Goal: Information Seeking & Learning: Learn about a topic

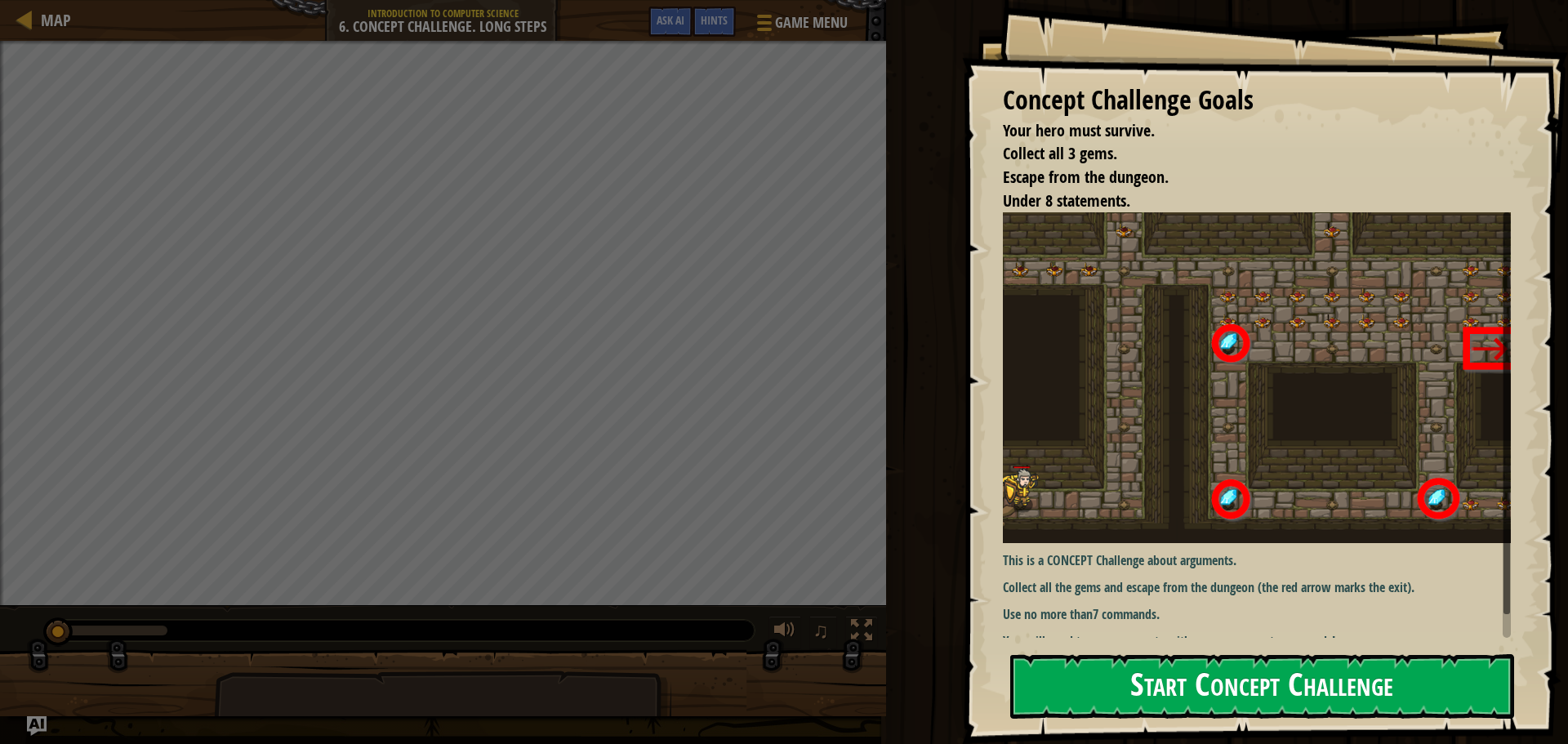
click at [1206, 685] on button "Start Concept Challenge" at bounding box center [1262, 686] width 504 height 65
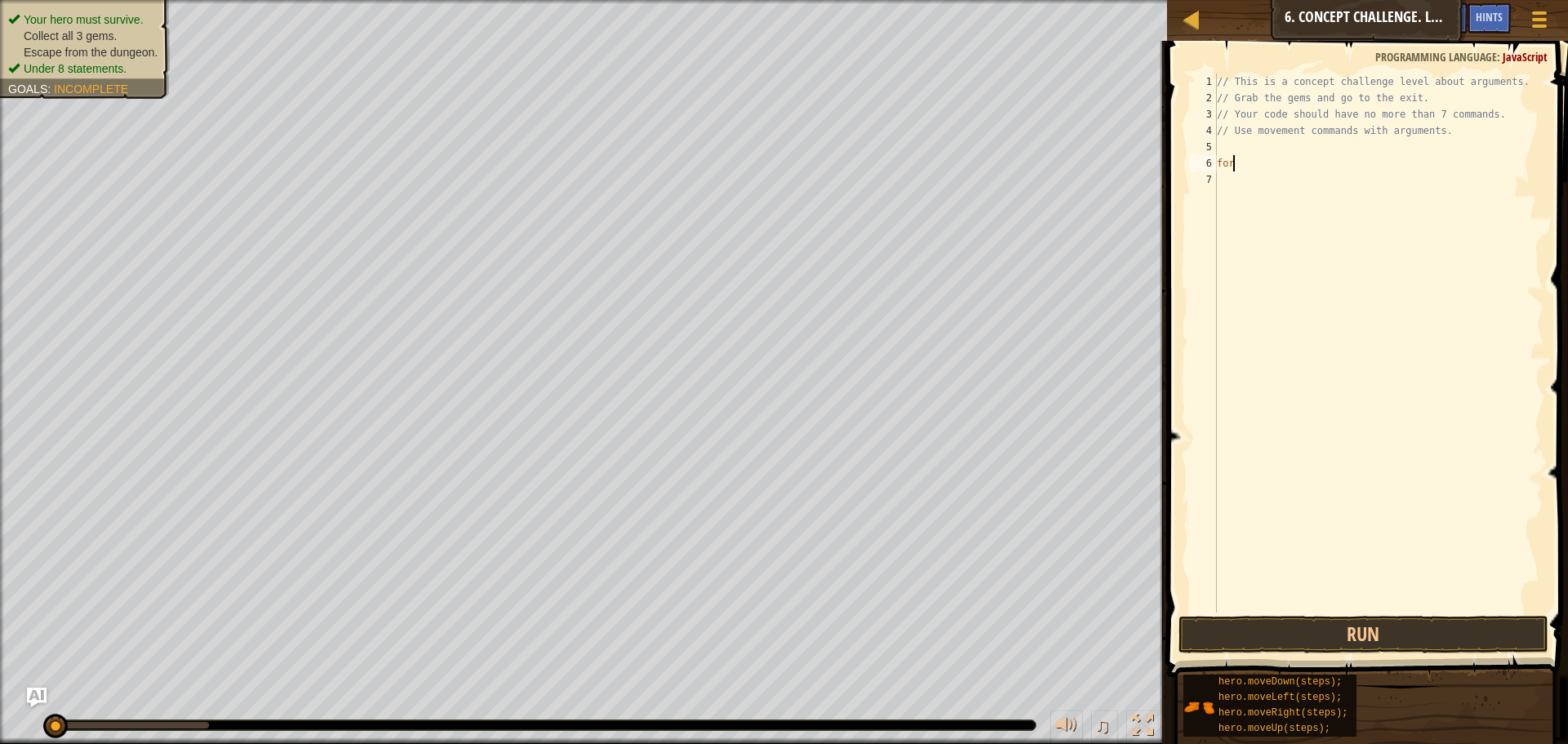
scroll to position [8, 0]
type textarea "f"
type textarea "rig"
type textarea "up"
click at [1281, 181] on div "// This is a concept challenge level about arguments. // Grab the gems and go t…" at bounding box center [1378, 359] width 330 height 572
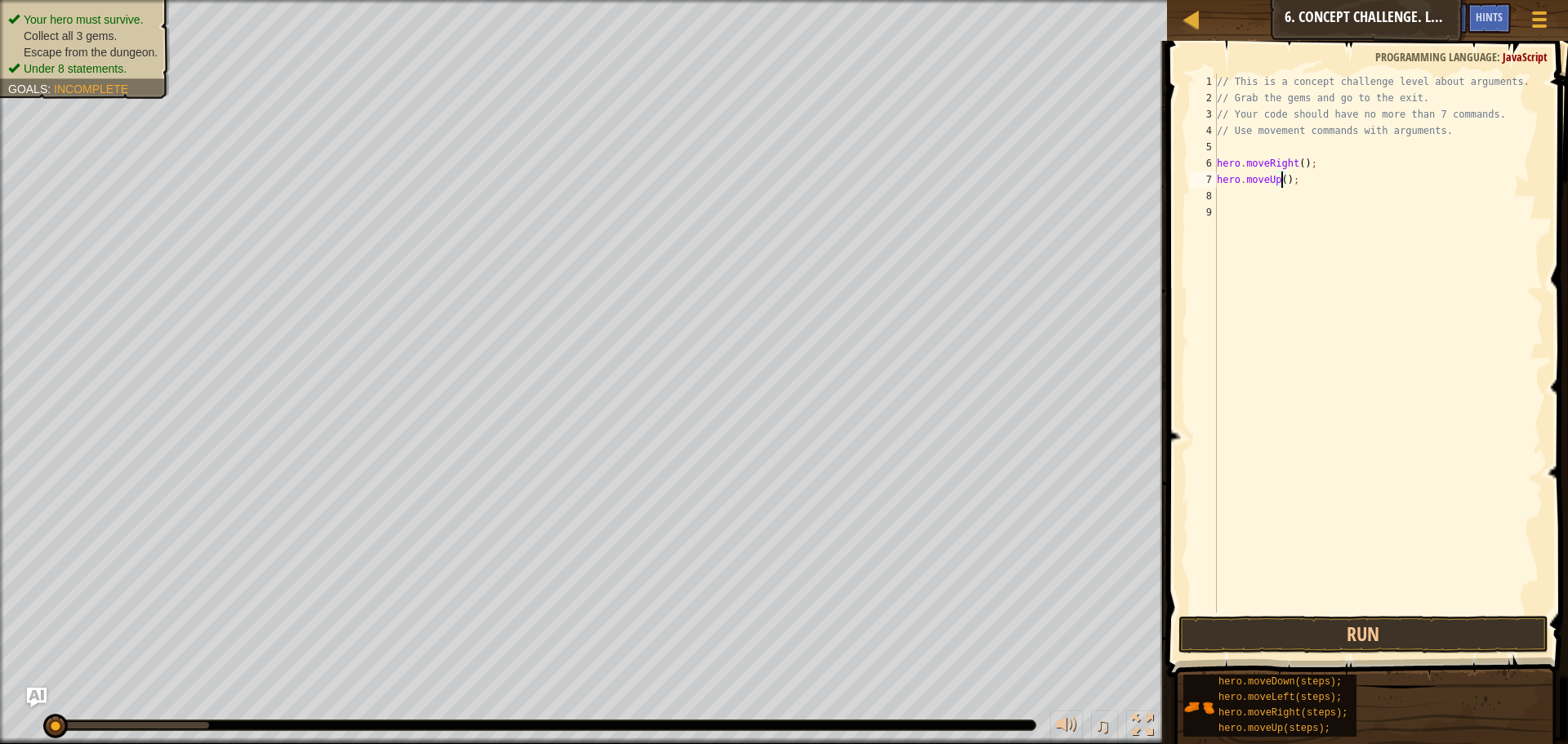
type textarea "hero.moveUp(3);"
click at [1258, 195] on div "// This is a concept challenge level about arguments. // Grab the gems and go t…" at bounding box center [1378, 359] width 330 height 572
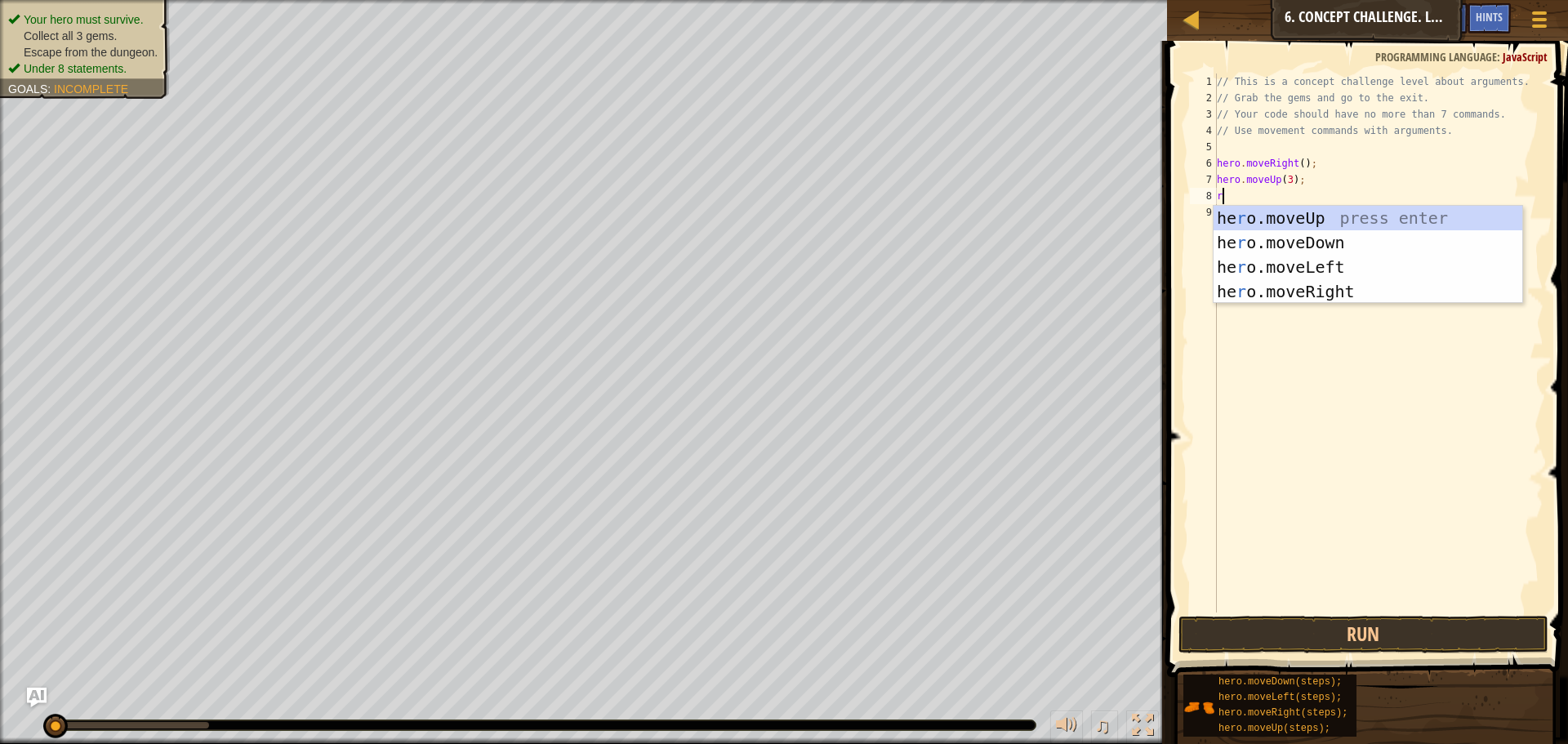
type textarea "rig"
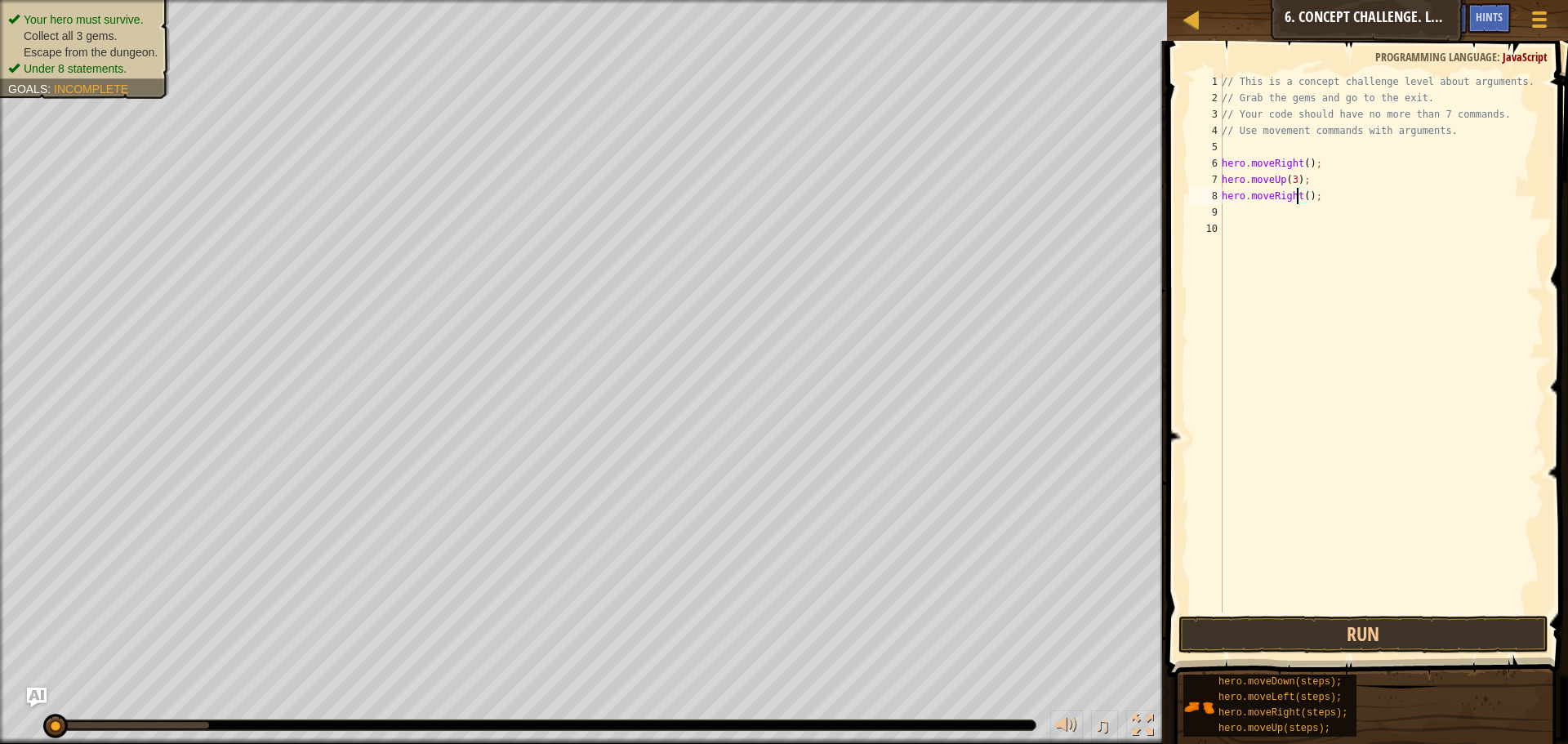
click at [1300, 201] on div "// This is a concept challenge level about arguments. // Grab the gems and go t…" at bounding box center [1381, 359] width 325 height 572
type textarea "hero.moveRight(2);"
click at [1255, 205] on div "// This is a concept challenge level about arguments. // Grab the gems and go t…" at bounding box center [1381, 359] width 325 height 572
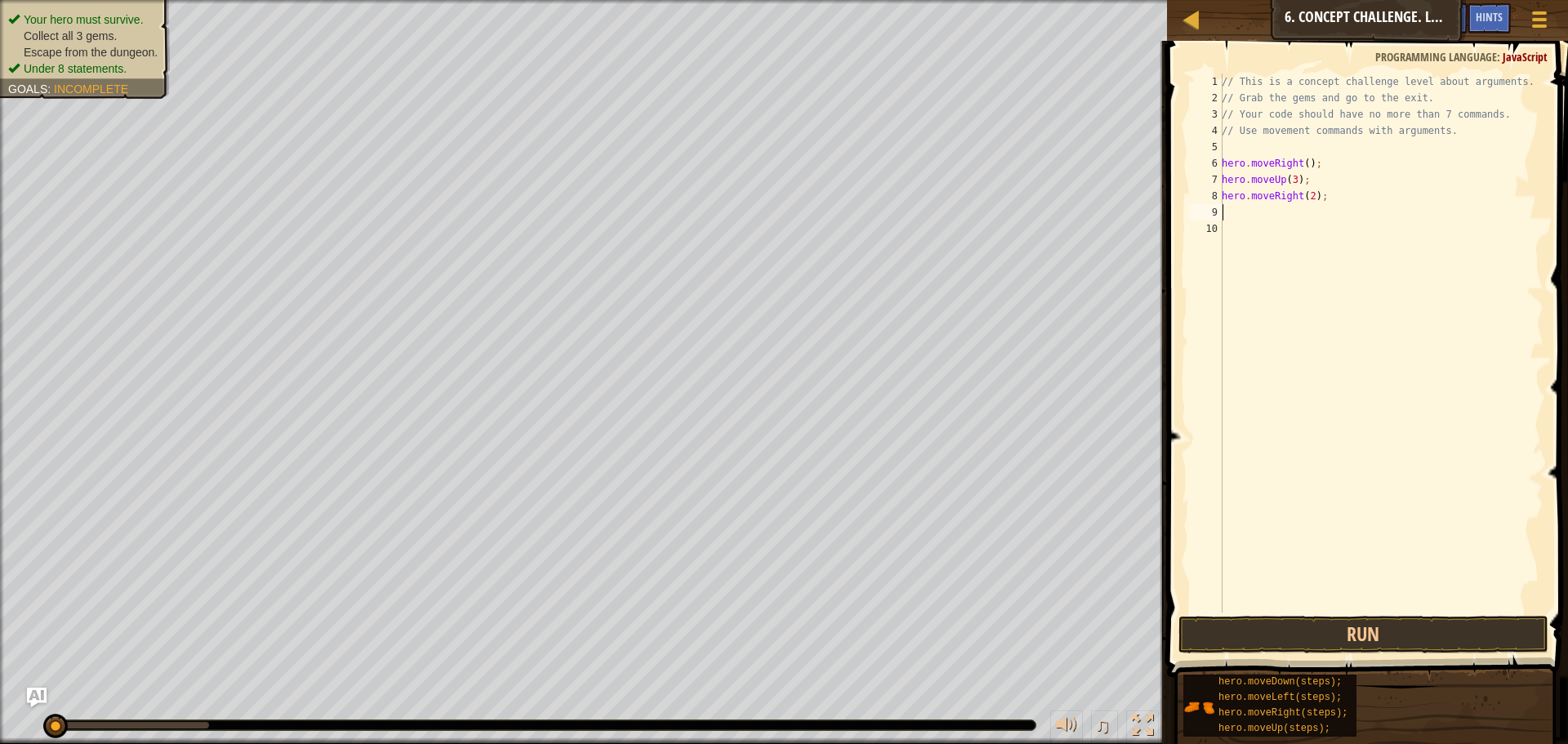
type textarea "do"
click at [1280, 233] on div "hero.move Do wn press enter" at bounding box center [1372, 259] width 309 height 74
click at [1295, 212] on div "// This is a concept challenge level about arguments. // Grab the gems and go t…" at bounding box center [1381, 359] width 325 height 572
type textarea "hero.moveDown(3);"
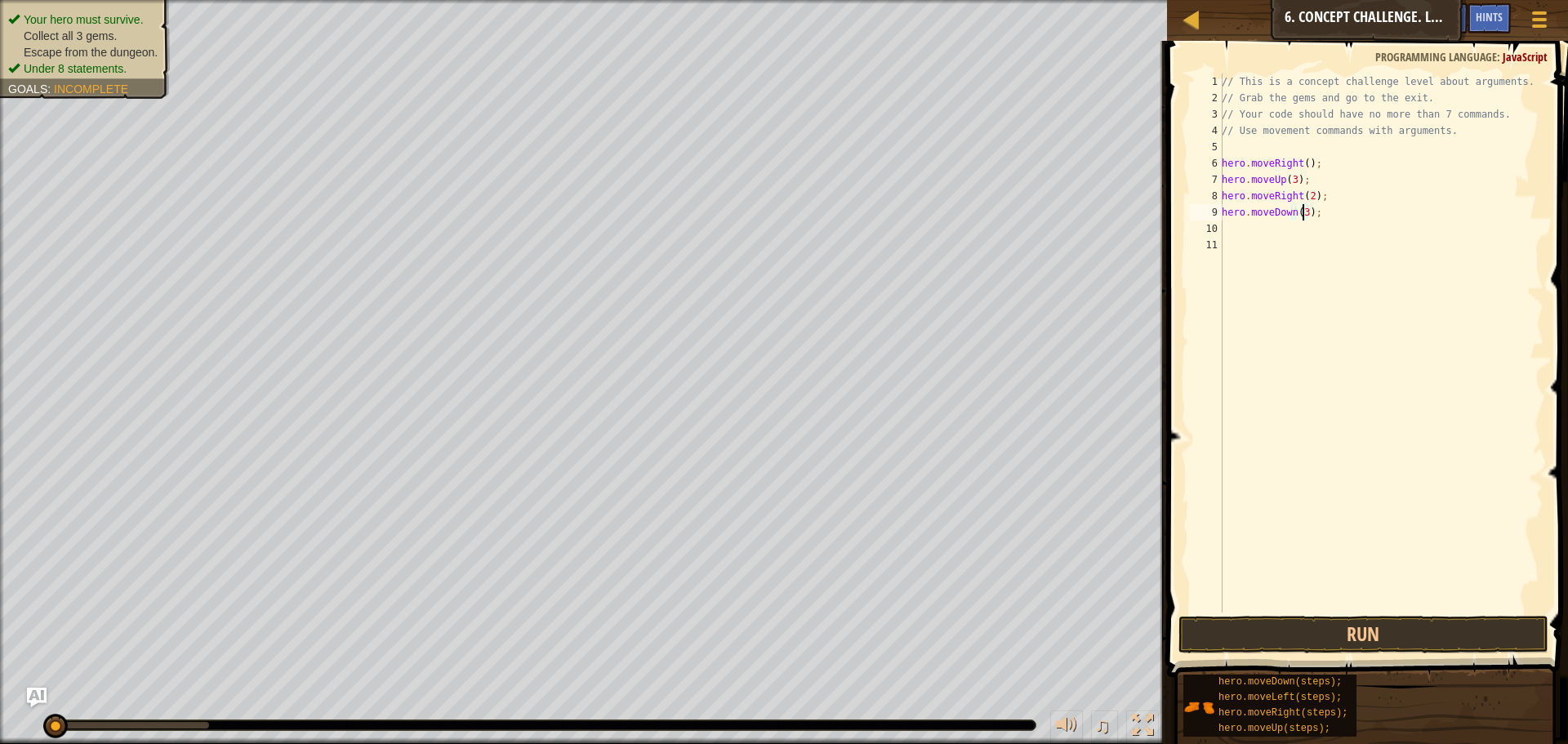
click at [1237, 223] on div "// This is a concept challenge level about arguments. // Grab the gems and go t…" at bounding box center [1381, 359] width 325 height 572
type textarea "le"
type textarea "up"
click at [1285, 247] on div "// This is a concept challenge level about arguments. // Grab the gems and go t…" at bounding box center [1381, 359] width 325 height 572
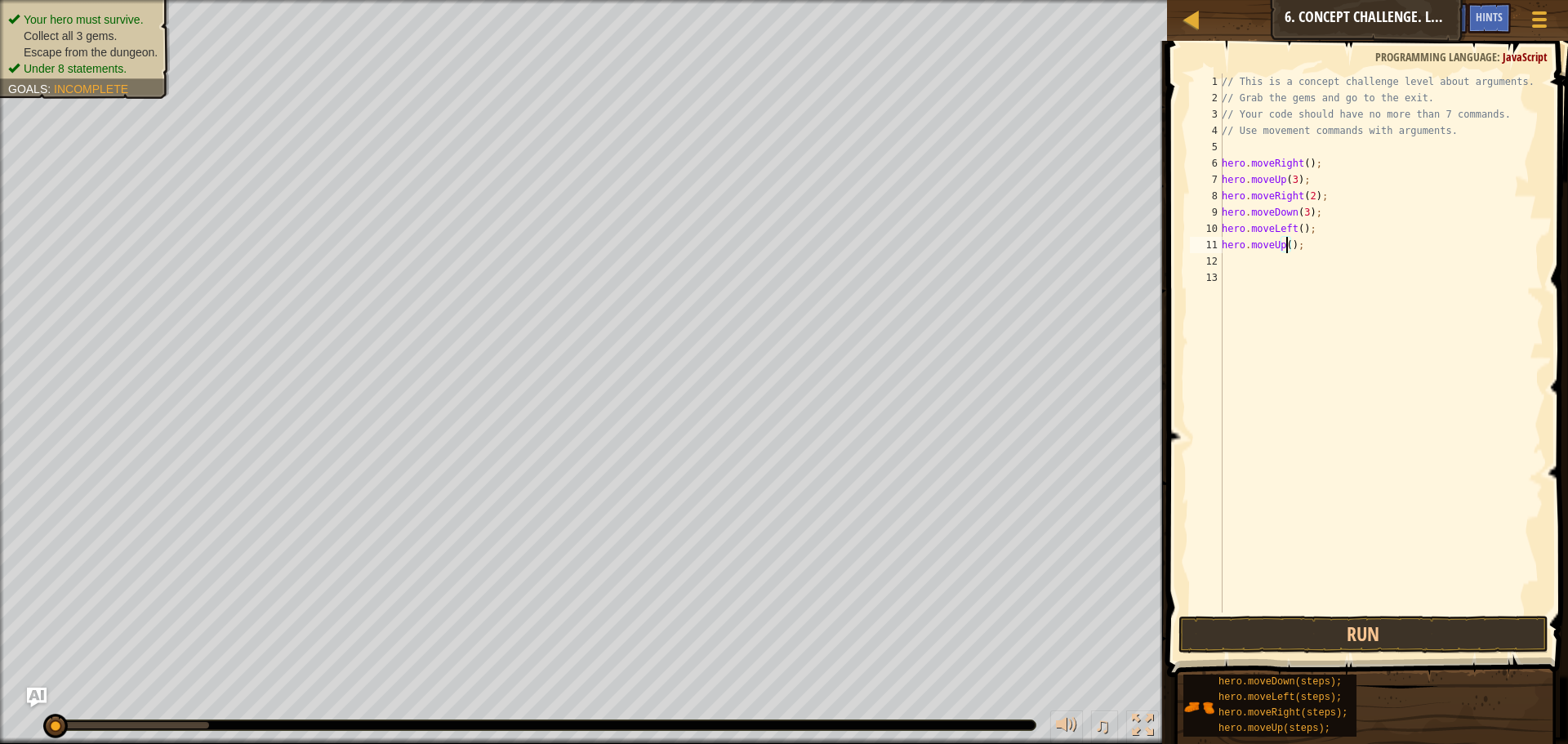
type textarea "hero.moveUp(2);"
click at [1256, 258] on div "// This is a concept challenge level about arguments. // Grab the gems and go t…" at bounding box center [1381, 359] width 325 height 572
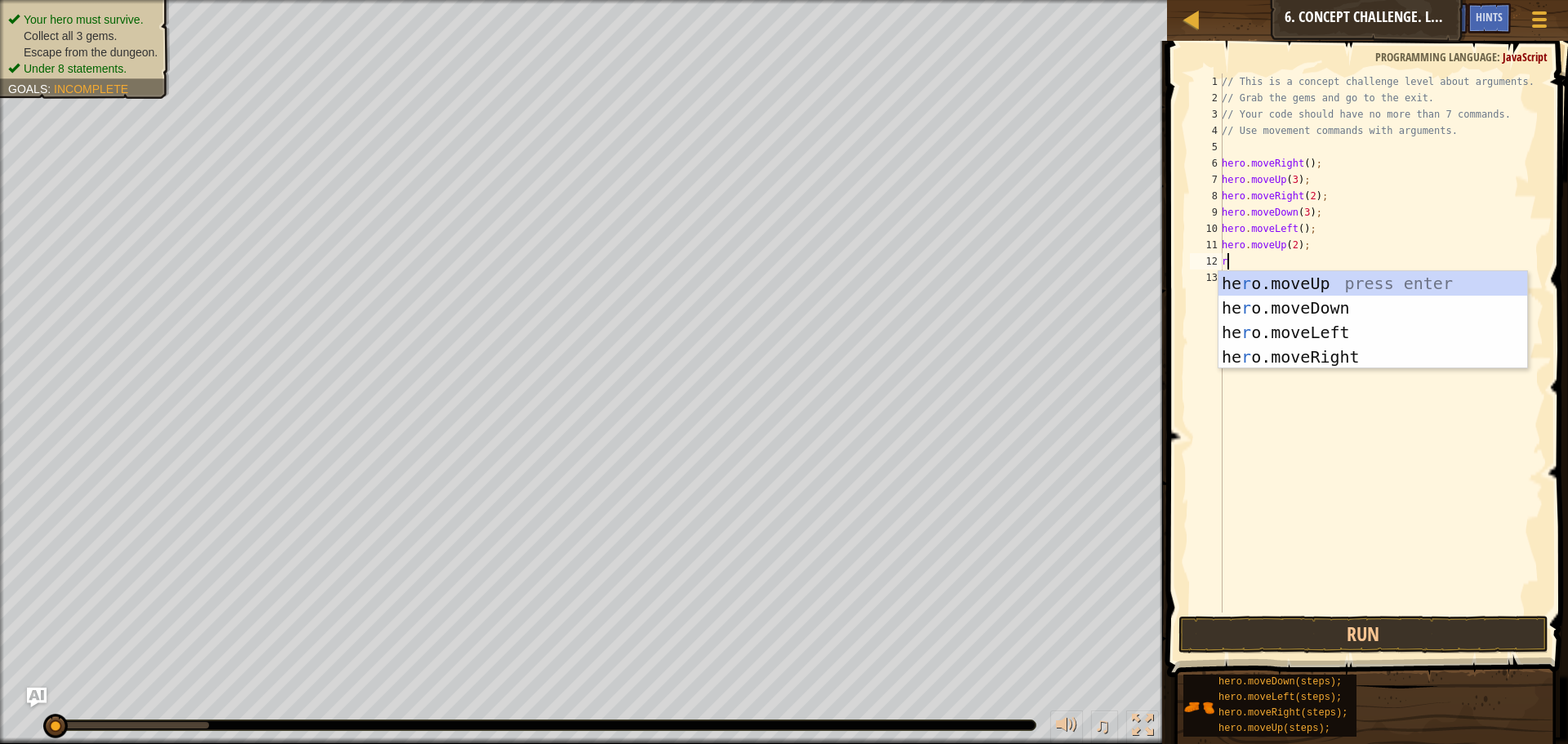
type textarea "ri"
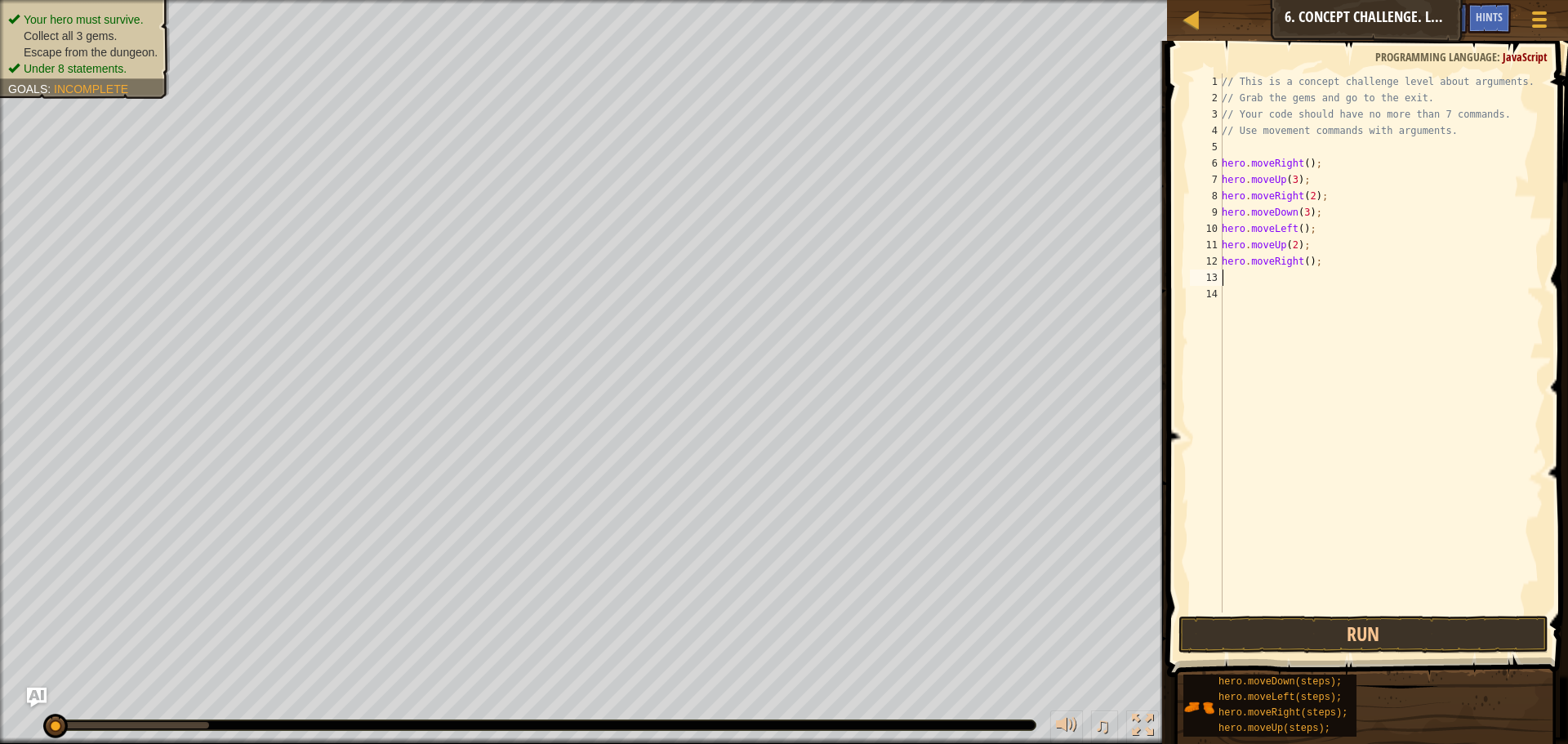
click at [1300, 263] on div "// This is a concept challenge level about arguments. // Grab the gems and go t…" at bounding box center [1381, 359] width 325 height 572
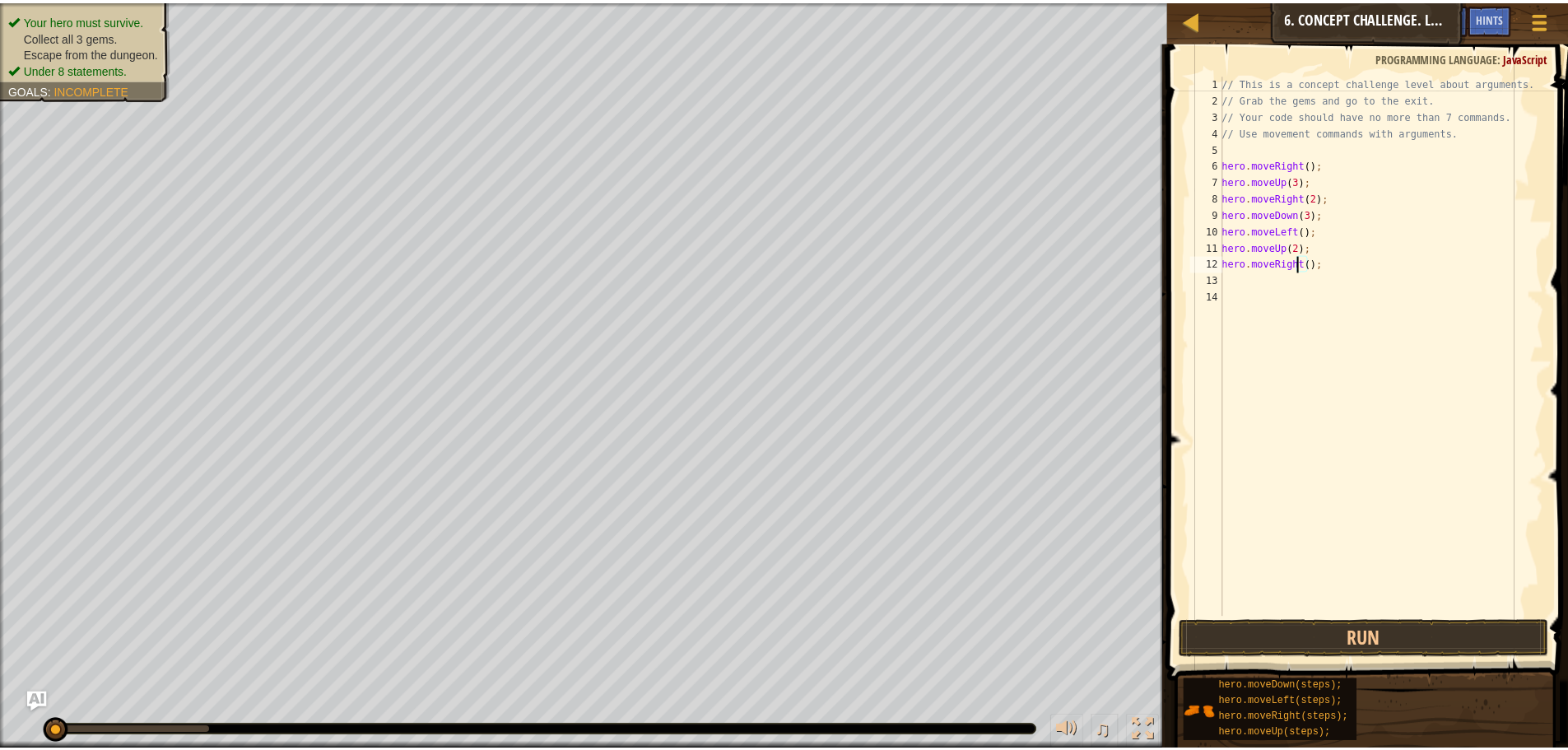
scroll to position [8, 8]
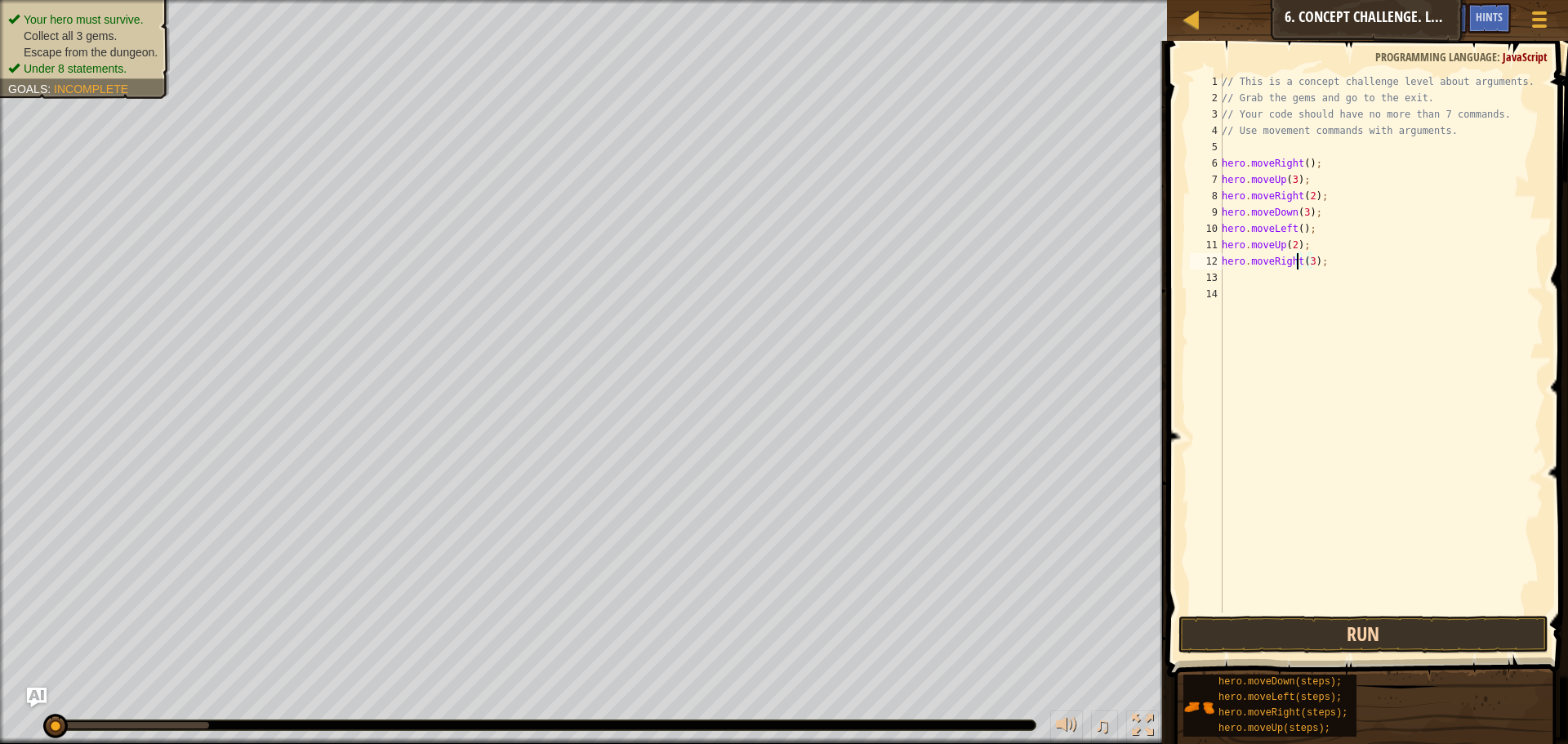
type textarea "hero.moveRight(3);"
click at [1327, 635] on button "Run" at bounding box center [1364, 634] width 370 height 38
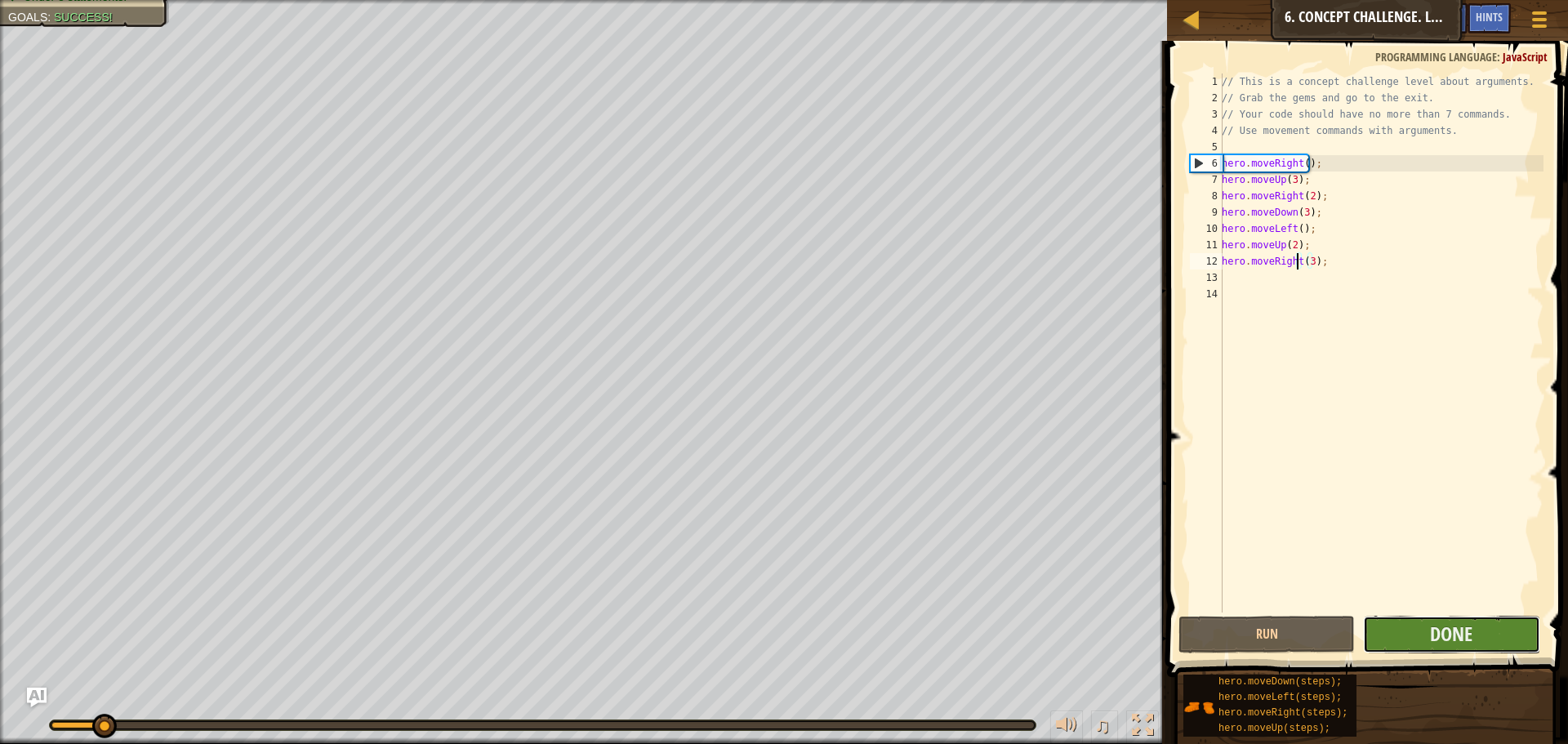
click at [1447, 620] on button "Done" at bounding box center [1451, 634] width 176 height 38
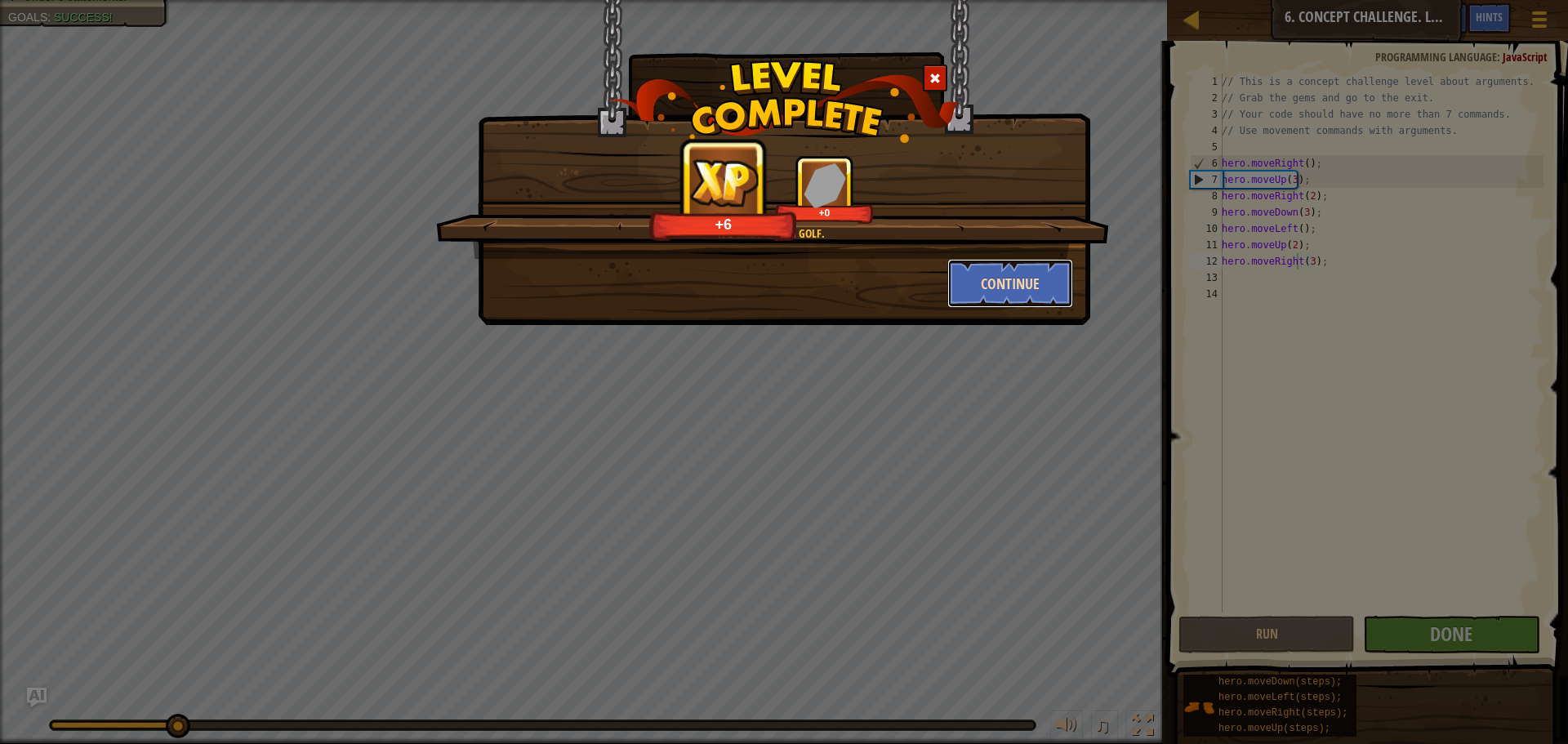
click at [996, 263] on button "Continue" at bounding box center [1010, 283] width 127 height 49
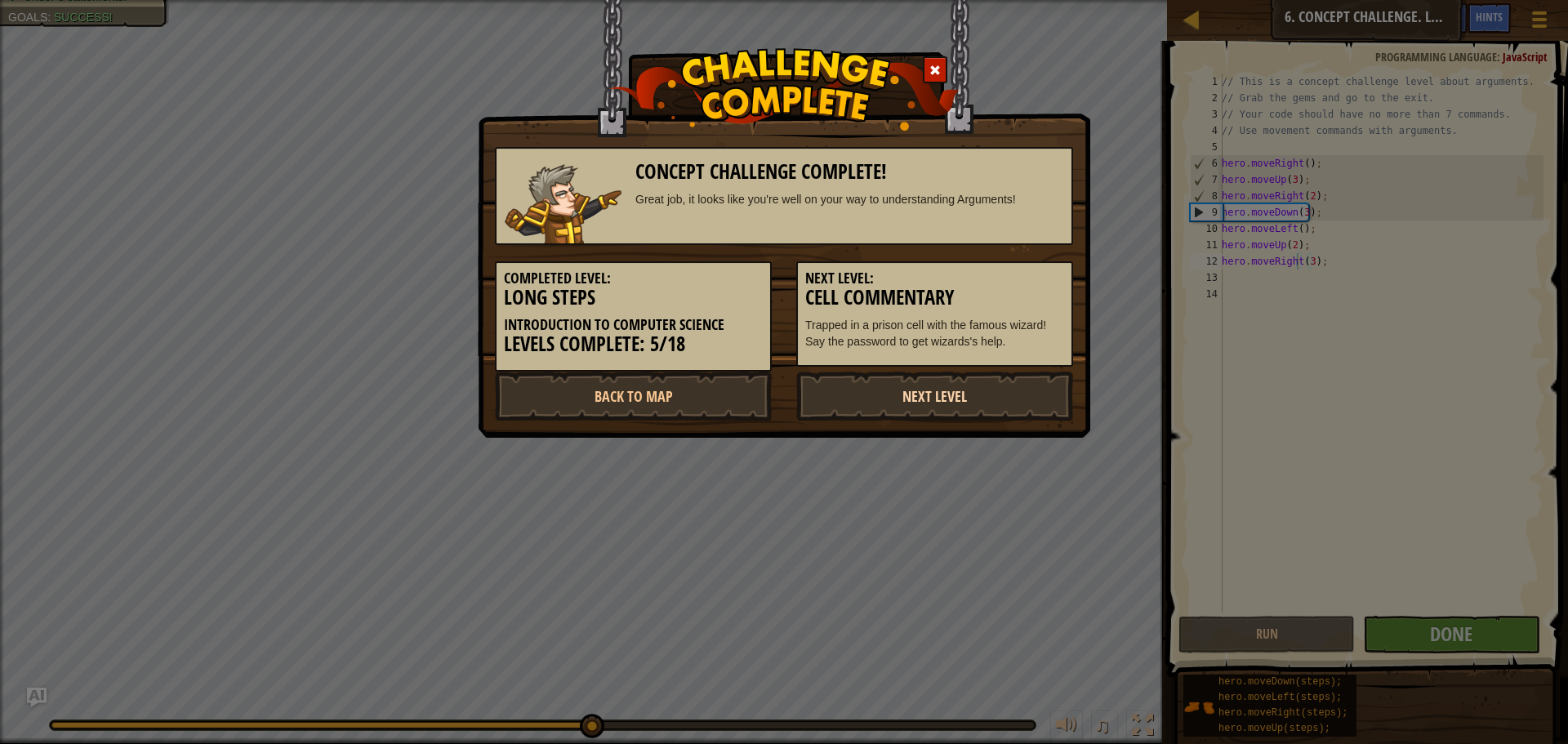
click at [996, 397] on link "Next Level" at bounding box center [935, 396] width 277 height 49
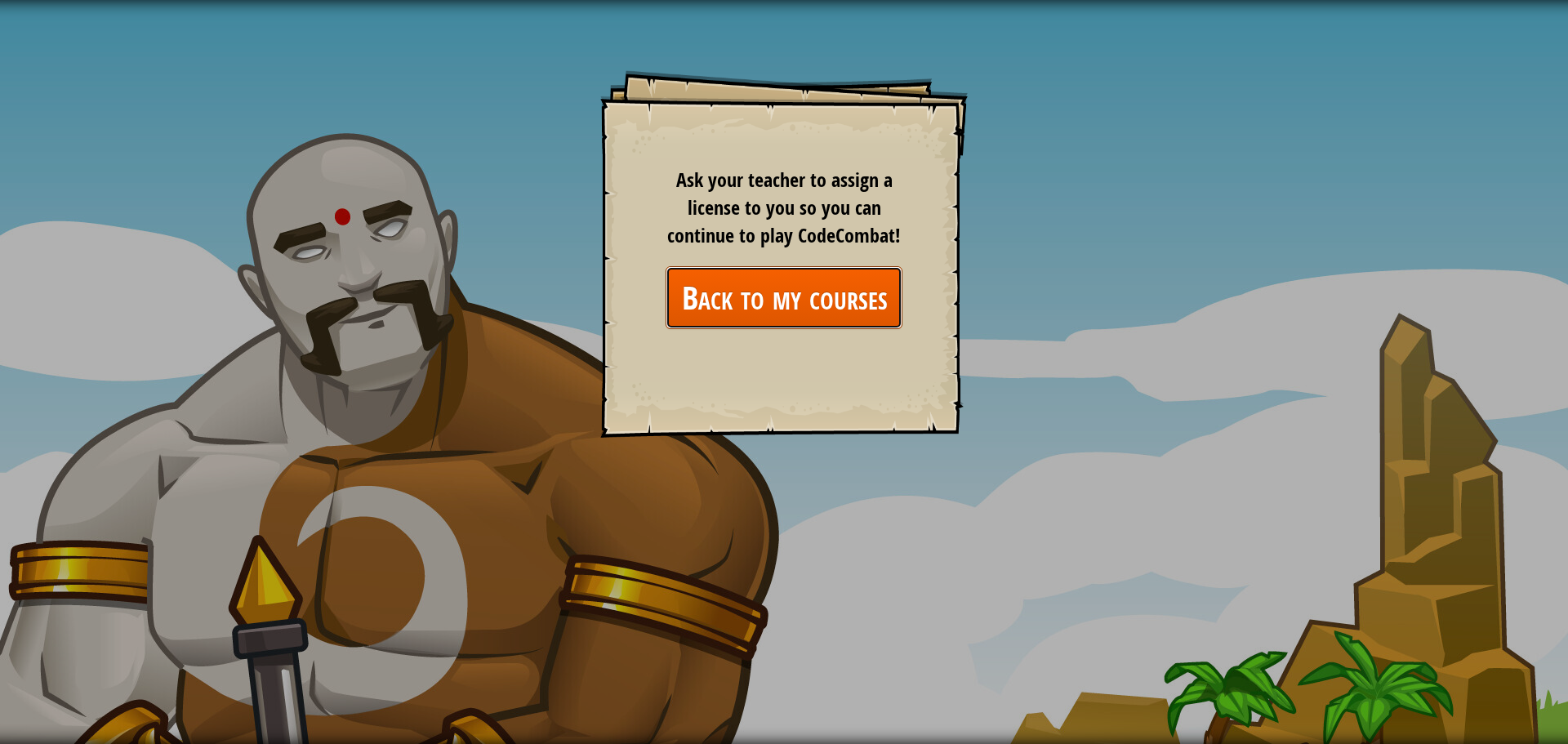
click at [824, 300] on link "Back to my courses" at bounding box center [784, 297] width 237 height 63
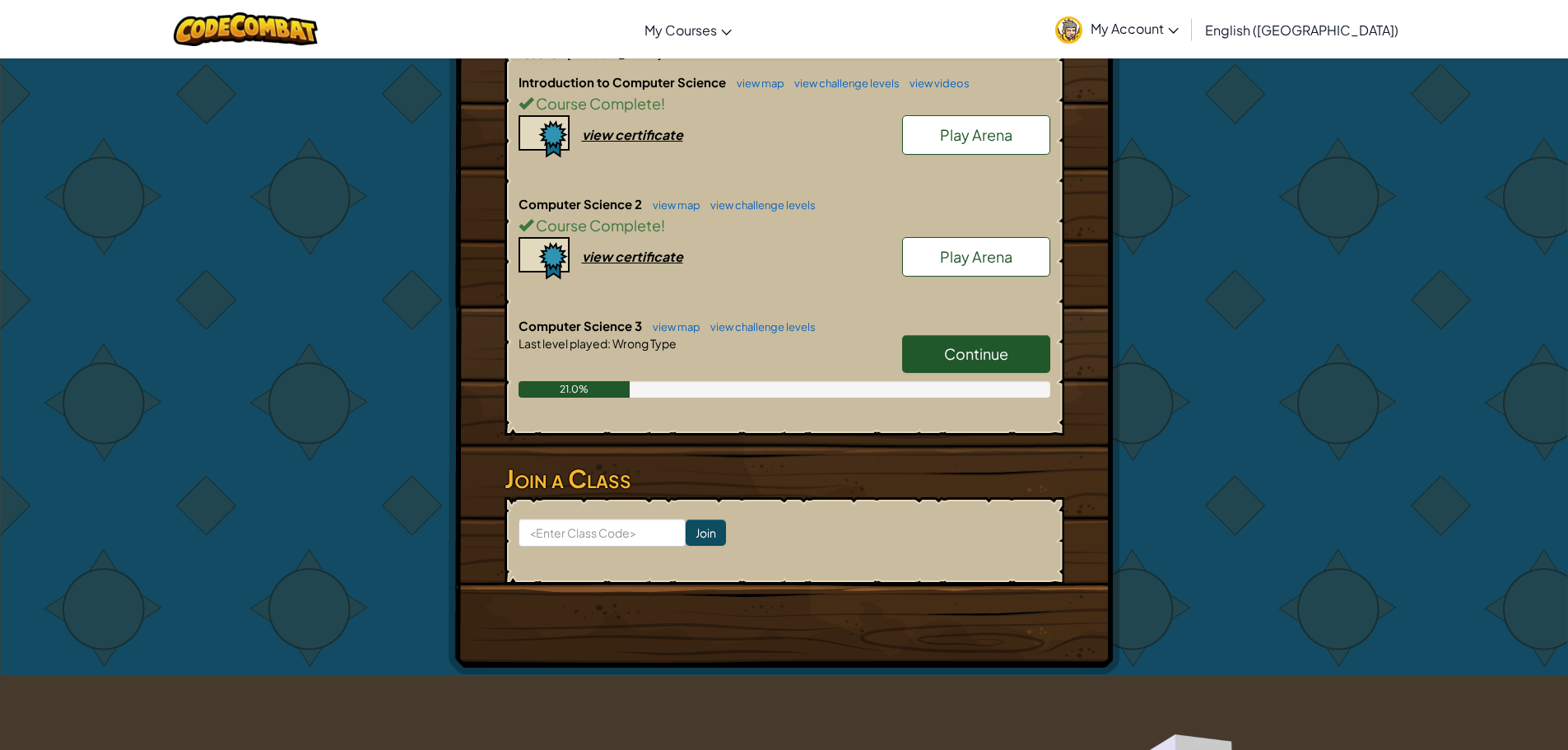
scroll to position [982, 0]
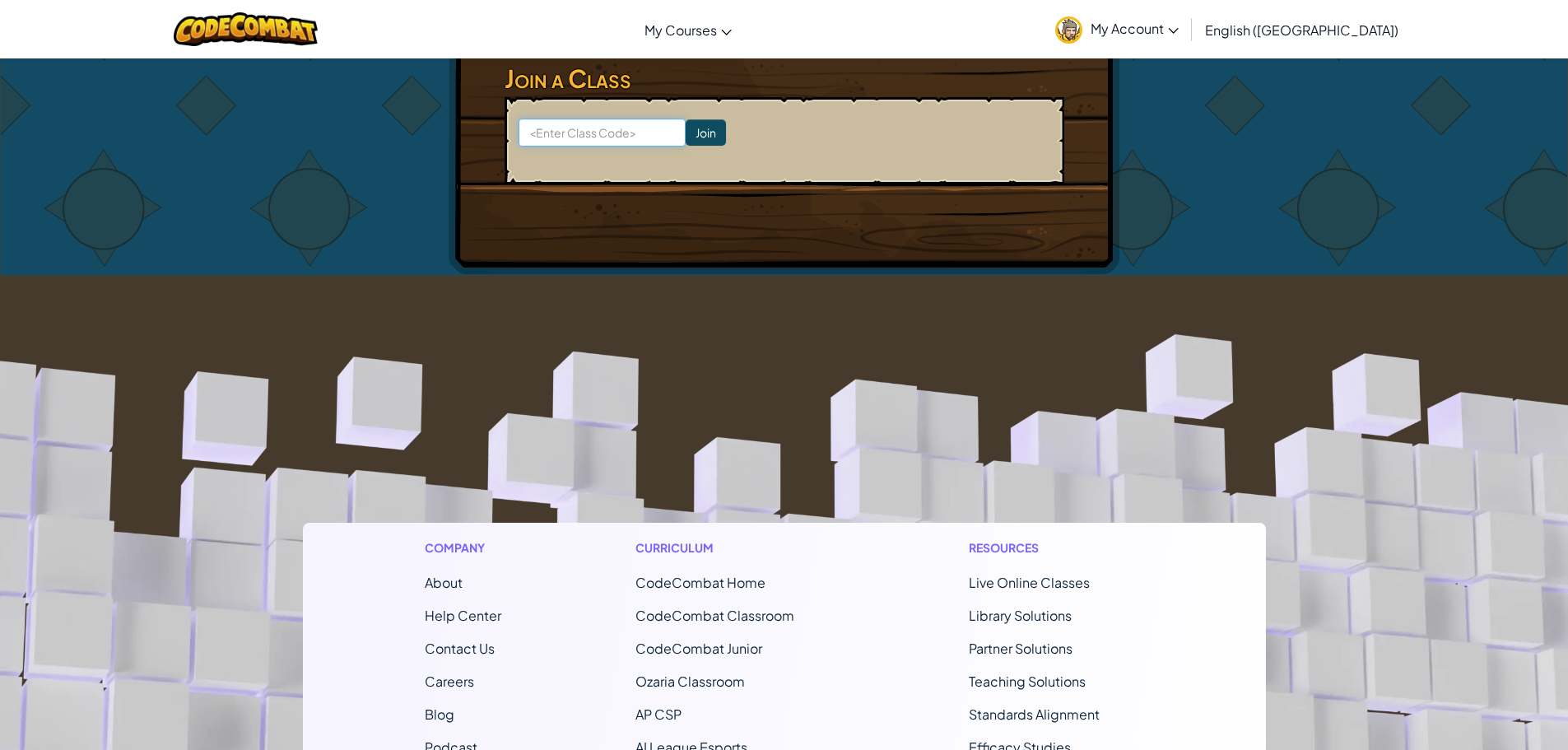
click at [606, 132] on input at bounding box center [602, 133] width 167 height 28
type input "BadSleepCoat"
click at [686, 129] on input "Join" at bounding box center [705, 132] width 40 height 26
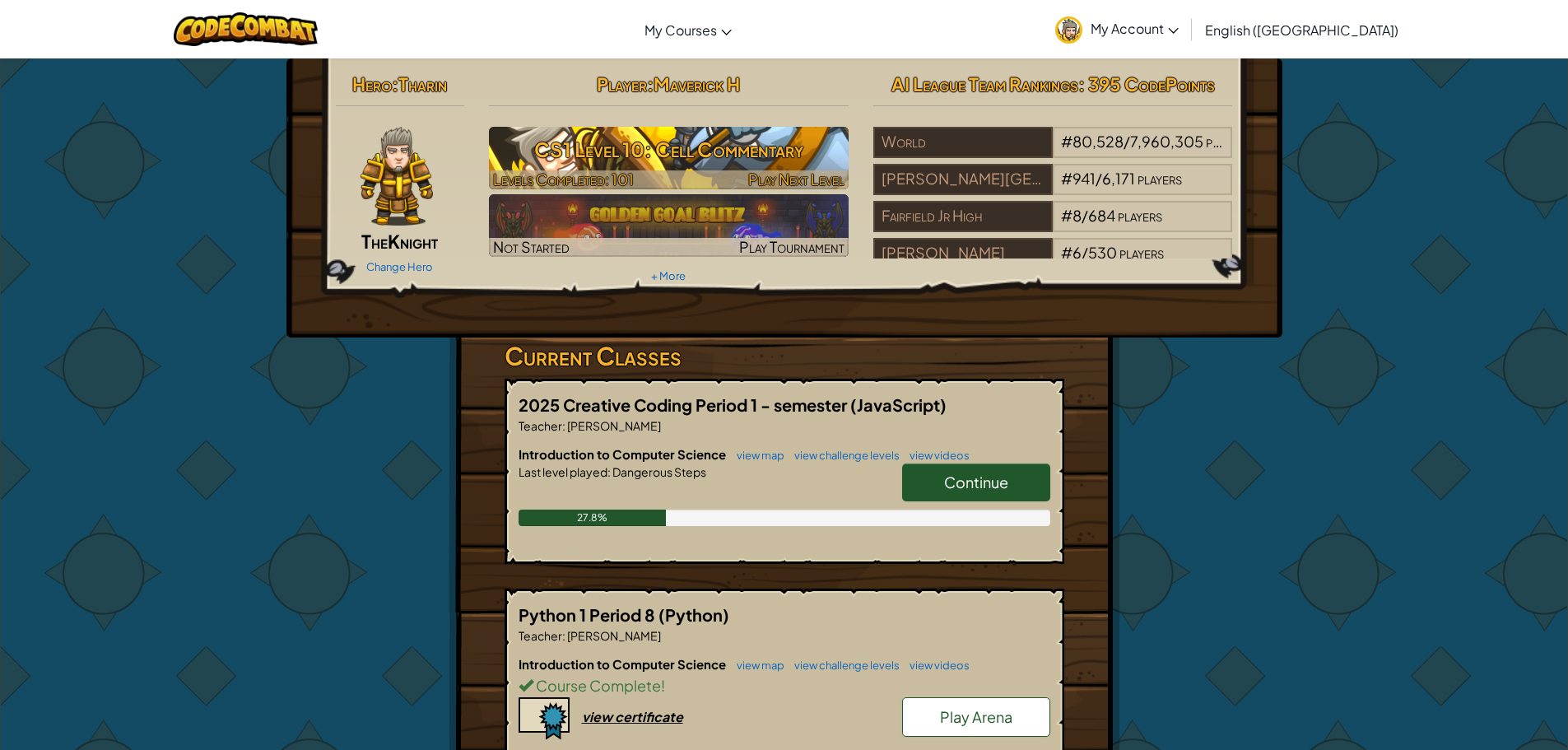
click at [725, 167] on h3 "CS1 Level 10: Cell Commentary" at bounding box center [668, 149] width 360 height 37
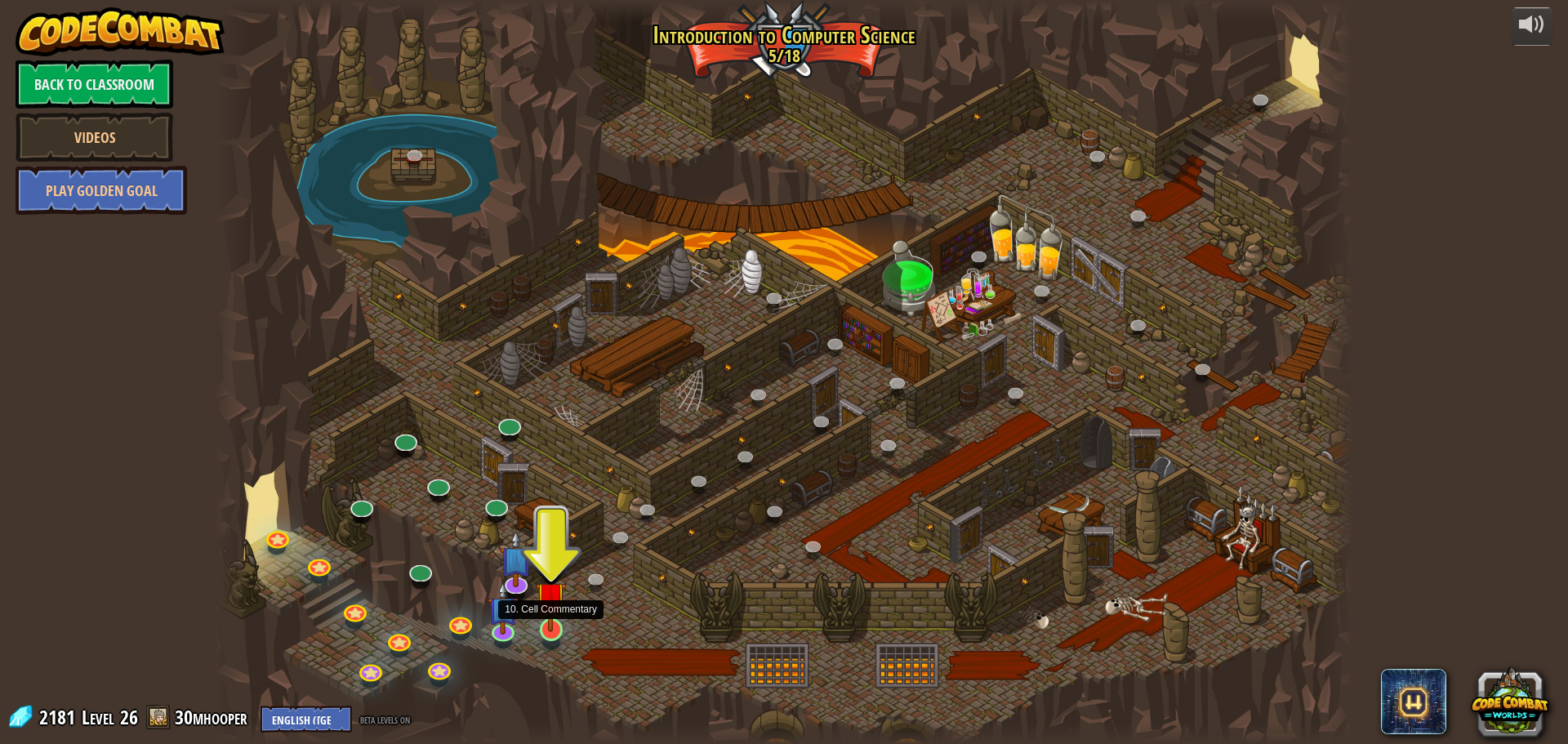
click at [552, 620] on img at bounding box center [551, 597] width 30 height 70
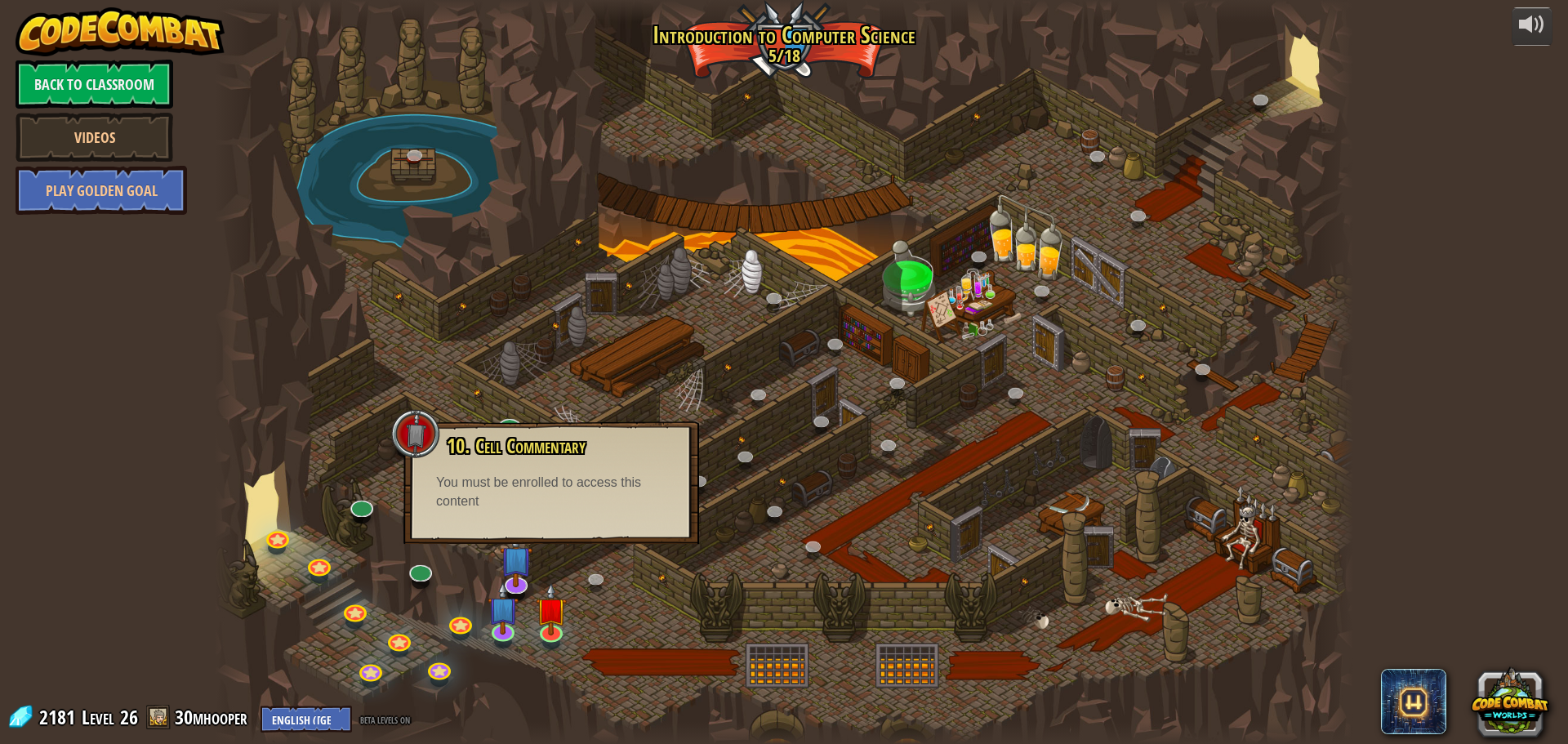
click at [933, 442] on div at bounding box center [784, 372] width 1138 height 744
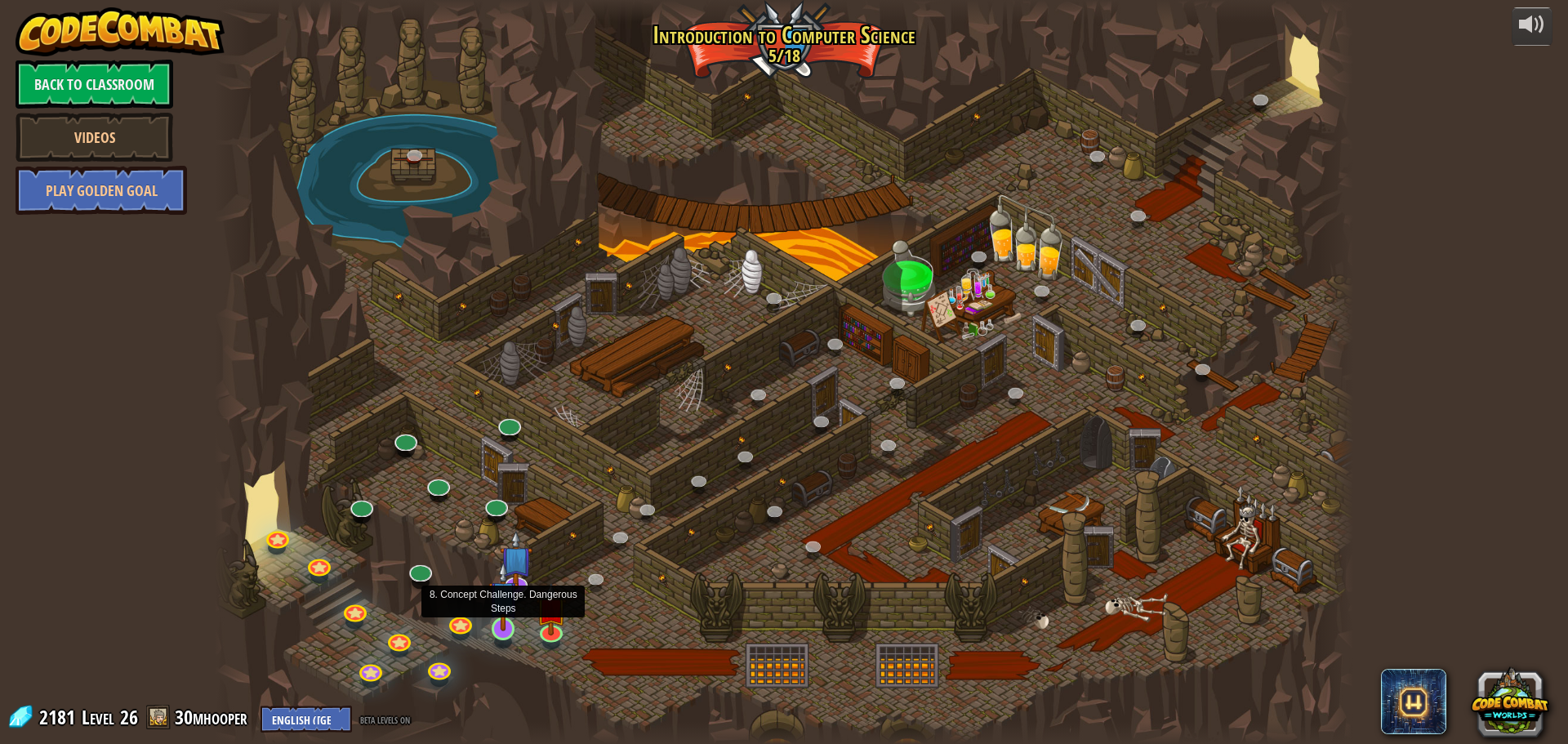
click at [495, 629] on img at bounding box center [503, 596] width 30 height 70
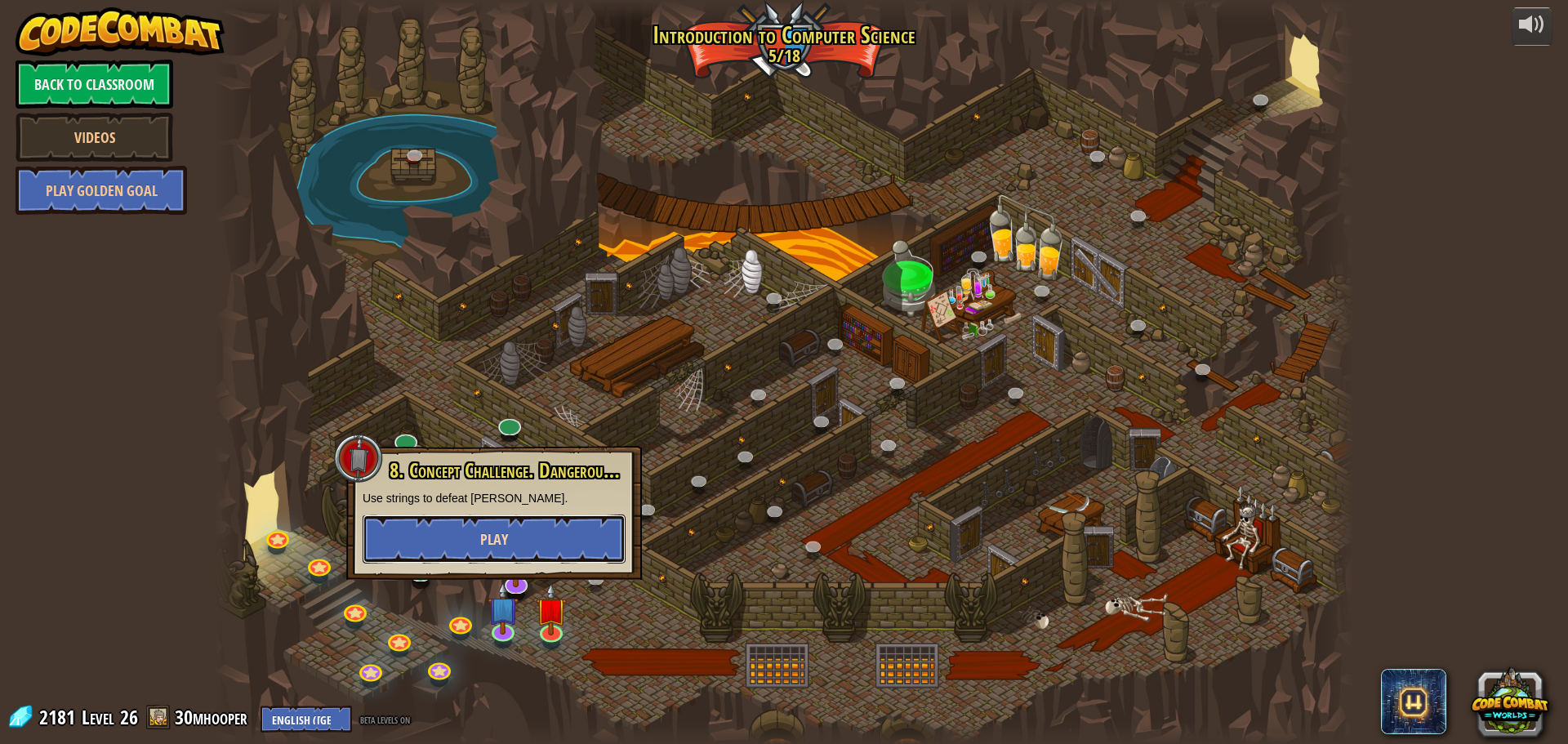
click at [455, 541] on button "Play" at bounding box center [495, 539] width 263 height 49
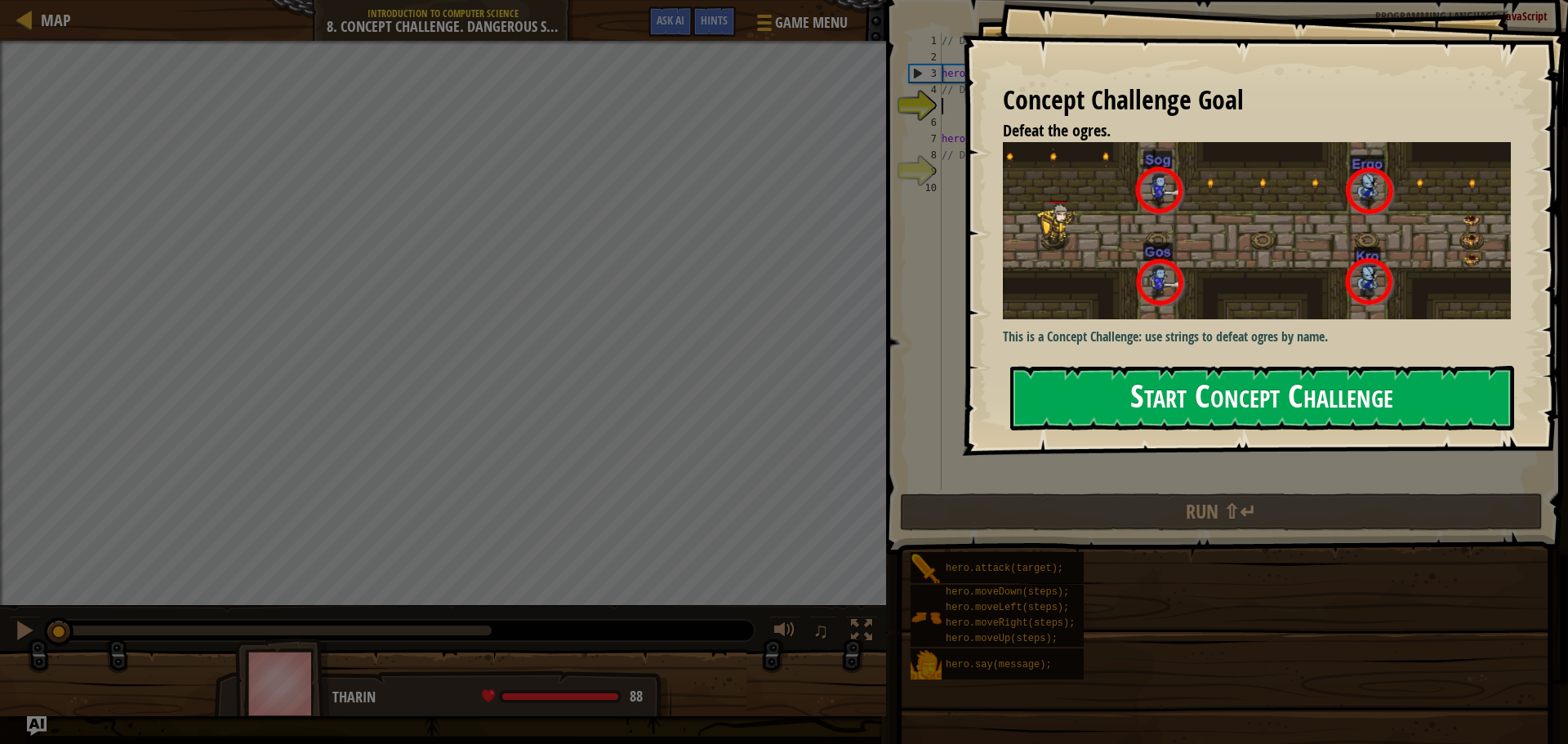
click at [1120, 398] on button "Start Concept Challenge" at bounding box center [1262, 398] width 504 height 65
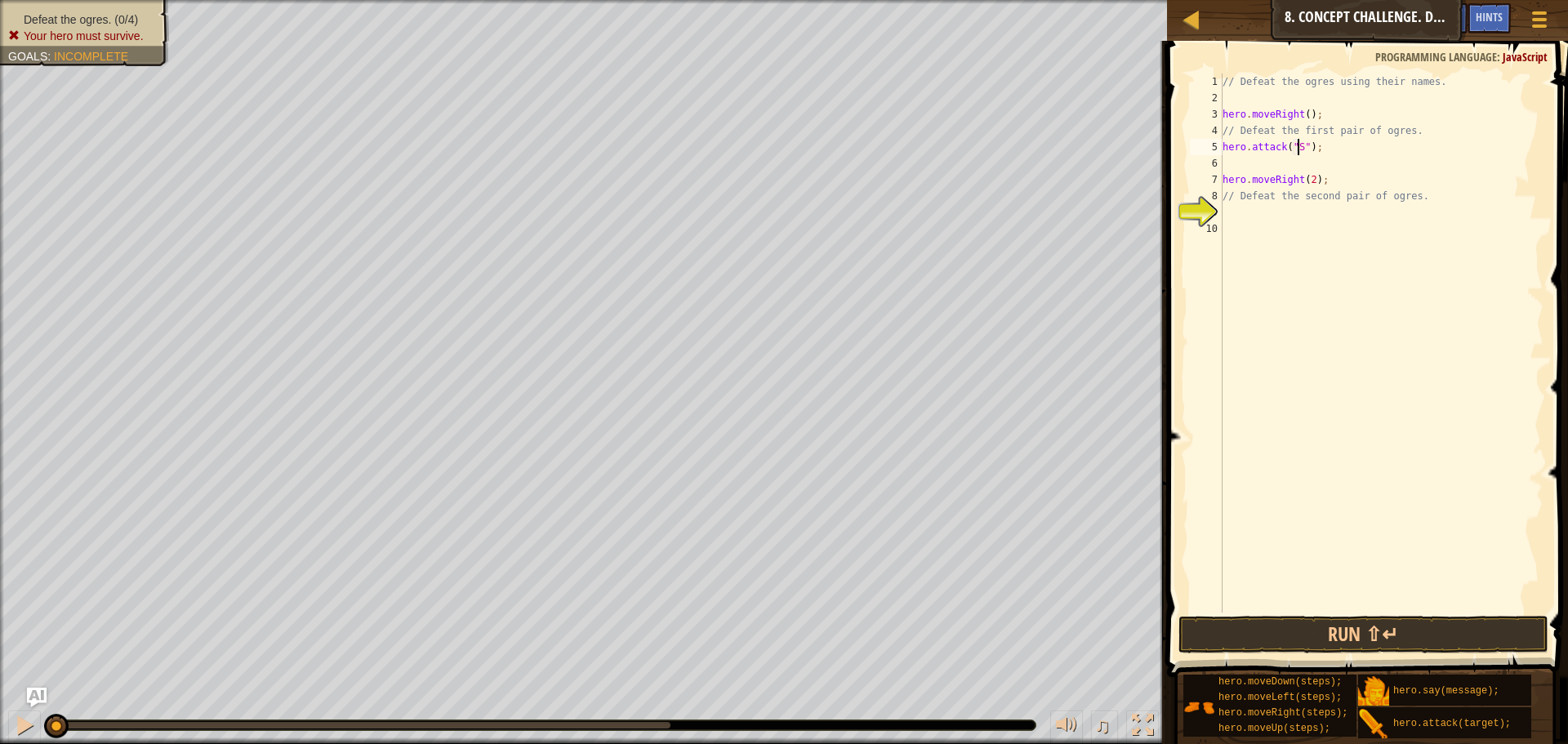
scroll to position [8, 8]
click at [1222, 145] on div "// Defeat the ogres using their names. hero . moveRight ( ) ; // Defeat the fir…" at bounding box center [1381, 359] width 324 height 572
type textarea "hero.attack("Sog");"
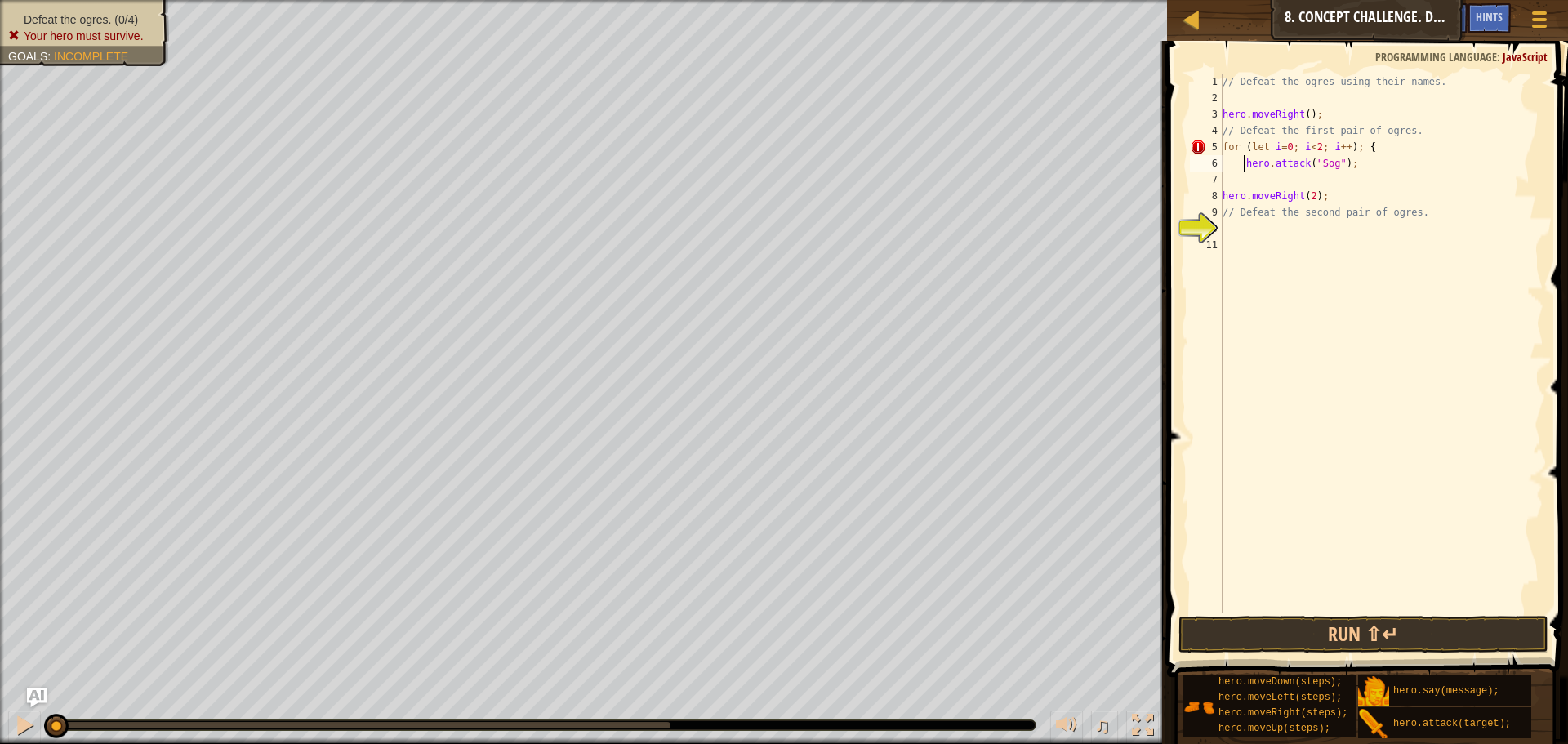
click at [1253, 173] on div "// Defeat the ogres using their names. hero . moveRight ( ) ; // Defeat the fir…" at bounding box center [1381, 359] width 324 height 572
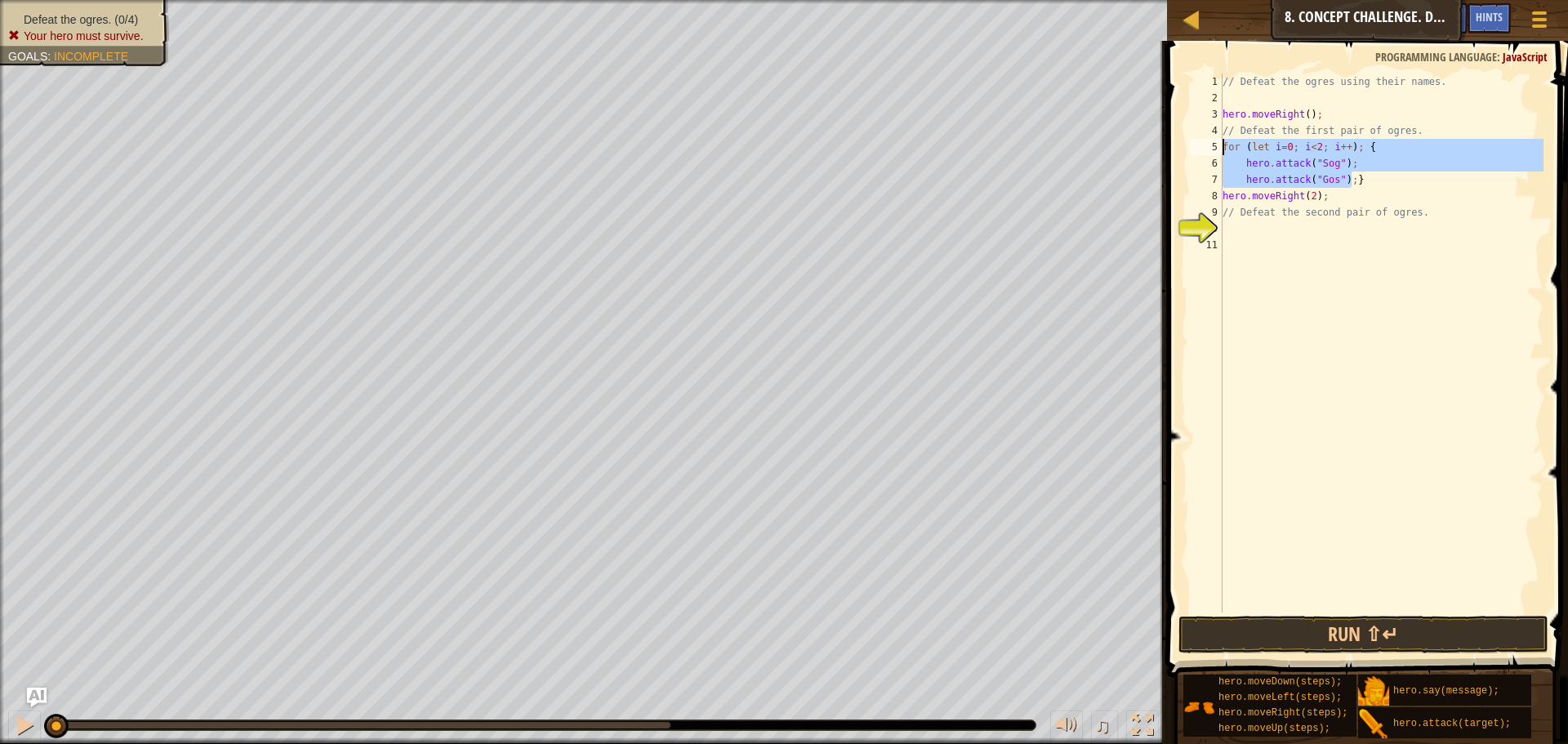
click at [1156, 142] on div "Map Introduction to Computer Science 8. Concept Challenge. Dangerous Steps Game…" at bounding box center [784, 372] width 1568 height 744
click at [1348, 195] on div "// Defeat the ogres using their names. hero . moveRight ( ) ; // Defeat the fir…" at bounding box center [1381, 359] width 324 height 572
type textarea "hero.moveRight(2);"
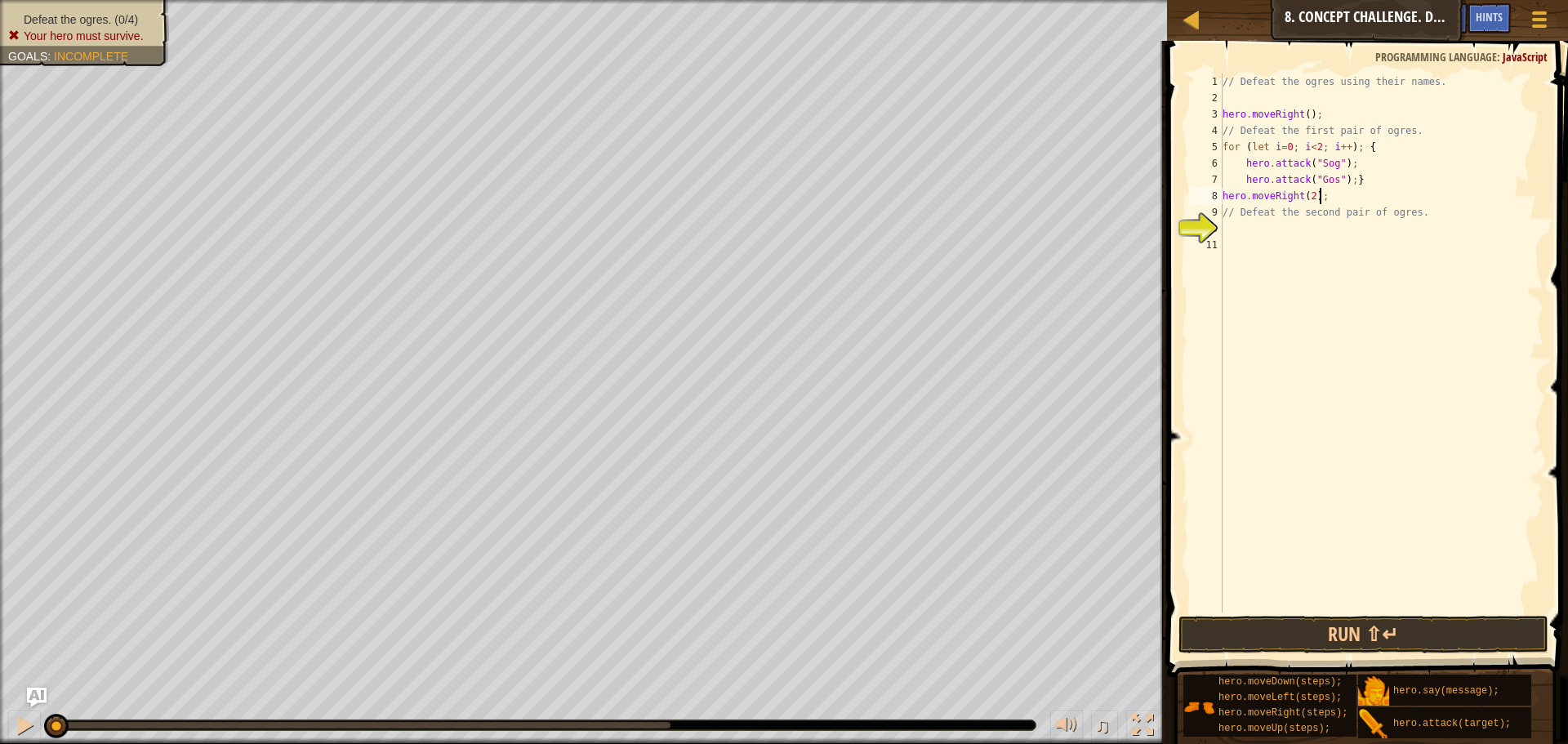
scroll to position [8, 0]
paste textarea "hero.attack("Gos");}"
click at [1326, 228] on div "// Defeat the ogres using their names. hero . moveRight ( ) ; // Defeat the fir…" at bounding box center [1381, 359] width 324 height 572
click at [1324, 626] on button "Run ⇧↵" at bounding box center [1364, 634] width 370 height 38
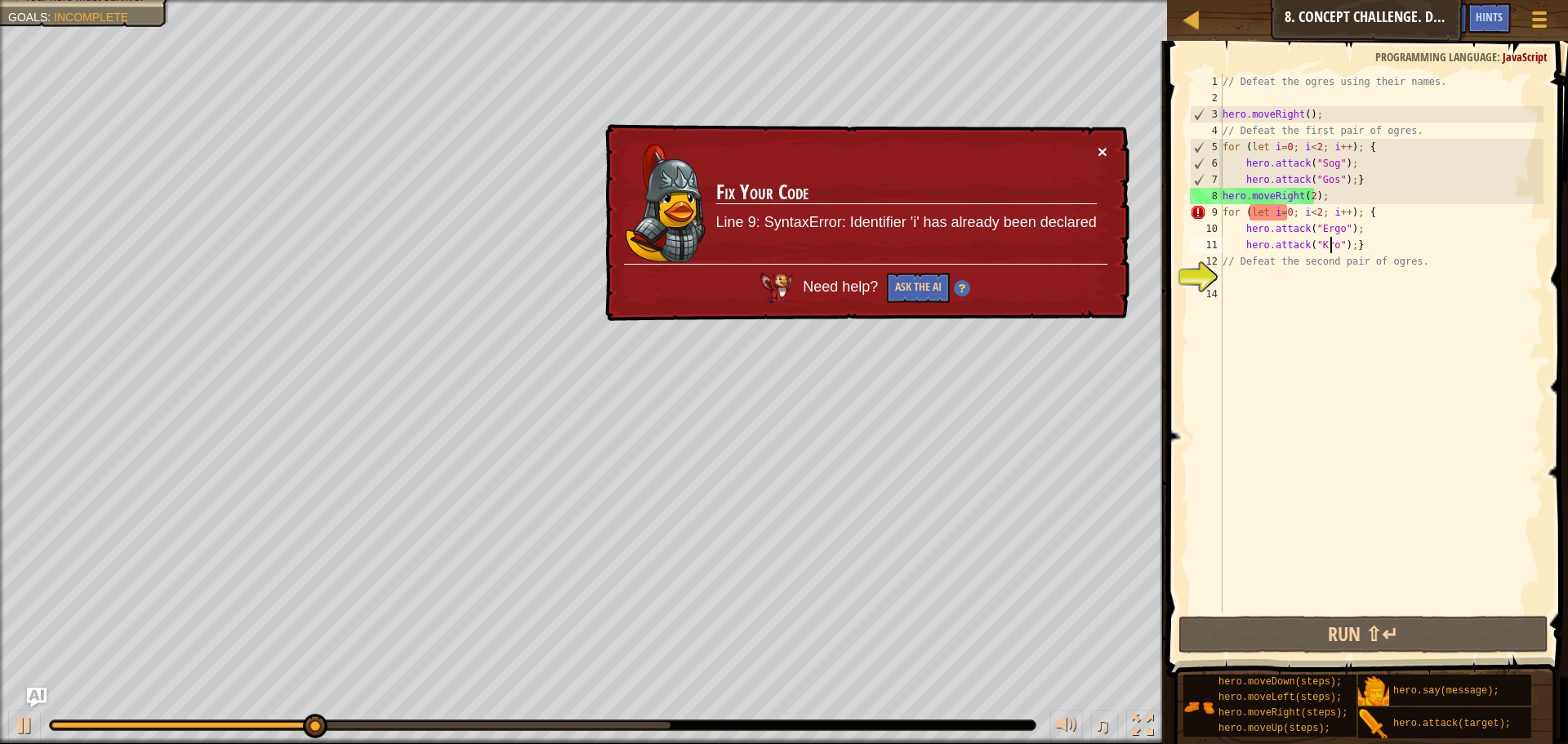
click at [1106, 154] on button "×" at bounding box center [1102, 152] width 10 height 17
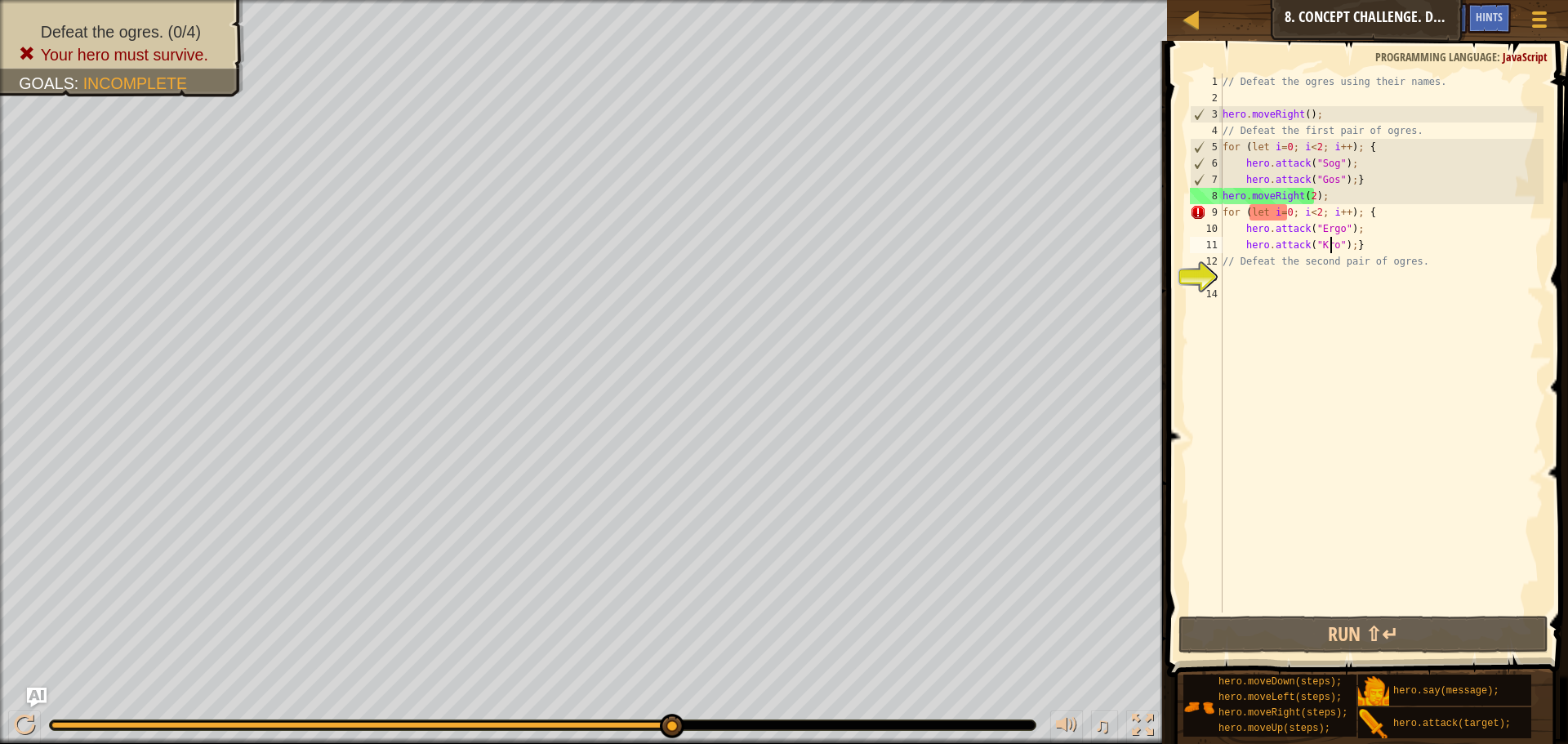
click at [1359, 181] on div "// Defeat the ogres using their names. hero . moveRight ( ) ; // Defeat the fir…" at bounding box center [1381, 359] width 324 height 572
click at [1314, 146] on div "// Defeat the ogres using their names. hero . moveRight ( ) ; // Defeat the fir…" at bounding box center [1381, 359] width 324 height 572
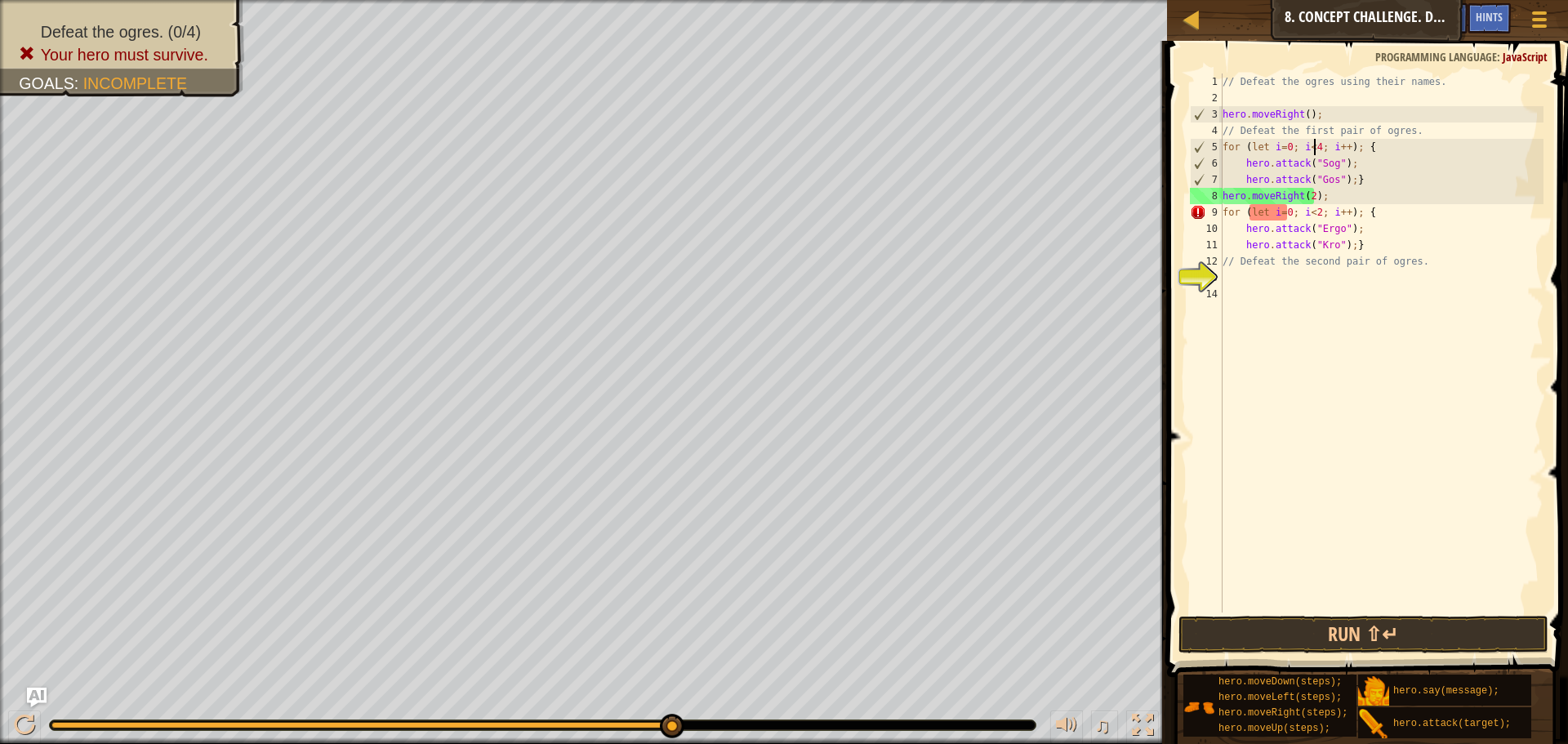
scroll to position [8, 8]
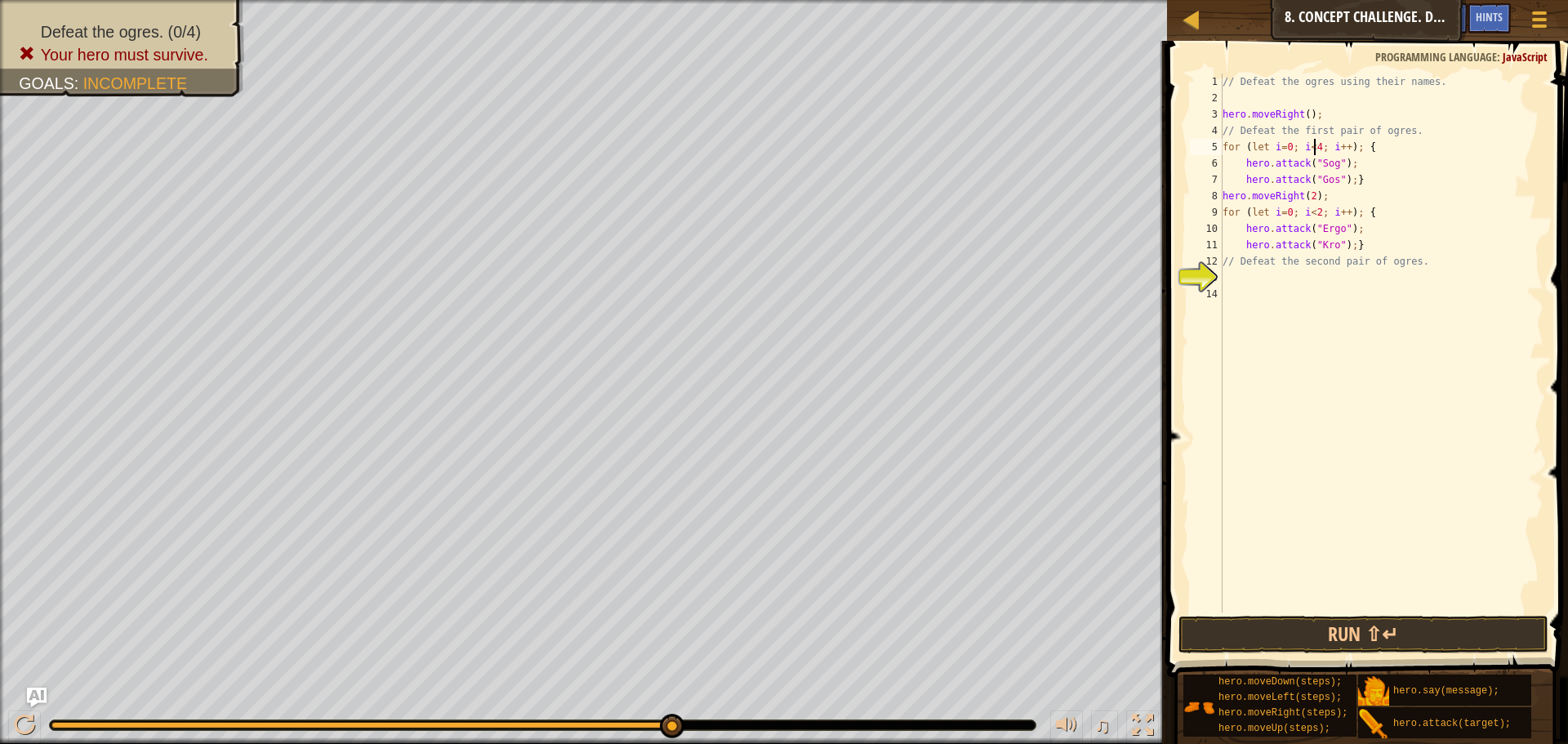
click at [1352, 182] on div "// Defeat the ogres using their names. hero . moveRight ( ) ; // Defeat the fir…" at bounding box center [1381, 359] width 324 height 572
type textarea "hero.attack("Gos");"
click at [1354, 263] on div "// Defeat the ogres using their names. hero . moveRight ( ) ; // Defeat the fir…" at bounding box center [1381, 359] width 324 height 572
type textarea "hero.attack("Kro");"
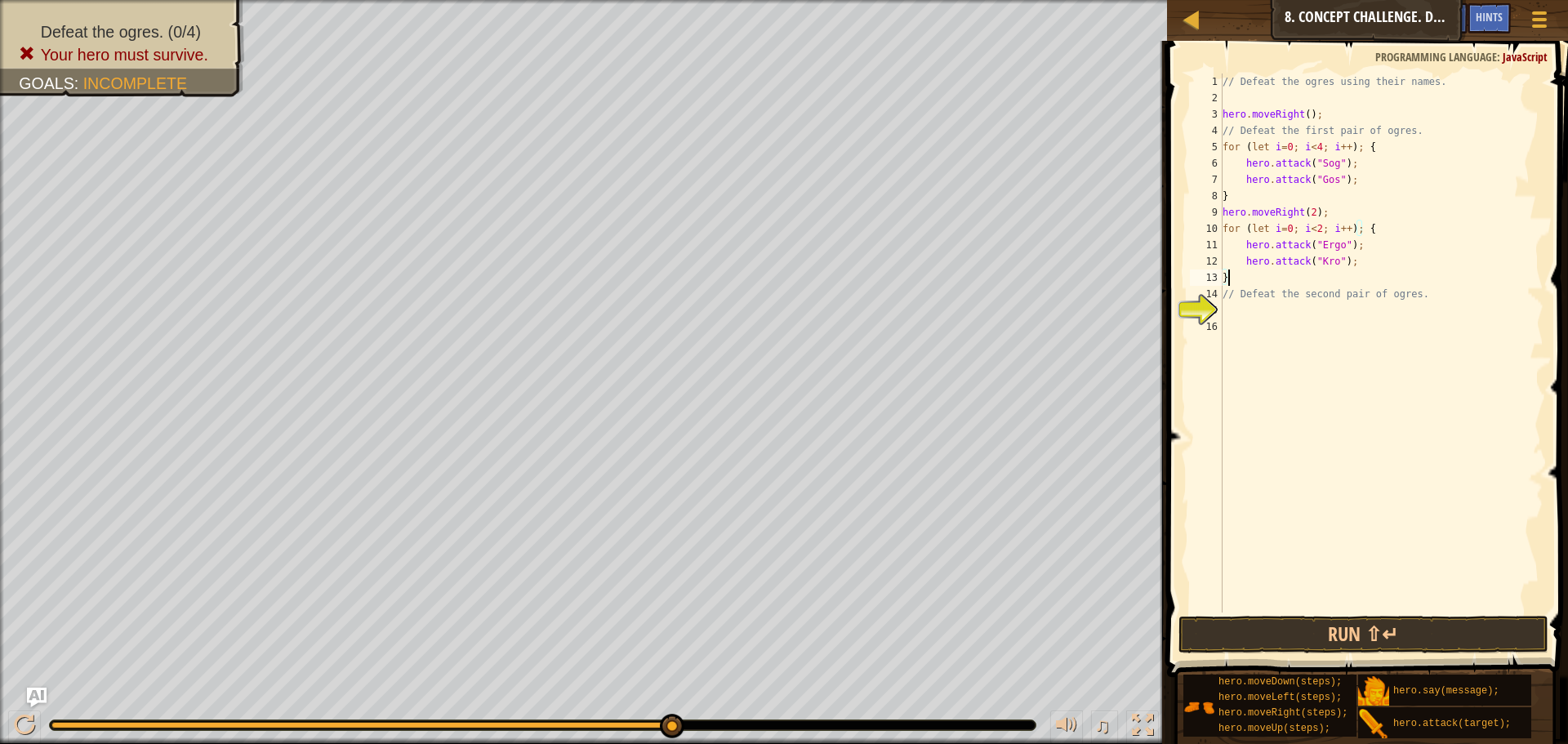
click at [1282, 248] on div "// Defeat the ogres using their names. hero . moveRight ( ) ; // Defeat the fir…" at bounding box center [1381, 359] width 324 height 572
click at [1270, 223] on div "// Defeat the ogres using their names. hero . moveRight ( ) ; // Defeat the fir…" at bounding box center [1381, 359] width 324 height 572
drag, startPoint x: 1359, startPoint y: 639, endPoint x: 1357, endPoint y: 626, distance: 13.2
click at [1357, 626] on button "Run ⇧↵" at bounding box center [1364, 634] width 370 height 38
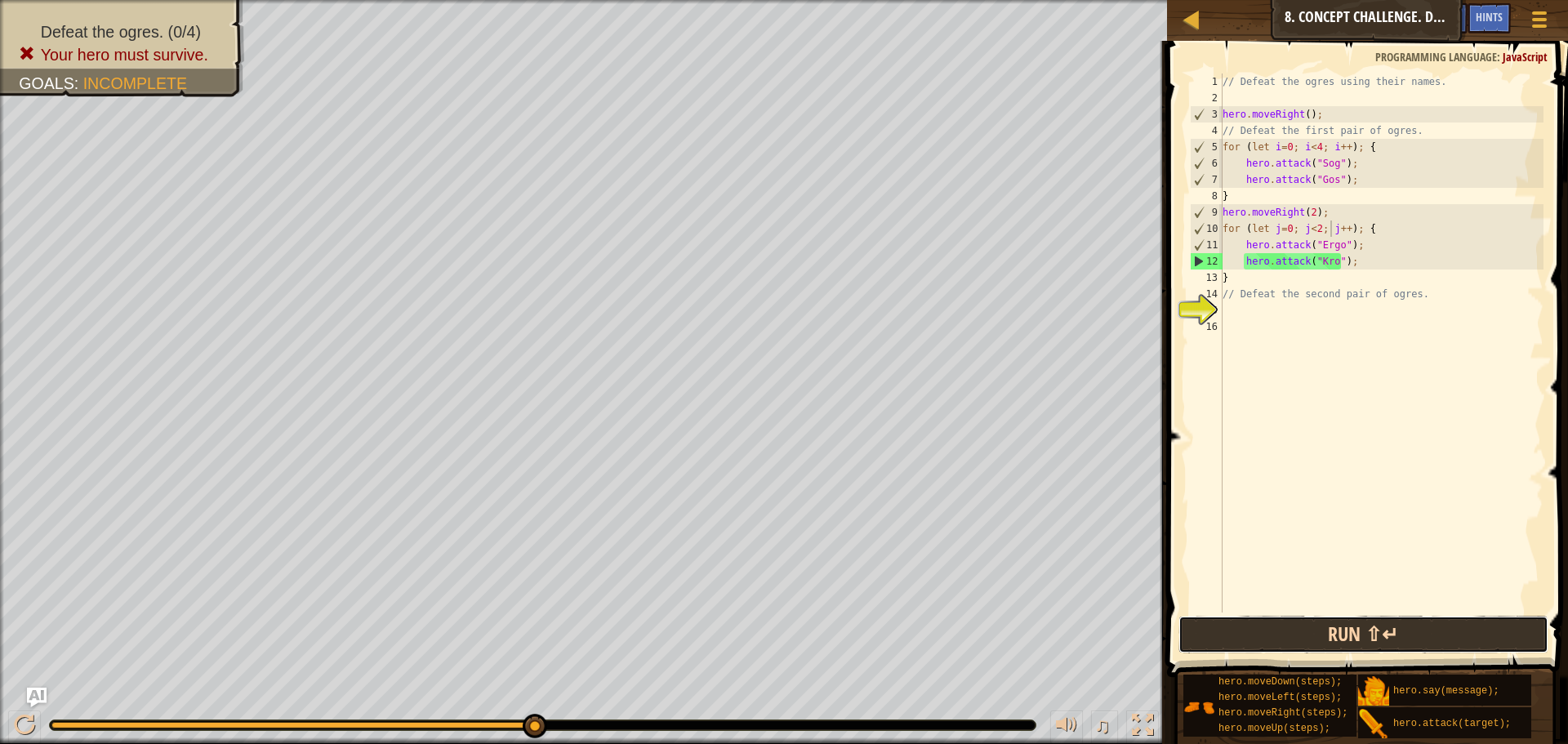
click at [1289, 616] on button "Run ⇧↵" at bounding box center [1364, 634] width 370 height 38
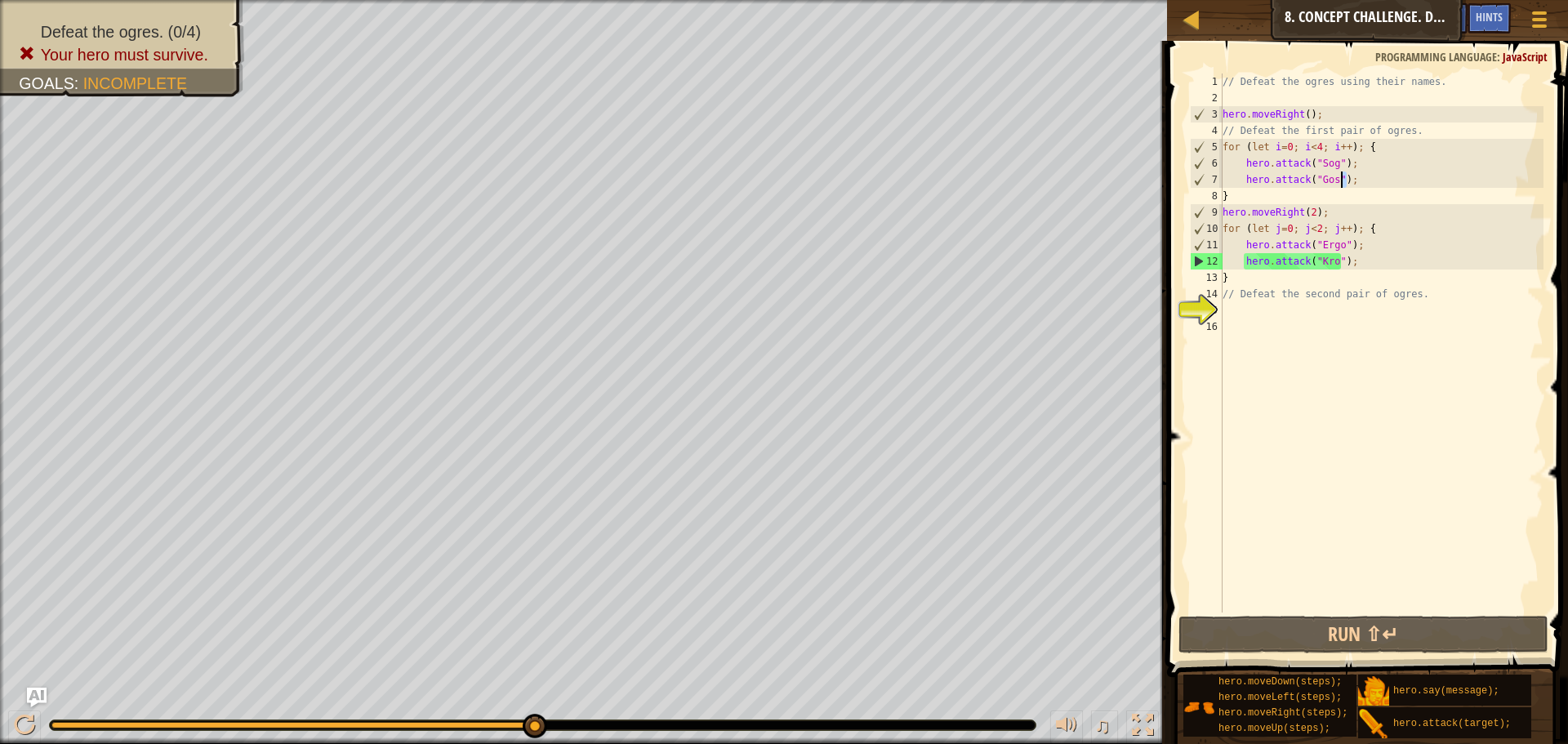
drag, startPoint x: 1352, startPoint y: 179, endPoint x: 1269, endPoint y: 186, distance: 83.3
click at [1278, 186] on div "// Defeat the ogres using their names. hero . moveRight ( ) ; // Defeat the fir…" at bounding box center [1381, 359] width 324 height 572
type textarea "hero.attack("Gos");"
drag, startPoint x: 1229, startPoint y: 182, endPoint x: 1221, endPoint y: 182, distance: 8.0
click at [1221, 182] on div "hero.attack("Gos"); 1 2 3 4 5 6 7 8 9 10 11 12 13 14 15 16 // Defeat the ogres …" at bounding box center [1365, 342] width 357 height 539
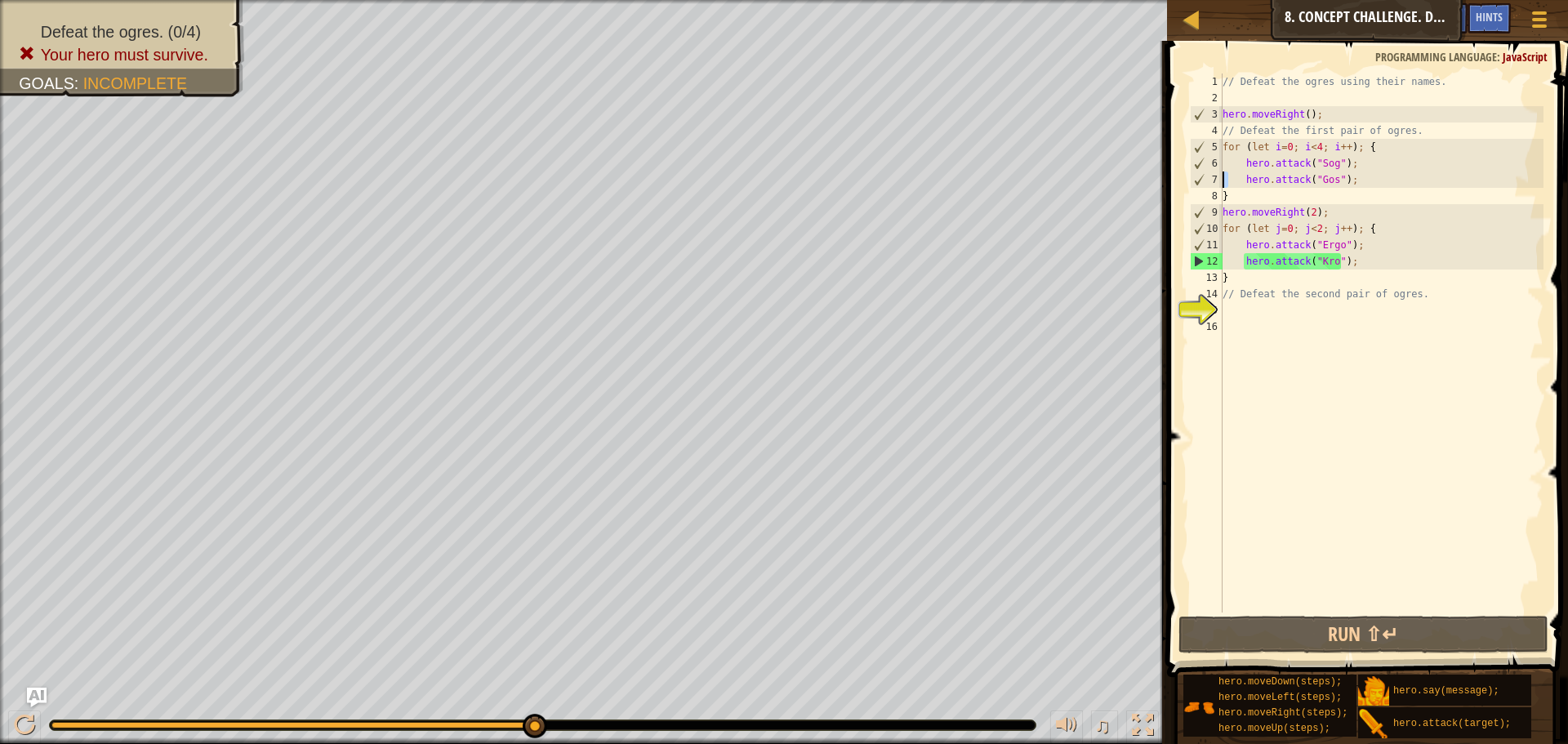
click at [1223, 180] on div "// Defeat the ogres using their names. hero . moveRight ( ) ; // Defeat the fir…" at bounding box center [1381, 342] width 324 height 539
drag, startPoint x: 1224, startPoint y: 180, endPoint x: 1358, endPoint y: 183, distance: 134.0
click at [1350, 185] on div "// Defeat the ogres using their names. hero . moveRight ( ) ; // Defeat the fir…" at bounding box center [1381, 359] width 324 height 572
click at [1367, 179] on div "// Defeat the ogres using their names. hero . moveRight ( ) ; // Defeat the fir…" at bounding box center [1381, 342] width 324 height 539
click at [1122, 183] on div "Map Introduction to Computer Science 8. Concept Challenge. Dangerous Steps Game…" at bounding box center [784, 372] width 1568 height 744
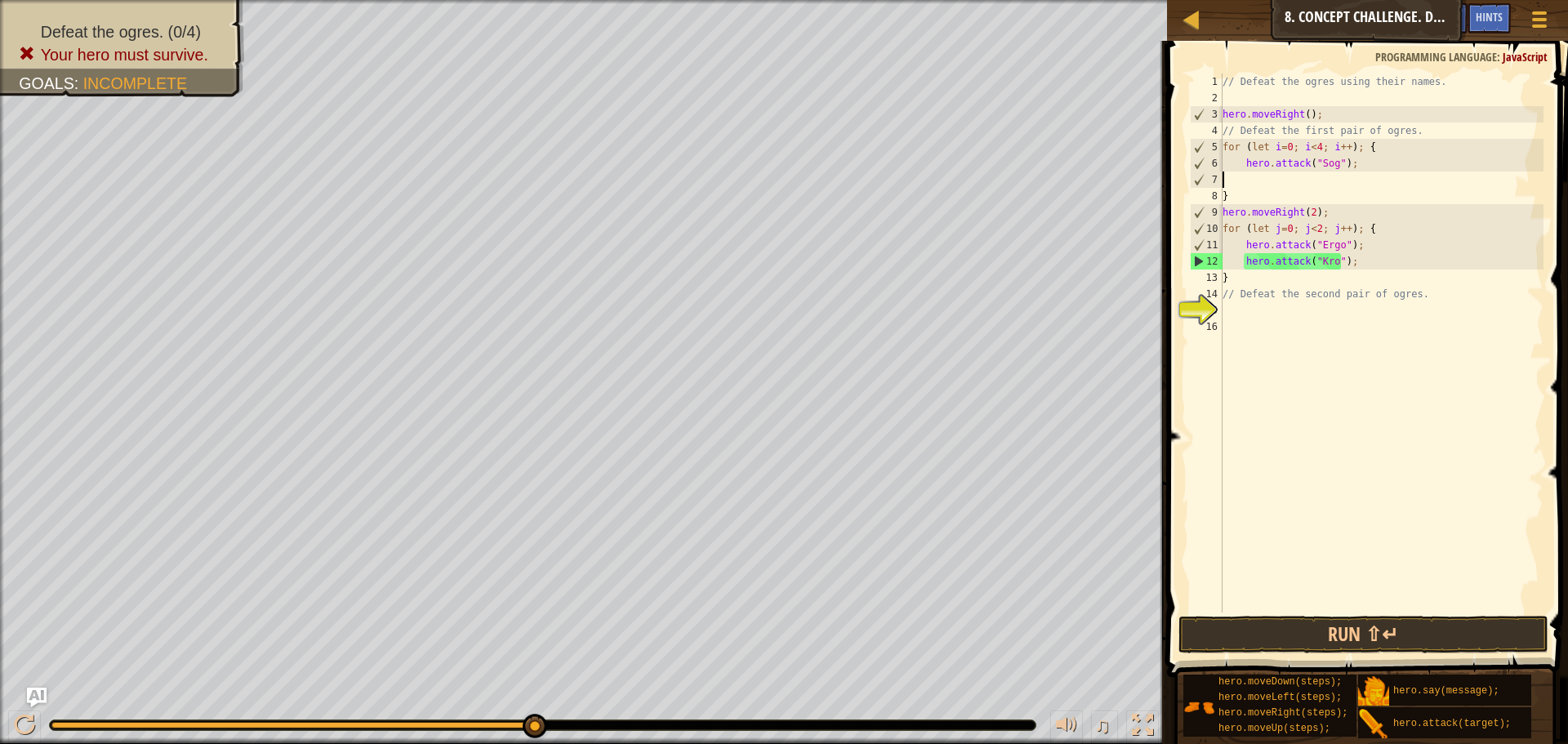
scroll to position [8, 0]
click at [1244, 327] on div "// Defeat the ogres using their names. hero . moveRight ( ) ; // Defeat the fir…" at bounding box center [1381, 359] width 324 height 572
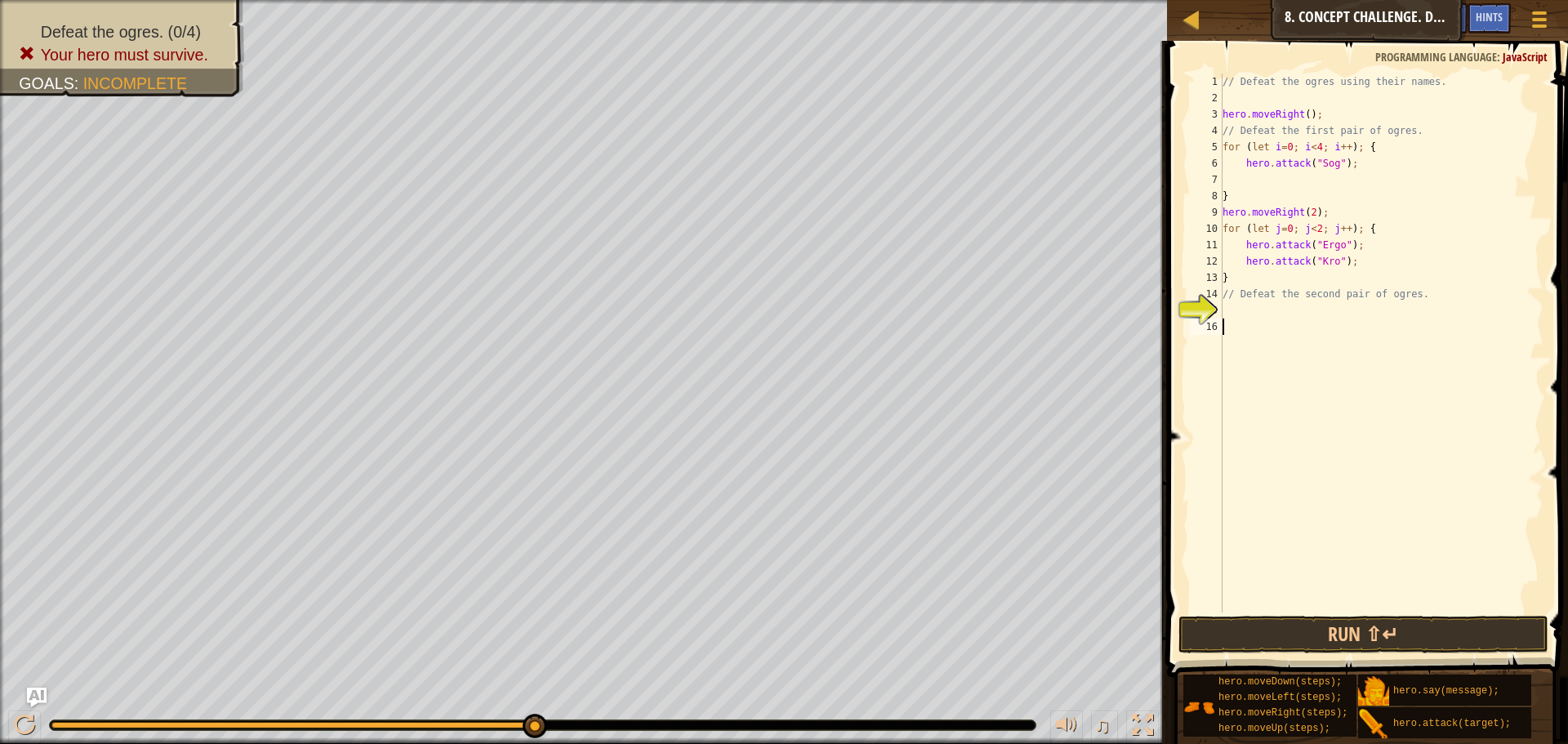
paste textarea "hero.attack("Gos");"
type textarea "hero.attack("Gos");"
click at [1279, 181] on div "// Defeat the ogres using their names. hero . moveRight ( ) ; // Defeat the fir…" at bounding box center [1381, 359] width 324 height 572
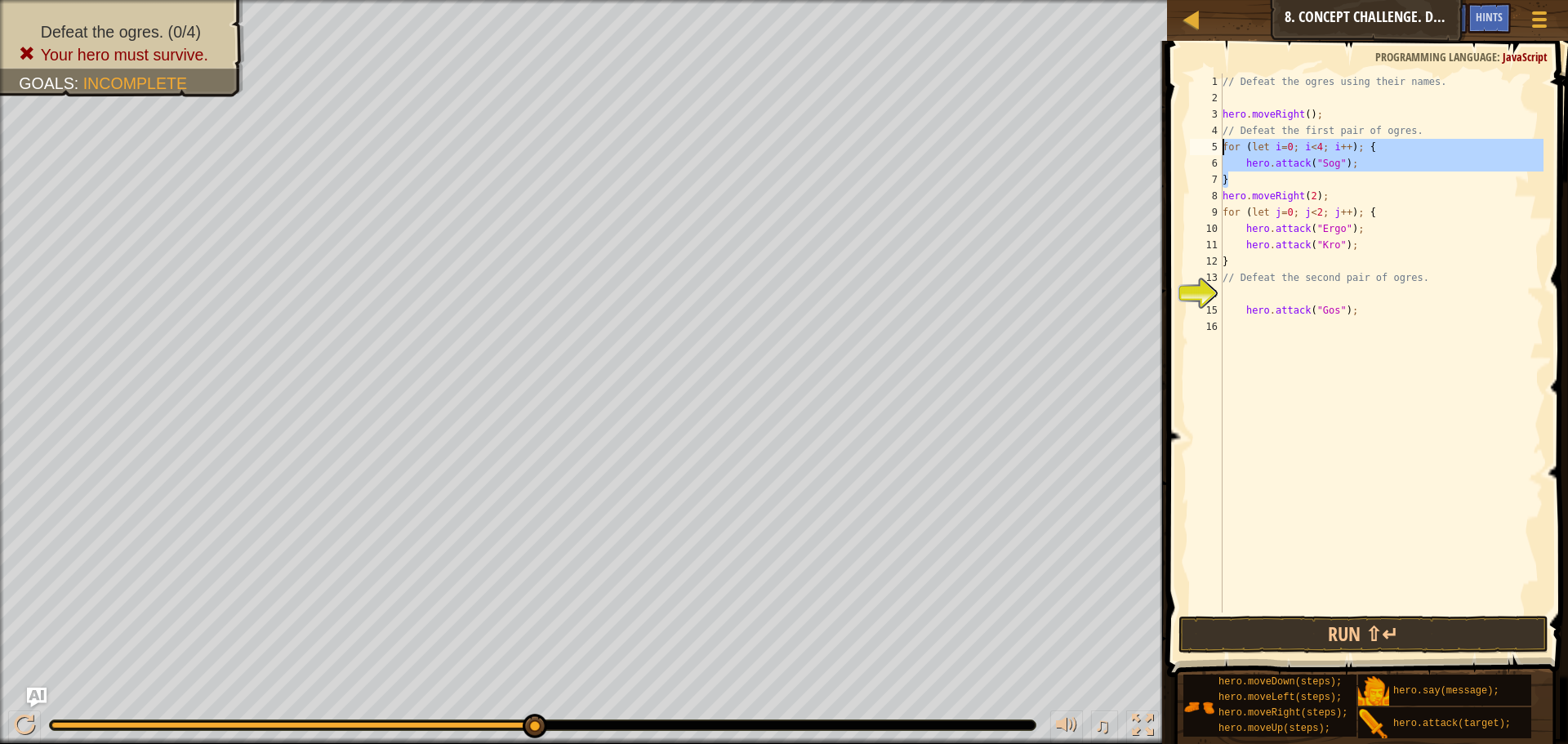
drag, startPoint x: 1226, startPoint y: 179, endPoint x: 1200, endPoint y: 142, distance: 45.2
click at [1200, 142] on div "hero.attack("Sog"); 1 2 3 4 5 6 7 8 9 10 11 12 13 14 15 16 // Defeat the ogres …" at bounding box center [1365, 342] width 357 height 539
click at [1237, 173] on div "// Defeat the ogres using their names. hero . moveRight ( ) ; // Defeat the fir…" at bounding box center [1381, 342] width 324 height 539
type textarea "}"
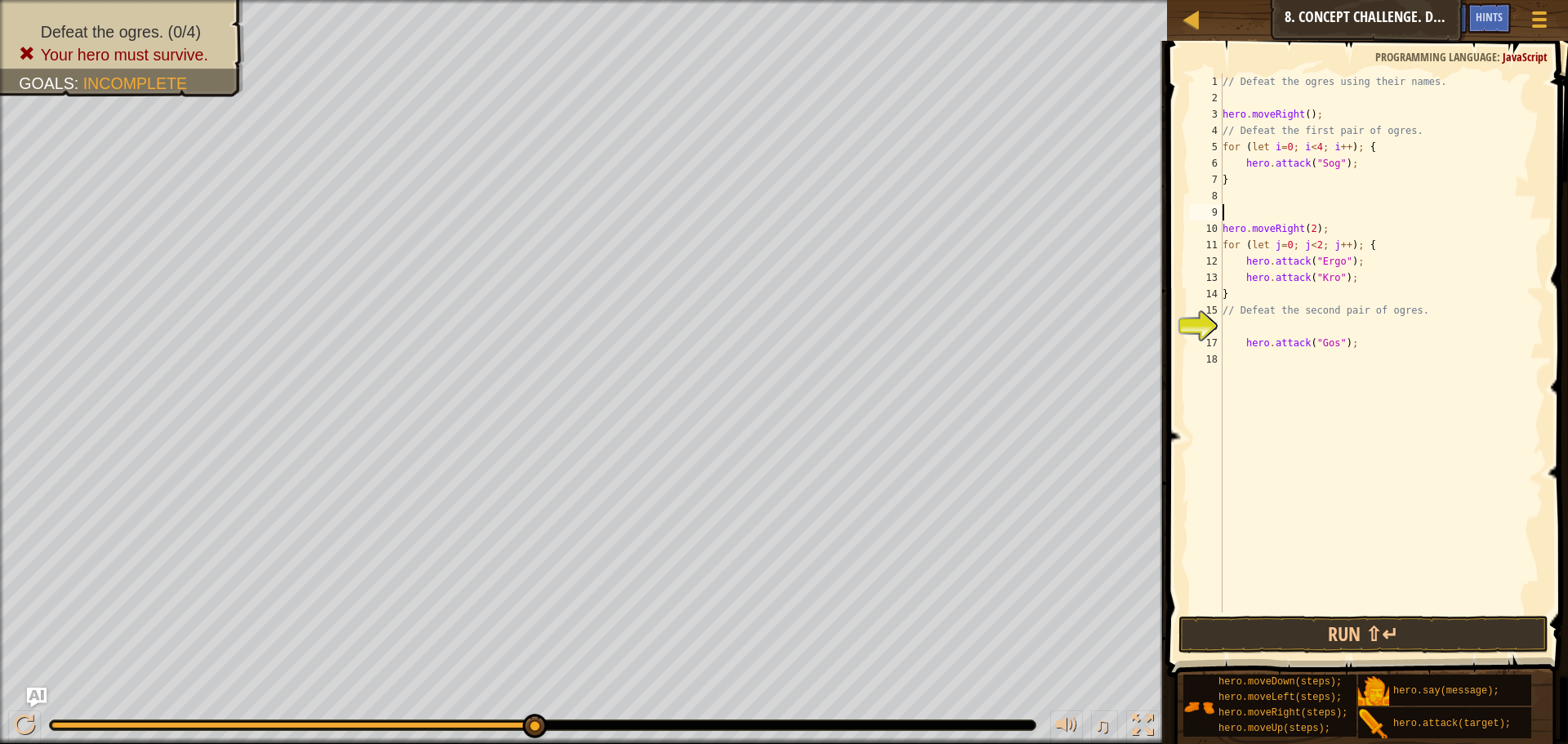
paste textarea "}"
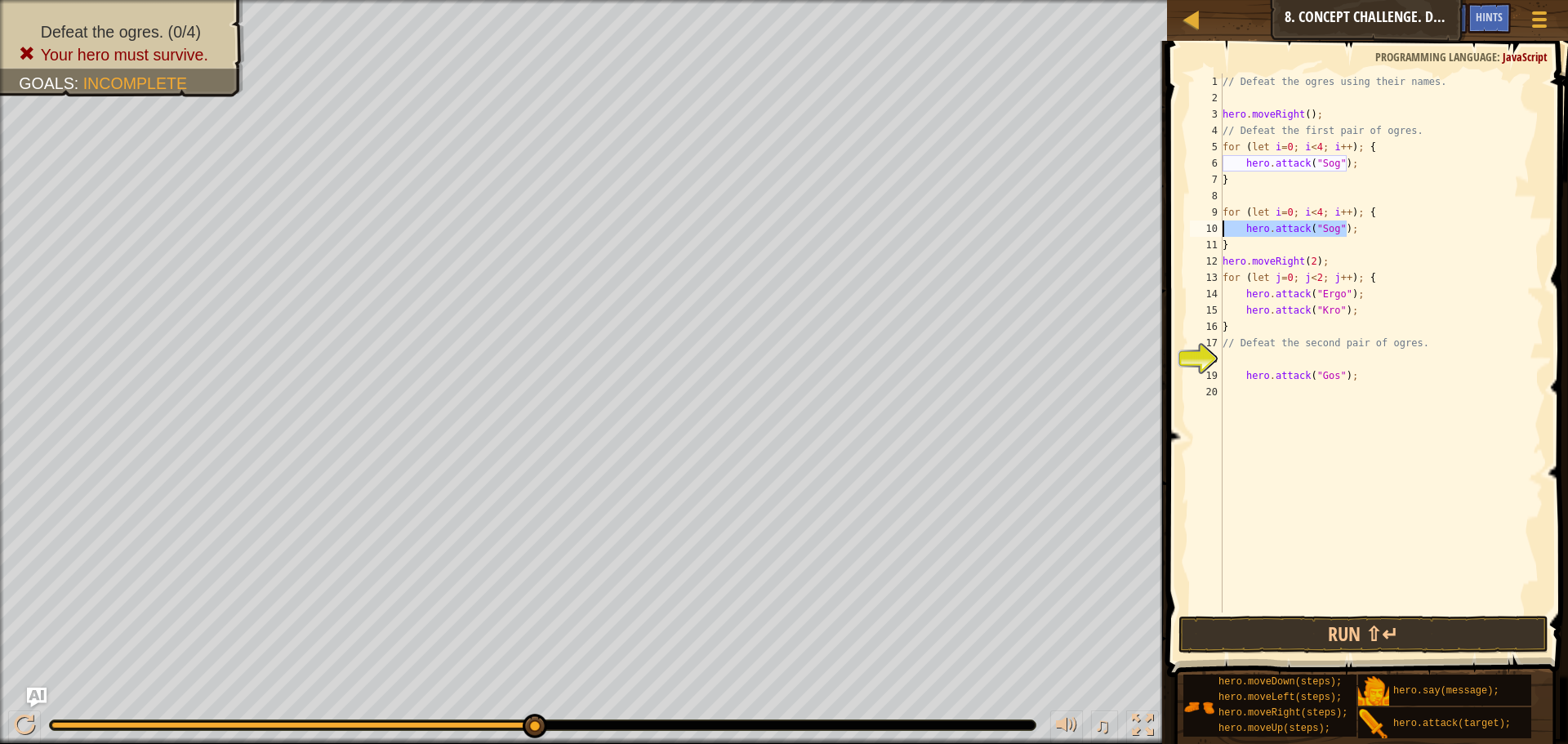
drag, startPoint x: 1349, startPoint y: 229, endPoint x: 1197, endPoint y: 233, distance: 152.1
click at [1198, 232] on div "} 1 2 3 4 5 6 7 8 9 10 11 12 13 14 15 16 17 18 19 20 // Defeat the ogres using …" at bounding box center [1365, 342] width 357 height 539
drag, startPoint x: 1351, startPoint y: 375, endPoint x: 1221, endPoint y: 379, distance: 130.1
click at [1221, 379] on div "hero.attack("Sog"); 1 2 3 4 5 6 7 8 9 10 11 12 13 14 15 16 17 18 19 20 // Defea…" at bounding box center [1365, 342] width 357 height 539
drag, startPoint x: 1346, startPoint y: 230, endPoint x: 1214, endPoint y: 229, distance: 132.0
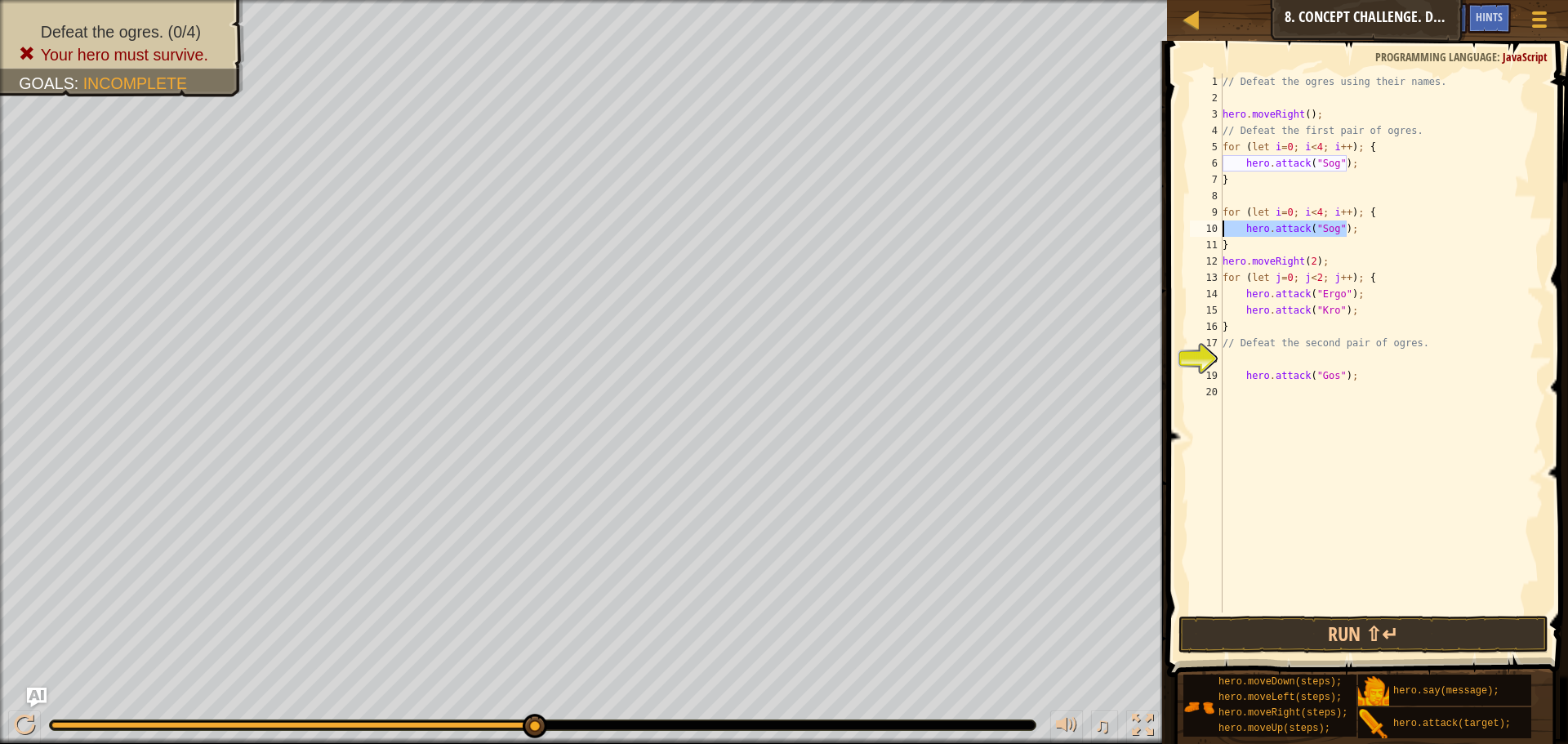
click at [1214, 229] on div "hero.attack("Gos"); 1 2 3 4 5 6 7 8 9 10 11 12 13 14 15 16 17 18 19 20 // Defea…" at bounding box center [1365, 342] width 357 height 539
paste textarea "Gos"
click at [1276, 212] on div "// Defeat the ogres using their names. hero . moveRight ( ) ; // Defeat the fir…" at bounding box center [1381, 359] width 324 height 572
click at [1376, 301] on div "// Defeat the ogres using their names. hero . moveRight ( ) ; // Defeat the fir…" at bounding box center [1381, 359] width 324 height 572
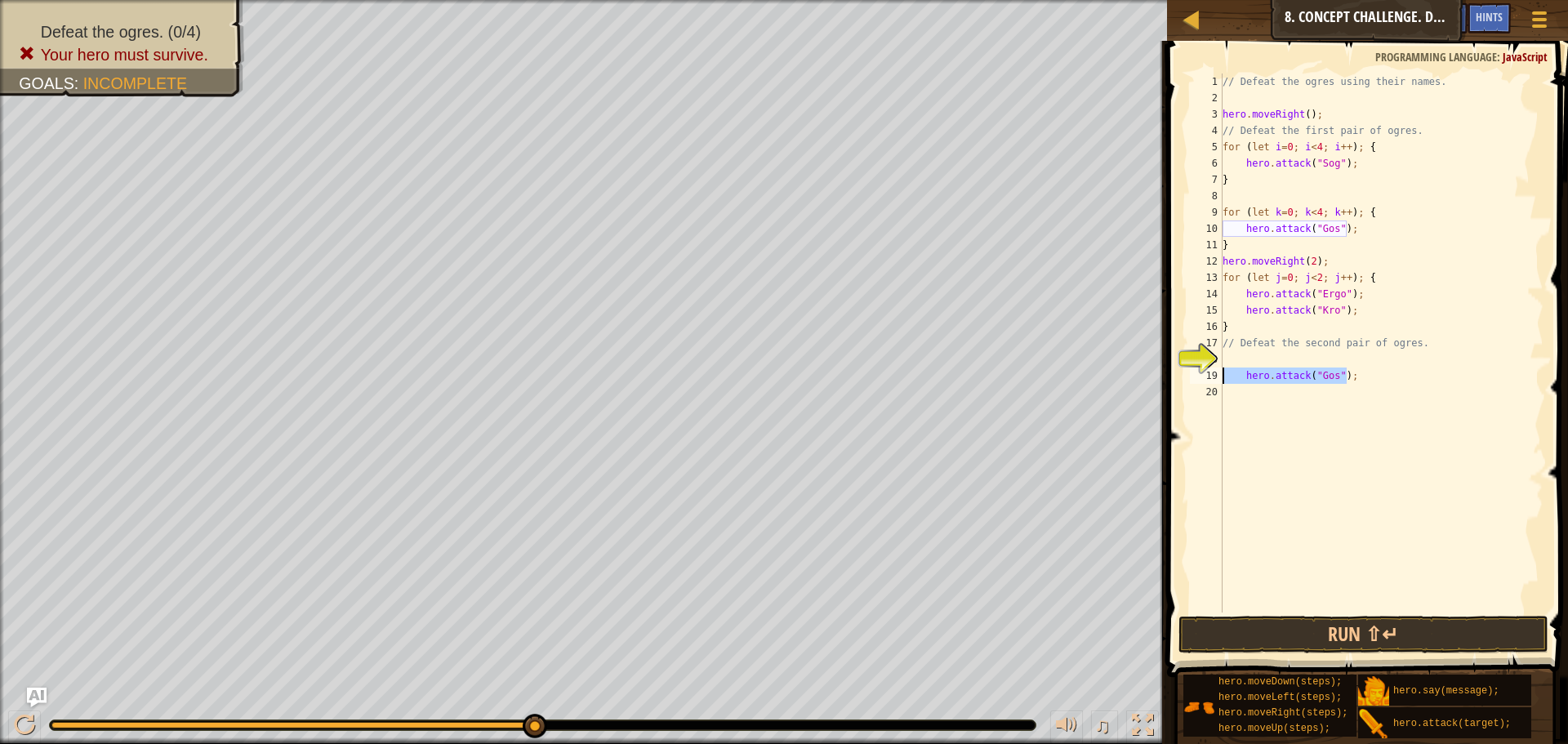
drag, startPoint x: 1352, startPoint y: 373, endPoint x: 1222, endPoint y: 378, distance: 130.1
click at [1222, 378] on div "// Defeat the ogres using their names. hero . moveRight ( ) ; // Defeat the fir…" at bounding box center [1381, 359] width 324 height 572
drag, startPoint x: 1268, startPoint y: 225, endPoint x: 1204, endPoint y: 245, distance: 67.1
click at [1204, 245] on div "hero.attack("Gos"); 1 2 3 4 5 6 7 8 9 10 11 12 13 14 15 16 17 18 19 20 // Defea…" at bounding box center [1365, 342] width 357 height 539
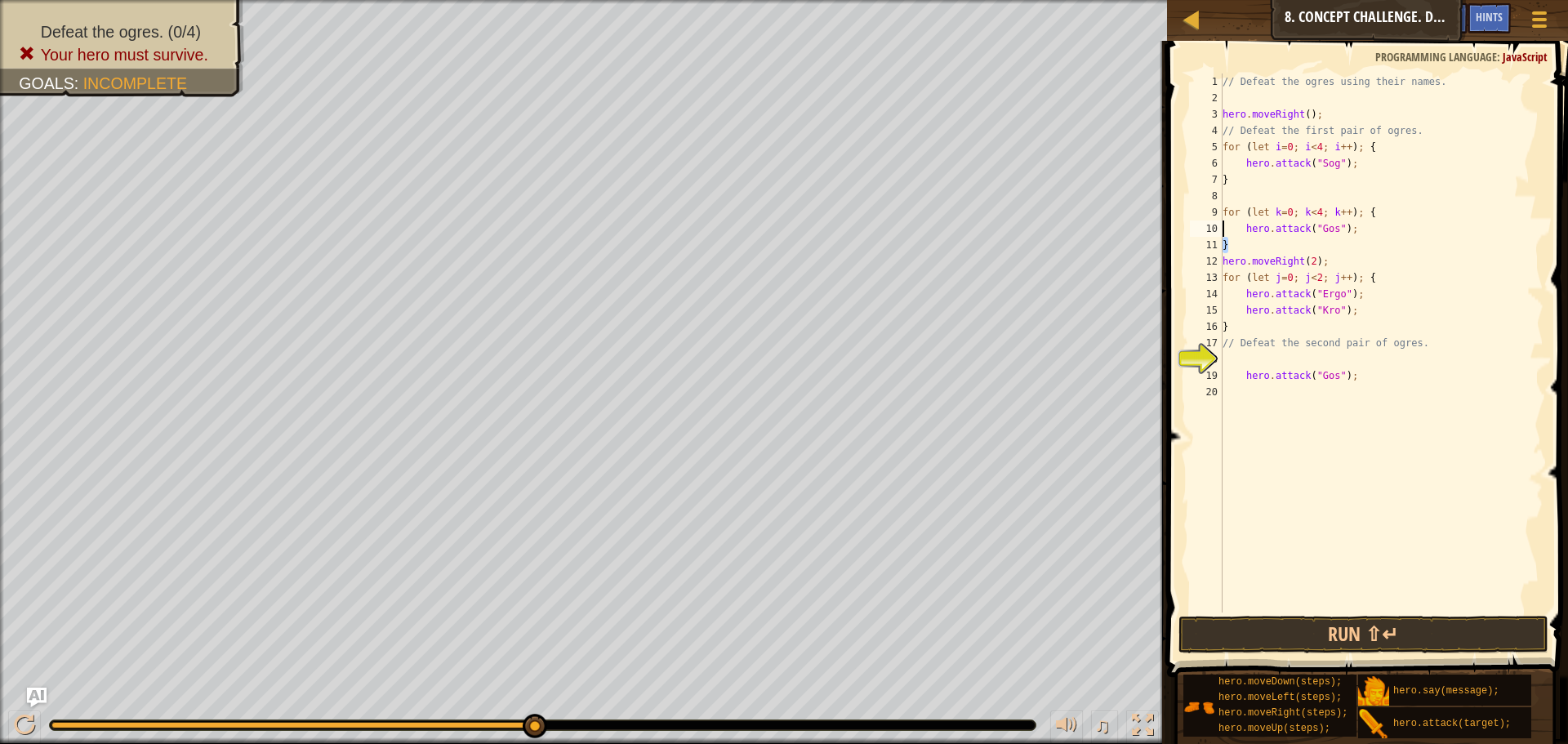
type textarea "} hero.attack("Gos");"
click at [1235, 246] on div "// Defeat the ogres using their names. hero . moveRight ( ) ; // Defeat the fir…" at bounding box center [1381, 359] width 324 height 572
click at [1225, 228] on div "// Defeat the ogres using their names. hero . moveRight ( ) ; // Defeat the fir…" at bounding box center [1381, 359] width 324 height 572
click at [1240, 251] on div "// Defeat the ogres using their names. hero . moveRight ( ) ; // Defeat the fir…" at bounding box center [1381, 359] width 324 height 572
type textarea "}"
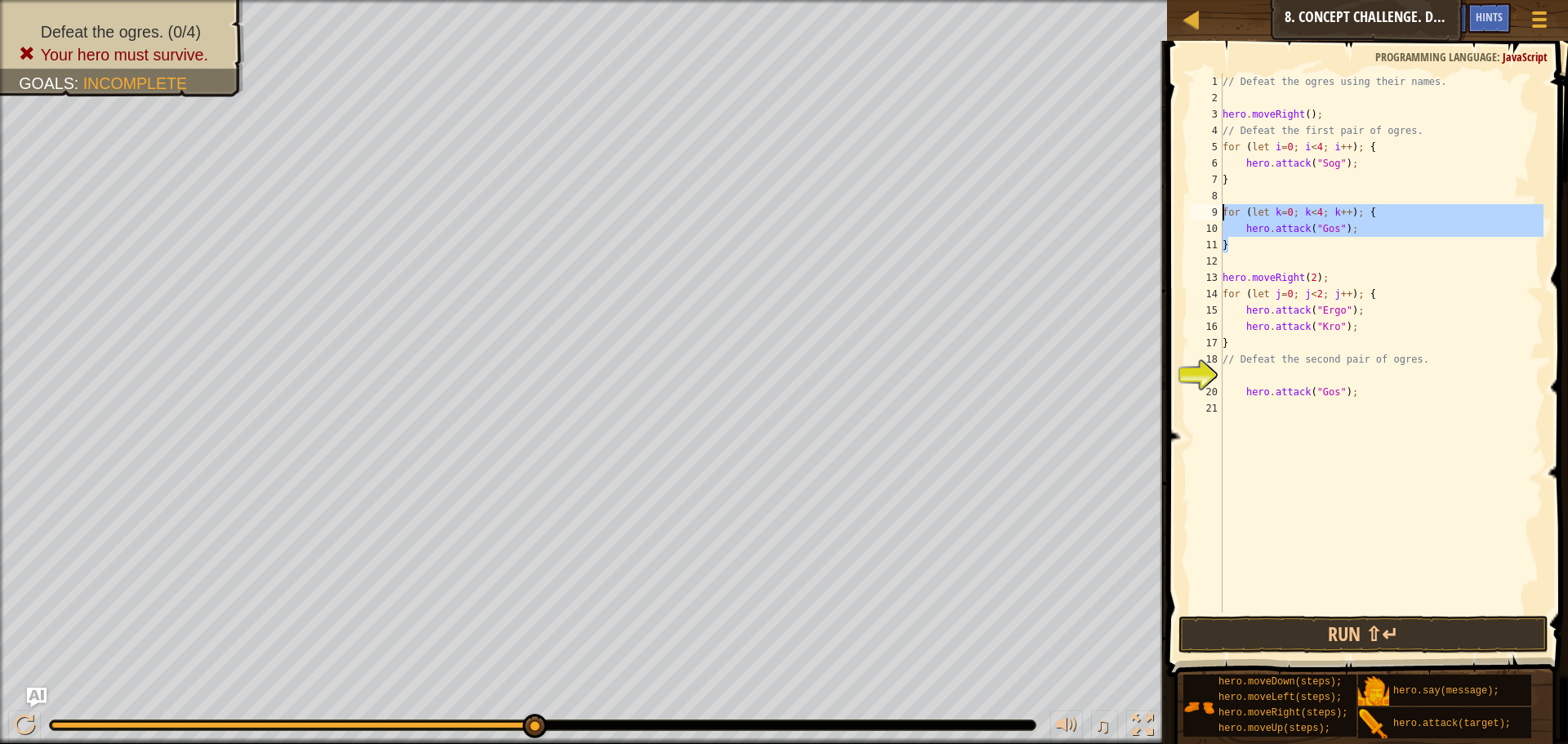
drag, startPoint x: 1232, startPoint y: 243, endPoint x: 1191, endPoint y: 211, distance: 52.0
click at [1191, 211] on div "1 2 3 4 5 6 7 8 9 10 11 12 13 14 15 16 17 18 19 20 21 // Defeat the ogres using…" at bounding box center [1365, 342] width 357 height 539
type textarea "for (let k=0; k<4; k++); { hero.attack("Gos");"
click at [1226, 265] on div "// Defeat the ogres using their names. hero . moveRight ( ) ; // Defeat the fir…" at bounding box center [1381, 359] width 324 height 572
paste textarea "}"
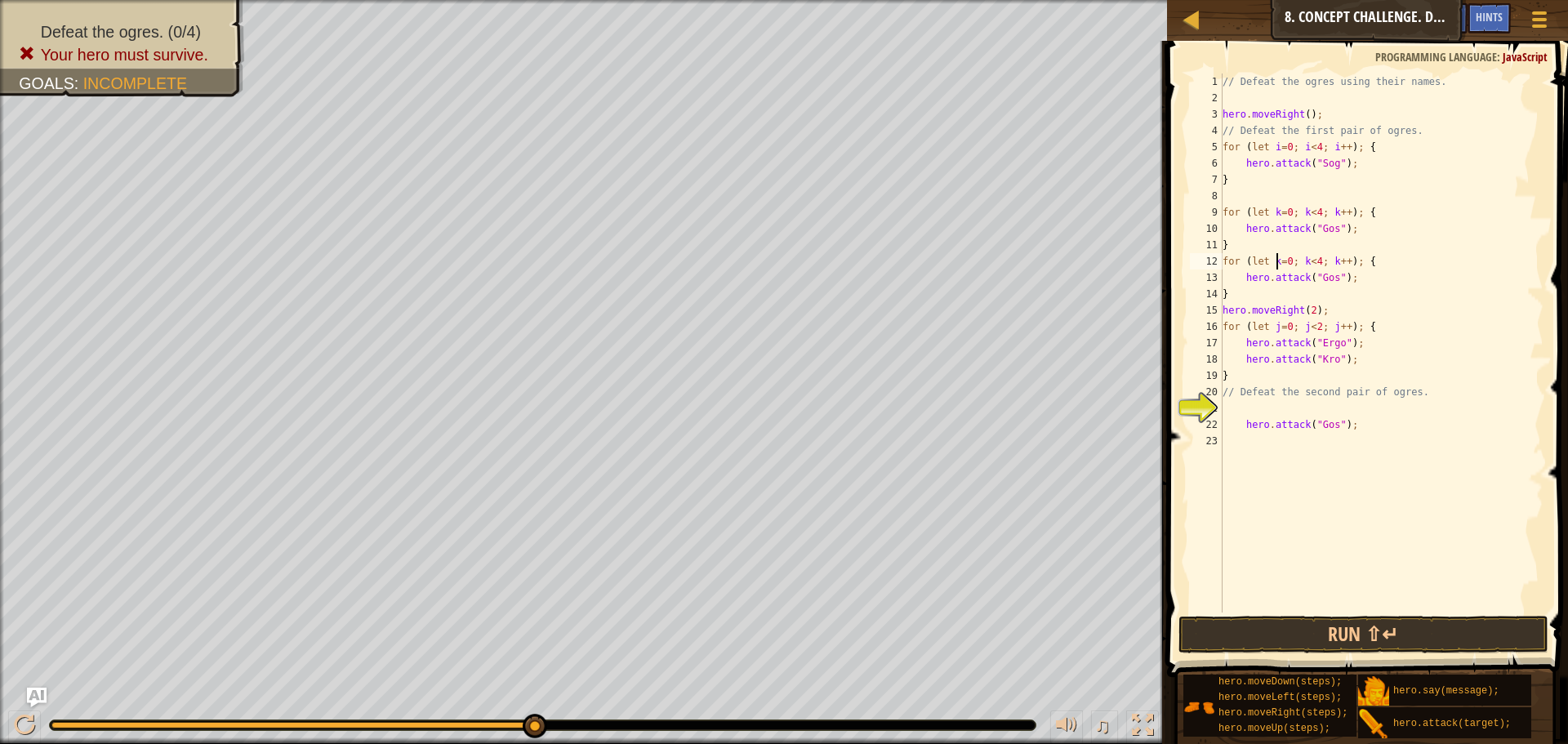
click at [1274, 263] on div "// Defeat the ogres using their names. hero . moveRight ( ) ; // Defeat the fir…" at bounding box center [1381, 359] width 324 height 572
drag, startPoint x: 1355, startPoint y: 363, endPoint x: 1219, endPoint y: 358, distance: 136.1
click at [1219, 358] on div "for (let l=0; l<4; l++); { 1 2 3 4 5 6 7 8 9 10 11 12 13 14 15 16 17 18 19 20 2…" at bounding box center [1365, 342] width 357 height 539
drag, startPoint x: 1346, startPoint y: 278, endPoint x: 1220, endPoint y: 284, distance: 126.1
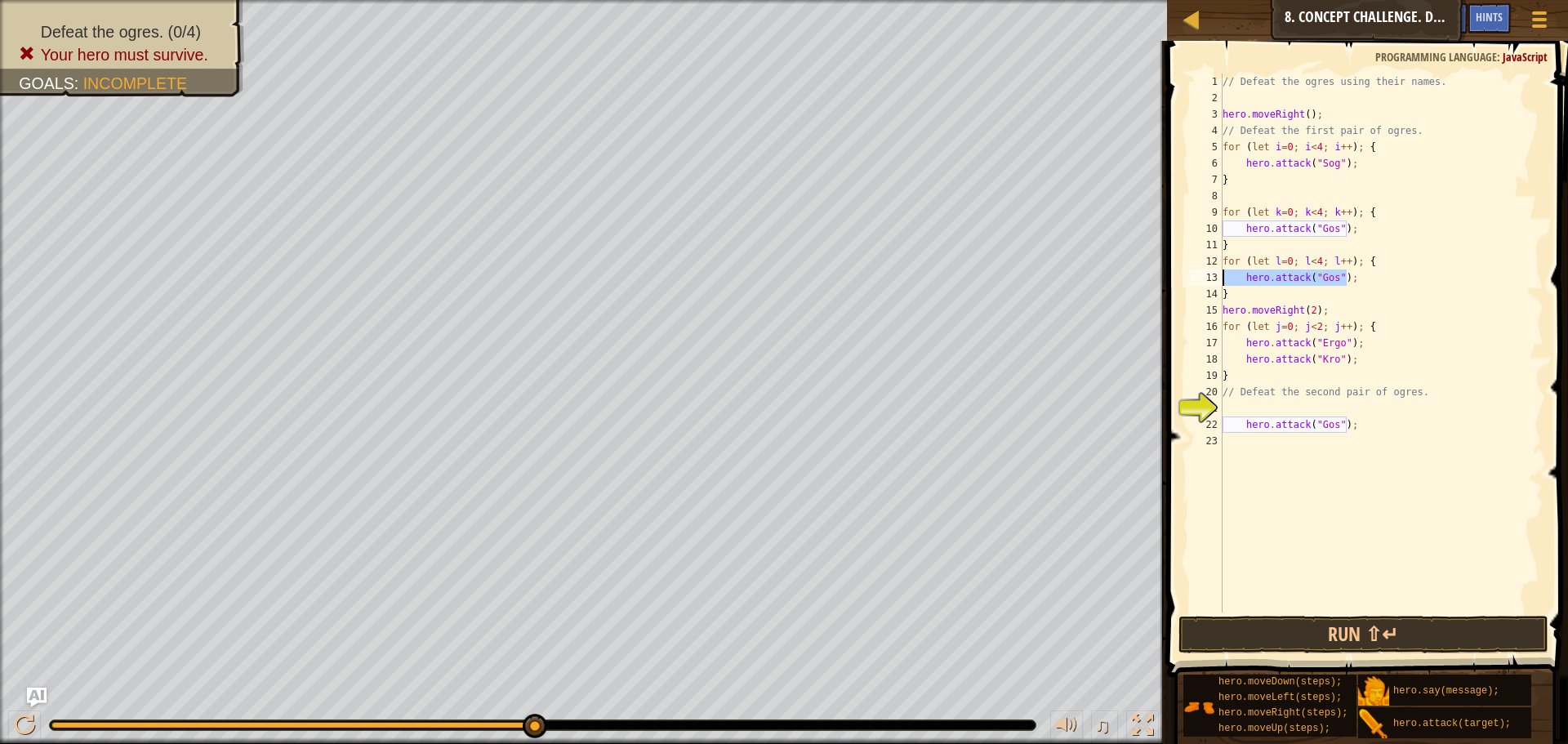
click at [1220, 284] on div "hero.attack("Kro"); 1 2 3 4 5 6 7 8 9 10 11 12 13 14 15 16 17 18 19 20 21 22 23…" at bounding box center [1365, 342] width 357 height 539
paste textarea "Kro"
type textarea "hero.attack("Kro");"
drag, startPoint x: 1347, startPoint y: 358, endPoint x: 1224, endPoint y: 360, distance: 123.0
click at [1224, 360] on div "// Defeat the ogres using their names. hero . moveRight ( ) ; // Defeat the fir…" at bounding box center [1381, 359] width 324 height 572
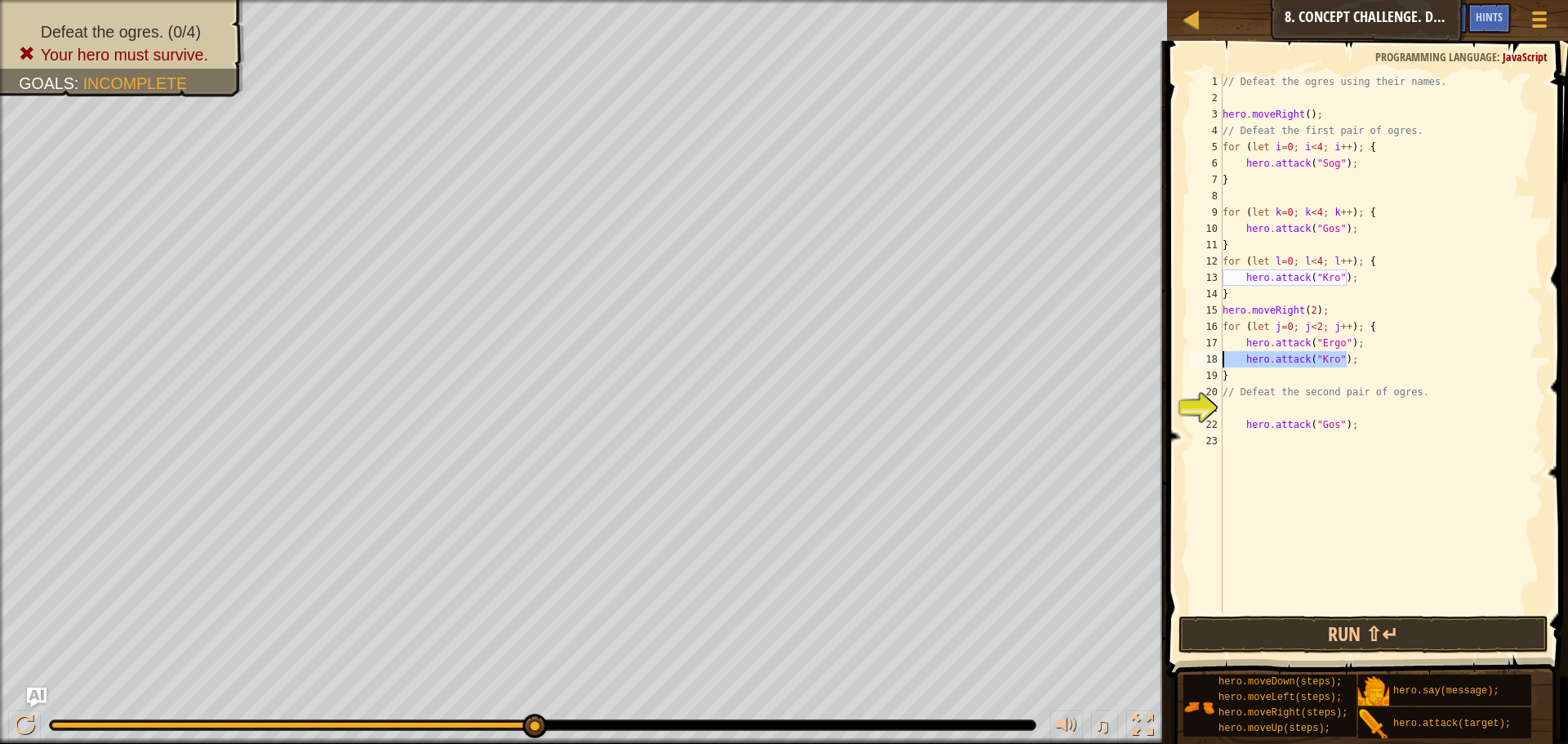
scroll to position [8, 0]
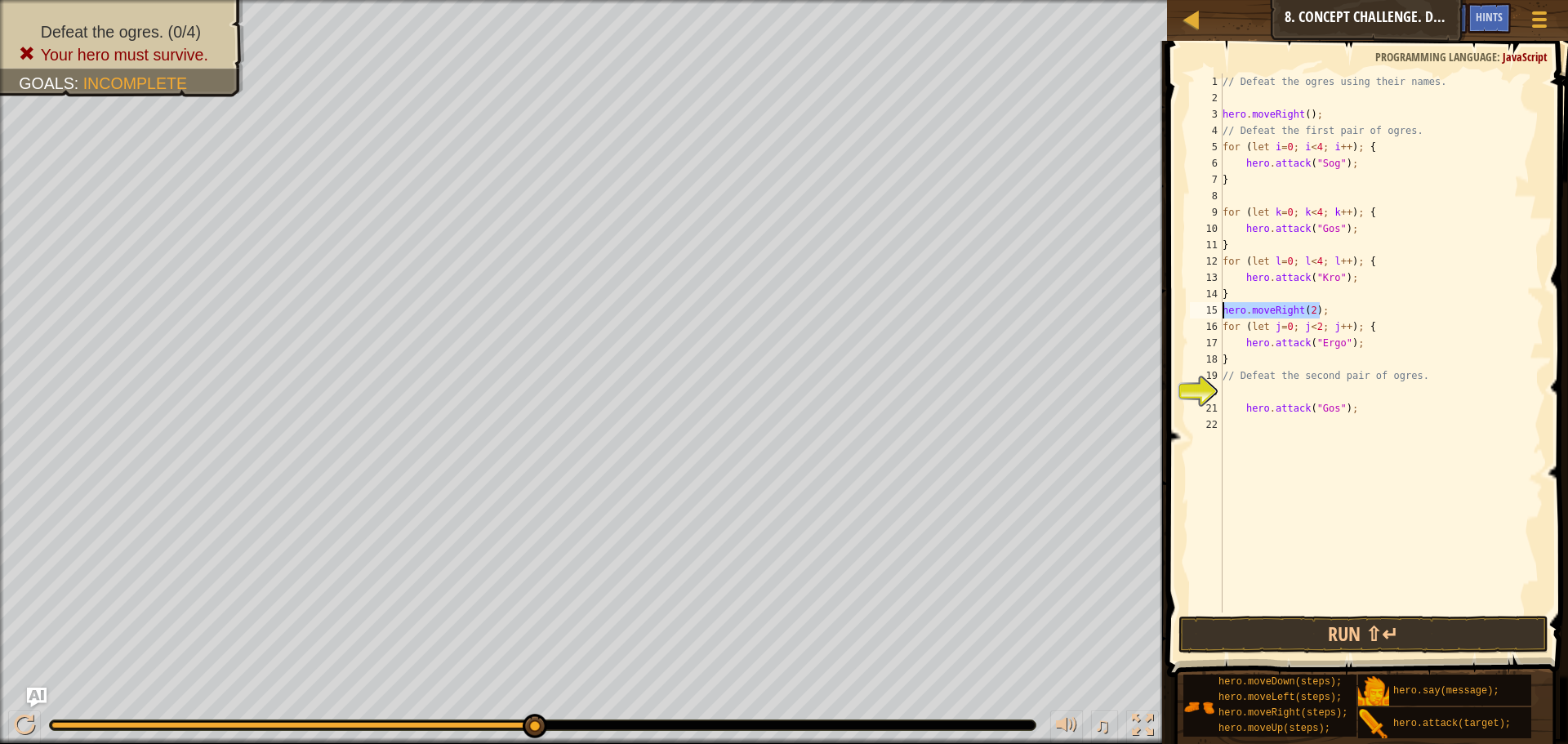
drag, startPoint x: 1315, startPoint y: 311, endPoint x: 1221, endPoint y: 312, distance: 94.0
click at [1221, 312] on div "hero.attack("Ergo"); 1 2 3 4 5 6 7 8 9 10 11 12 13 14 15 16 17 18 19 20 21 22 /…" at bounding box center [1365, 342] width 357 height 539
click at [1221, 259] on div "12" at bounding box center [1206, 261] width 33 height 16
type textarea "for (let l=0; l<4; l++); {"
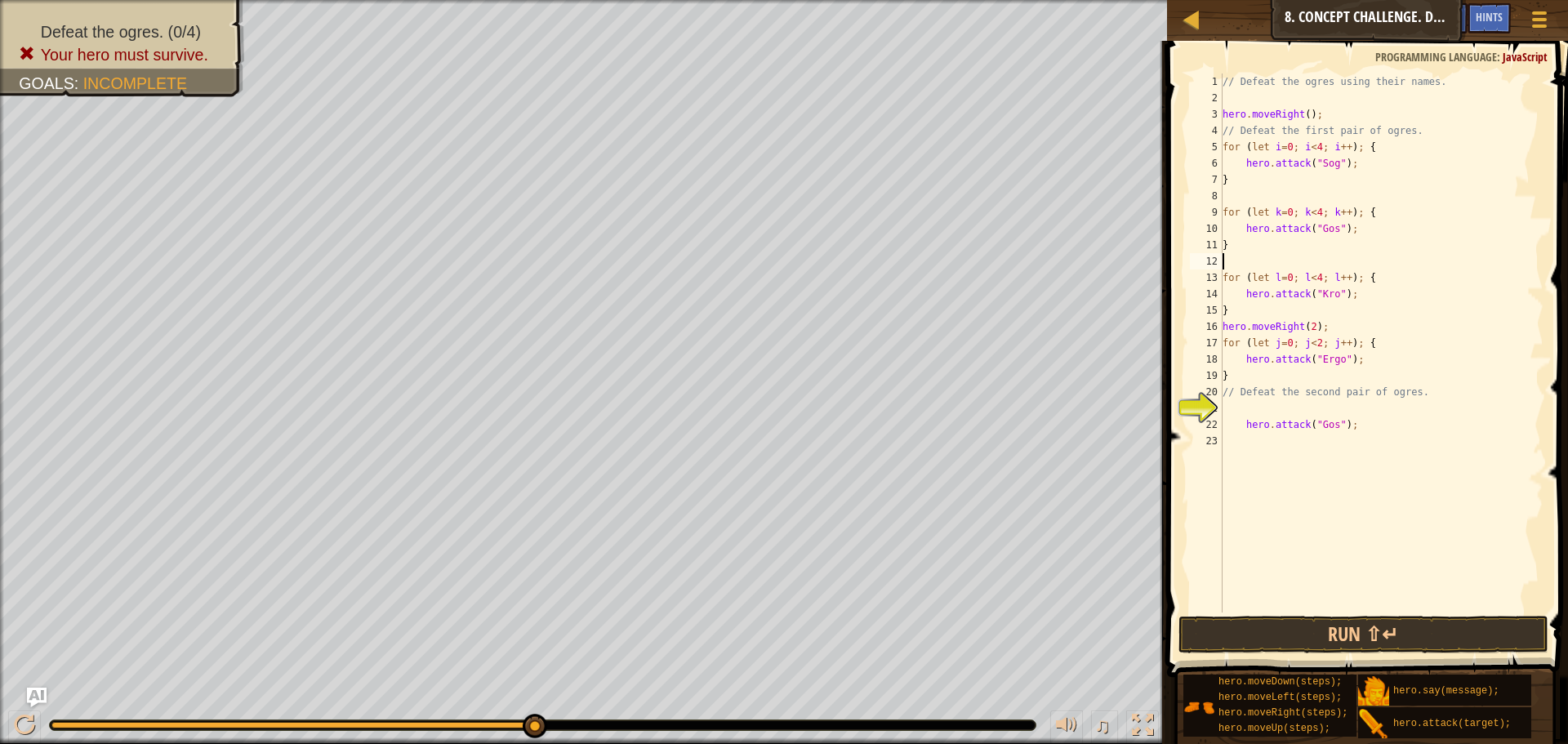
paste textarea "hero.moveRight(2);"
drag, startPoint x: 1353, startPoint y: 427, endPoint x: 1166, endPoint y: 440, distance: 187.5
click at [1166, 440] on div "hero.moveRight(2); 1 2 3 4 5 6 7 8 9 10 11 12 13 14 15 16 17 18 19 20 21 22 23 …" at bounding box center [1365, 391] width 406 height 684
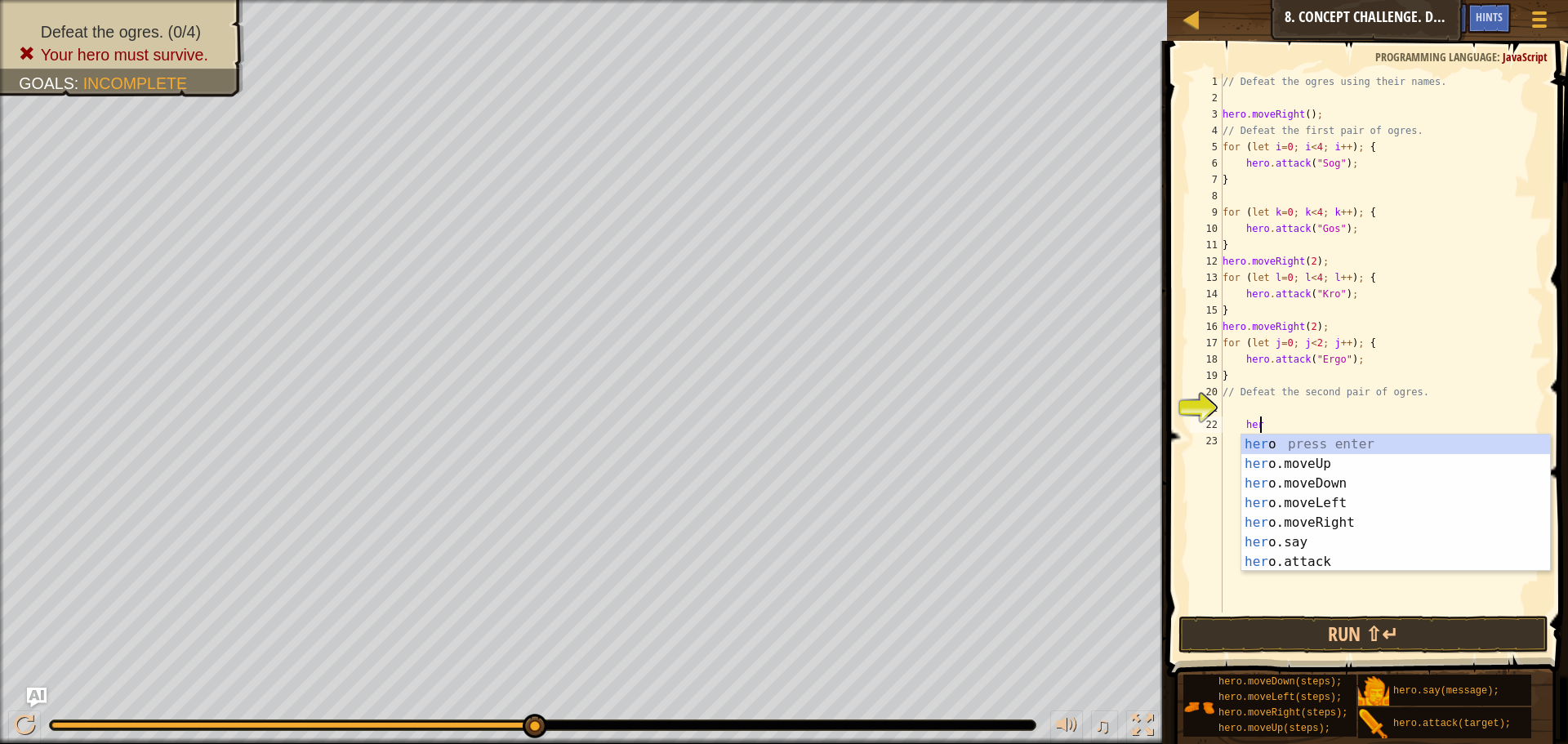
type textarea "h"
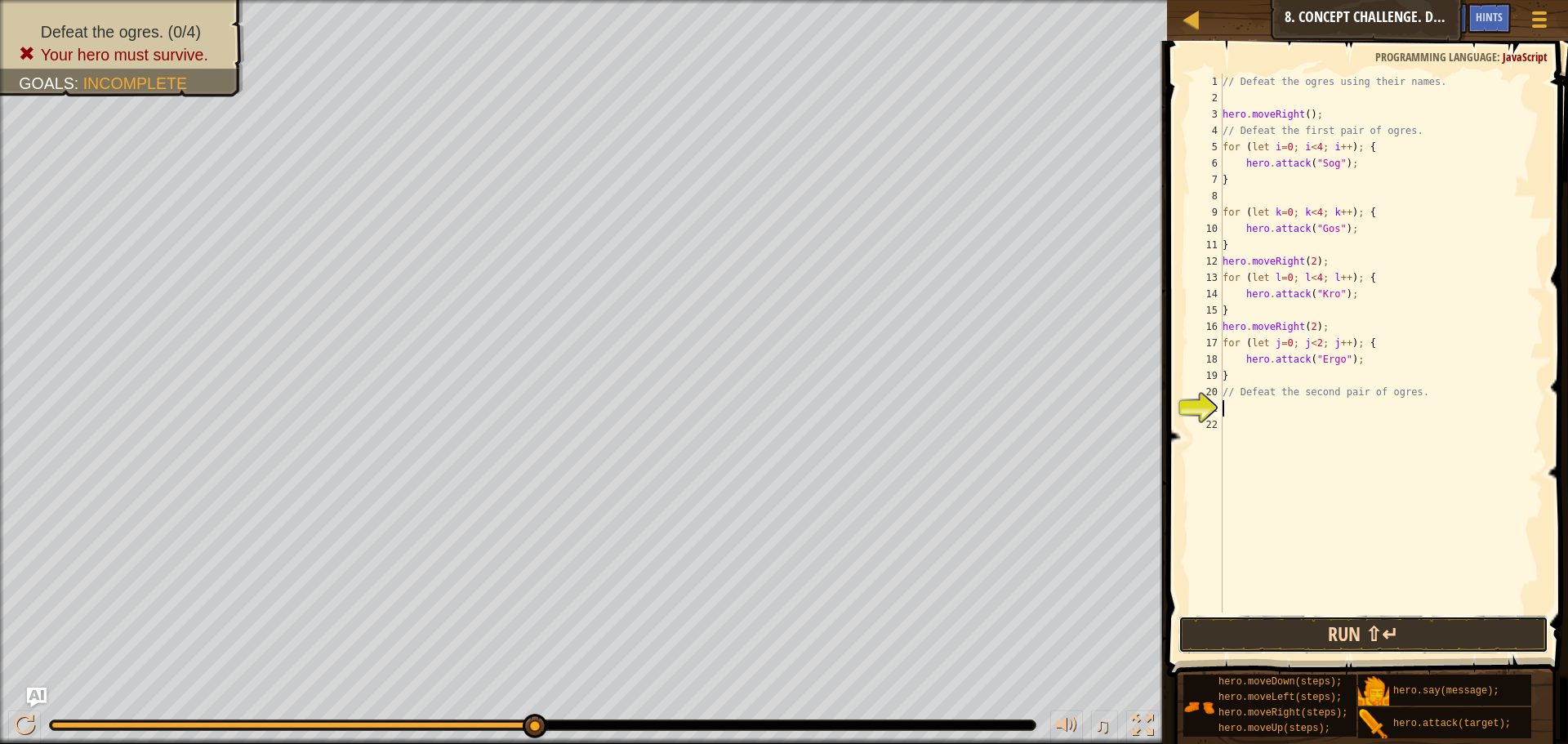
click at [1358, 624] on button "Run ⇧↵" at bounding box center [1364, 634] width 370 height 38
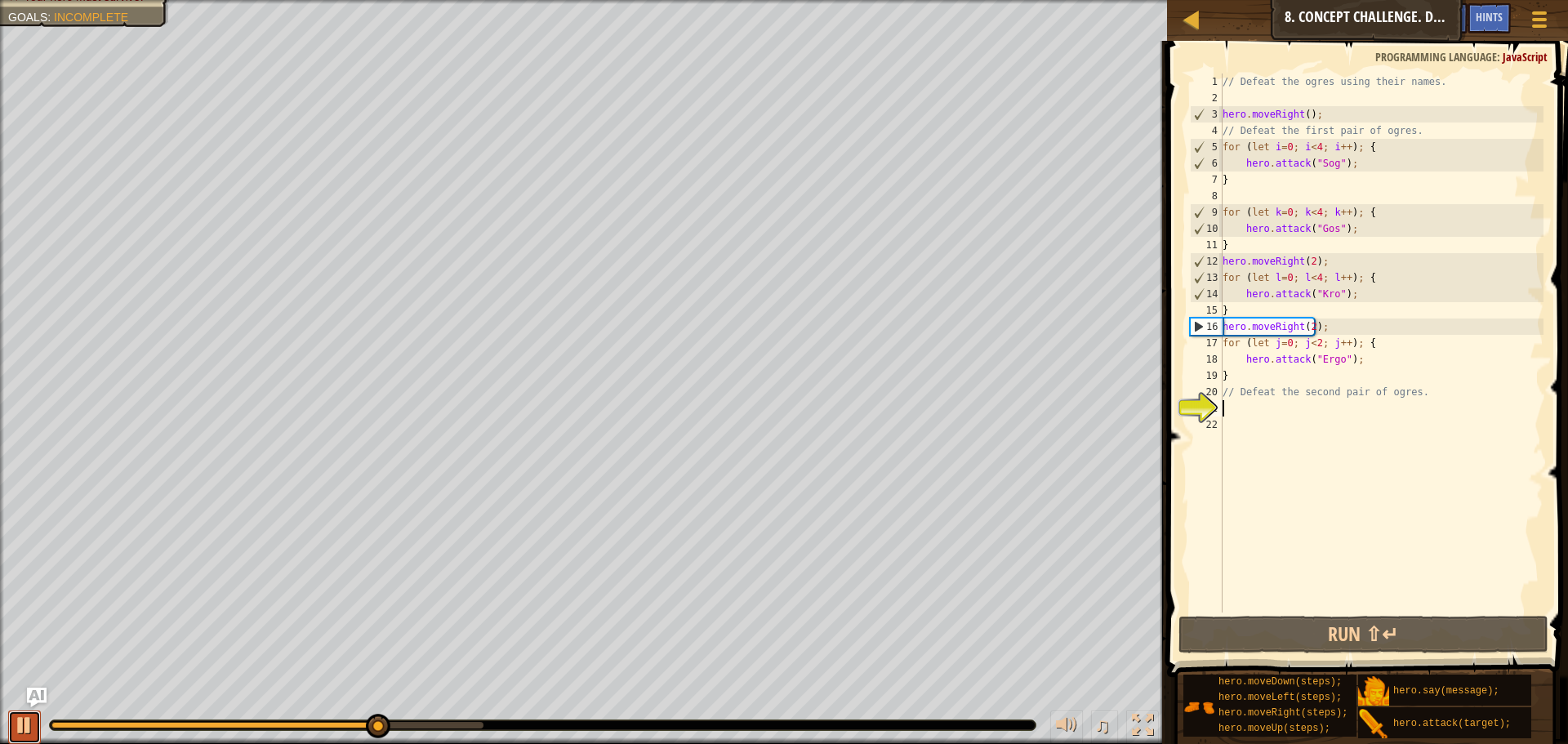
click at [23, 714] on div at bounding box center [24, 725] width 21 height 21
click at [37, 695] on img "Ask AI" at bounding box center [37, 698] width 21 height 21
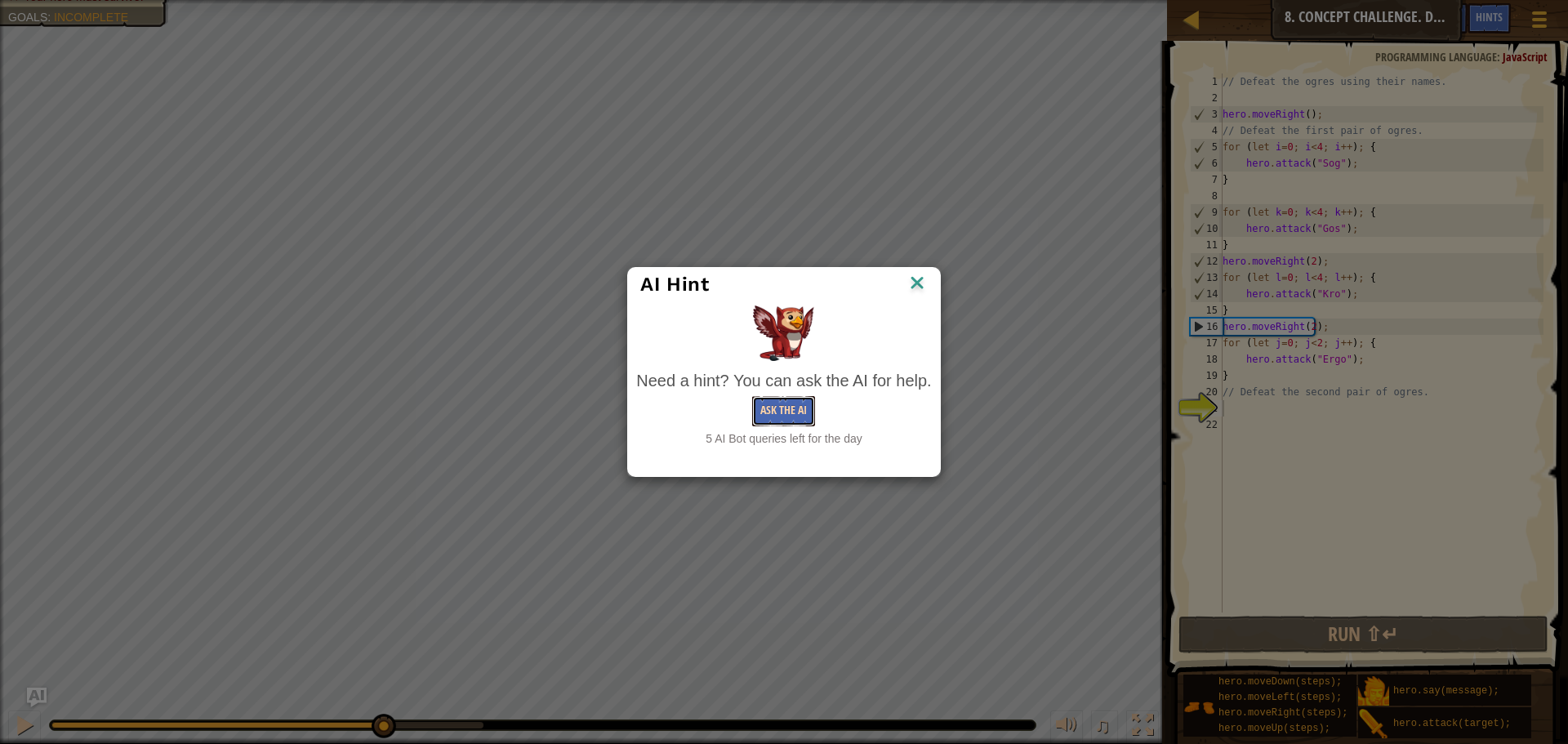
click at [787, 410] on button "Ask the AI" at bounding box center [783, 410] width 63 height 30
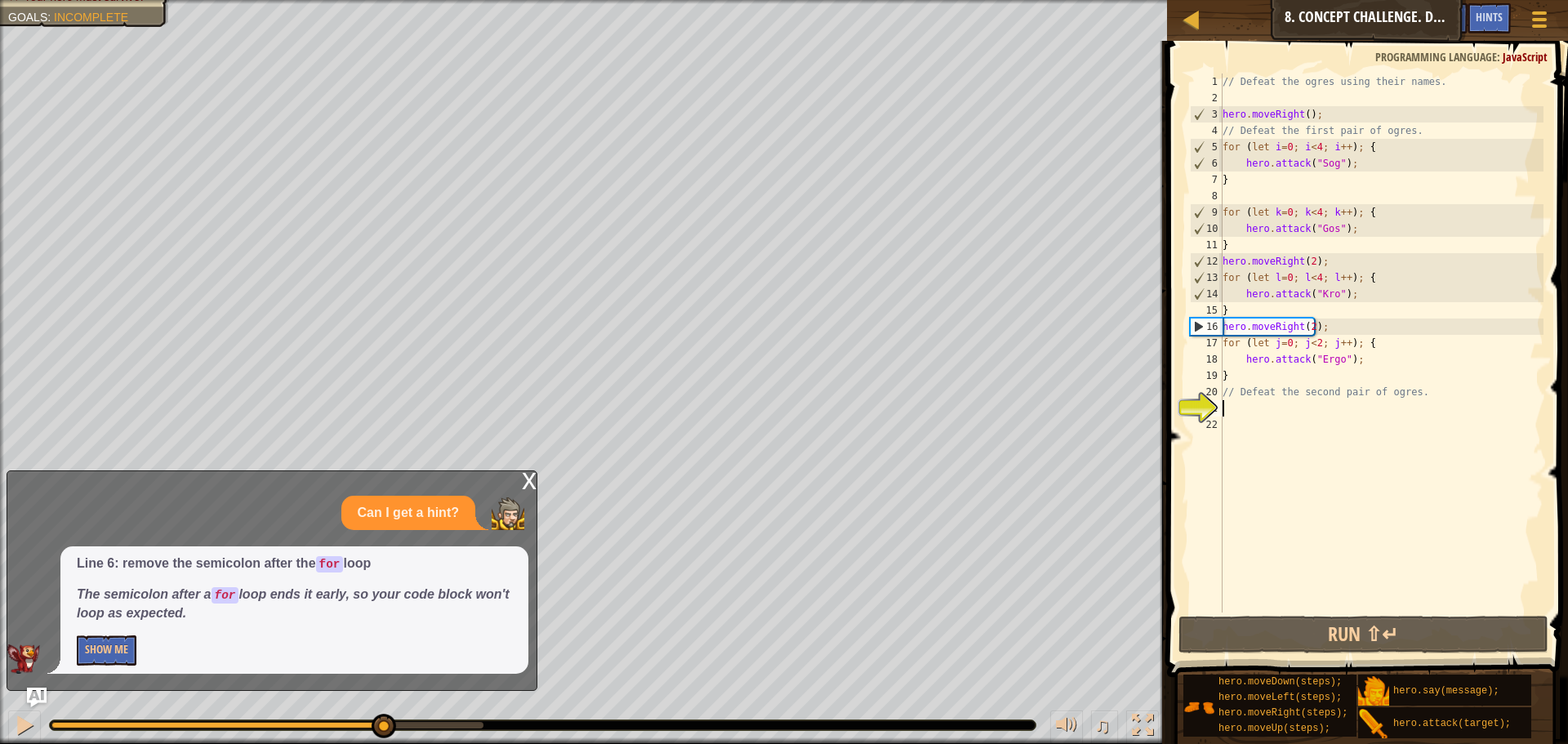
click at [1349, 144] on div "// Defeat the ogres using their names. hero . moveRight ( ) ; // Defeat the fir…" at bounding box center [1381, 359] width 324 height 572
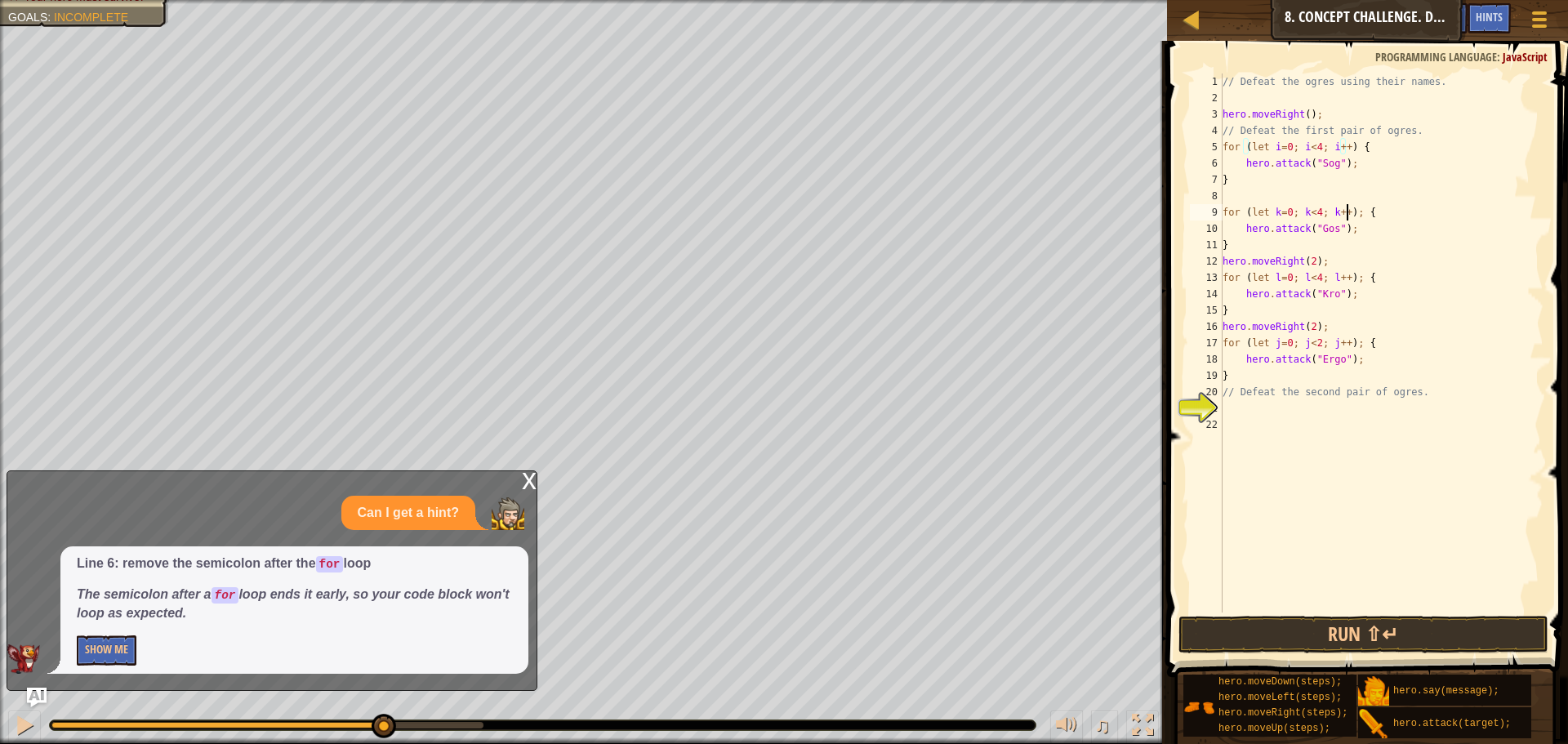
click at [1348, 213] on div "// Defeat the ogres using their names. hero . moveRight ( ) ; // Defeat the fir…" at bounding box center [1381, 359] width 324 height 572
click at [1345, 164] on div "// Defeat the ogres using their names. hero . moveRight ( ) ; // Defeat the fir…" at bounding box center [1381, 359] width 324 height 572
click at [1346, 295] on div "// Defeat the ogres using their names. hero . moveRight ( ) ; // Defeat the fir…" at bounding box center [1381, 359] width 324 height 572
click at [97, 645] on button "Show Me" at bounding box center [106, 649] width 60 height 30
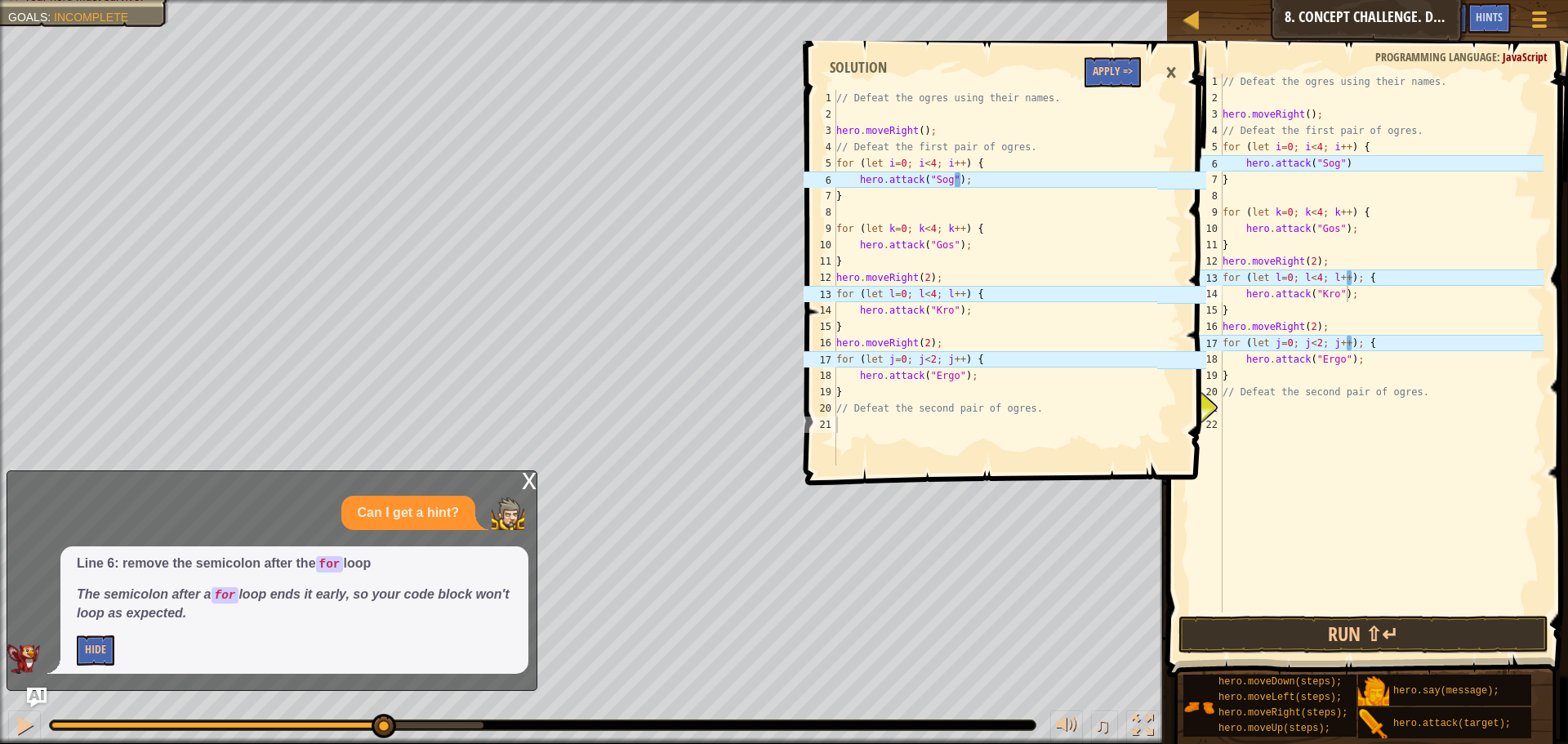
click at [1346, 275] on div "// Defeat the ogres using their names. hero . moveRight ( ) ; // Defeat the fir…" at bounding box center [1381, 359] width 324 height 572
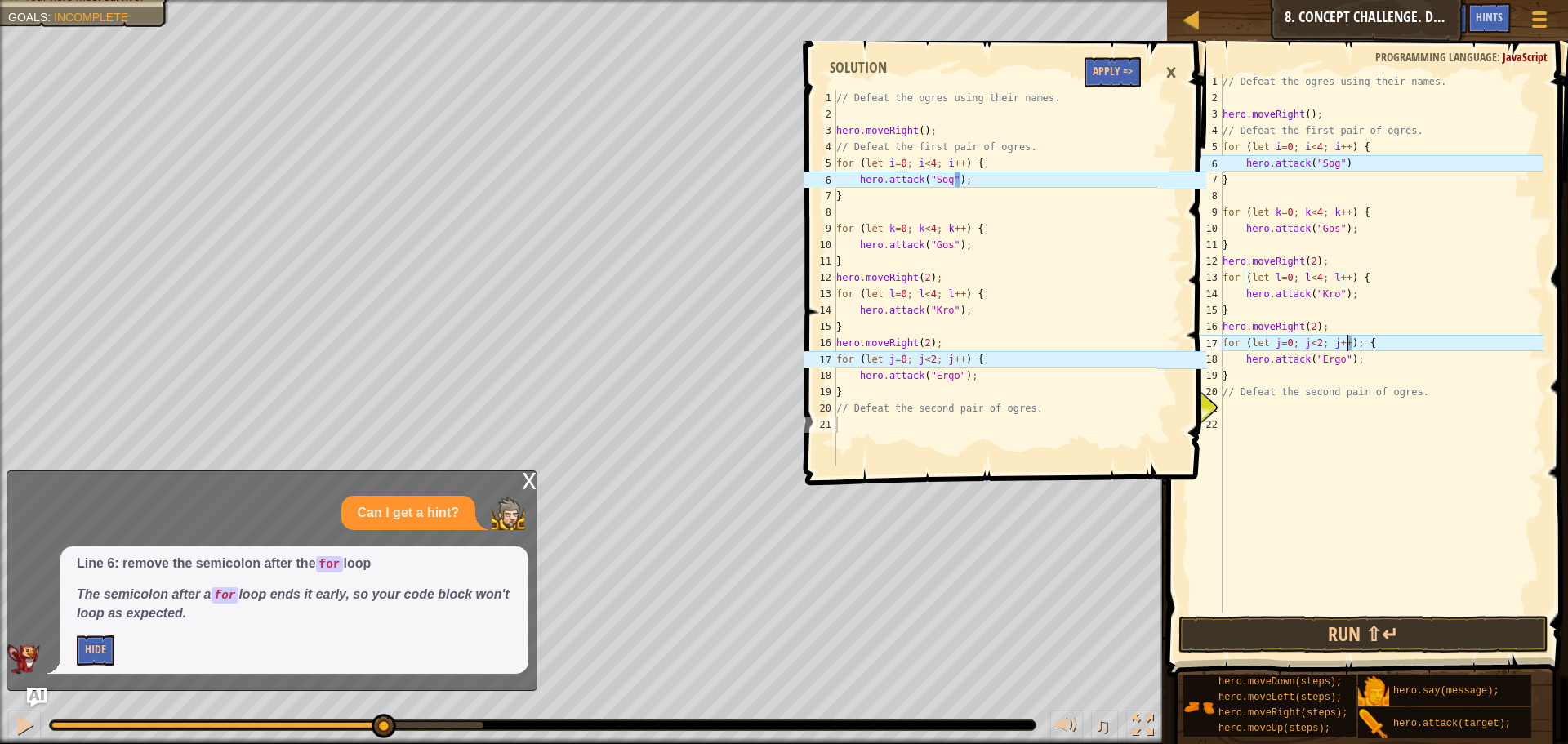
click at [1348, 342] on div "// Defeat the ogres using their names. hero . moveRight ( ) ; // Defeat the fir…" at bounding box center [1381, 359] width 324 height 572
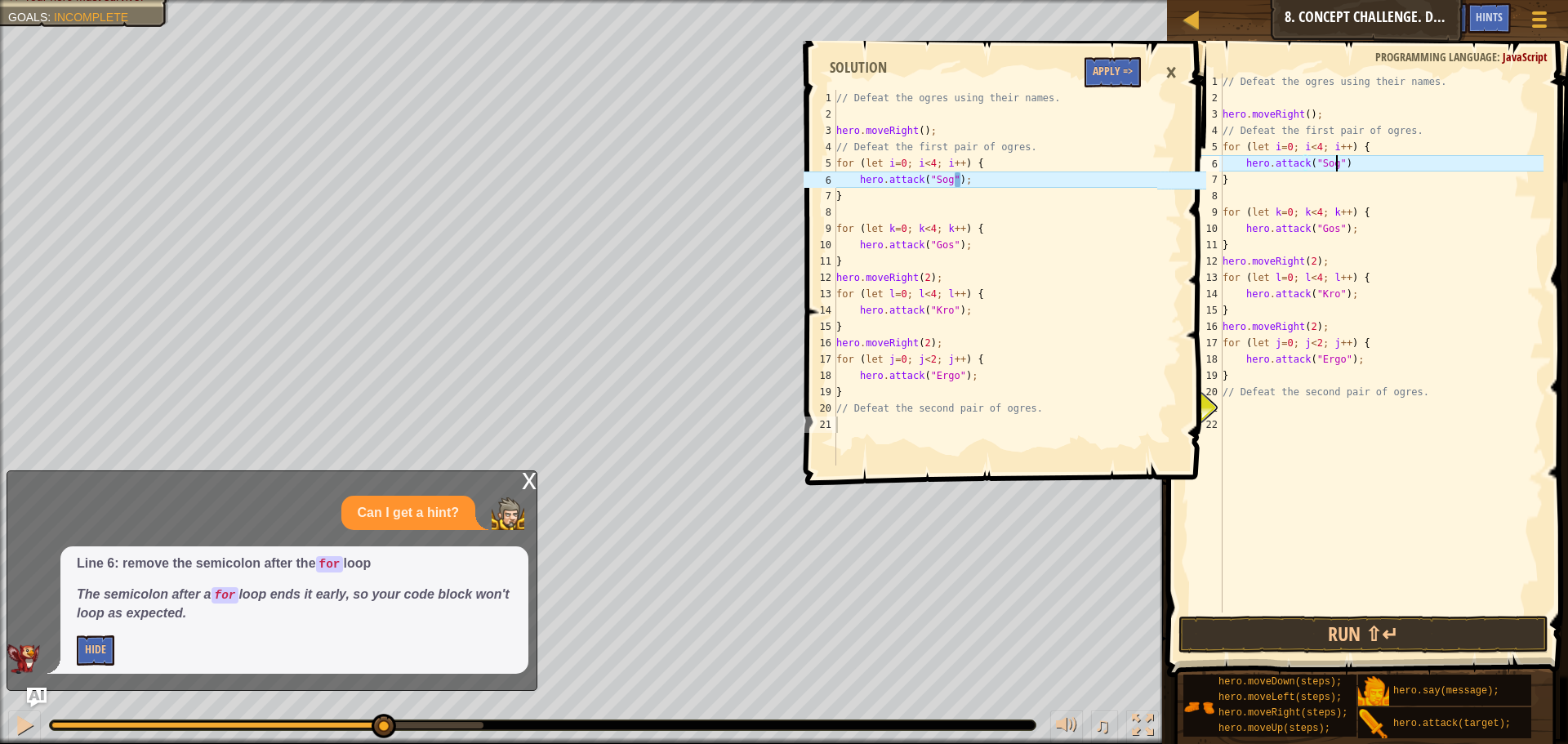
click at [1338, 162] on div "// Defeat the ogres using their names. hero . moveRight ( ) ; // Defeat the fir…" at bounding box center [1381, 359] width 324 height 572
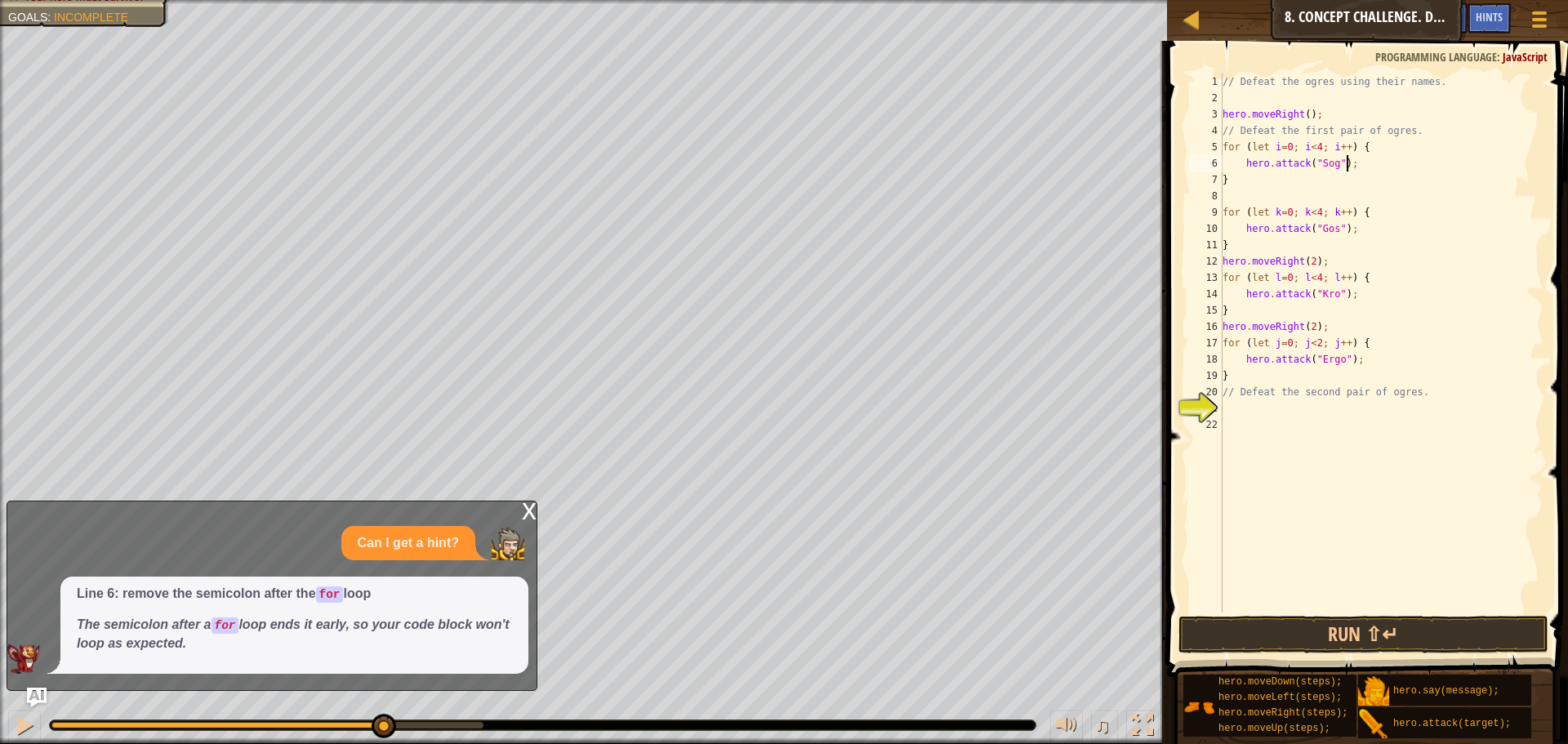
scroll to position [8, 10]
click at [1283, 619] on button "Run ⇧↵" at bounding box center [1364, 634] width 370 height 38
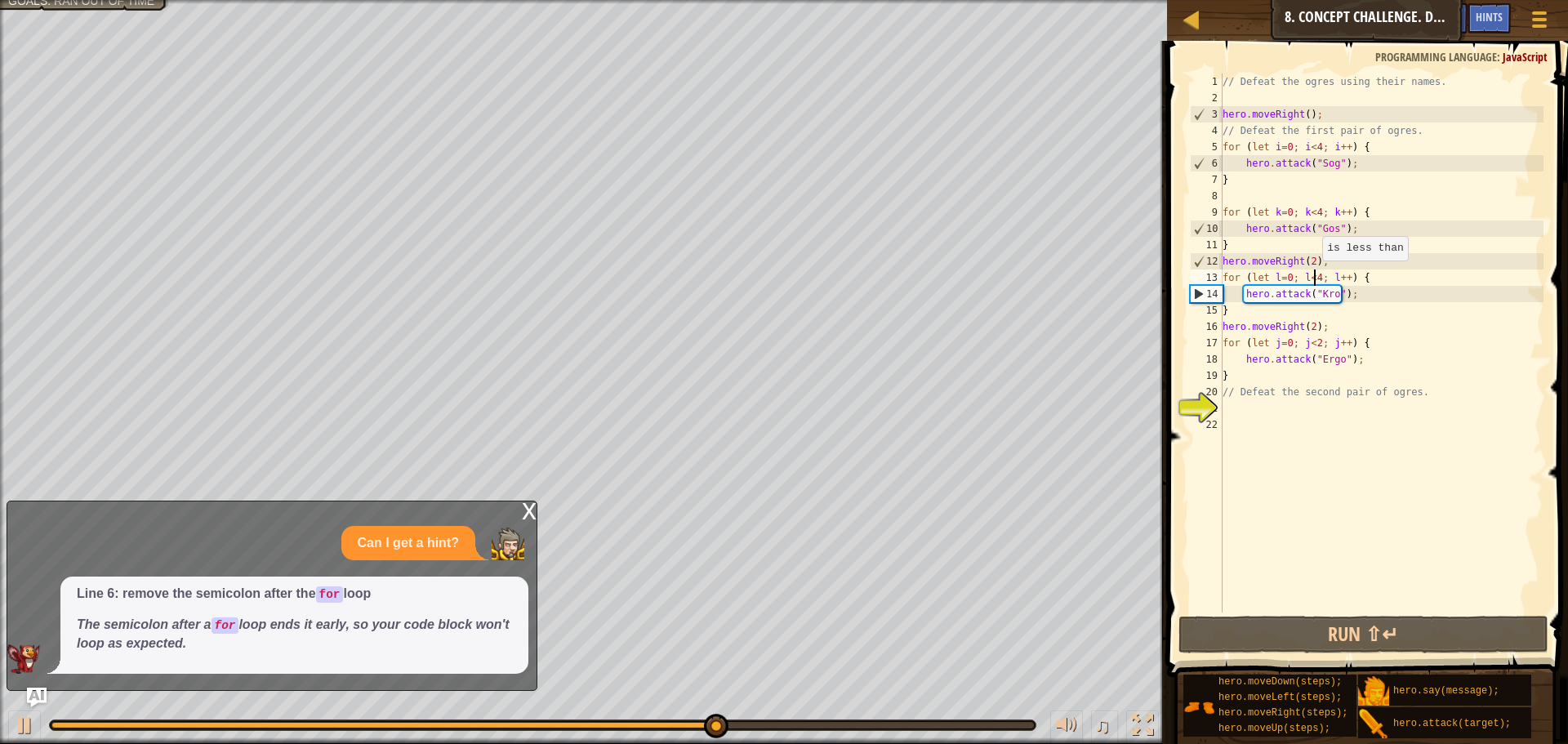
click at [1314, 277] on div "// Defeat the ogres using their names. hero . moveRight ( ) ; // Defeat the fir…" at bounding box center [1381, 359] width 324 height 572
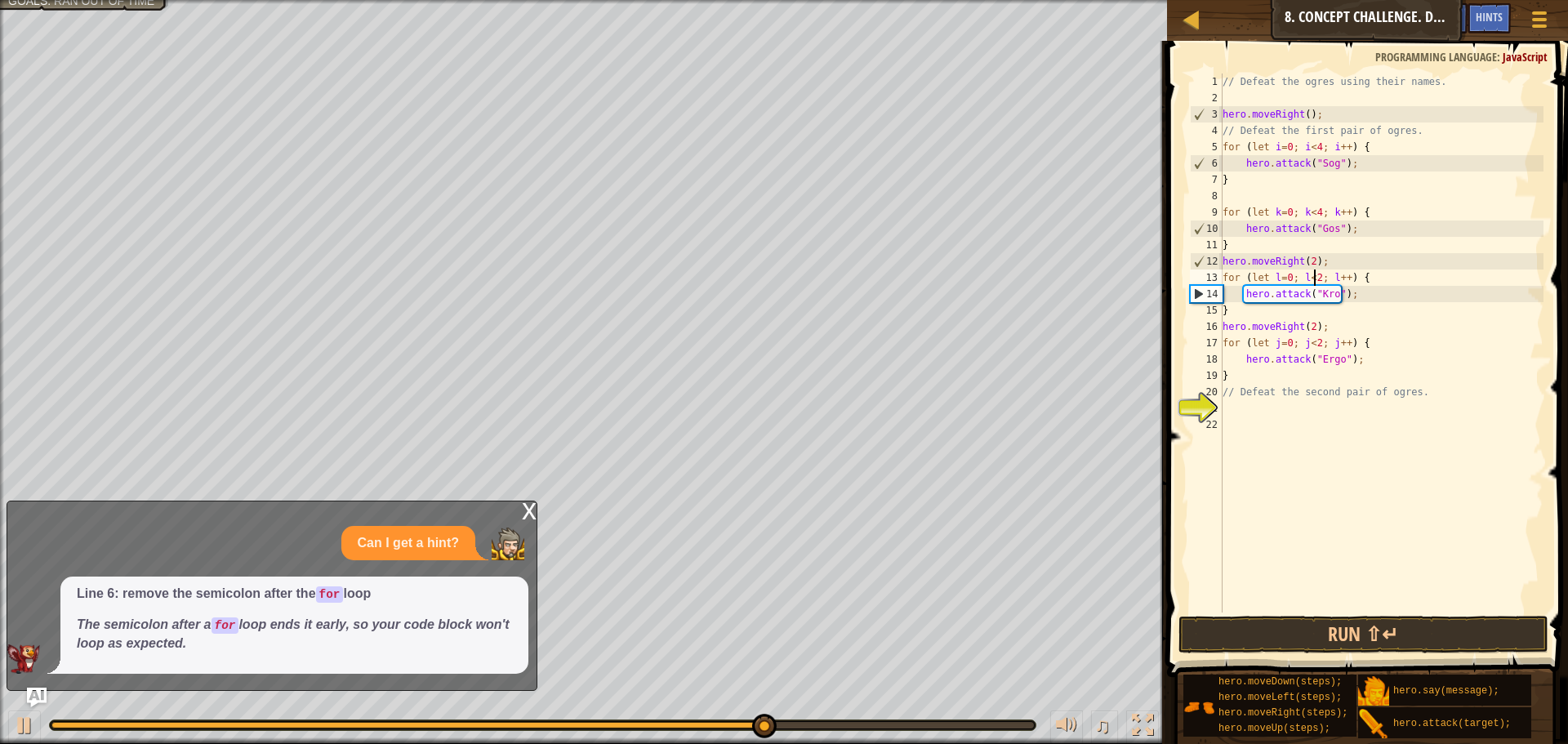
scroll to position [8, 8]
click at [1313, 212] on div "// Defeat the ogres using their names. hero . moveRight ( ) ; // Defeat the fir…" at bounding box center [1381, 359] width 324 height 572
click at [1312, 144] on div "// Defeat the ogres using their names. hero . moveRight ( ) ; // Defeat the fir…" at bounding box center [1381, 359] width 324 height 572
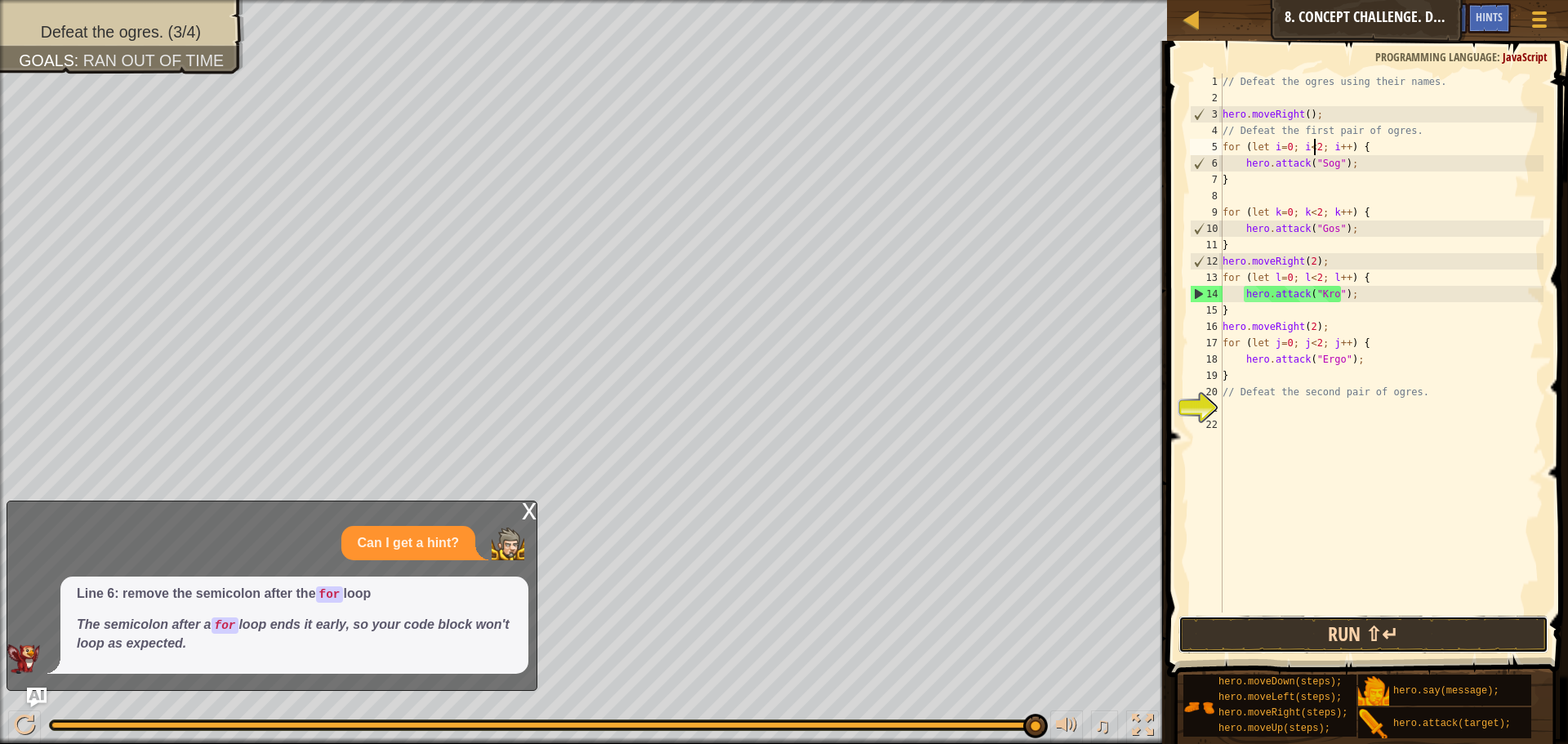
click at [1325, 630] on button "Run ⇧↵" at bounding box center [1364, 634] width 370 height 38
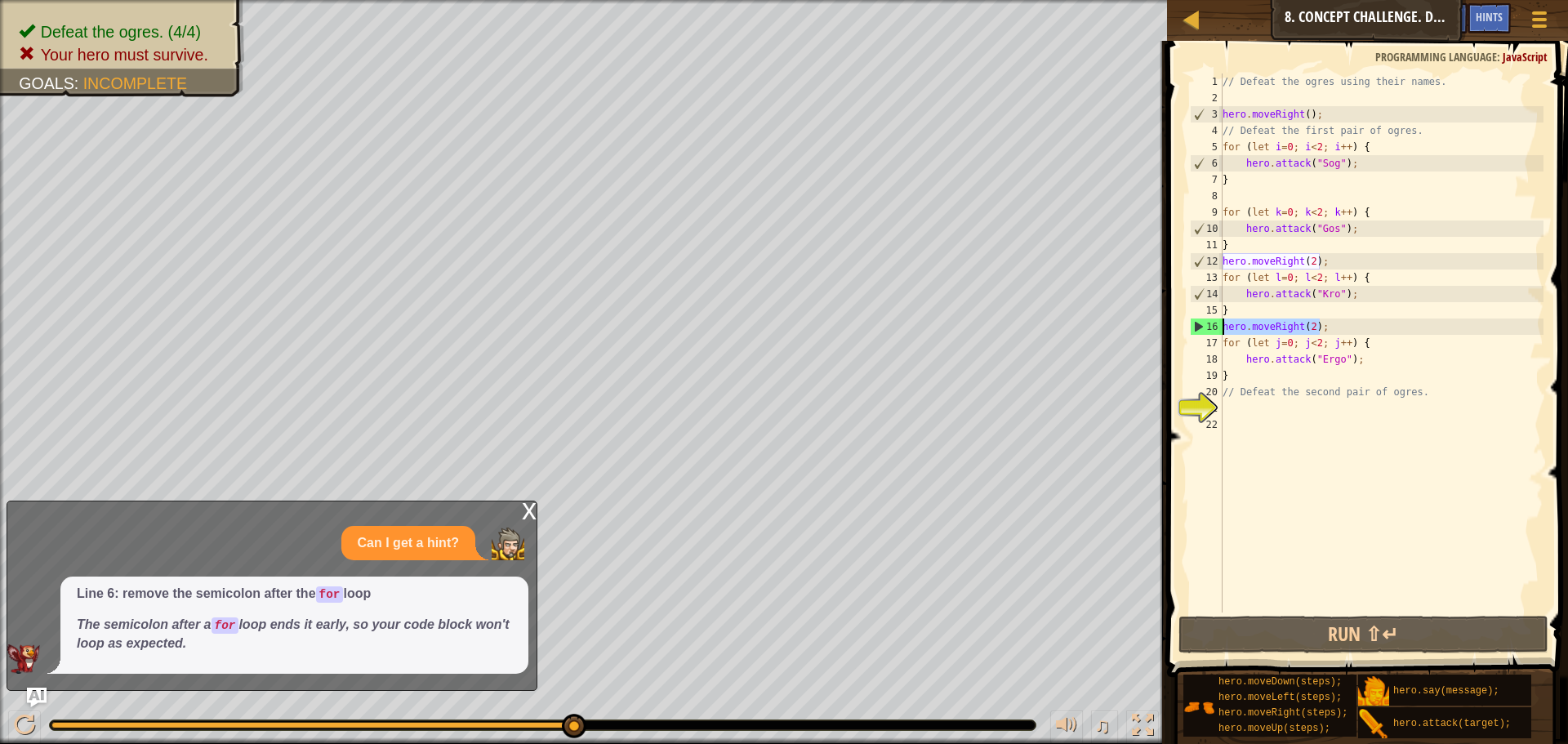
drag, startPoint x: 1324, startPoint y: 327, endPoint x: 1216, endPoint y: 328, distance: 108.0
click at [1216, 328] on div "for (let i=0; i<2; i++) { 1 2 3 4 5 6 7 8 9 10 11 12 13 14 15 16 17 18 19 20 21…" at bounding box center [1365, 342] width 357 height 539
type textarea "hero.moveRight(2);"
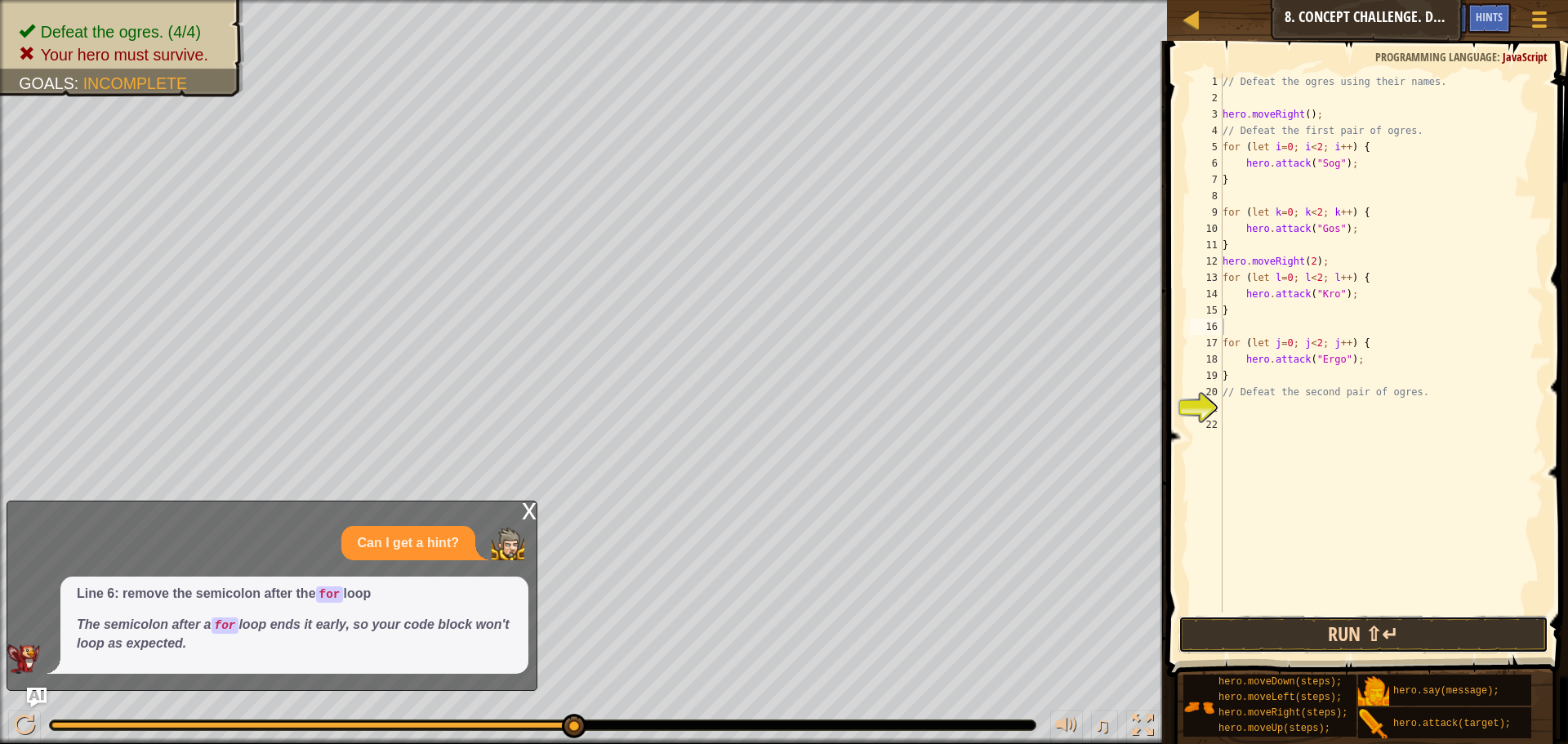
click at [1311, 640] on button "Run ⇧↵" at bounding box center [1364, 634] width 370 height 38
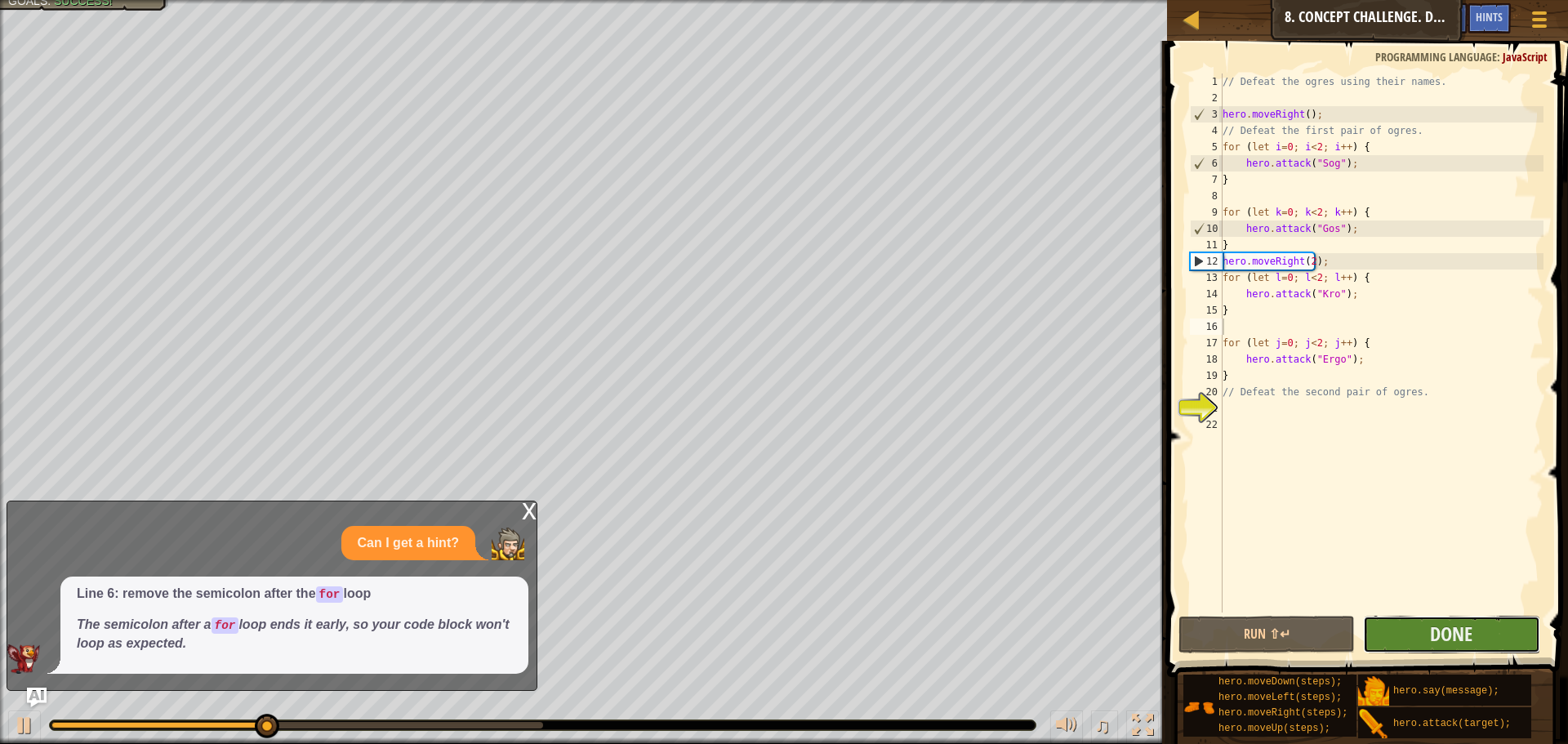
click at [1387, 632] on button "Done" at bounding box center [1451, 634] width 176 height 38
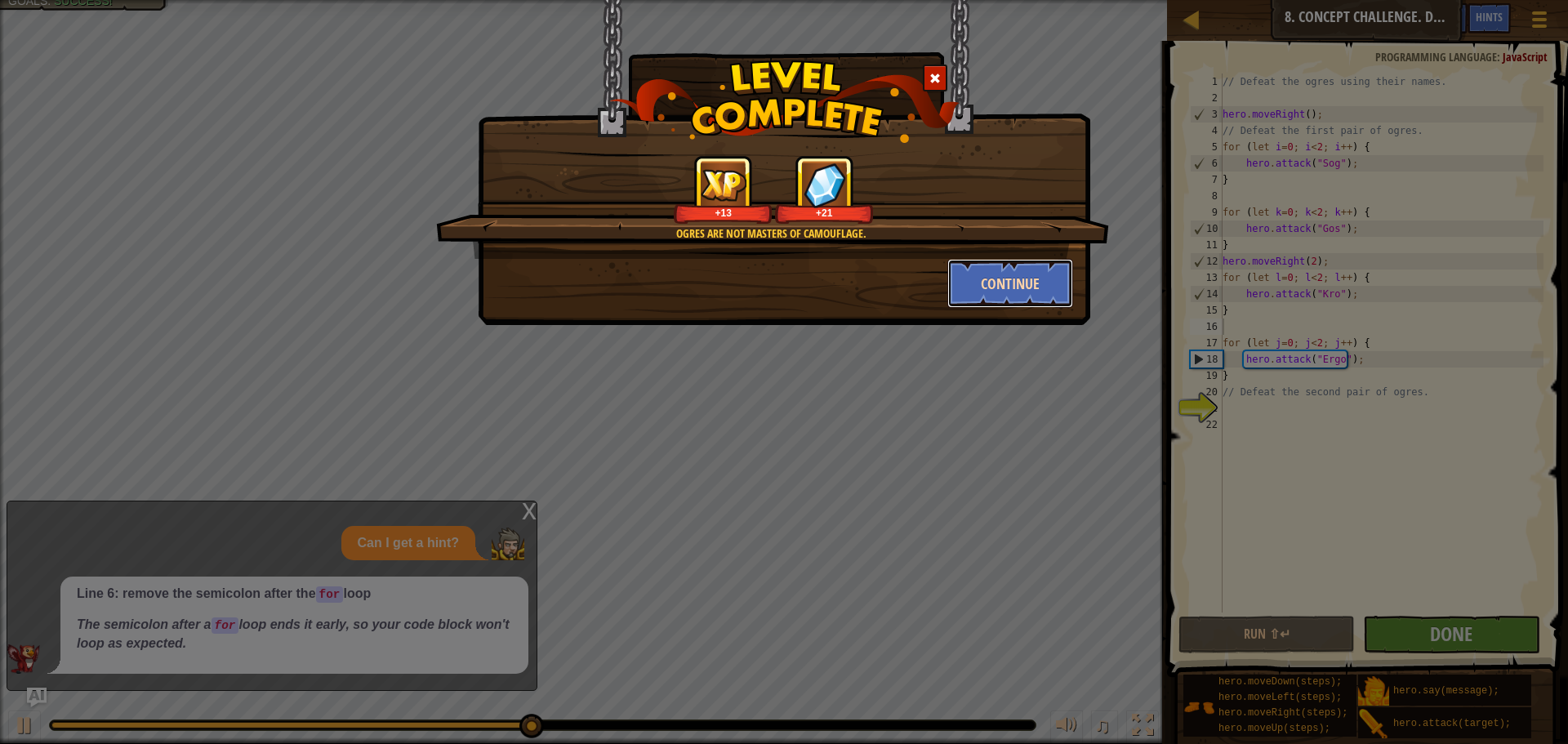
click at [988, 274] on button "Continue" at bounding box center [1010, 283] width 127 height 49
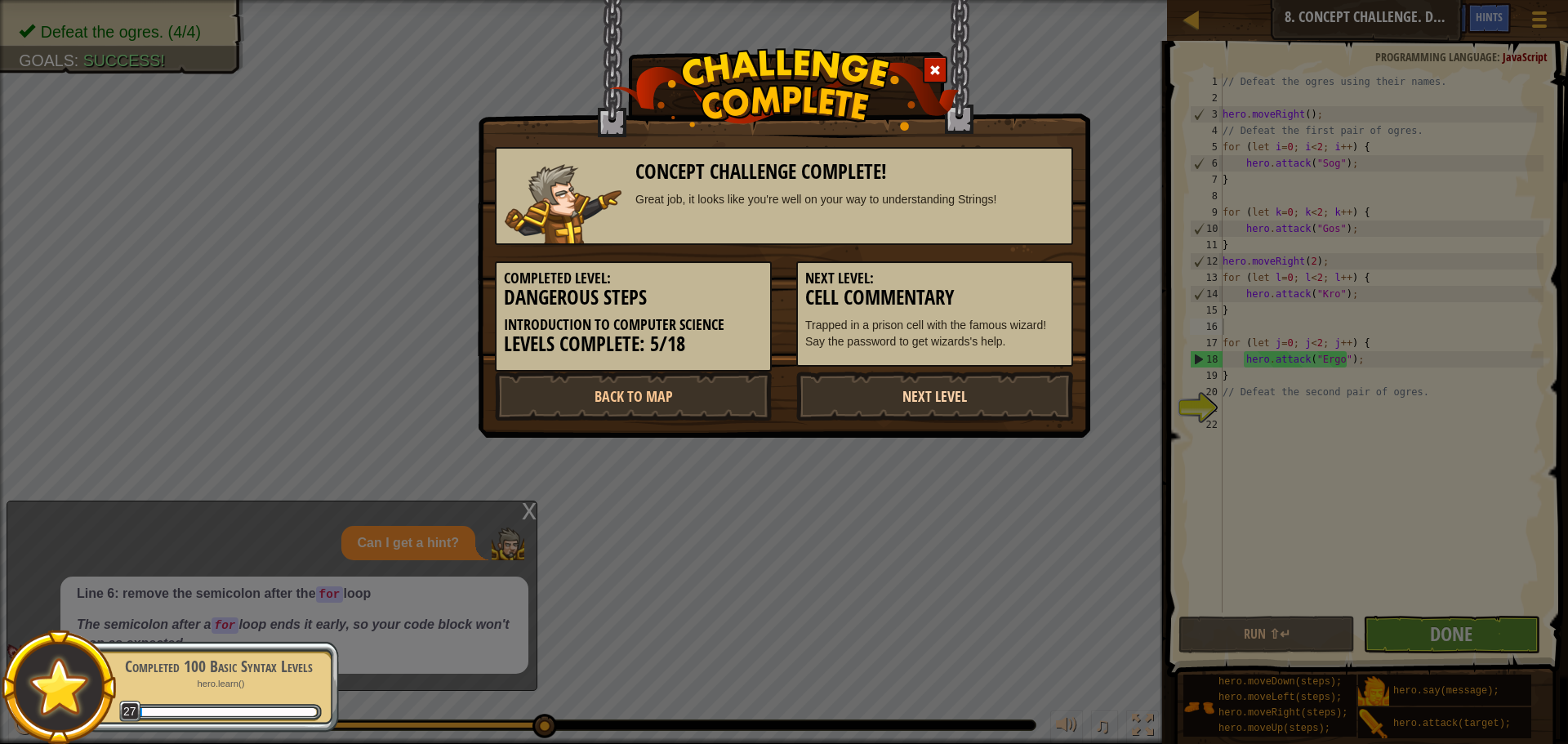
click at [933, 385] on link "Next Level" at bounding box center [935, 396] width 277 height 49
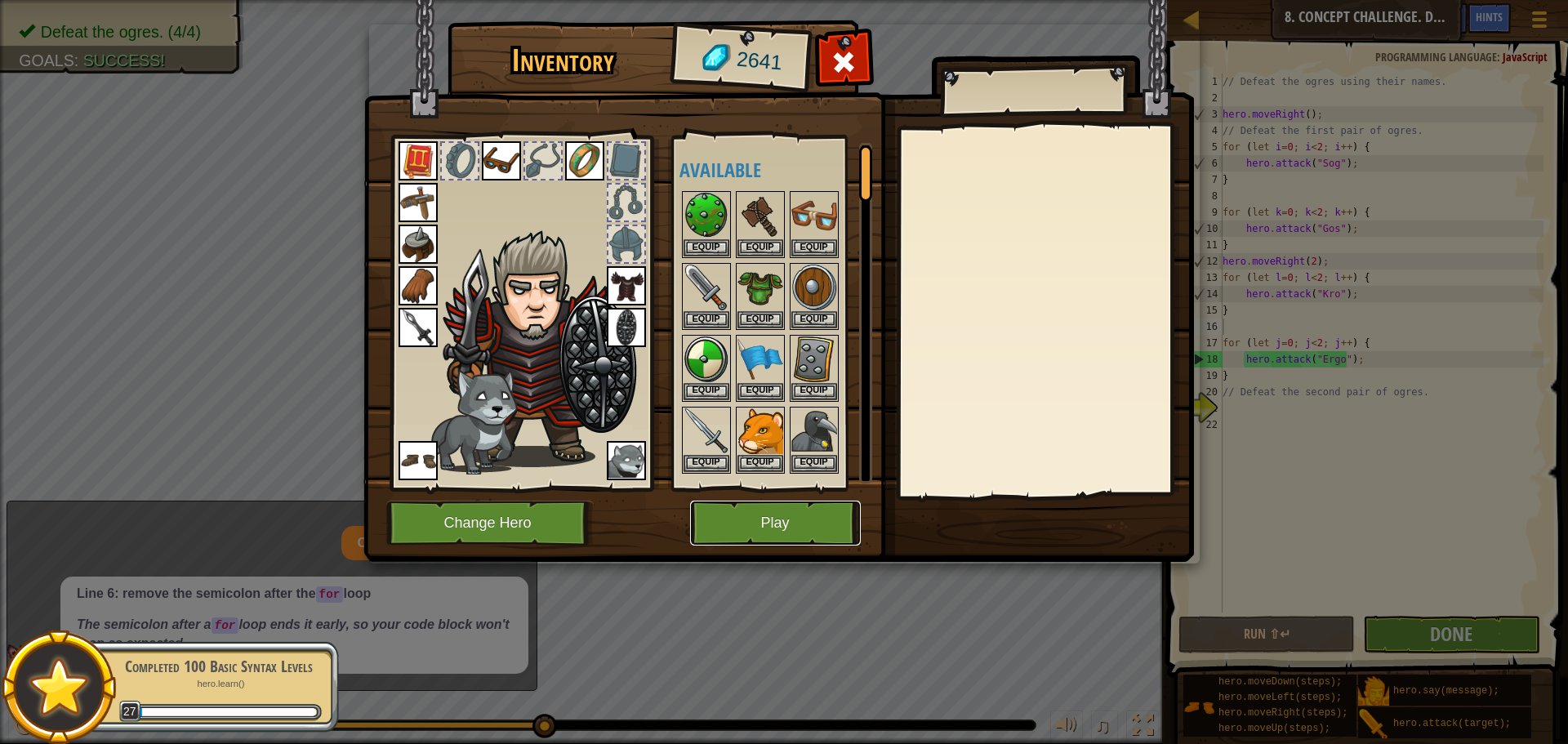
click at [761, 504] on button "Play" at bounding box center [775, 522] width 170 height 45
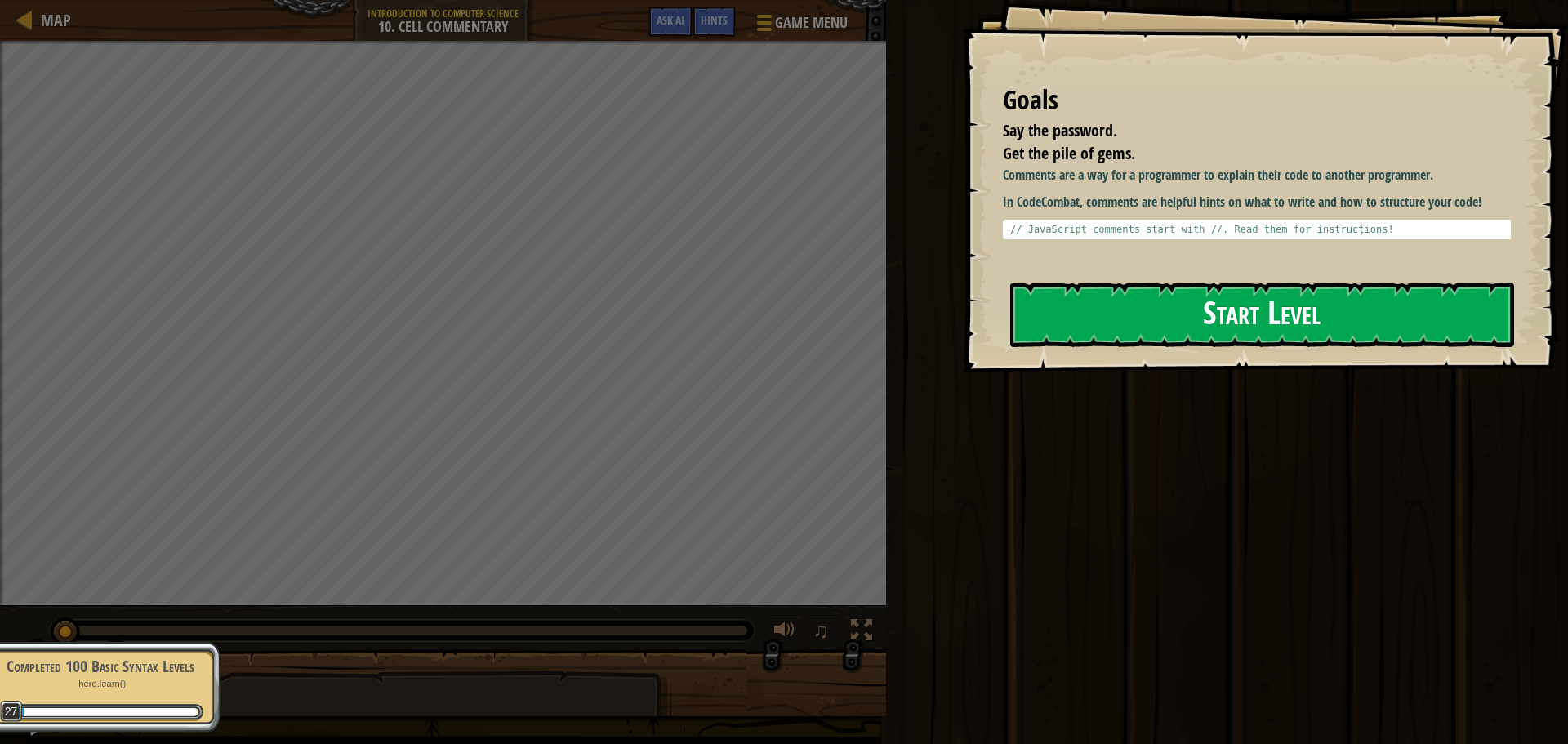
click at [1226, 311] on button "Start Level" at bounding box center [1262, 314] width 504 height 65
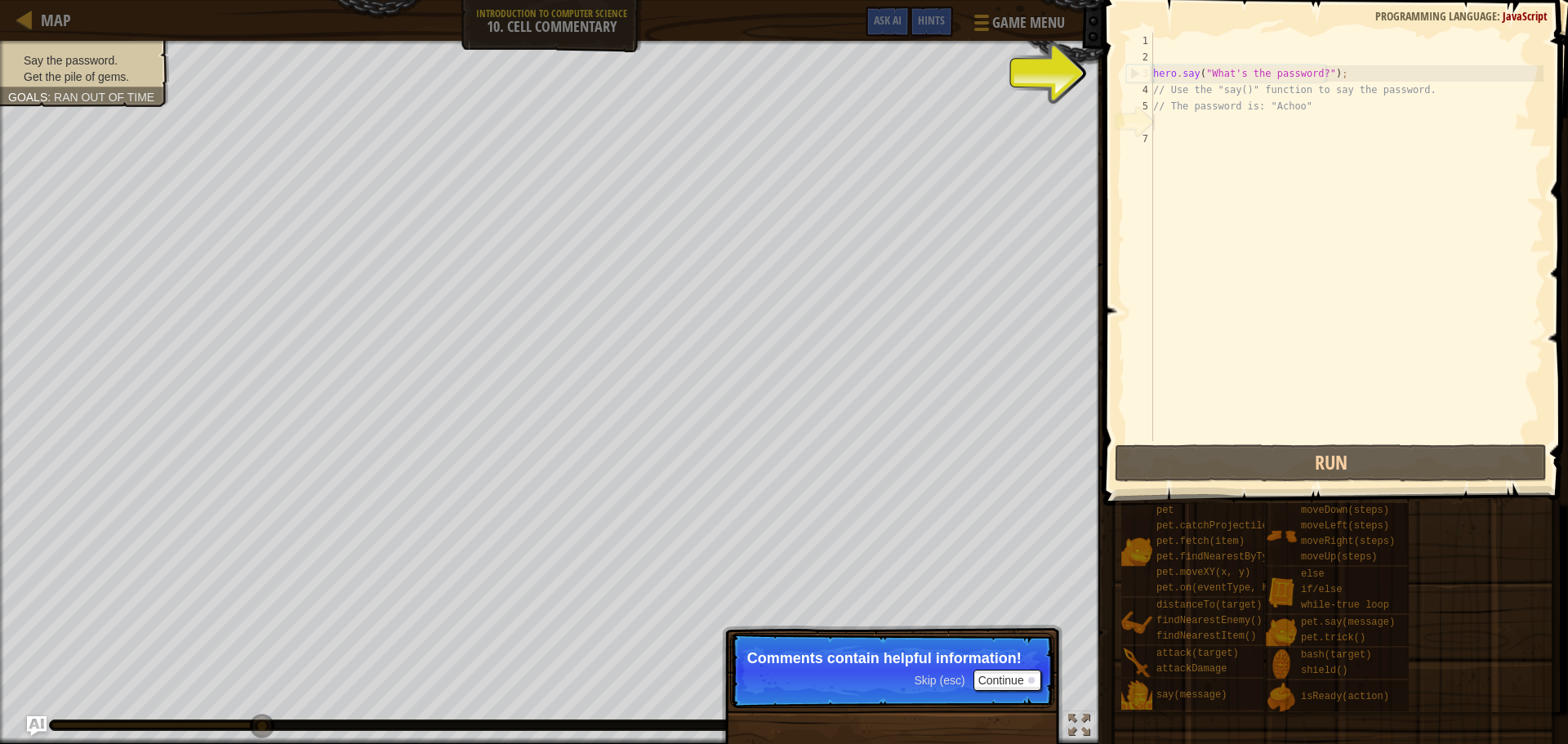
click at [1314, 75] on div "hero . say ( "What's the password?" ) ; // Use the "say()" function to say the …" at bounding box center [1346, 253] width 394 height 441
type textarea "hero.say("What's the password?");"
click at [1312, 74] on div "hero . say ( "What's the password?" ) ; // Use the "say()" function to say the …" at bounding box center [1346, 253] width 394 height 441
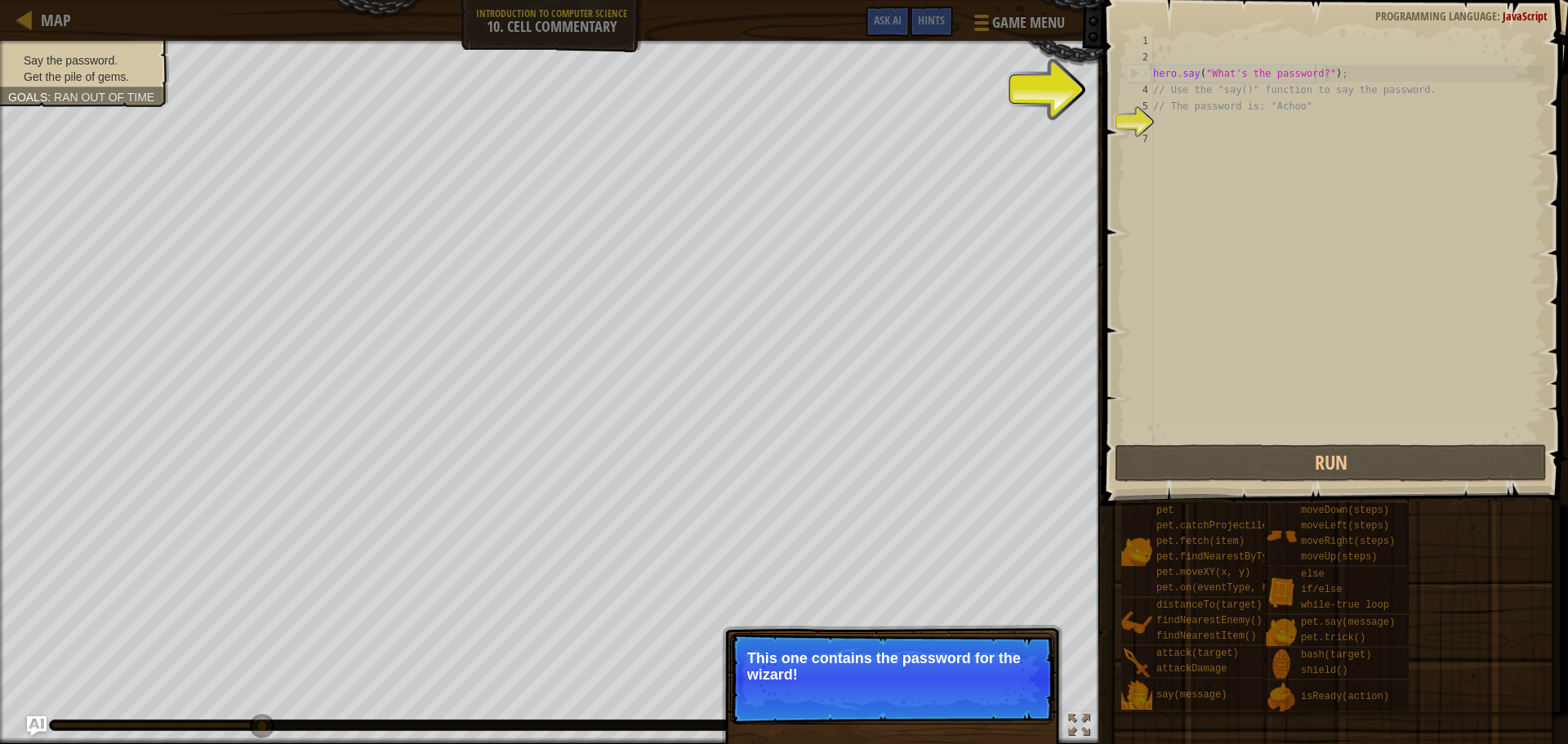
click at [968, 651] on p "This one contains the password for the wizard!" at bounding box center [892, 667] width 290 height 33
click at [1231, 158] on div "hero . say ( "What's the password?" ) ; // Use the "say()" function to say the …" at bounding box center [1346, 253] width 394 height 441
click at [955, 699] on span "Skip (esc)" at bounding box center [939, 697] width 50 height 14
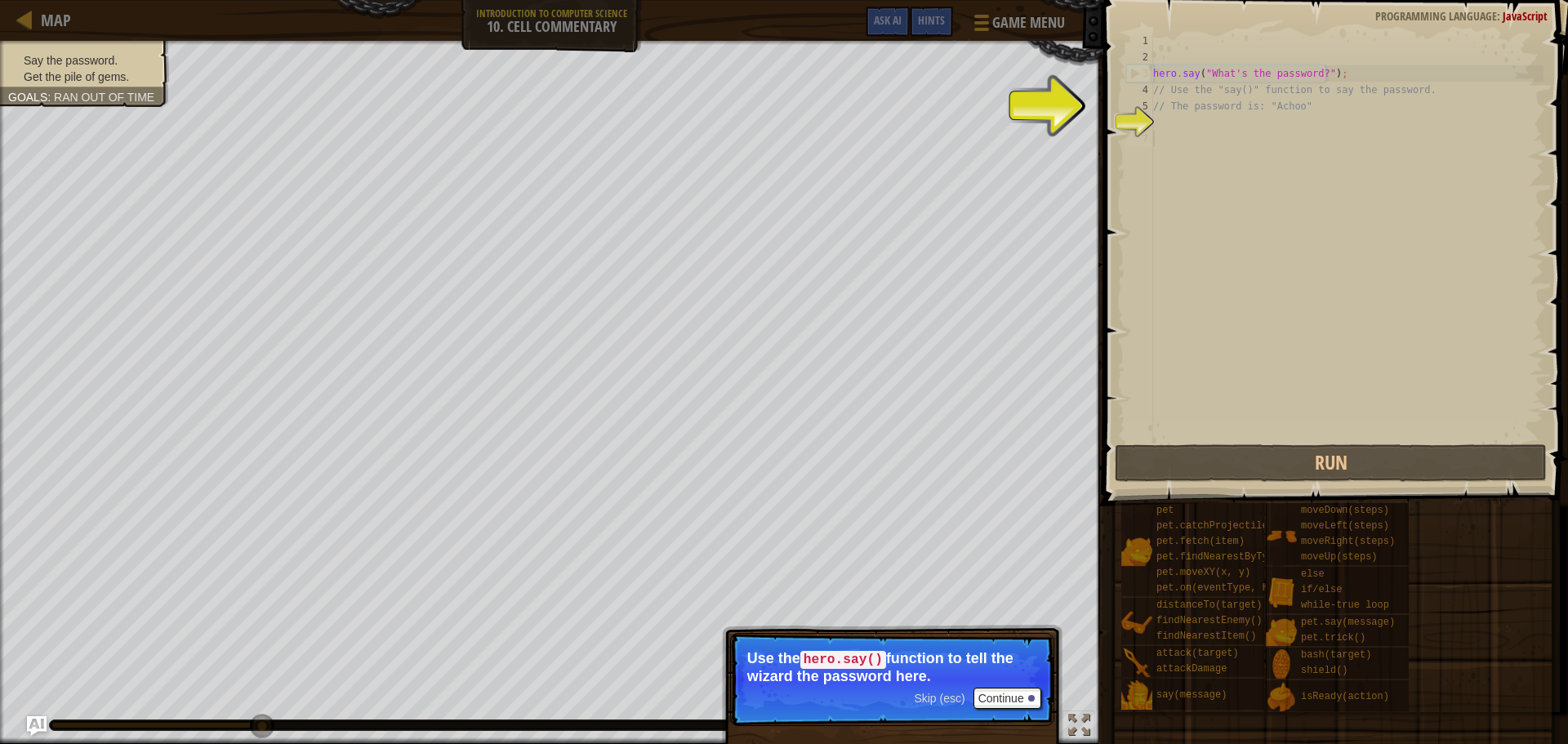
click at [944, 700] on span "Skip (esc)" at bounding box center [939, 699] width 50 height 14
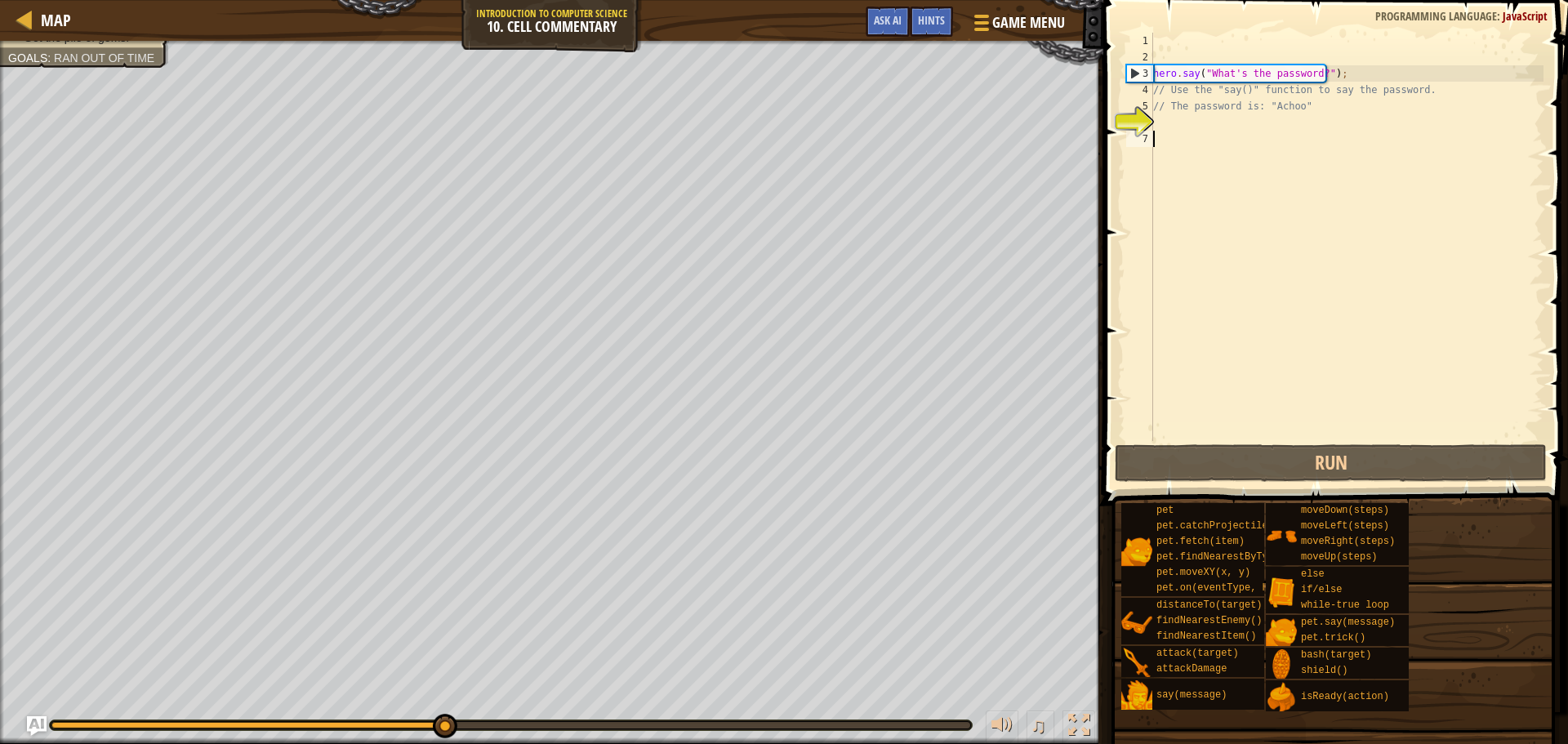
click at [1312, 74] on div "hero . say ( "What's the password?" ) ; // Use the "say()" function to say the …" at bounding box center [1346, 253] width 394 height 441
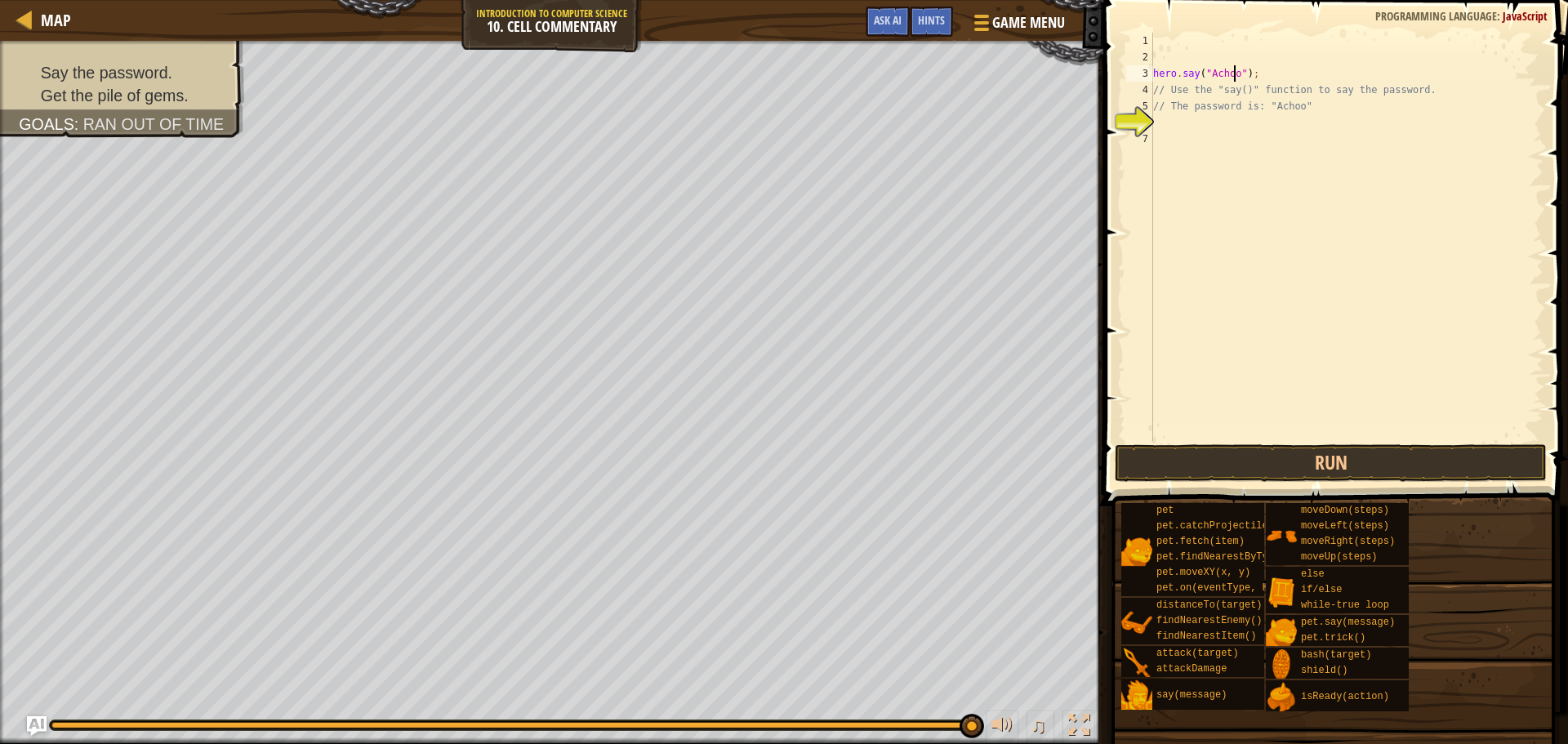
scroll to position [8, 7]
type textarea "hero.say("Achoo");"
click at [1237, 448] on button "Run" at bounding box center [1331, 462] width 432 height 38
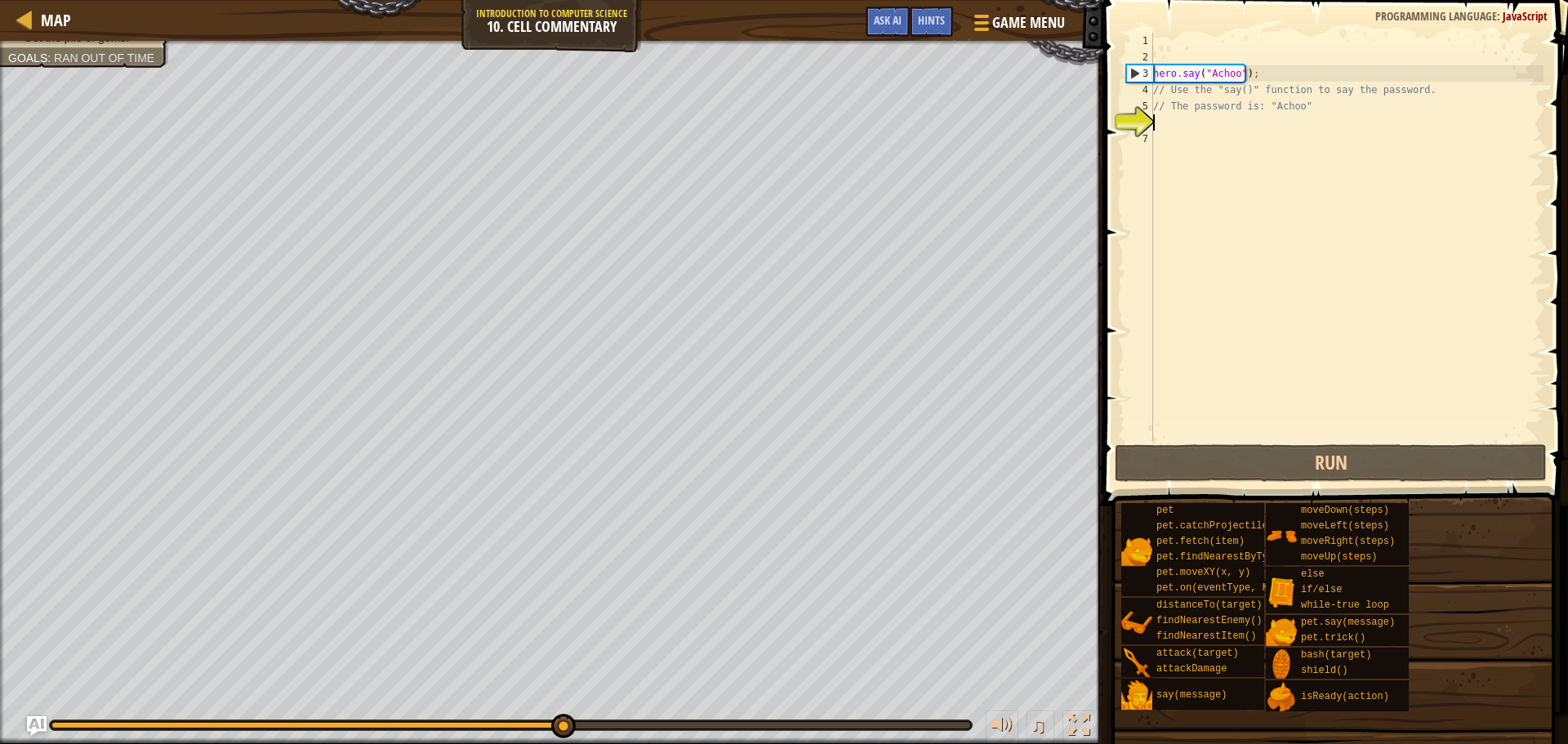
click at [1235, 115] on div "hero . say ( "Achoo" ) ; // Use the "say()" function to say the password. // Th…" at bounding box center [1346, 253] width 394 height 441
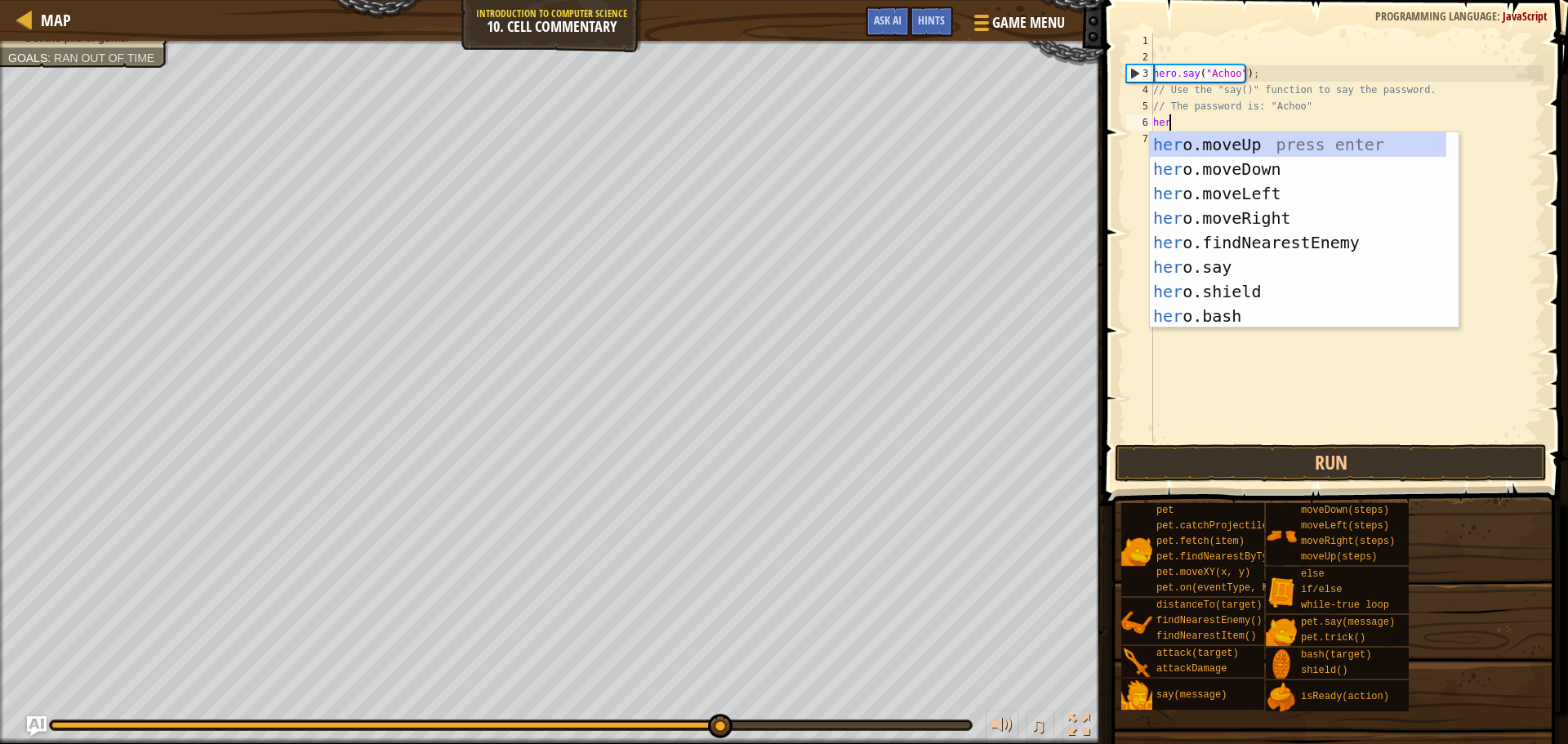
type textarea "hero"
click at [1241, 134] on div "hero .moveUp press enter hero .moveDown press enter hero .moveLeft press enter …" at bounding box center [1298, 254] width 296 height 245
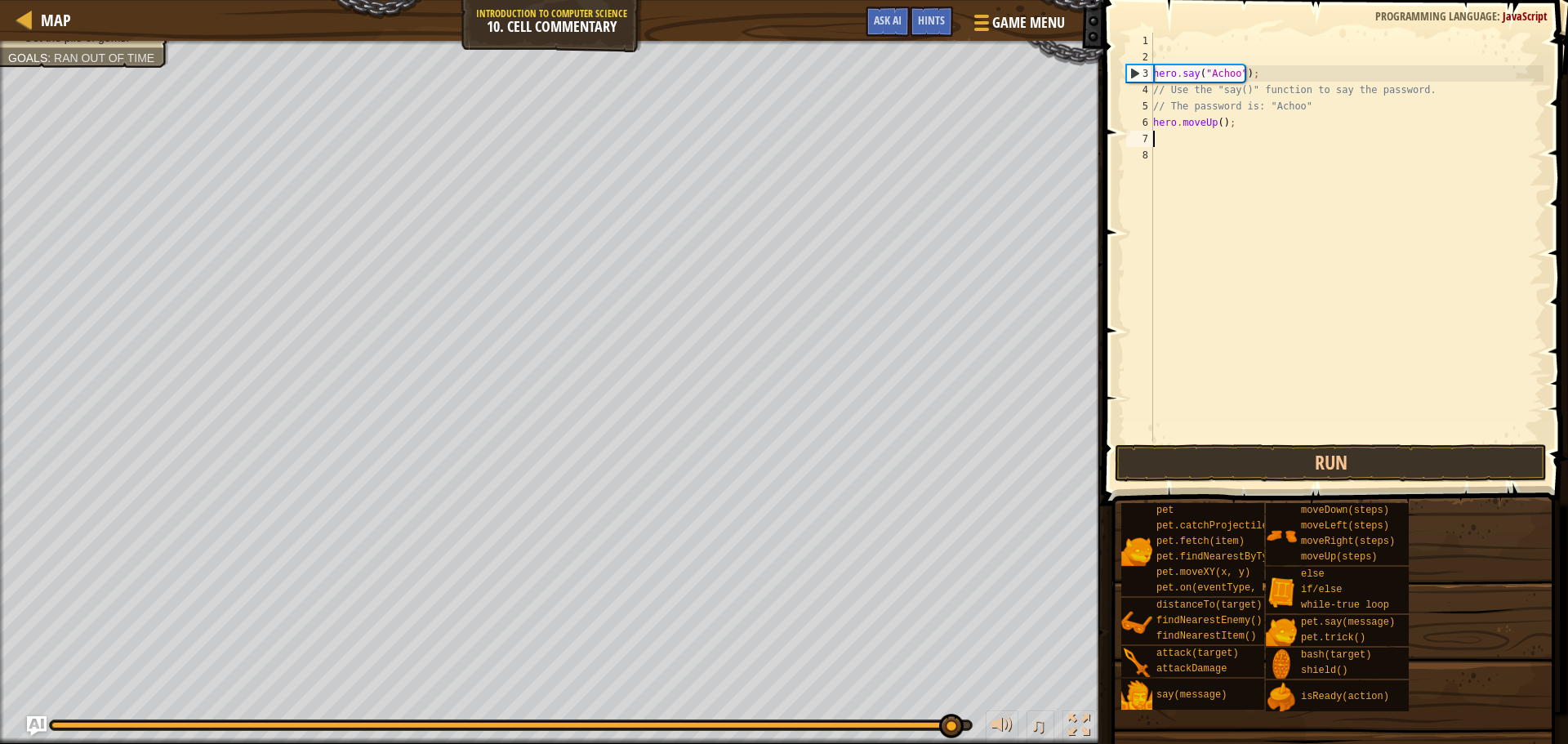
scroll to position [8, 0]
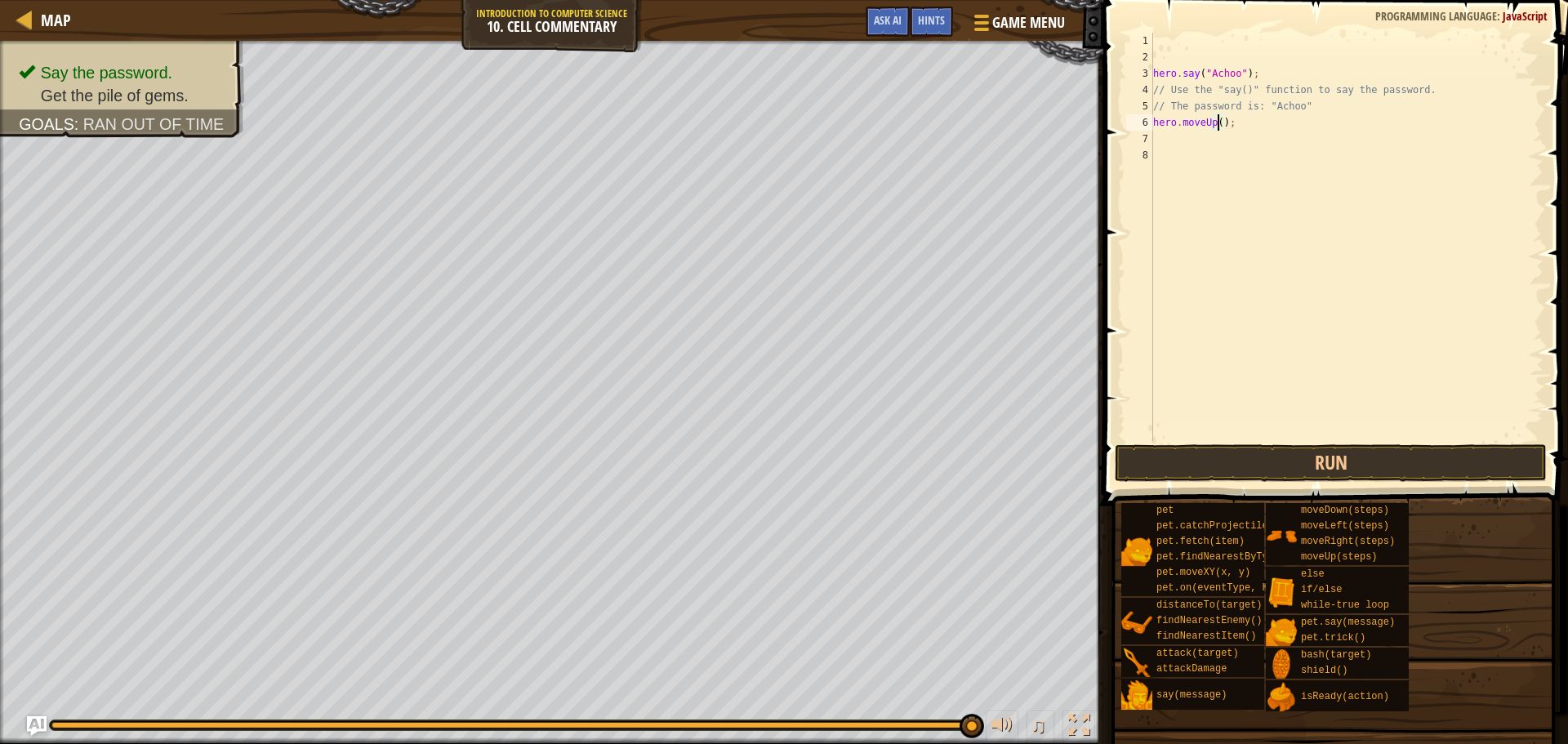
click at [1217, 124] on div "hero . say ( "Achoo" ) ; // Use the "say()" function to say the password. // Th…" at bounding box center [1346, 253] width 394 height 441
type textarea "hero.moveUp(2);"
click at [1238, 458] on button "Run" at bounding box center [1331, 462] width 432 height 38
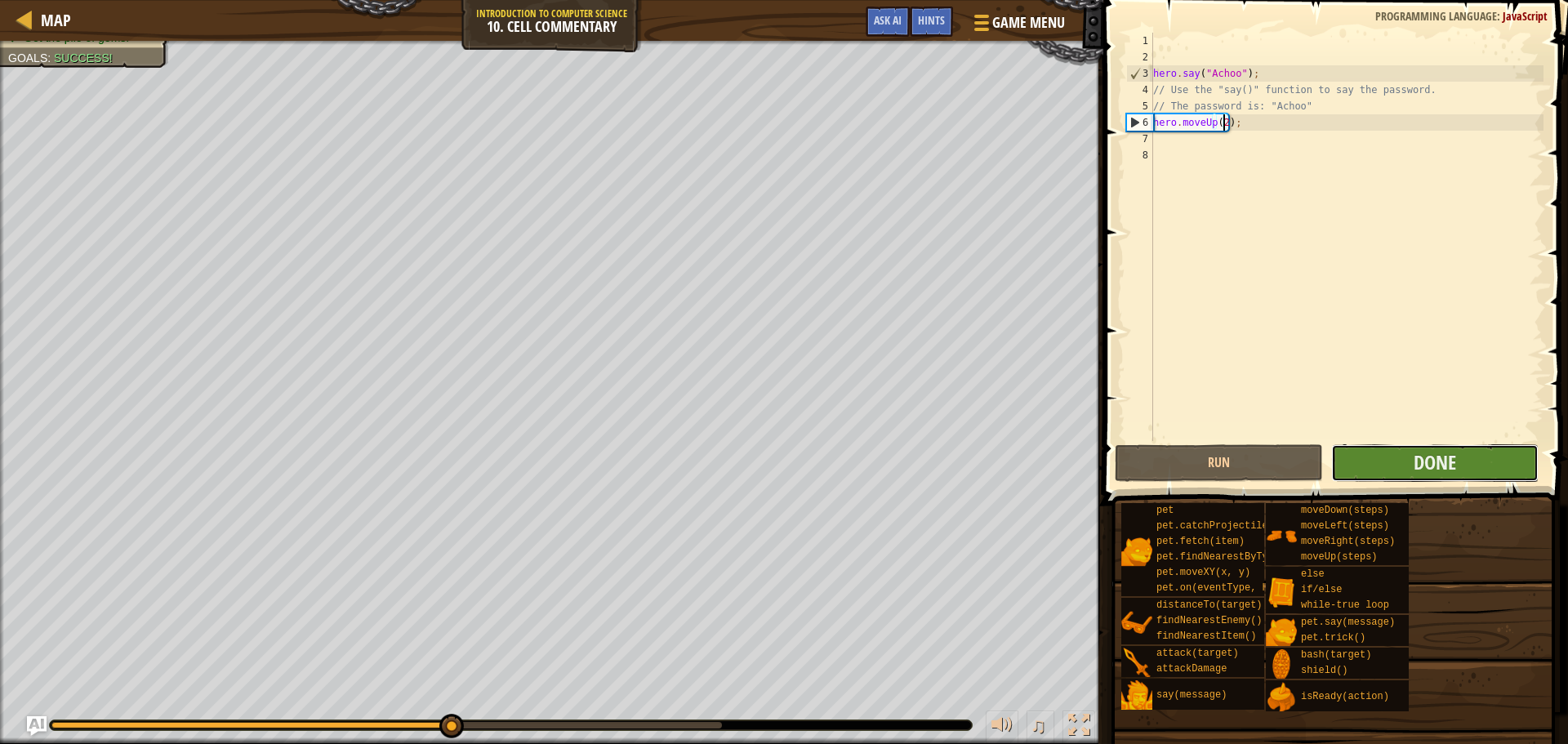
click at [1399, 454] on button "Done" at bounding box center [1434, 462] width 207 height 38
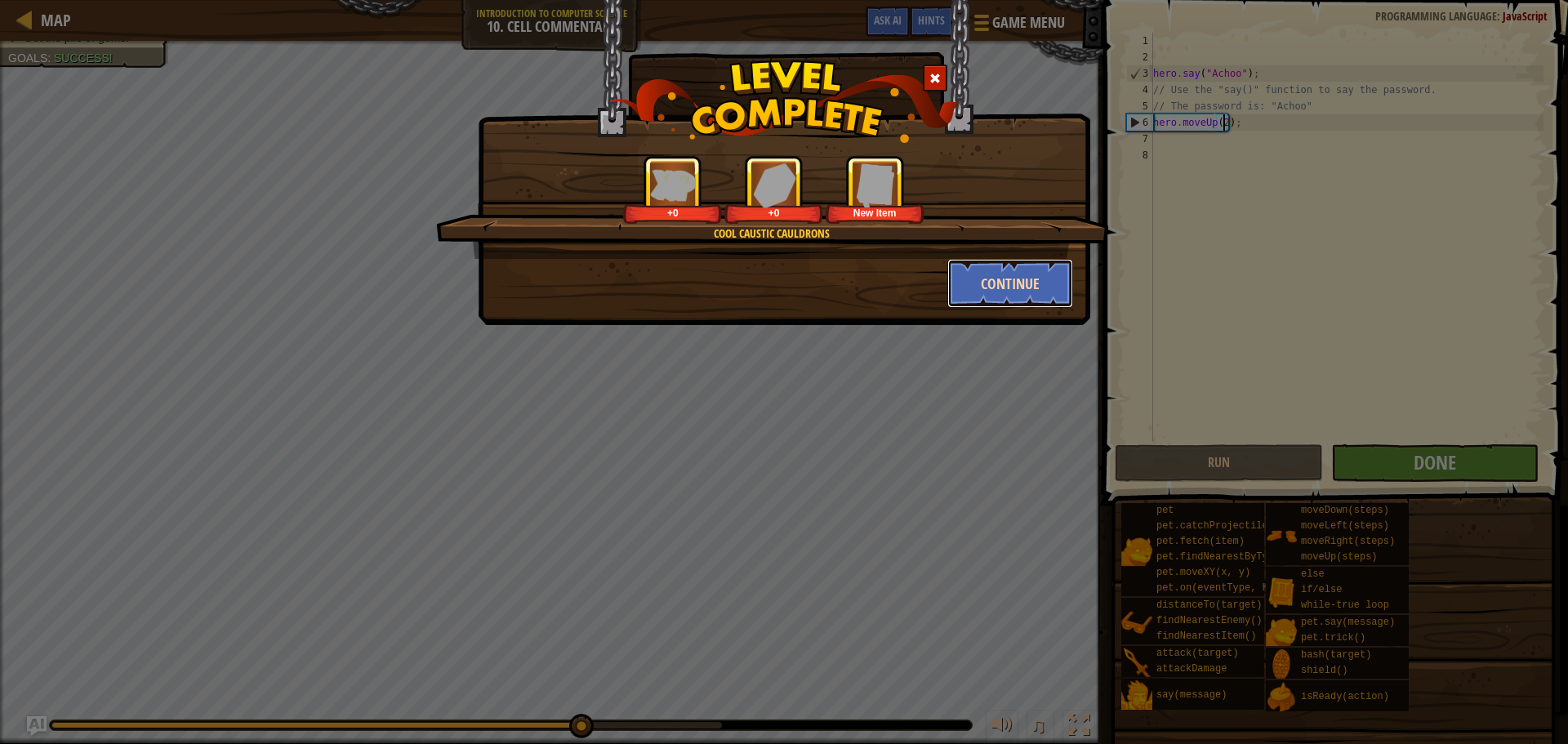
click at [963, 273] on button "Continue" at bounding box center [1010, 283] width 127 height 49
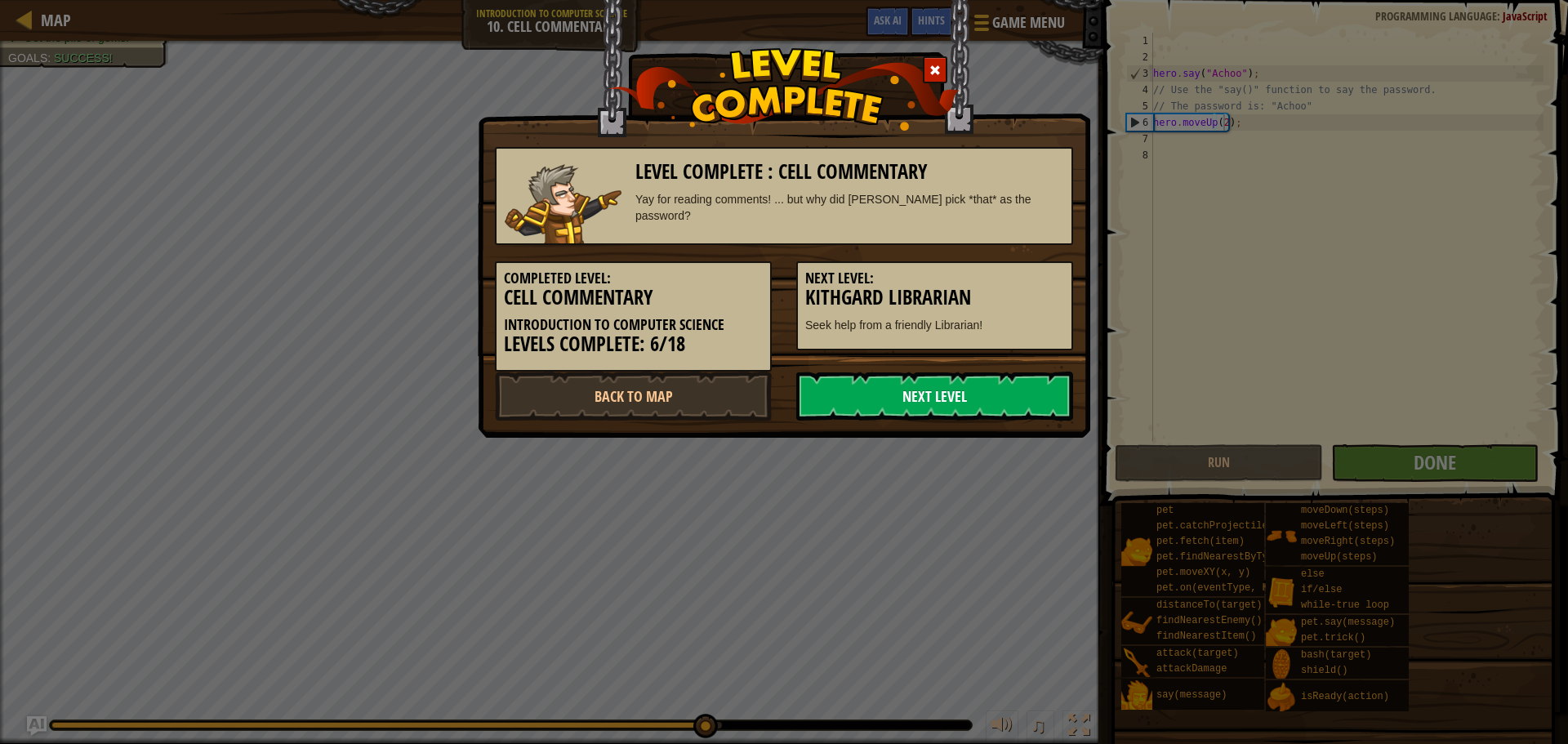
click at [869, 401] on link "Next Level" at bounding box center [935, 396] width 277 height 49
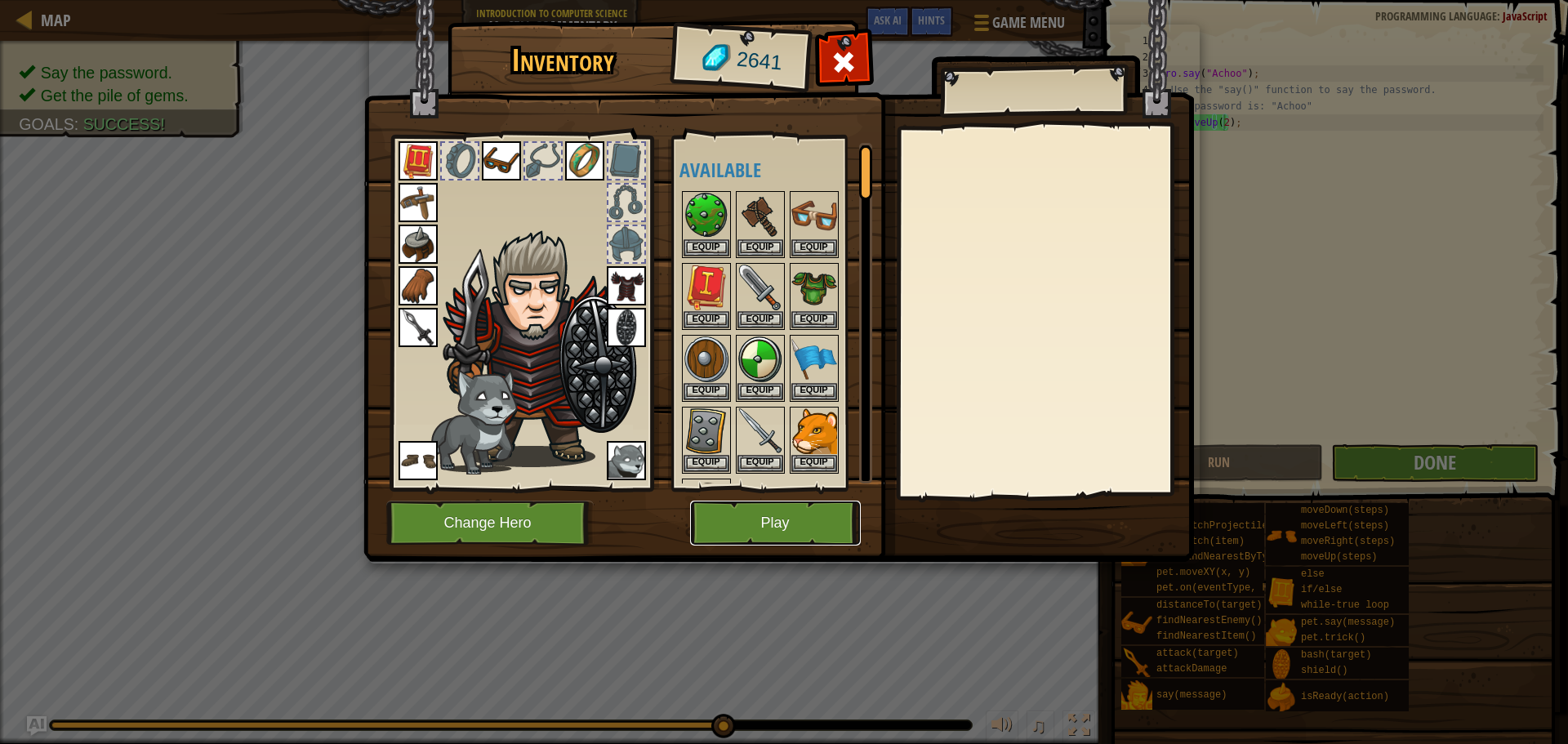
click at [735, 510] on button "Play" at bounding box center [775, 522] width 170 height 45
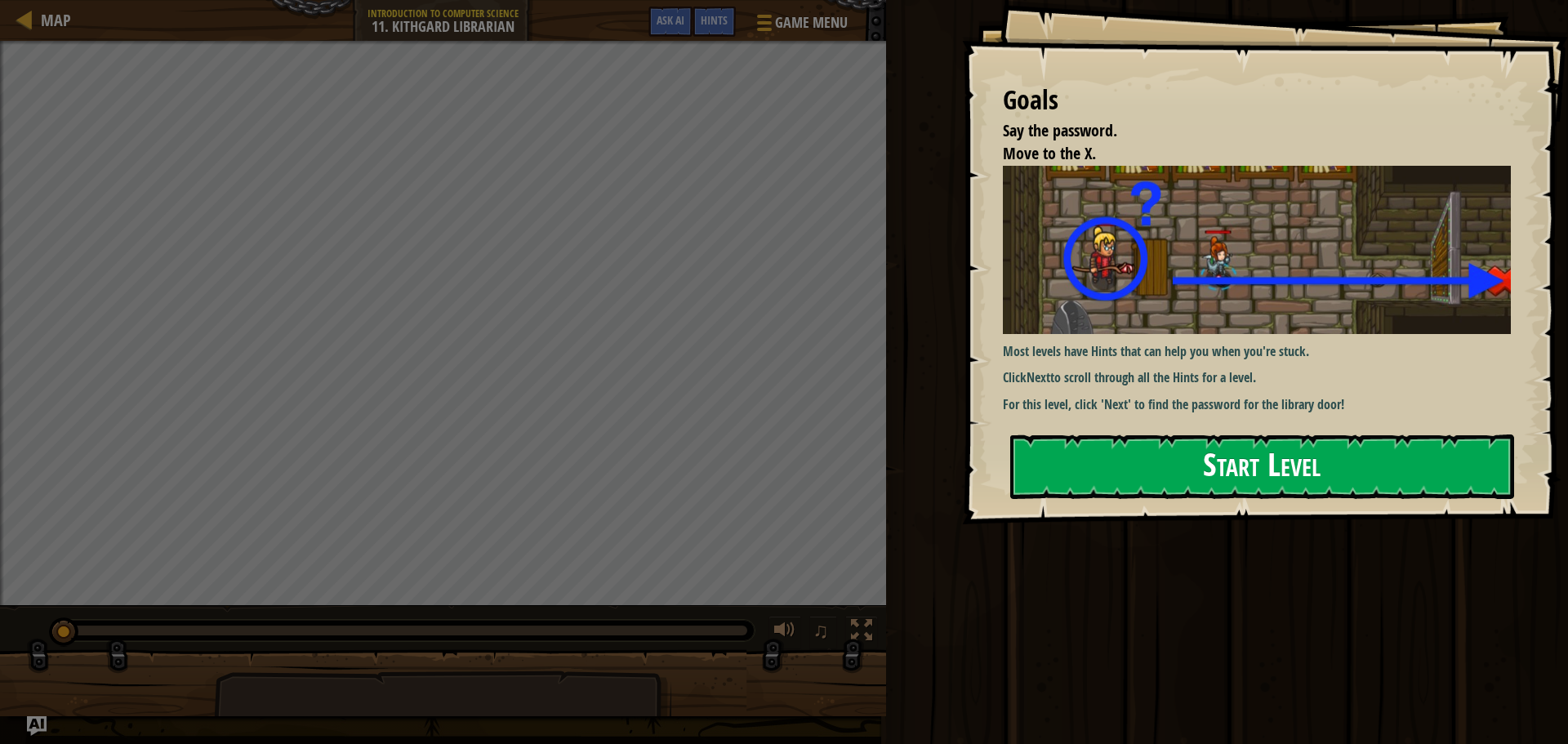
click at [1101, 465] on button "Start Level" at bounding box center [1262, 466] width 504 height 65
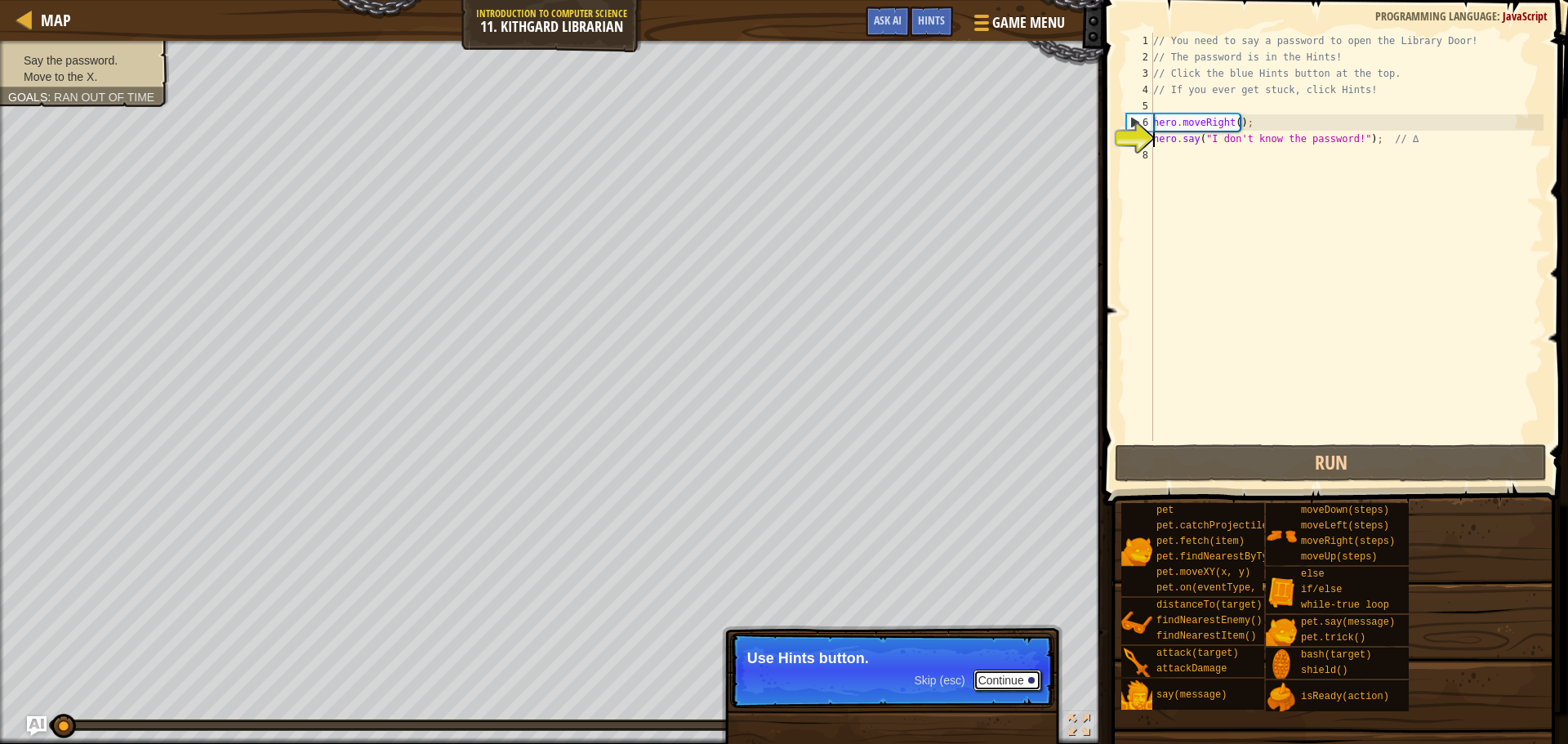
click at [992, 680] on button "Continue" at bounding box center [1008, 680] width 68 height 21
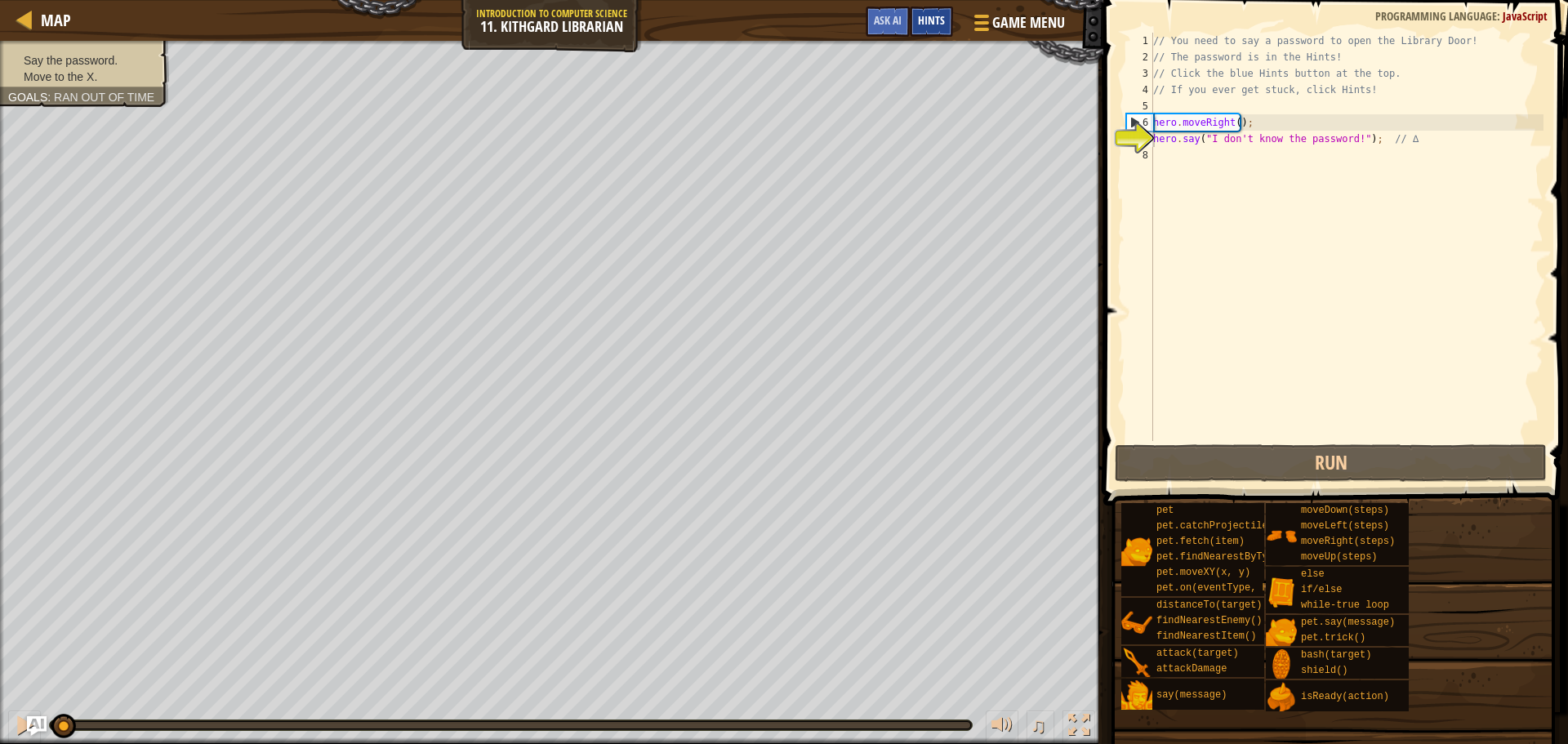
click at [917, 13] on div "Hints" at bounding box center [931, 21] width 44 height 30
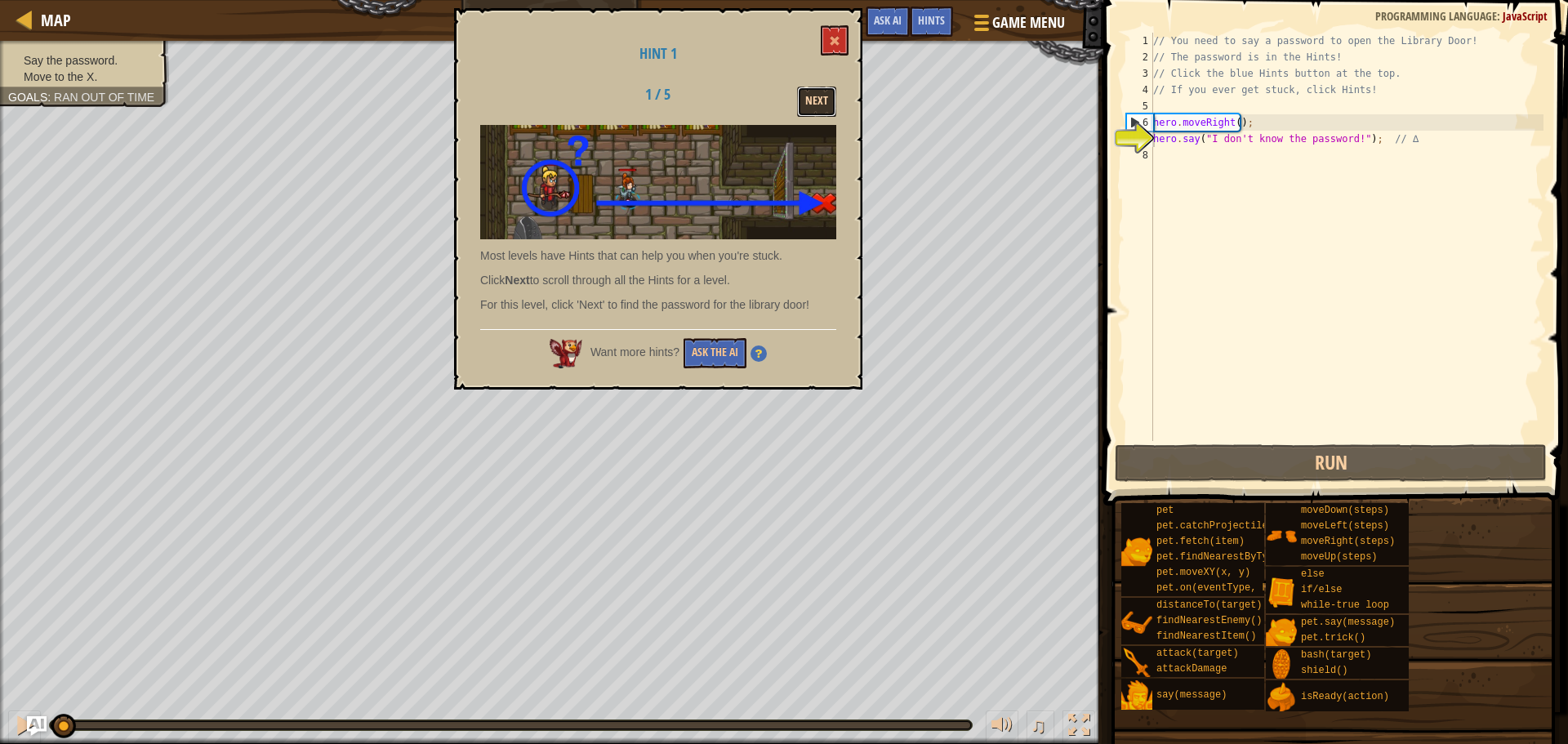
click at [827, 90] on button "Next" at bounding box center [817, 101] width 40 height 30
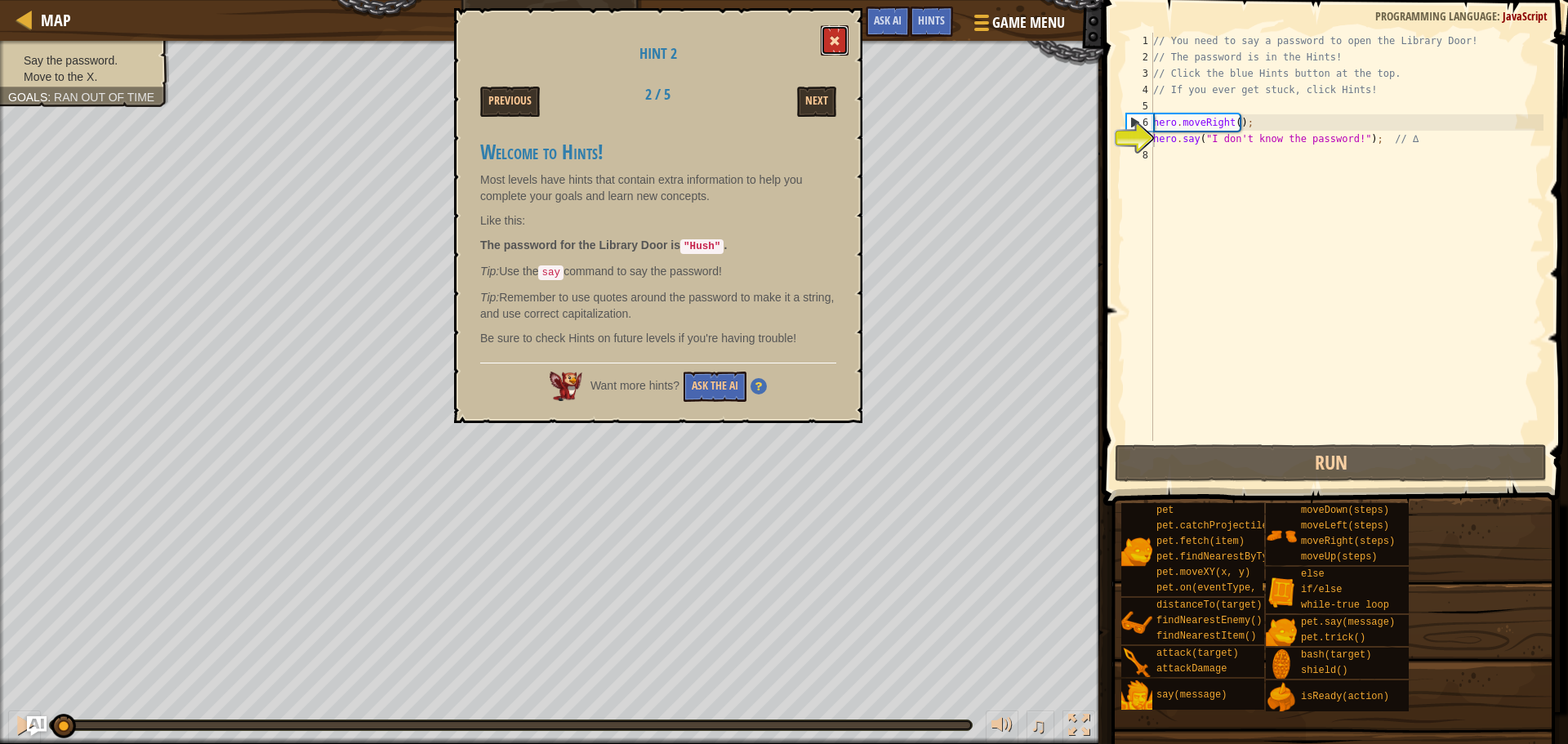
click at [841, 29] on button at bounding box center [834, 40] width 28 height 30
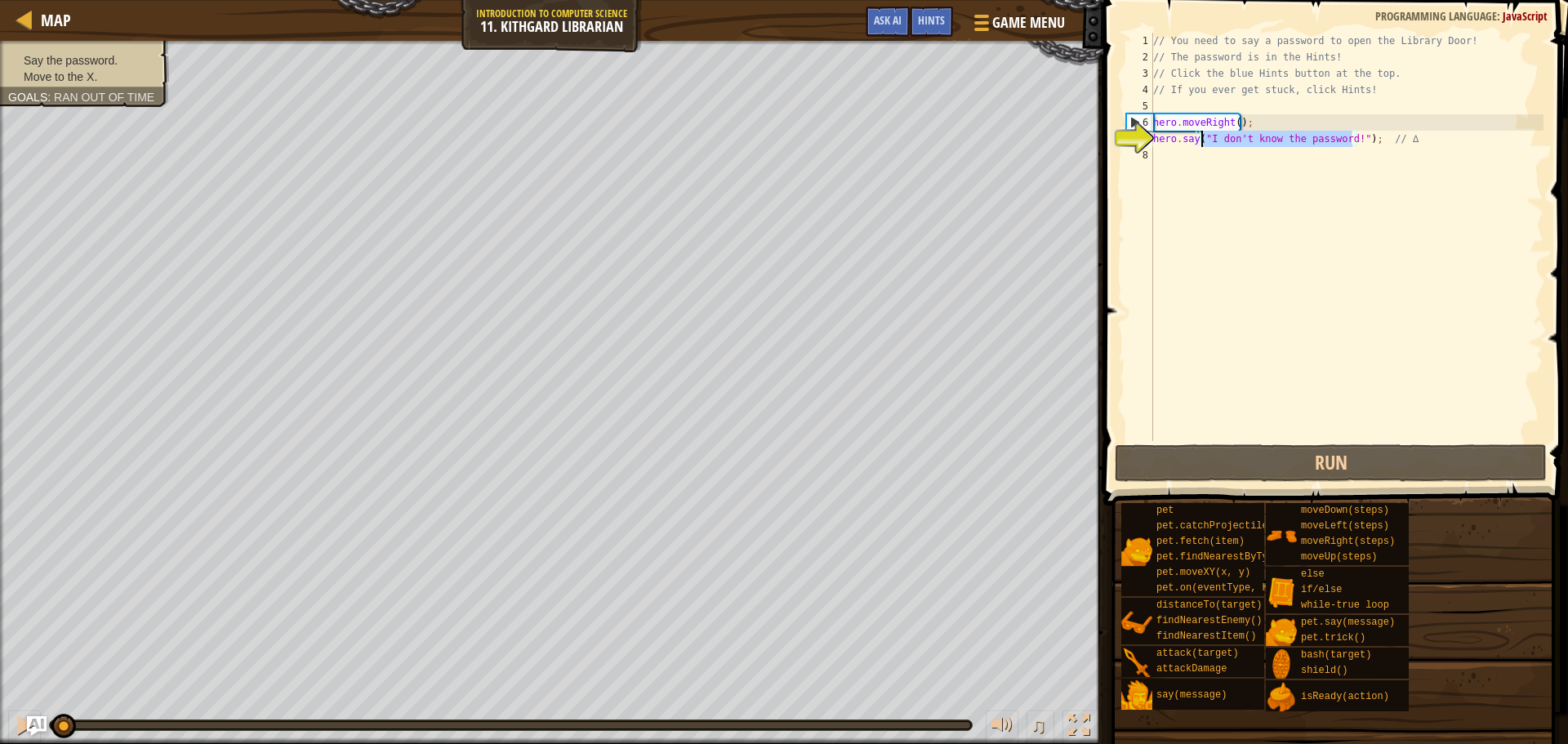
drag, startPoint x: 1350, startPoint y: 137, endPoint x: 1203, endPoint y: 132, distance: 147.1
click at [1203, 132] on div "// You need to say a password to open the Library Door! // The password is in t…" at bounding box center [1346, 253] width 394 height 441
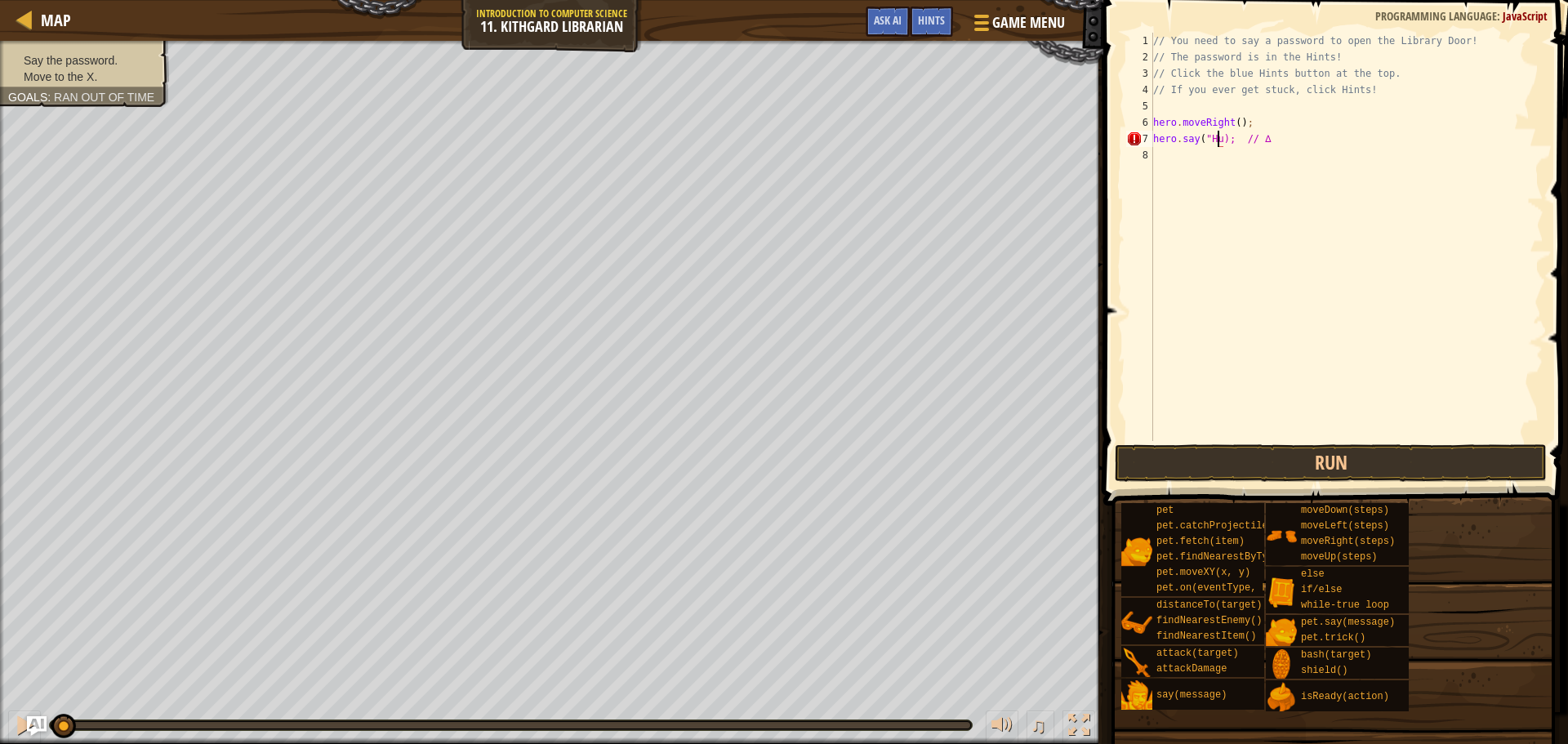
scroll to position [8, 6]
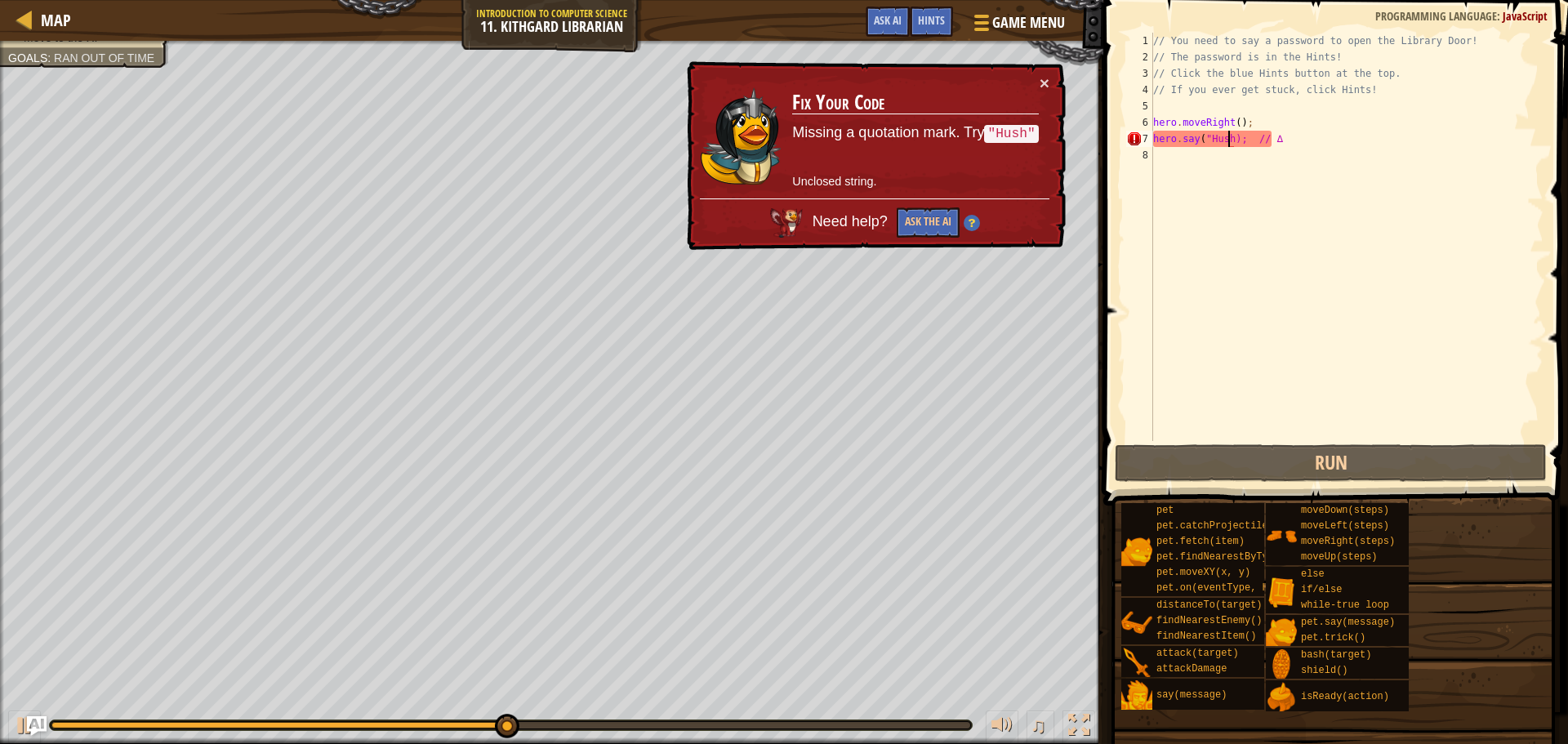
type textarea "hero.say("Hush"); // ∆"
click at [1190, 154] on div "// You need to say a password to open the Library Door! // The password is in t…" at bounding box center [1346, 253] width 394 height 441
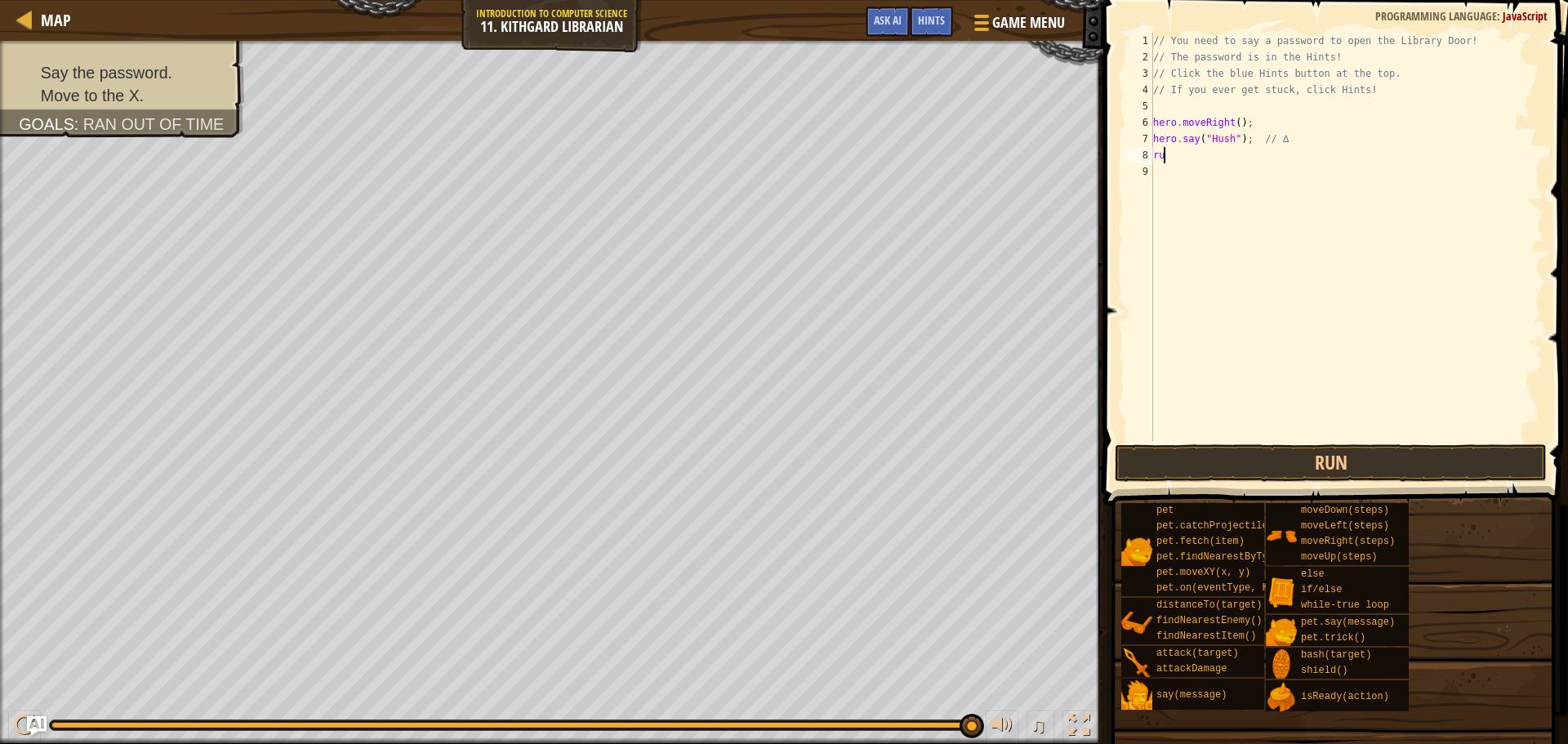
type textarea "r"
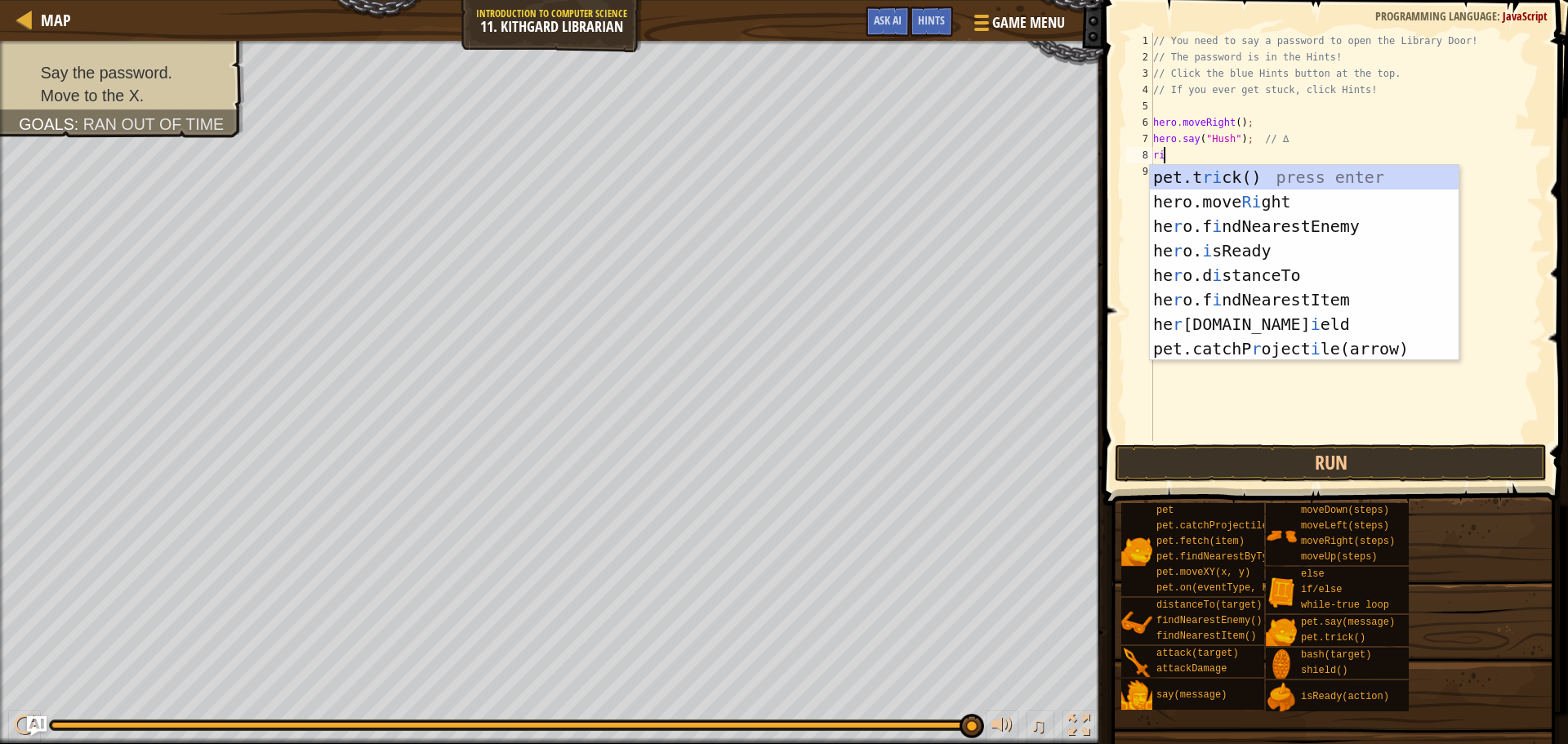
type textarea "rig"
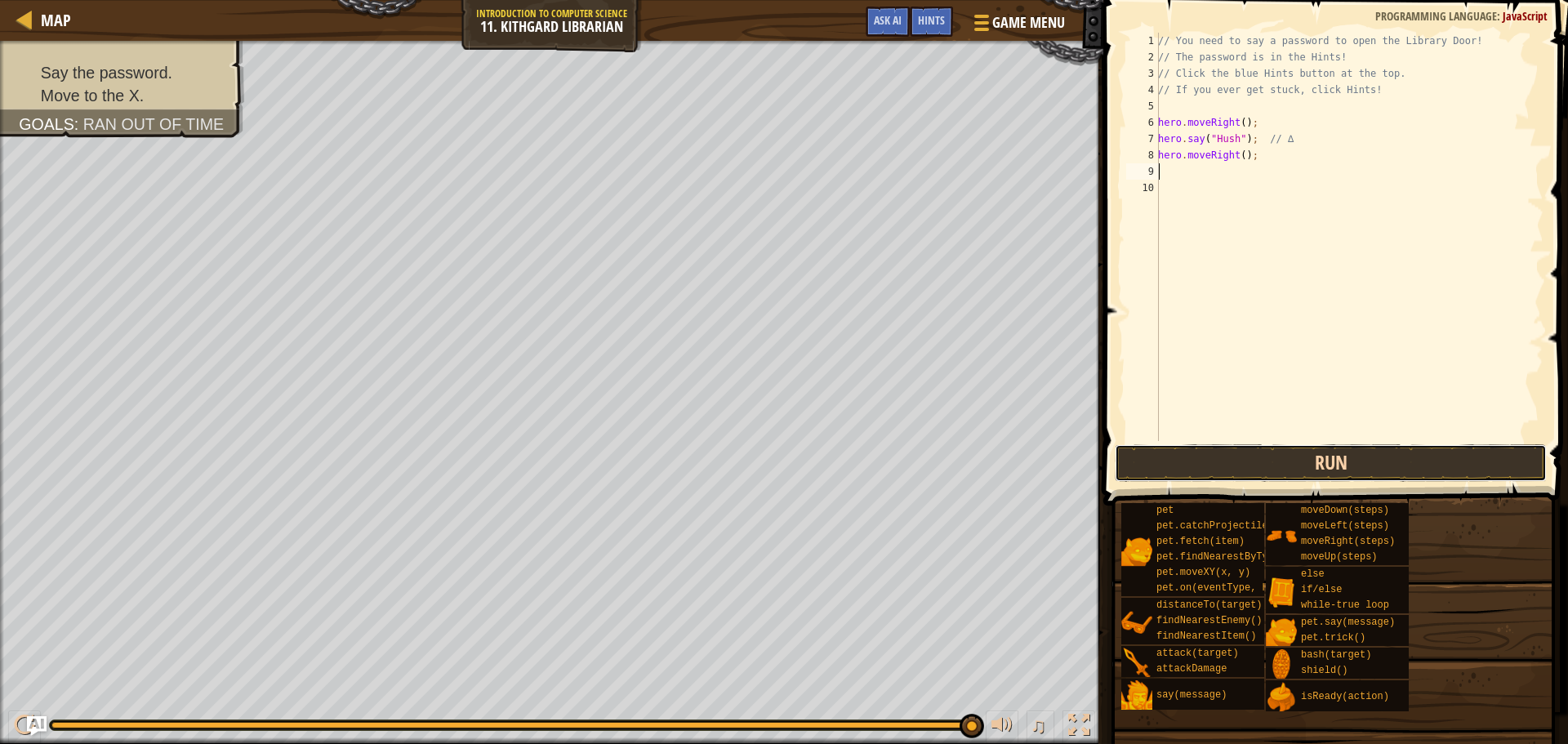
click at [1225, 467] on button "Run" at bounding box center [1331, 462] width 432 height 38
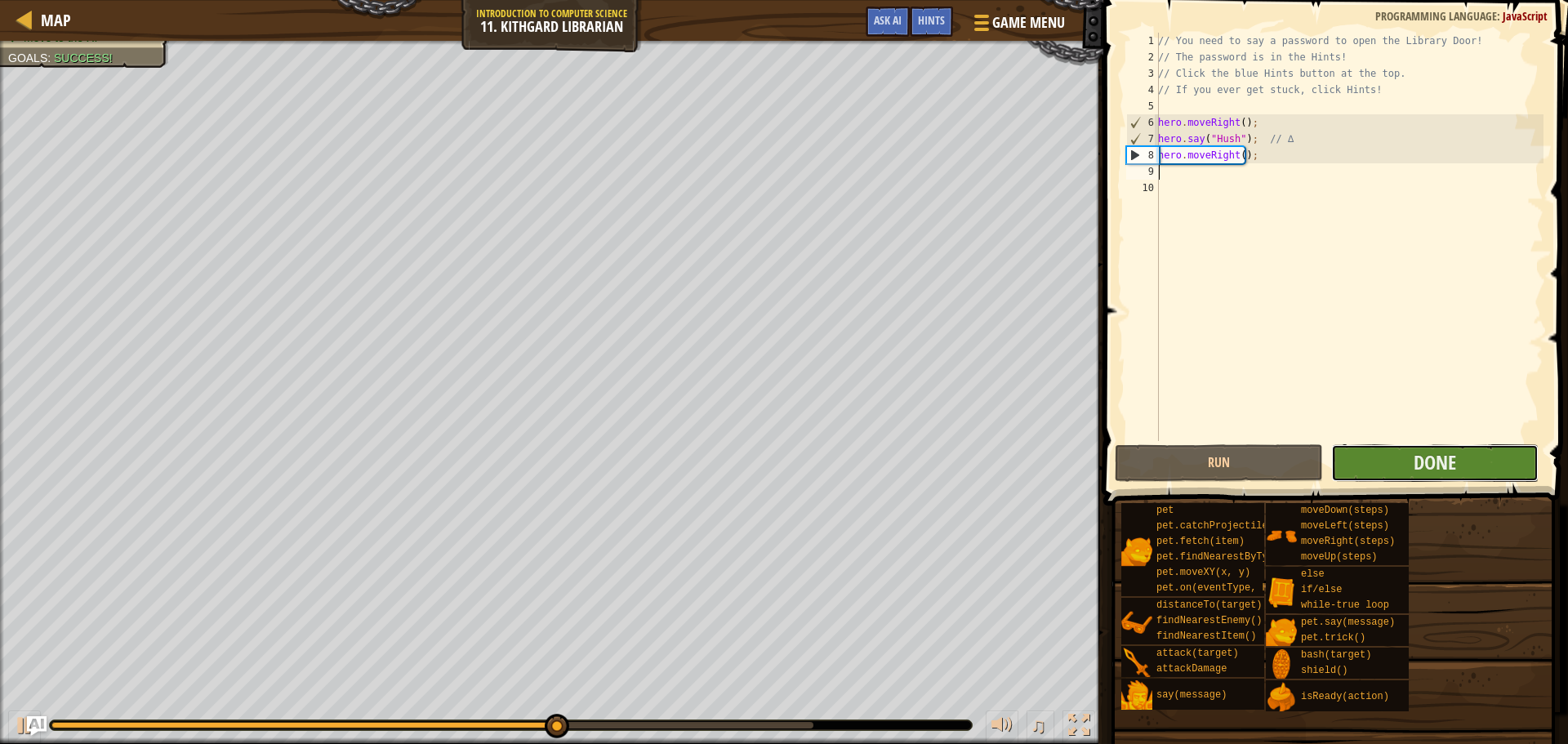
click at [1407, 463] on button "Done" at bounding box center [1434, 462] width 207 height 38
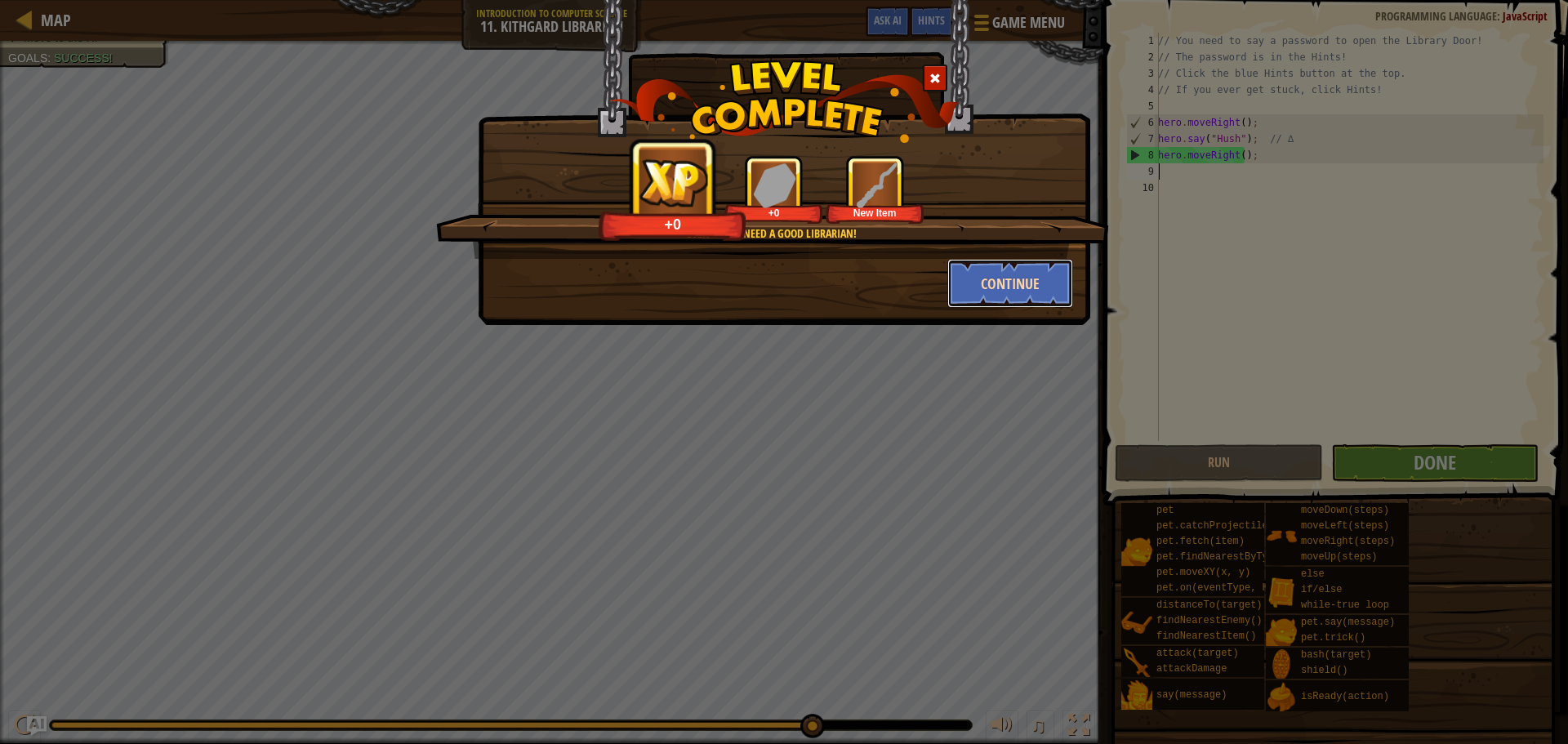
click at [1040, 283] on button "Continue" at bounding box center [1010, 283] width 127 height 49
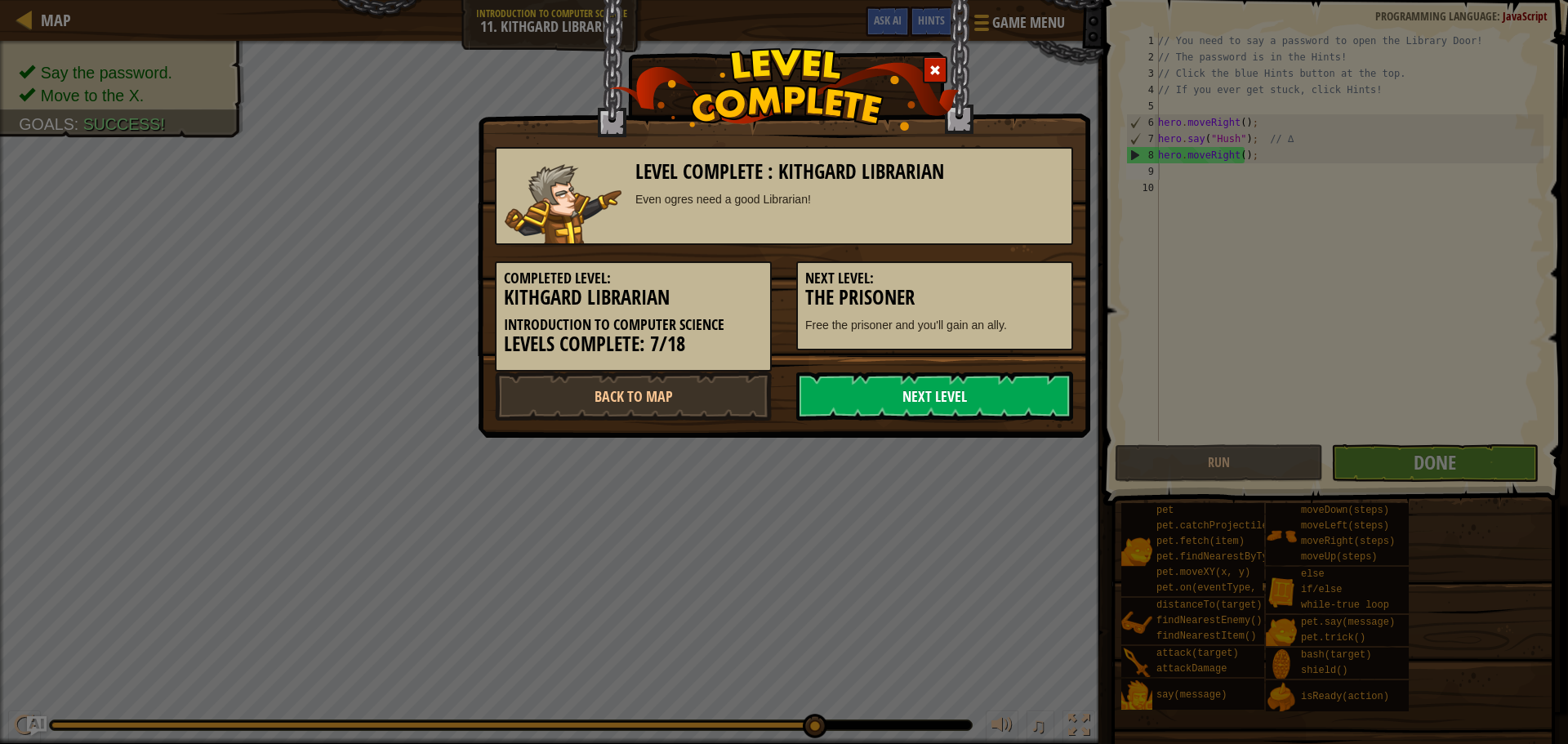
click at [912, 399] on link "Next Level" at bounding box center [935, 396] width 277 height 49
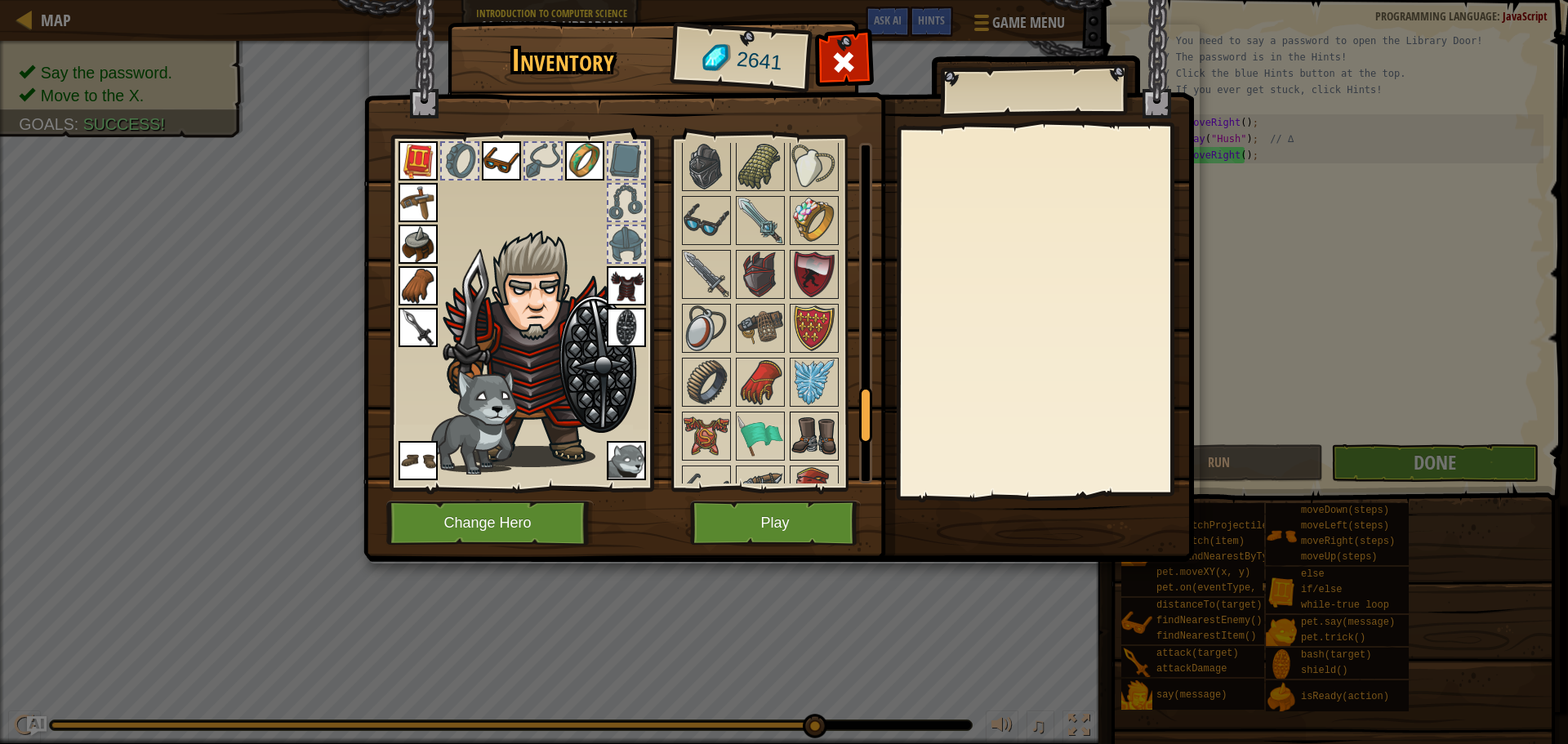
scroll to position [1578, 0]
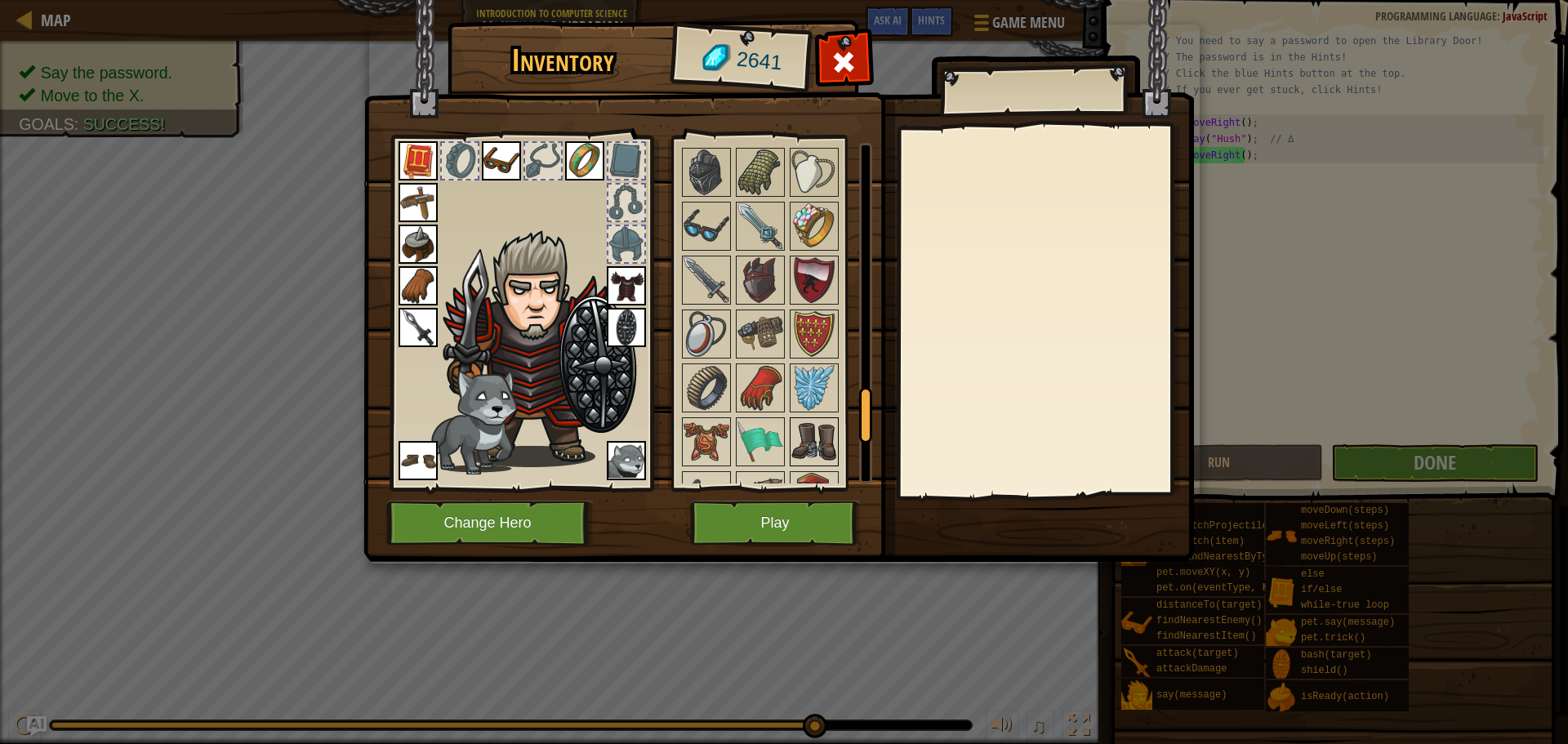
drag, startPoint x: 867, startPoint y: 186, endPoint x: 790, endPoint y: 426, distance: 252.0
click at [790, 426] on div "Available Equip Equip Equip Equip Equip Equip Equip Equip Equip Equip Equip Equ…" at bounding box center [775, 313] width 193 height 341
click at [763, 283] on img at bounding box center [760, 280] width 45 height 45
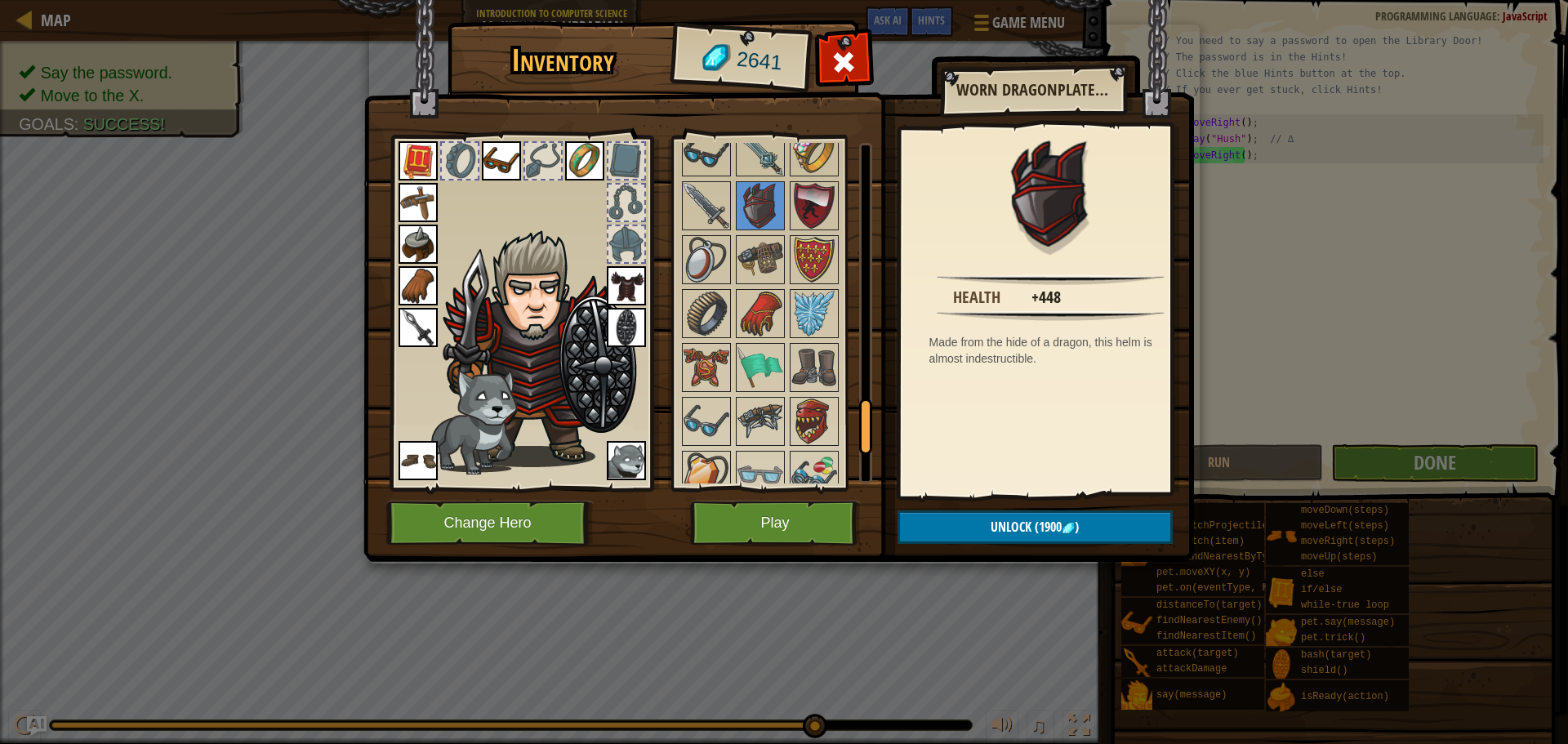
scroll to position [1648, 0]
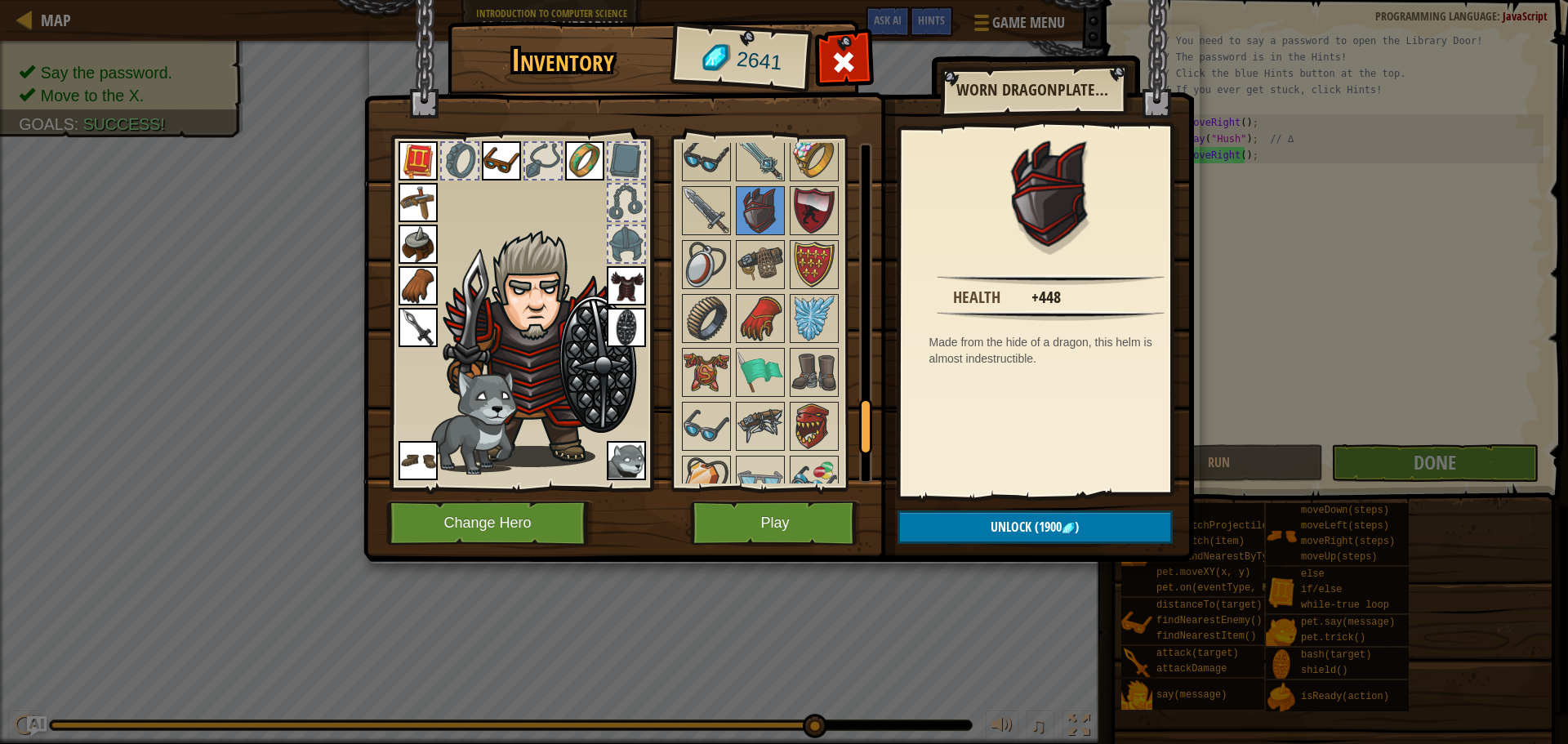
drag, startPoint x: 868, startPoint y: 398, endPoint x: 883, endPoint y: 405, distance: 16.6
click at [883, 405] on div "Inventory 2641 Available Equip Equip Equip Equip Equip Equip Equip Equip Equip …" at bounding box center [784, 293] width 830 height 539
click at [974, 519] on button "Unlock (1900 )" at bounding box center [1035, 526] width 275 height 34
click at [981, 516] on button "Confirm" at bounding box center [1035, 526] width 275 height 34
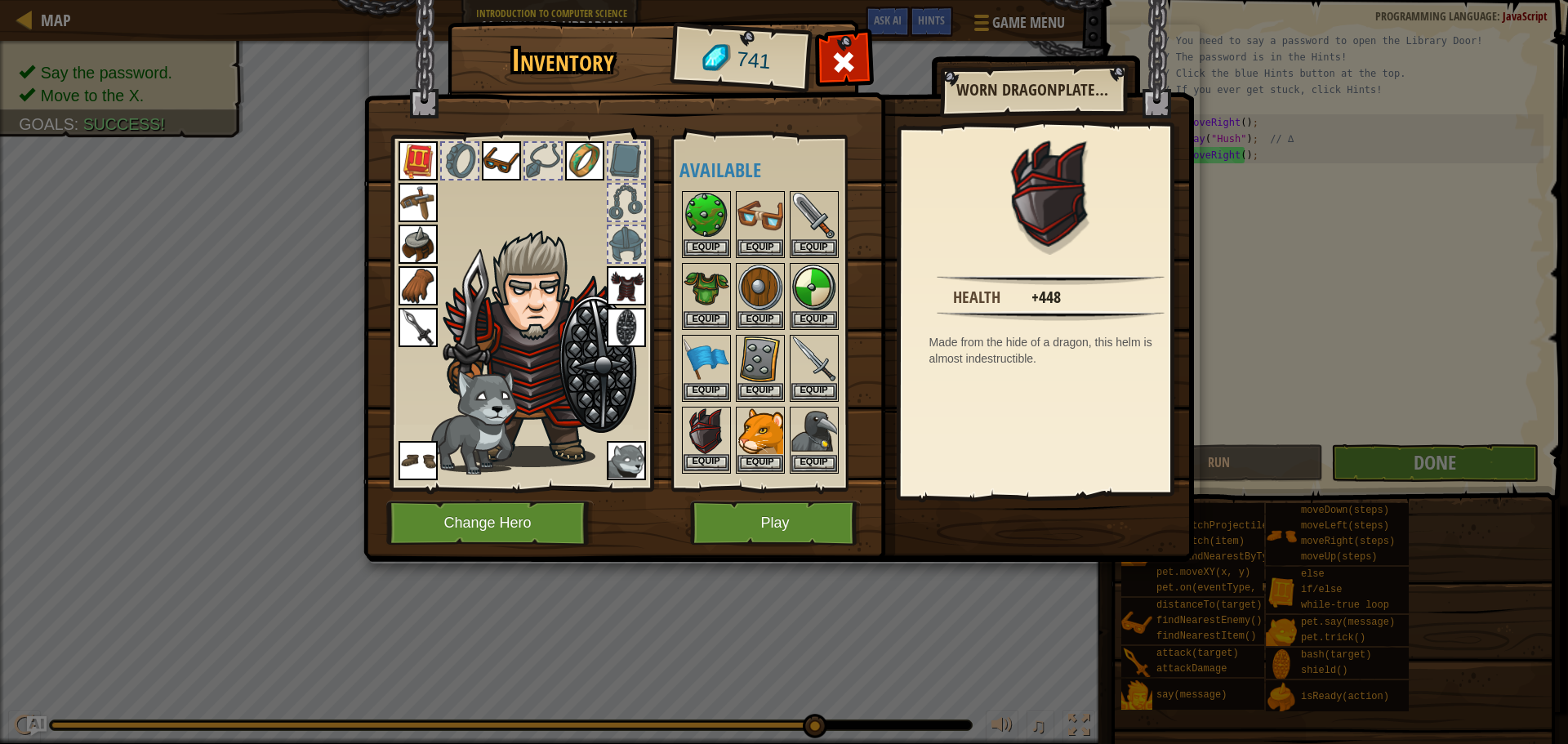
click at [709, 442] on img at bounding box center [706, 431] width 45 height 45
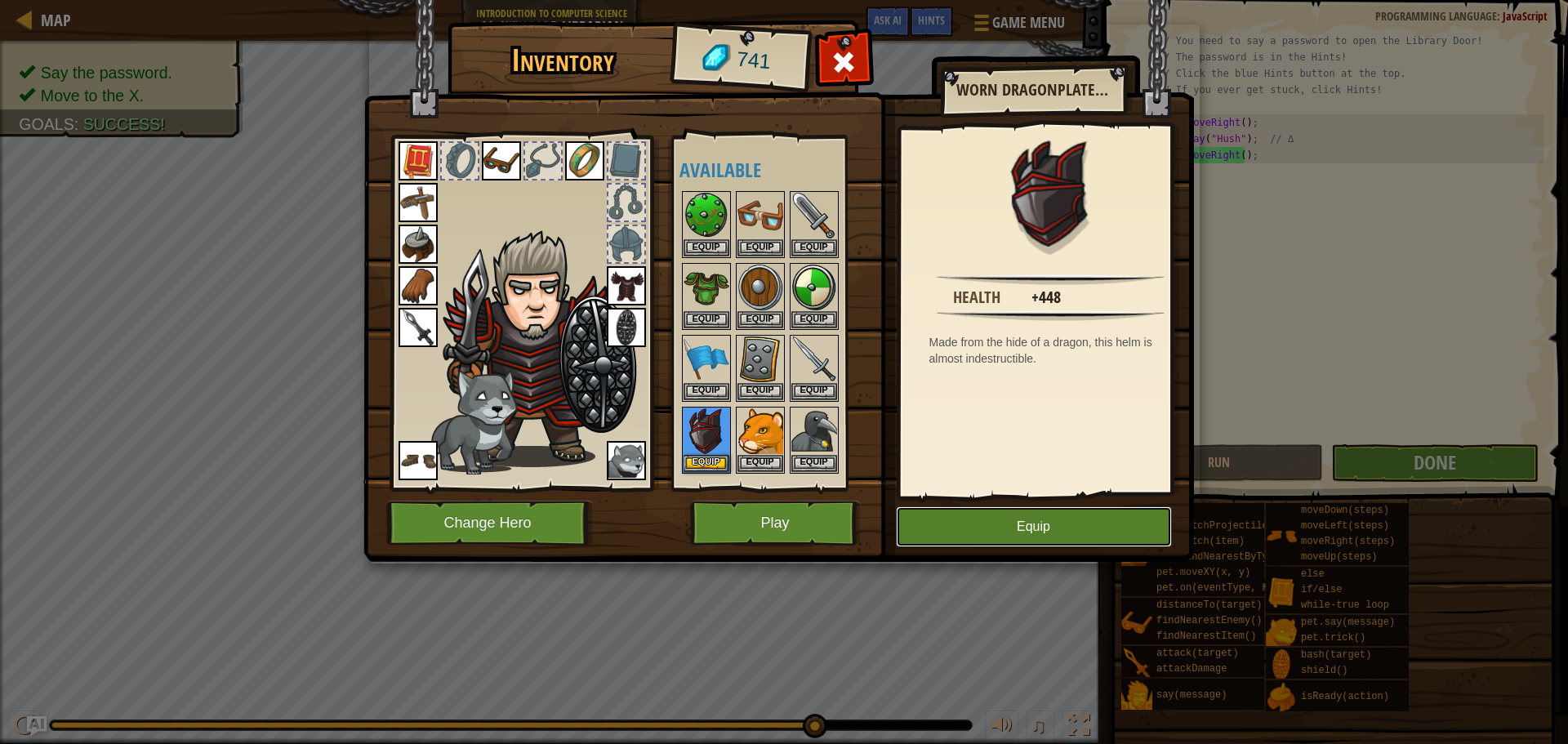
click at [998, 529] on button "Equip" at bounding box center [1034, 526] width 276 height 41
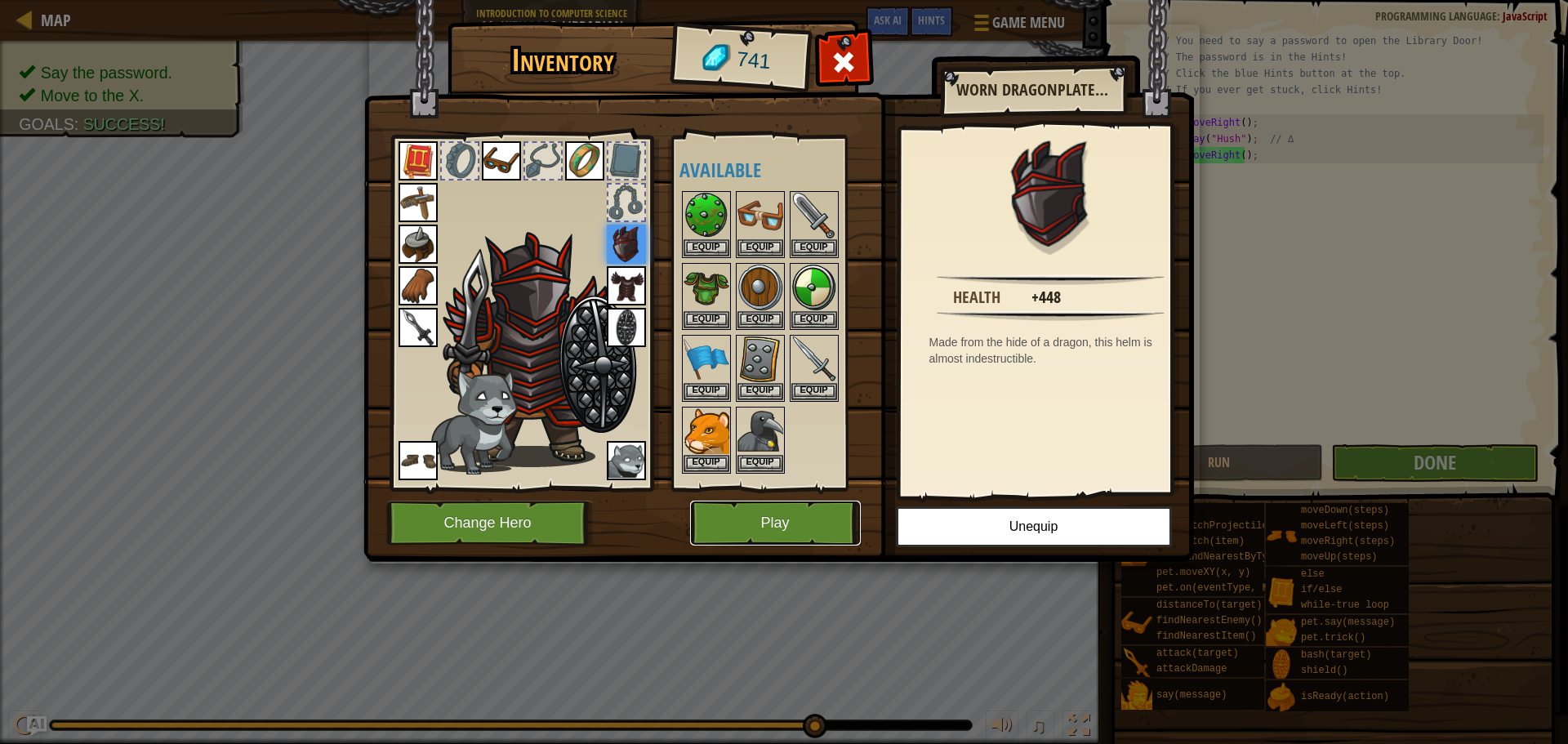
click at [734, 519] on button "Play" at bounding box center [775, 522] width 170 height 45
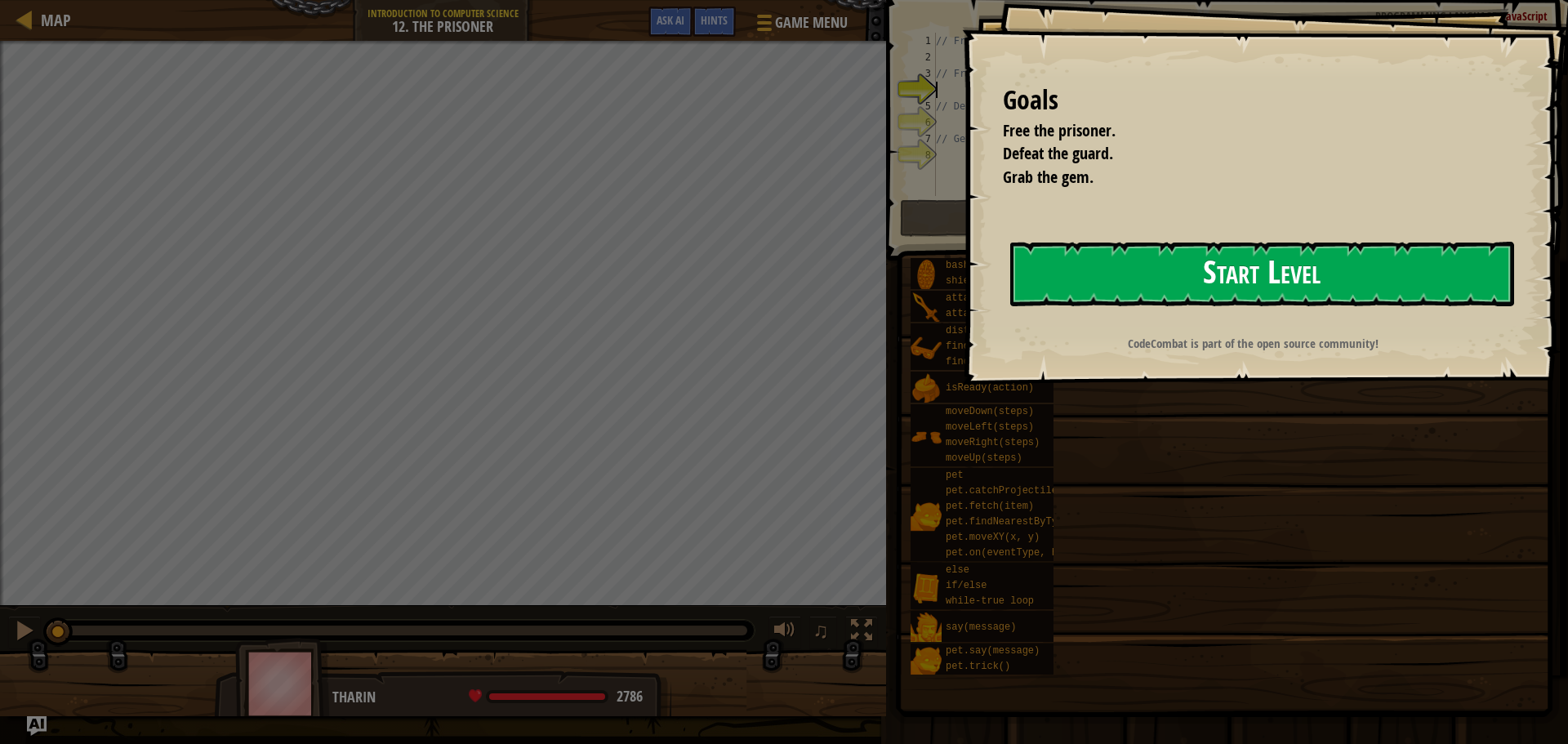
click at [1207, 273] on button "Start Level" at bounding box center [1262, 274] width 504 height 65
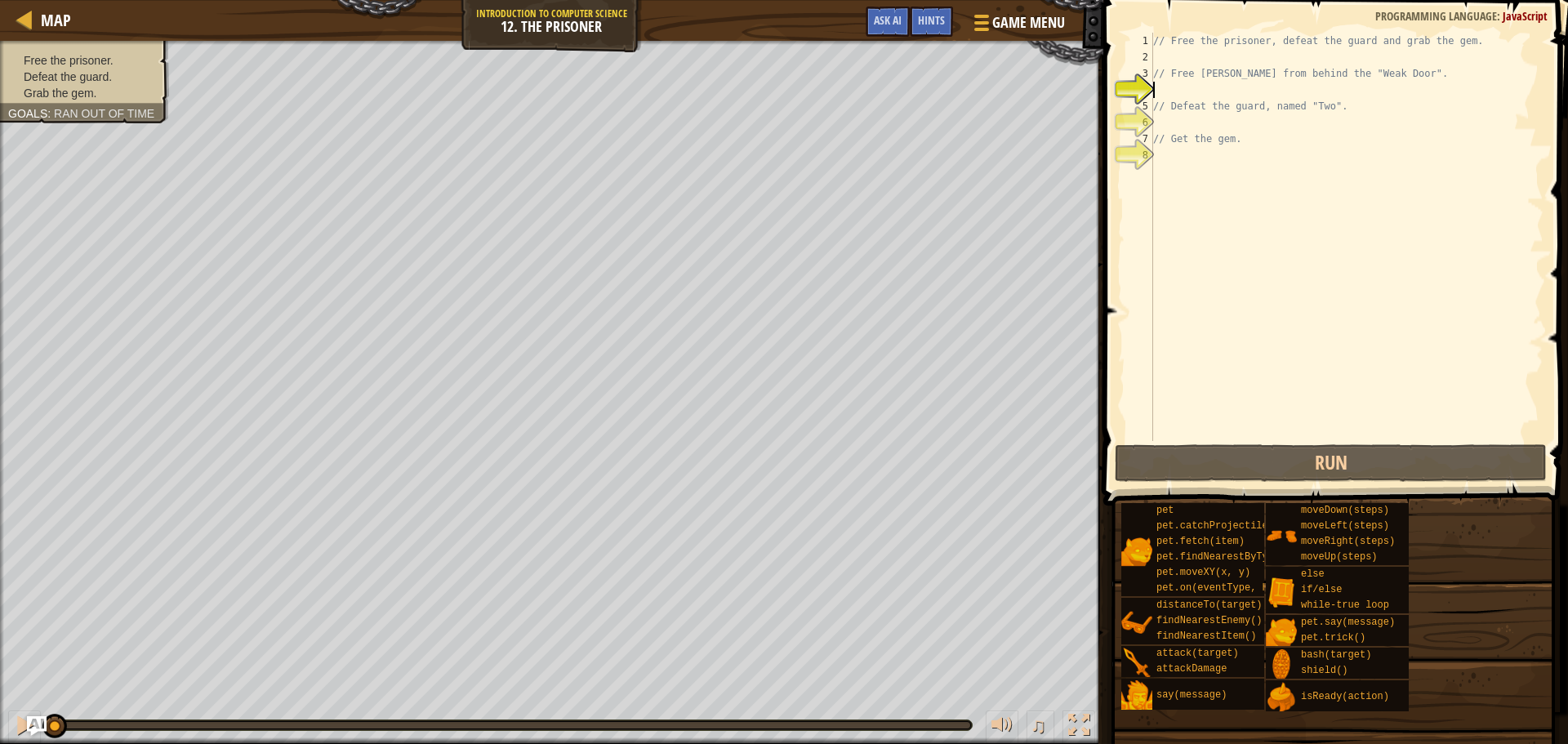
scroll to position [8, 0]
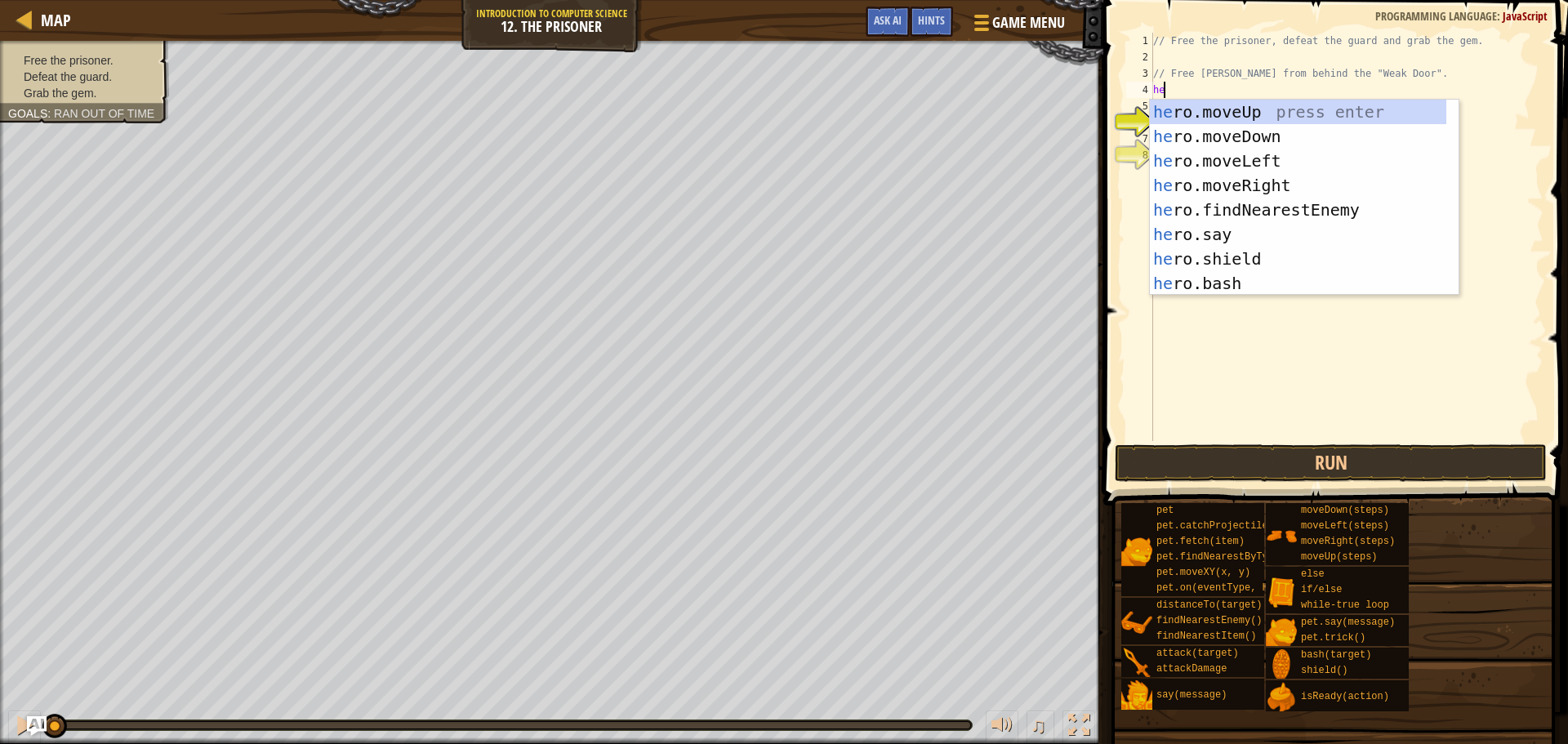
type textarea "h"
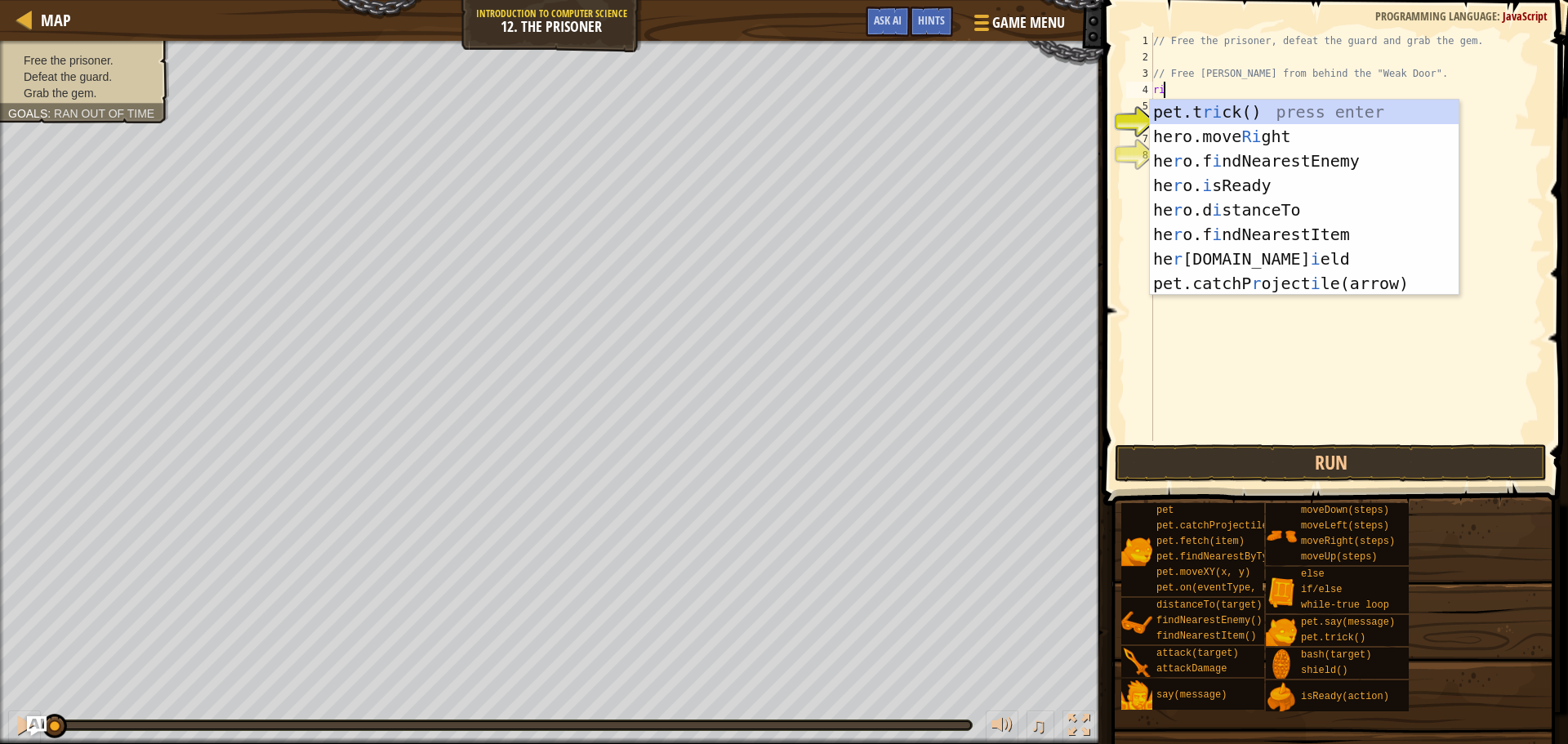
type textarea "rig"
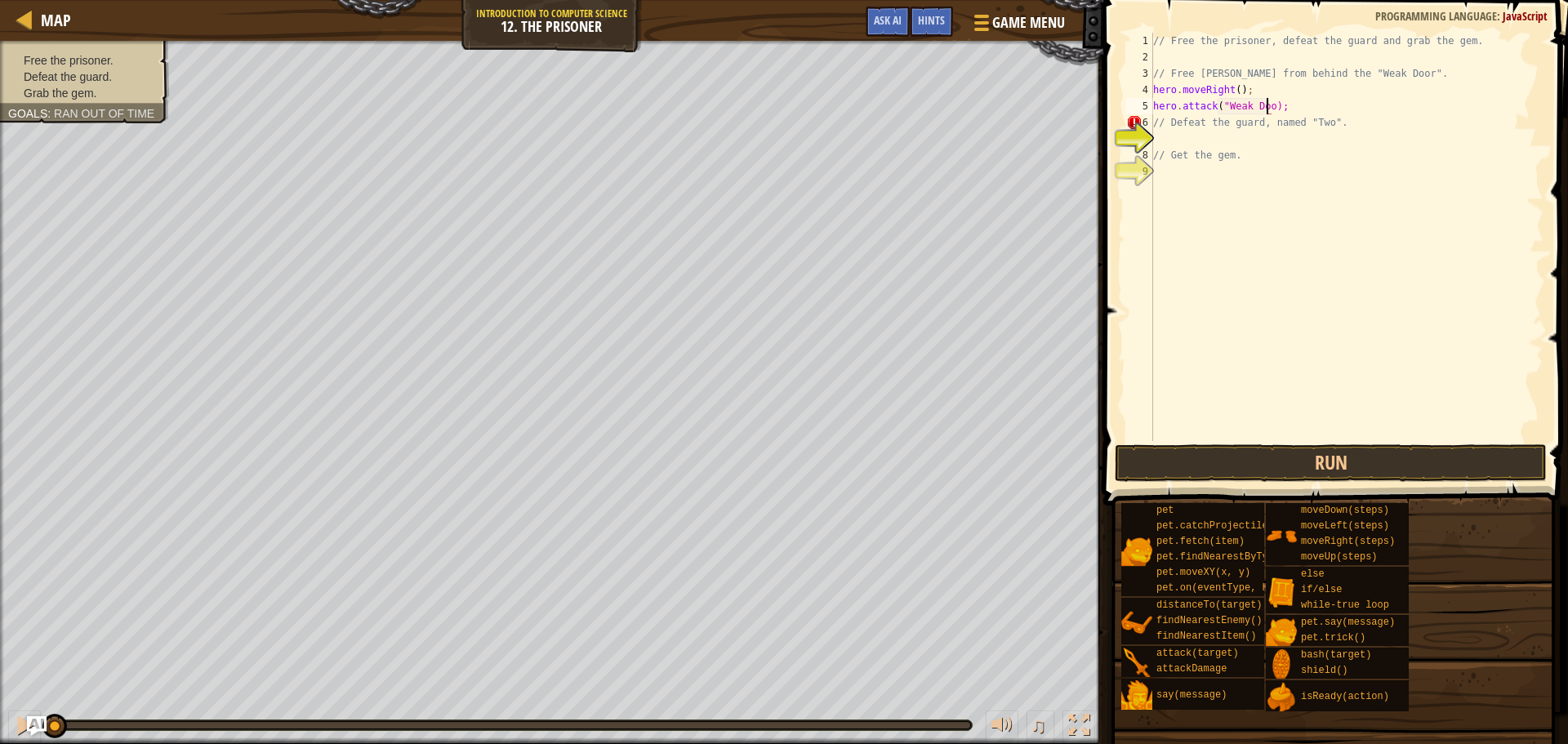
scroll to position [8, 10]
click at [1182, 130] on div "// Free the prisoner, defeat the guard and grab the gem. // Free [PERSON_NAME] …" at bounding box center [1346, 253] width 394 height 441
type textarea "// Defeat the guard, named "Two"."
click at [1160, 134] on div "// Free the prisoner, defeat the guard and grab the gem. // Free [PERSON_NAME] …" at bounding box center [1346, 253] width 394 height 441
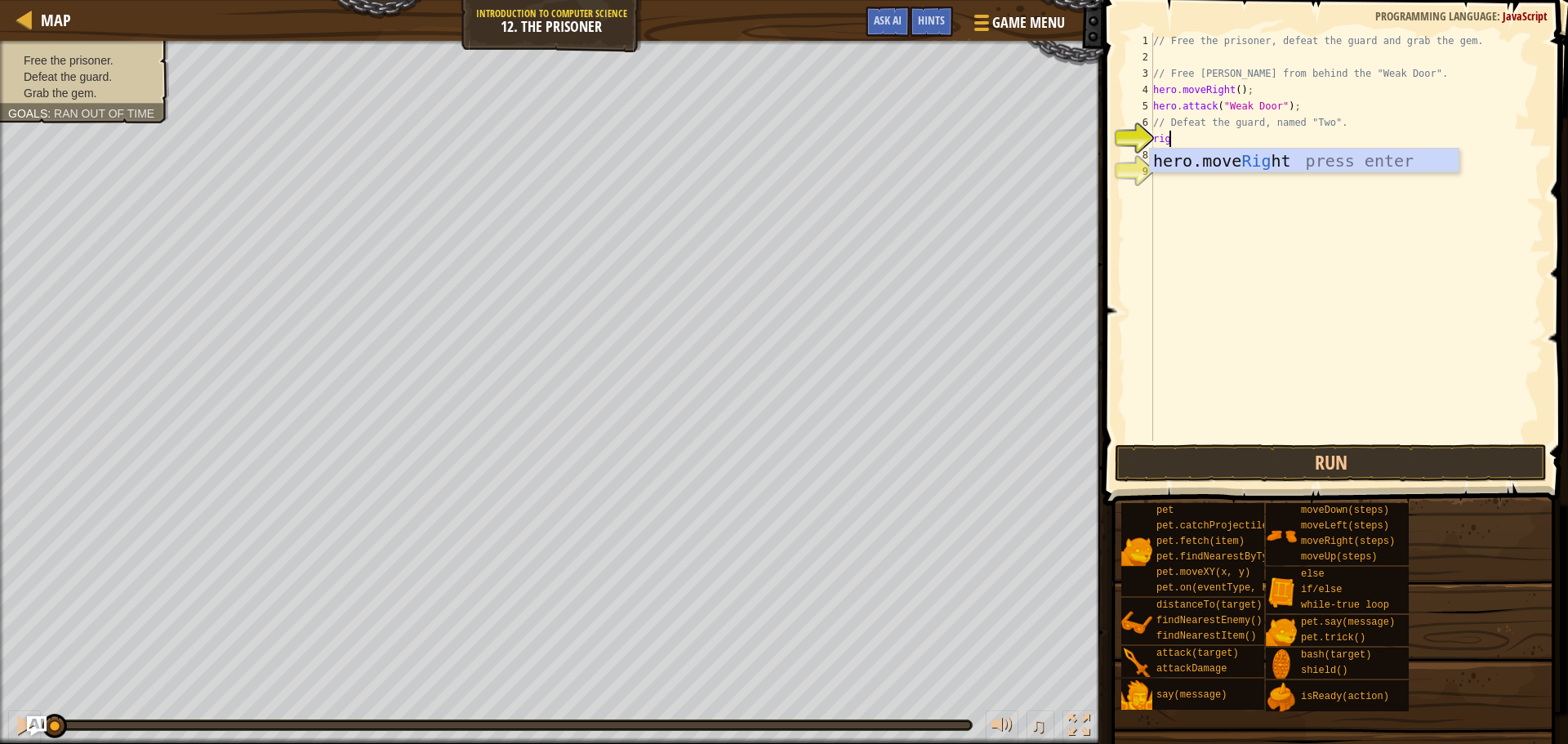
type textarea "righ"
click at [1240, 138] on div "// Free the prisoner, defeat the guard and grab the gem. // Free [PERSON_NAME] …" at bounding box center [1349, 253] width 389 height 441
type textarea "hero.moveRight(3);"
click at [1194, 154] on div "// Free the prisoner, defeat the guard and grab the gem. // Free [PERSON_NAME] …" at bounding box center [1349, 253] width 389 height 441
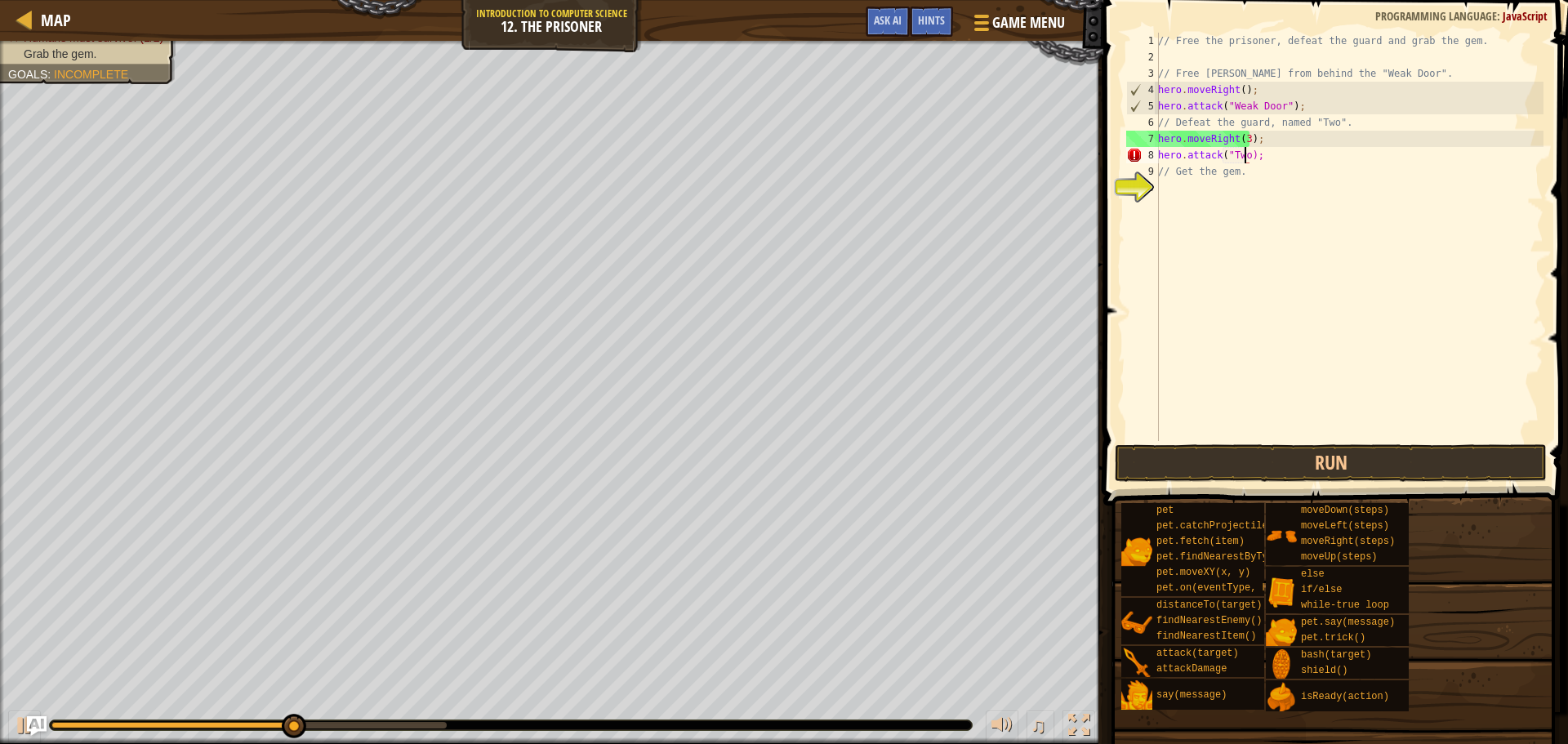
type textarea "hero.attack("Two");"
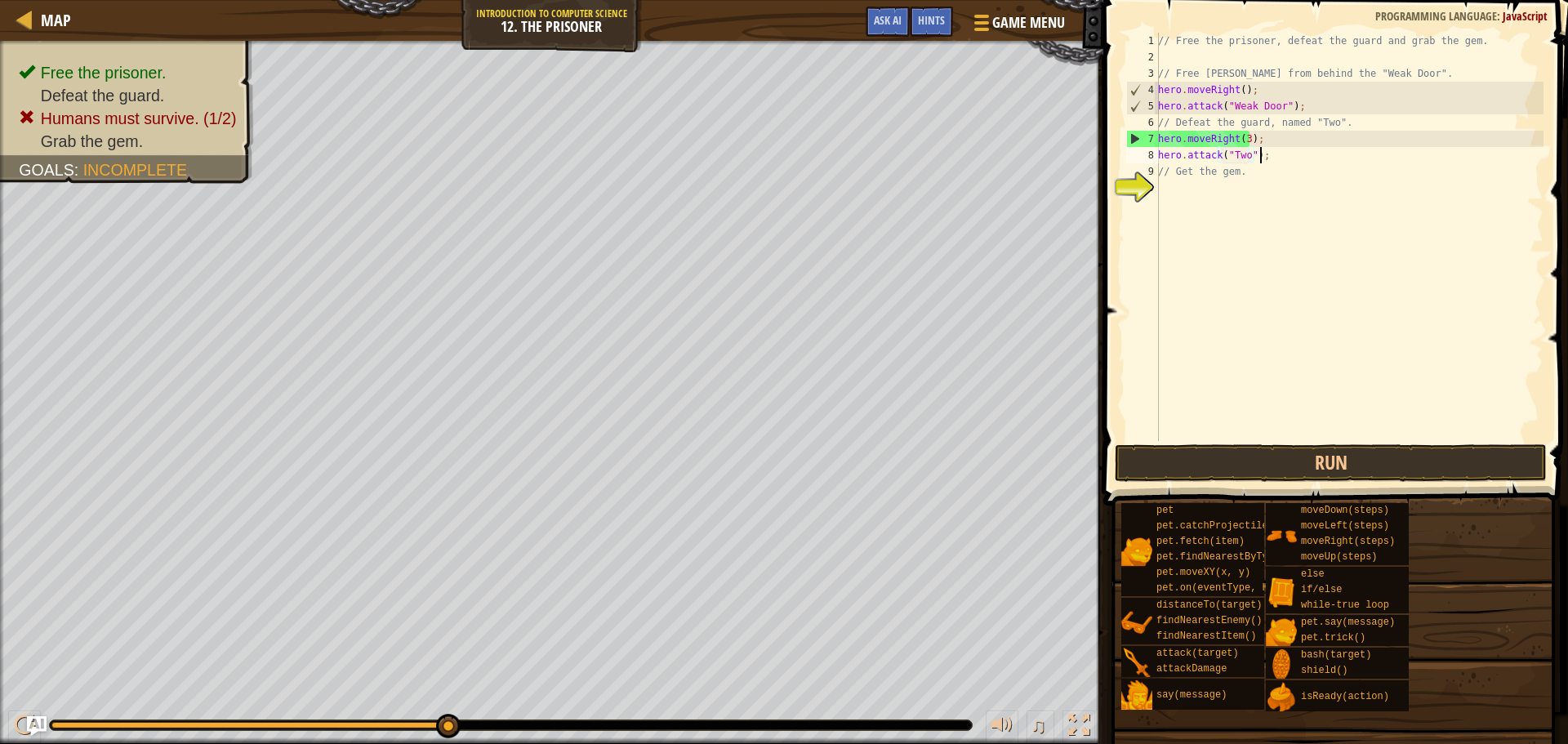
click at [1260, 157] on div "// Free the prisoner, defeat the guard and grab the gem. // Free [PERSON_NAME] …" at bounding box center [1349, 253] width 389 height 441
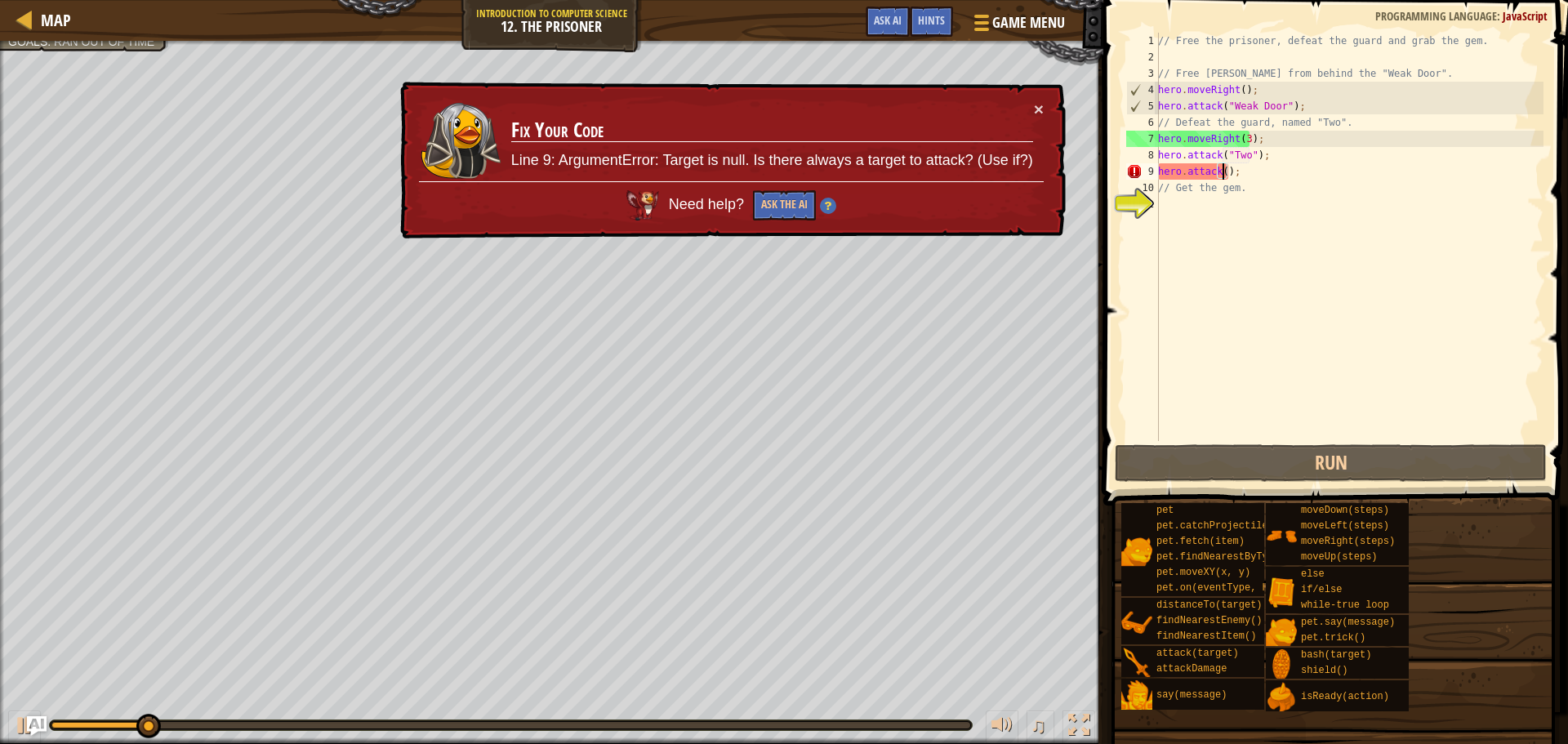
scroll to position [8, 6]
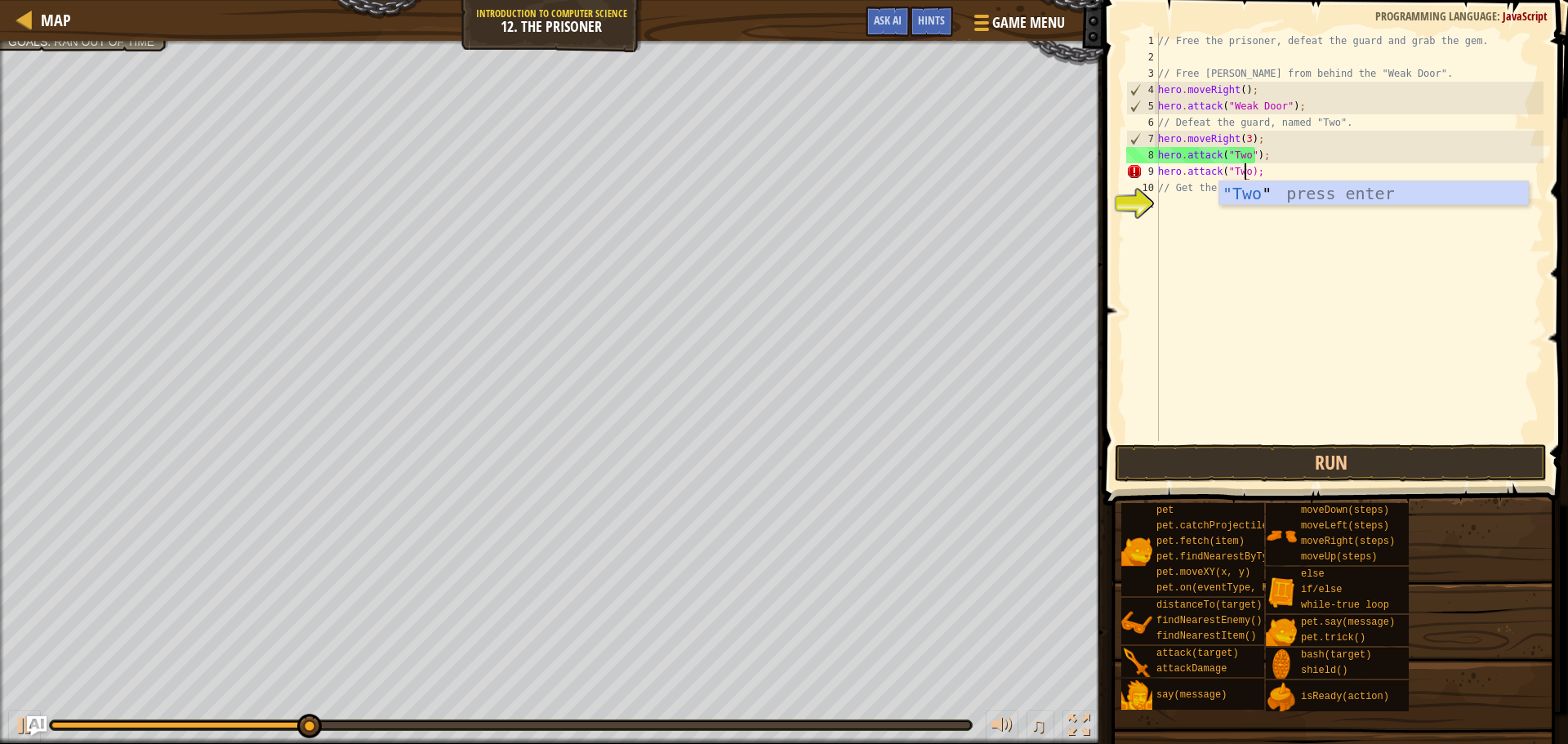
type textarea "hero.attack("Two");"
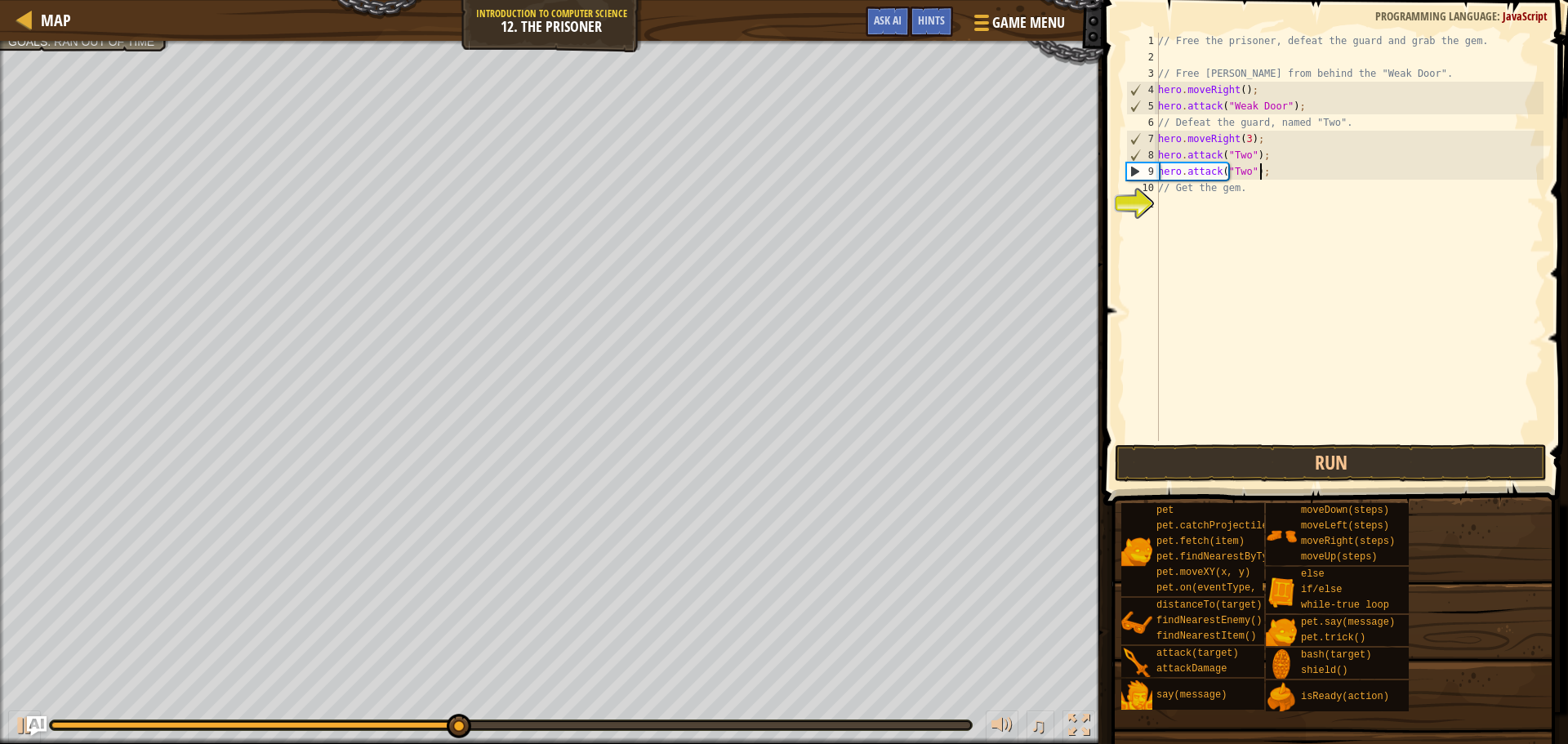
scroll to position [8, 0]
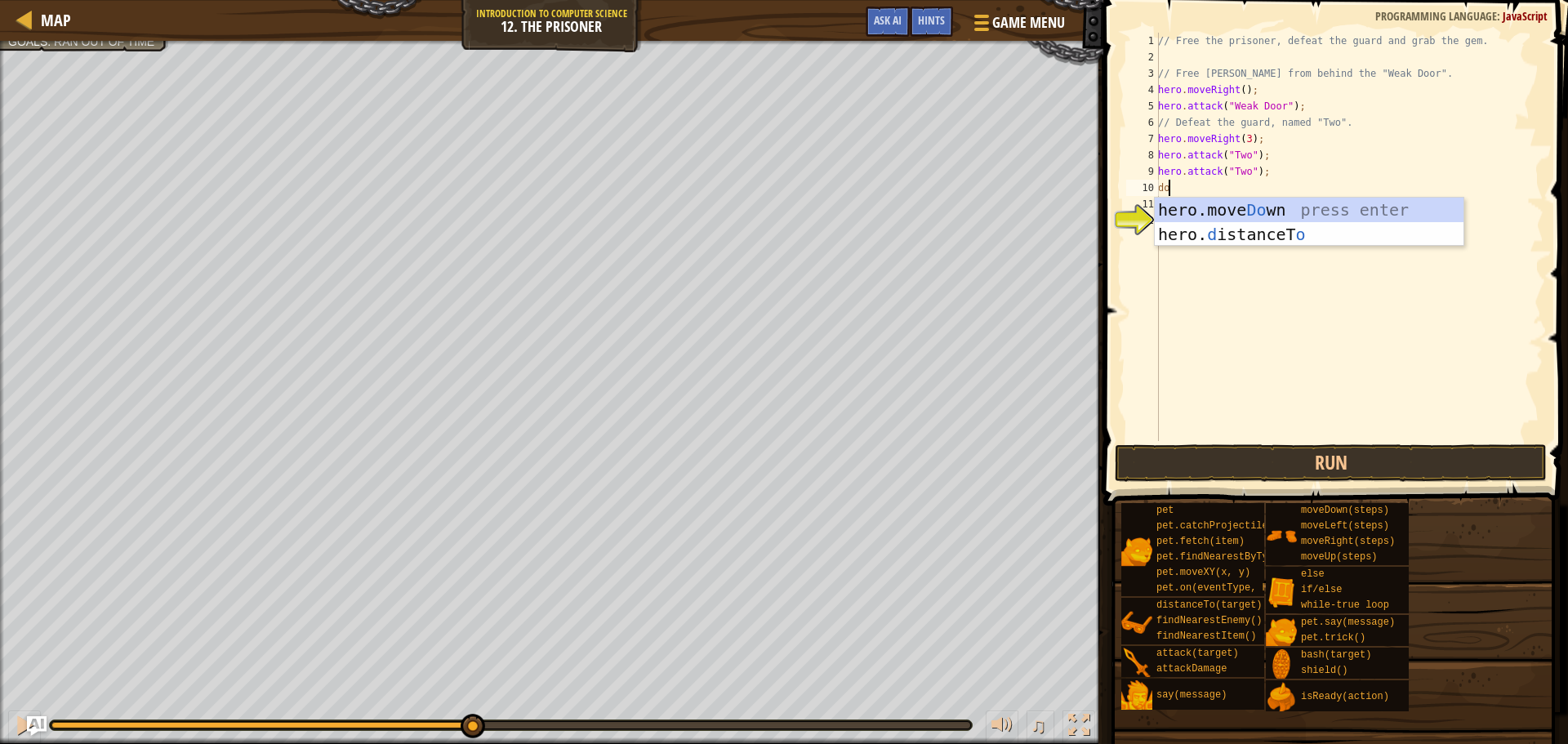
type textarea "dow"
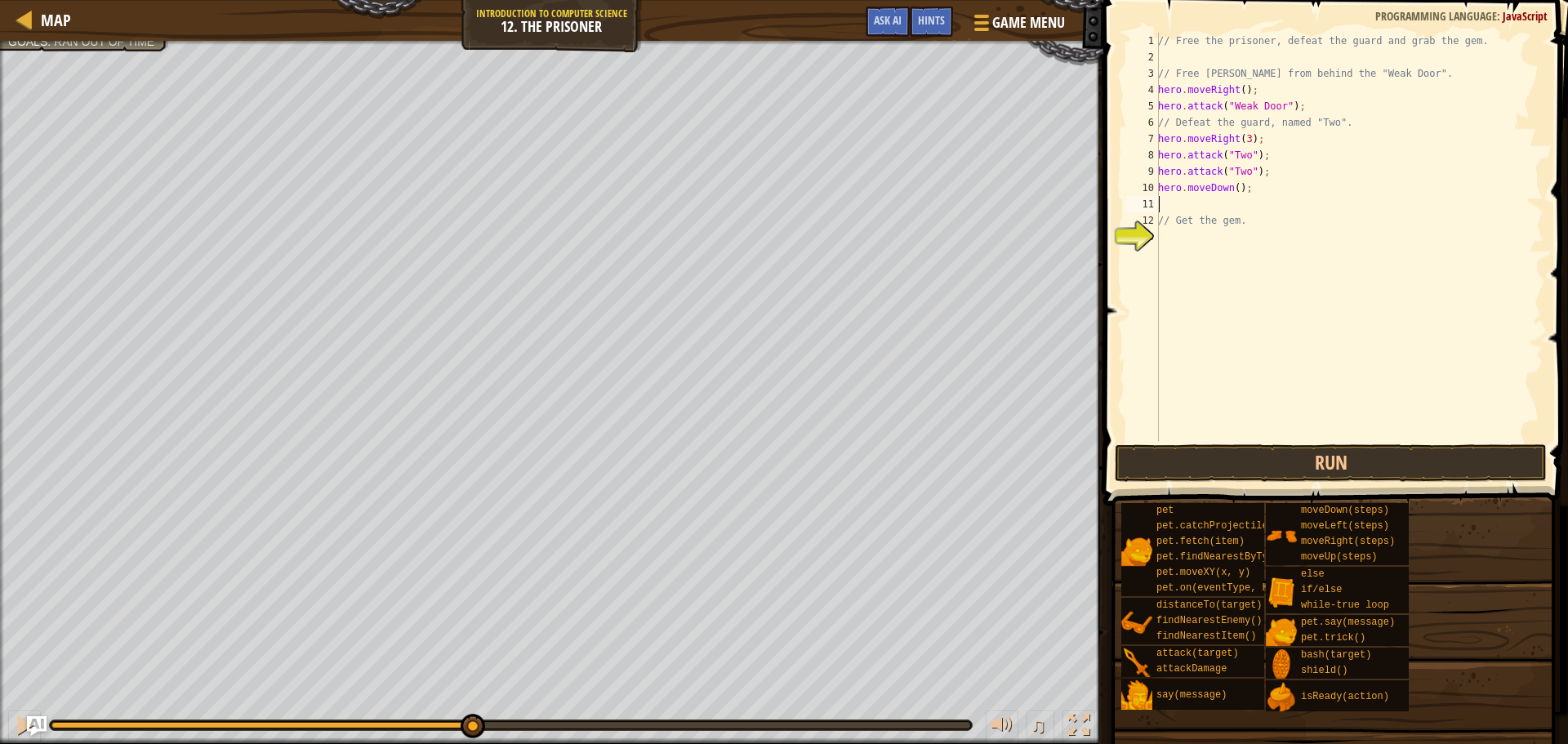
type textarea "r"
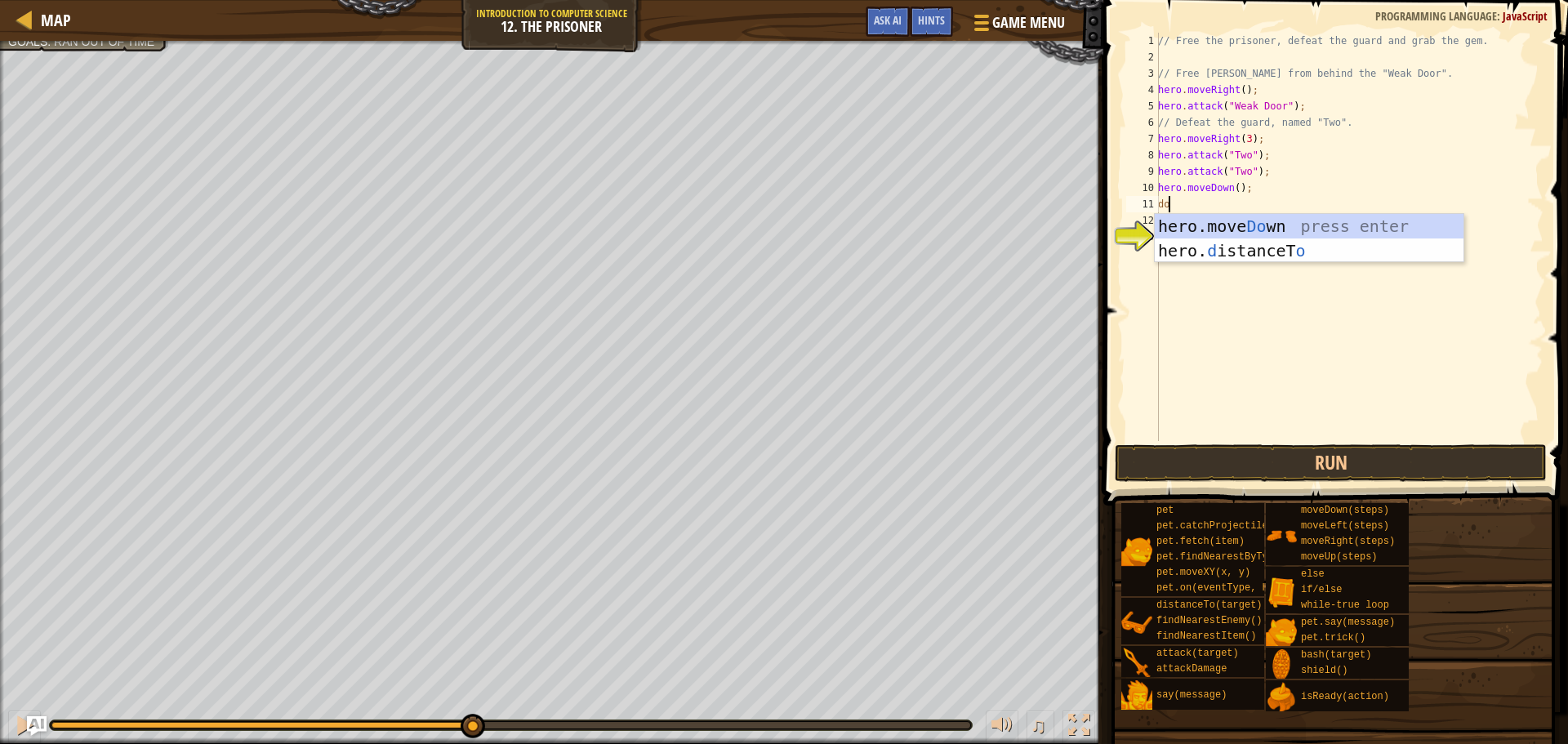
type textarea "dow"
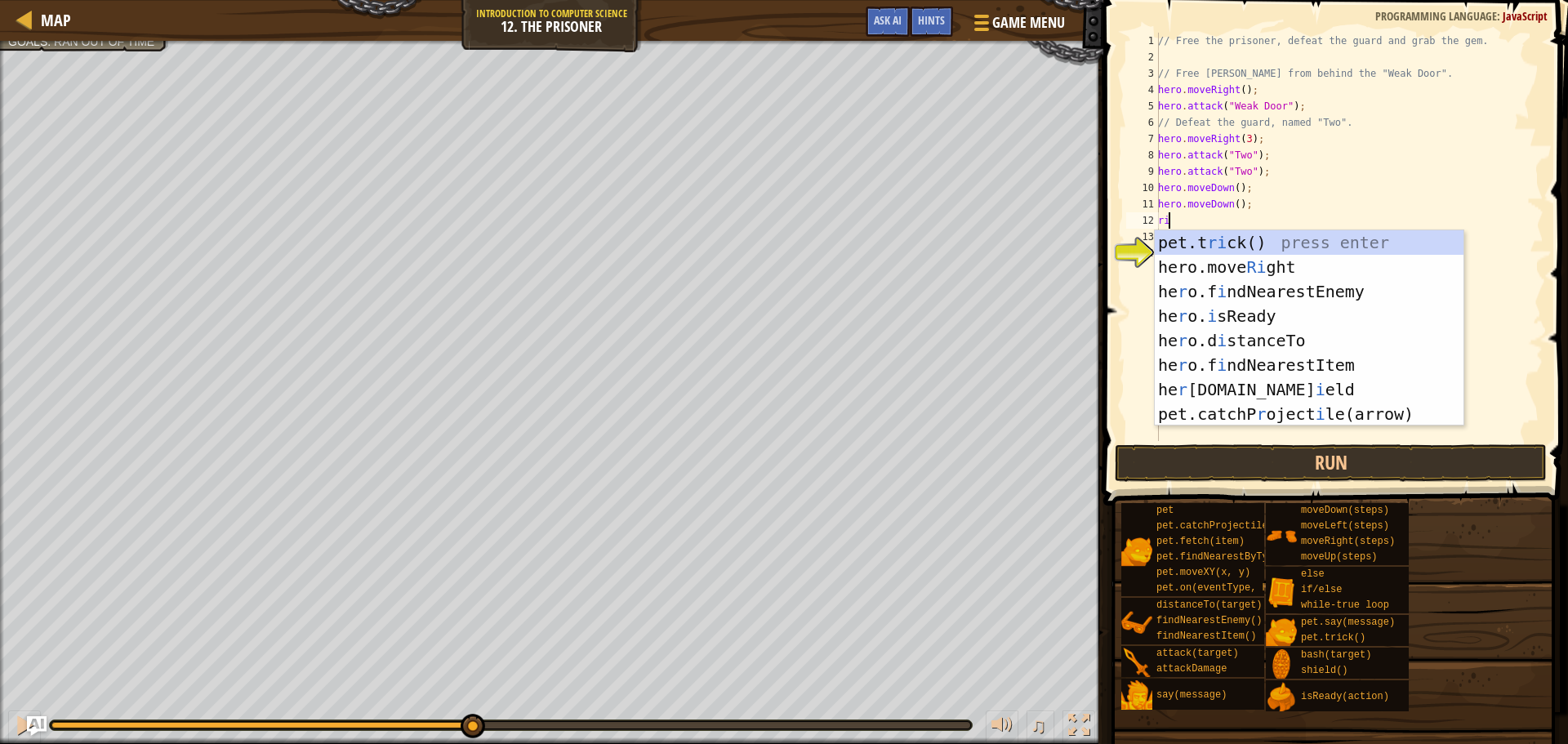
type textarea "rig"
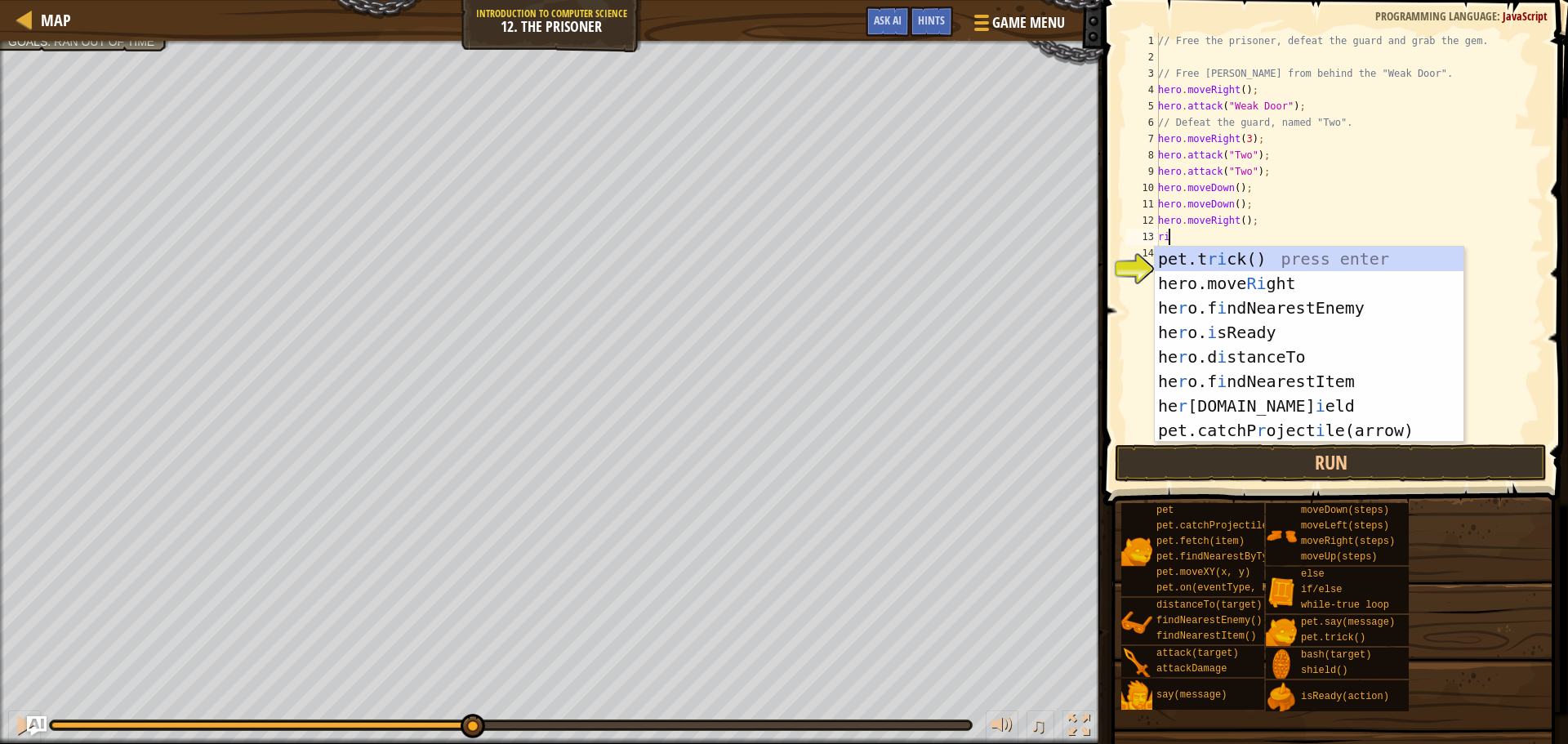
type textarea "rig"
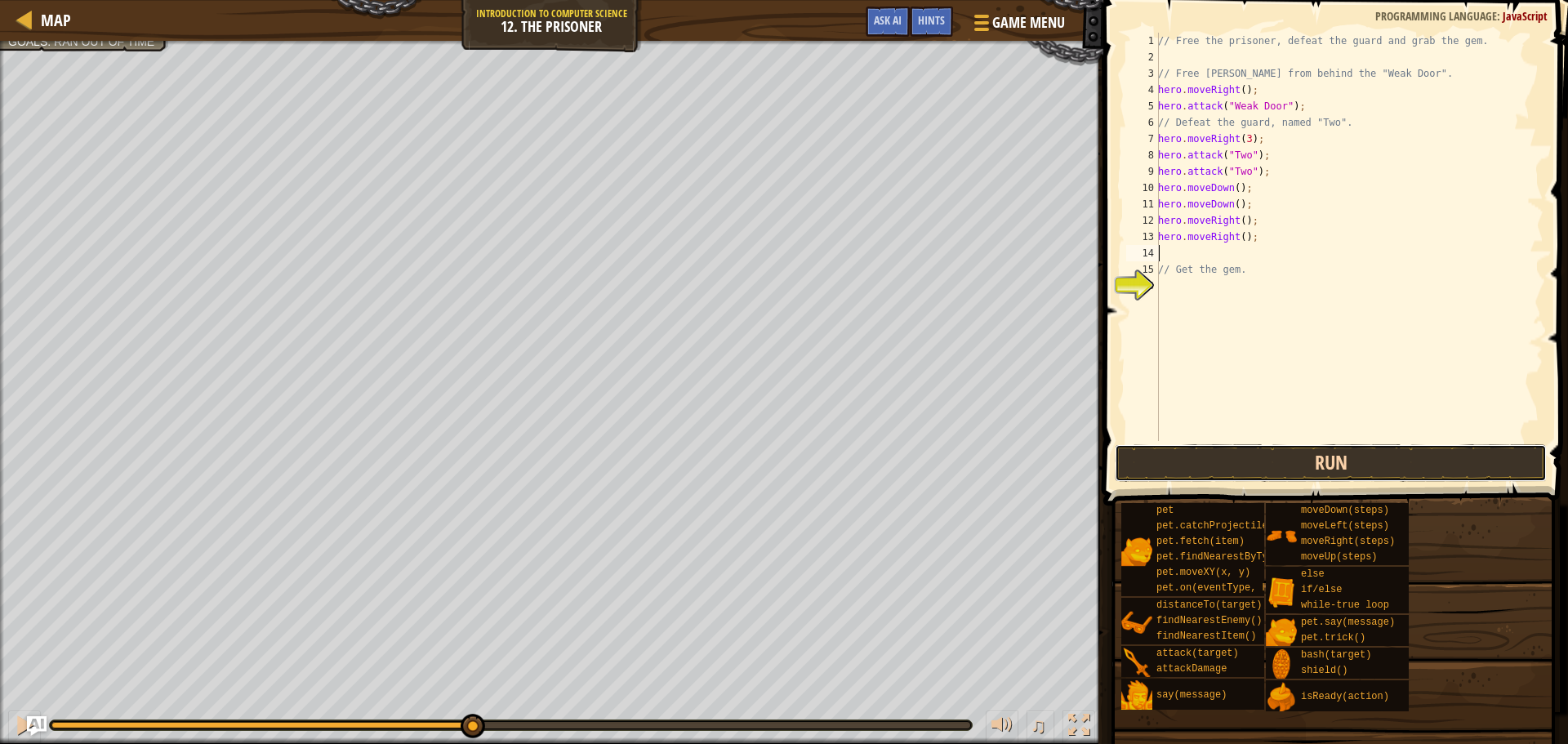
click at [1274, 462] on button "Run" at bounding box center [1331, 462] width 432 height 38
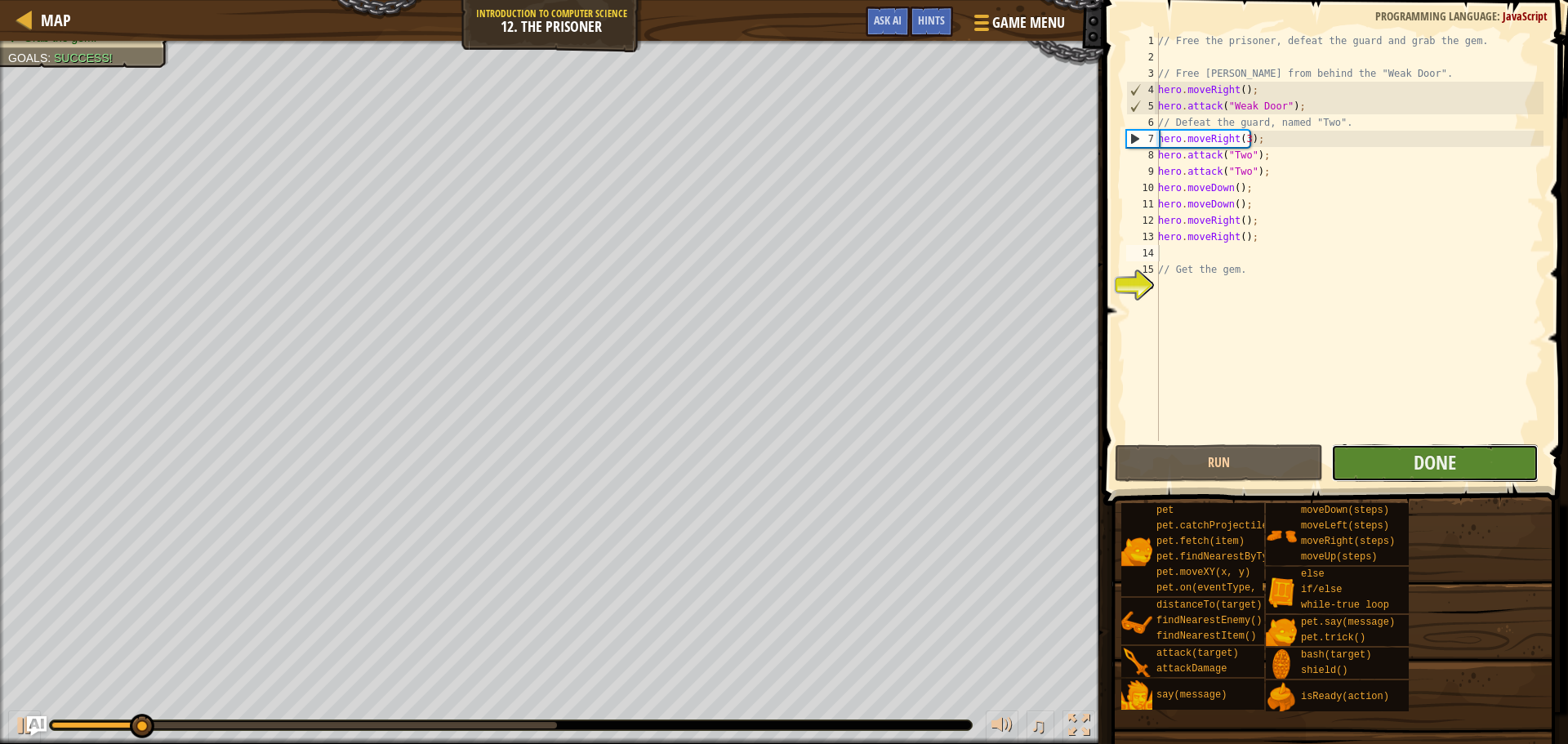
click at [1395, 468] on button "Done" at bounding box center [1434, 462] width 207 height 38
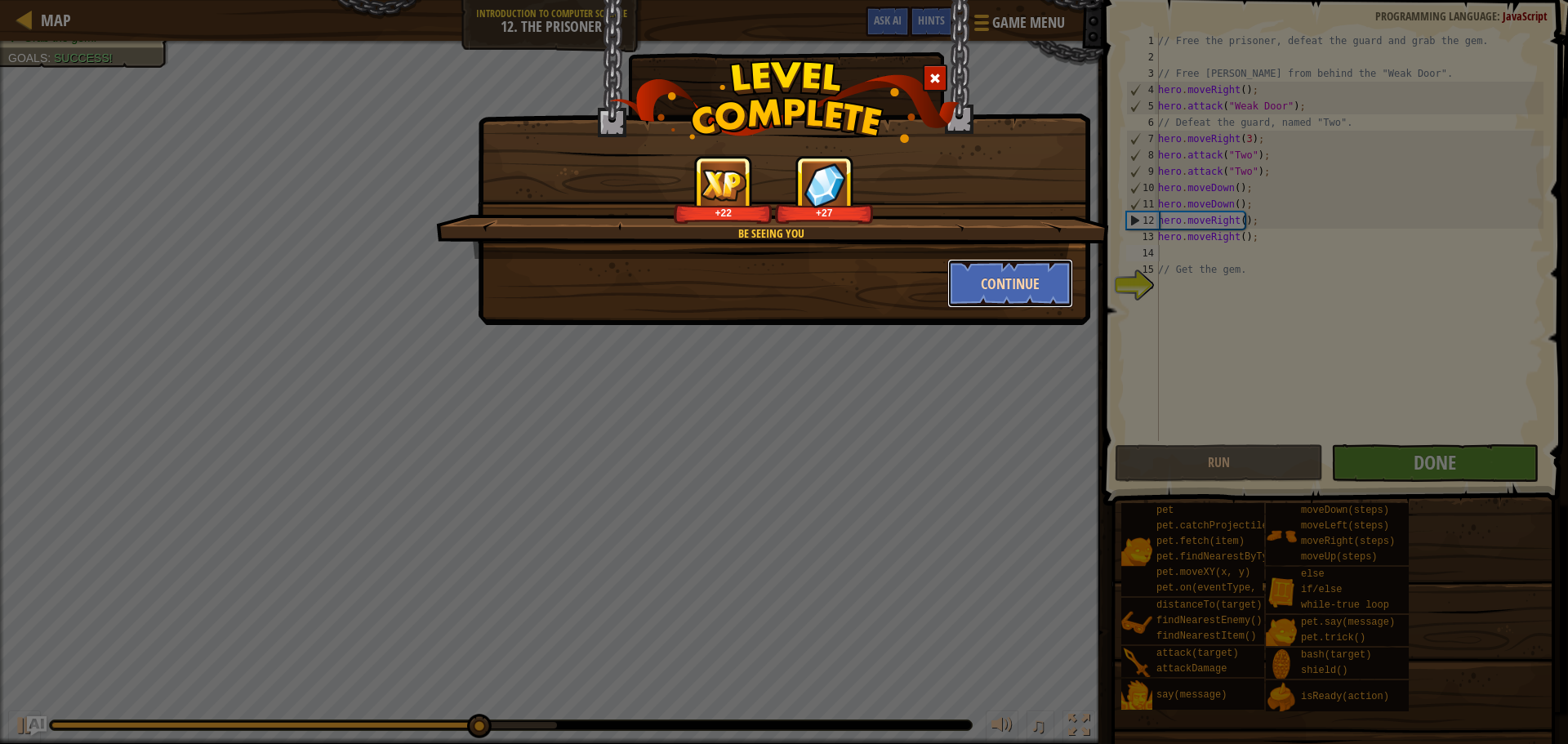
click at [1040, 283] on button "Continue" at bounding box center [1010, 283] width 127 height 49
